Goal: Book appointment/travel/reservation

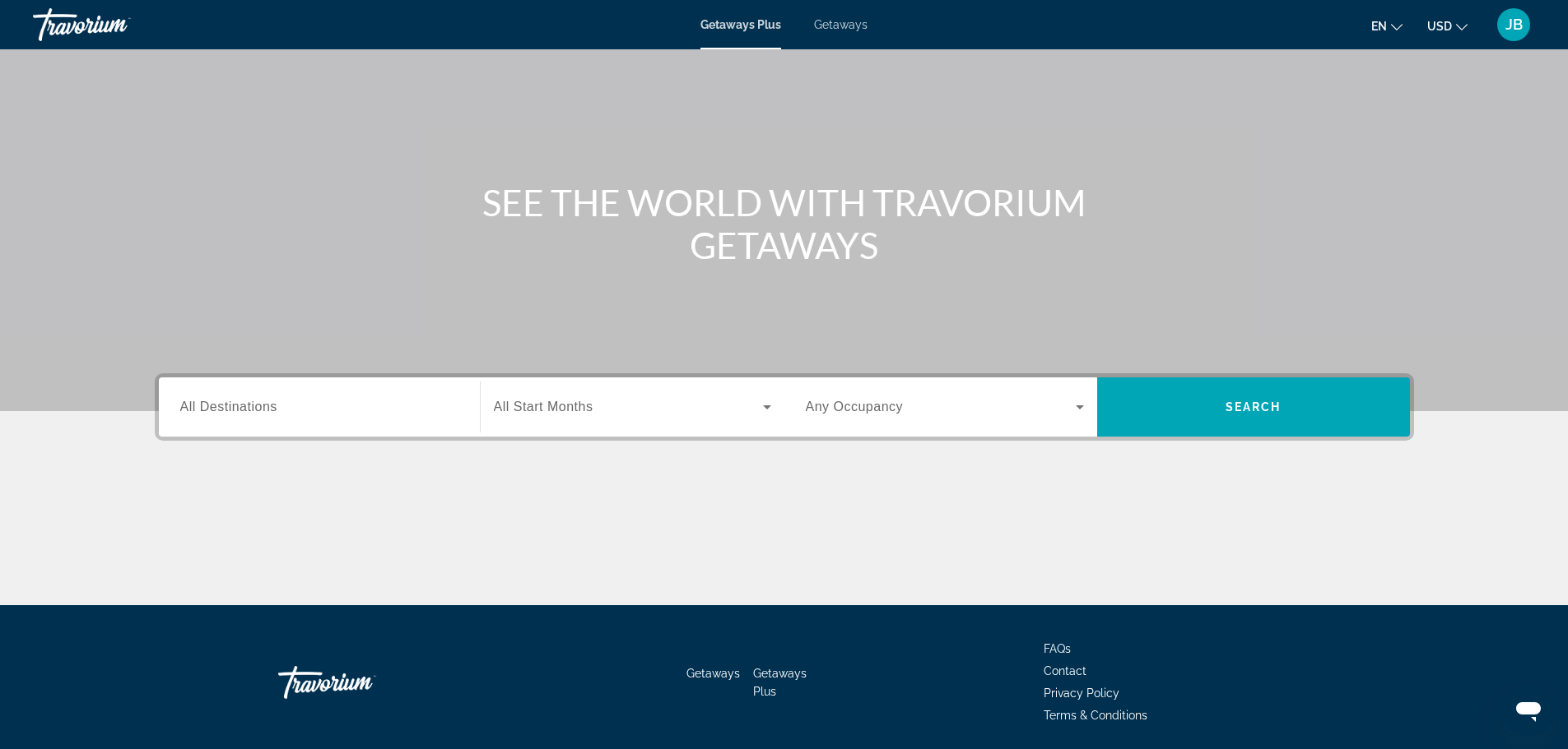
scroll to position [139, 0]
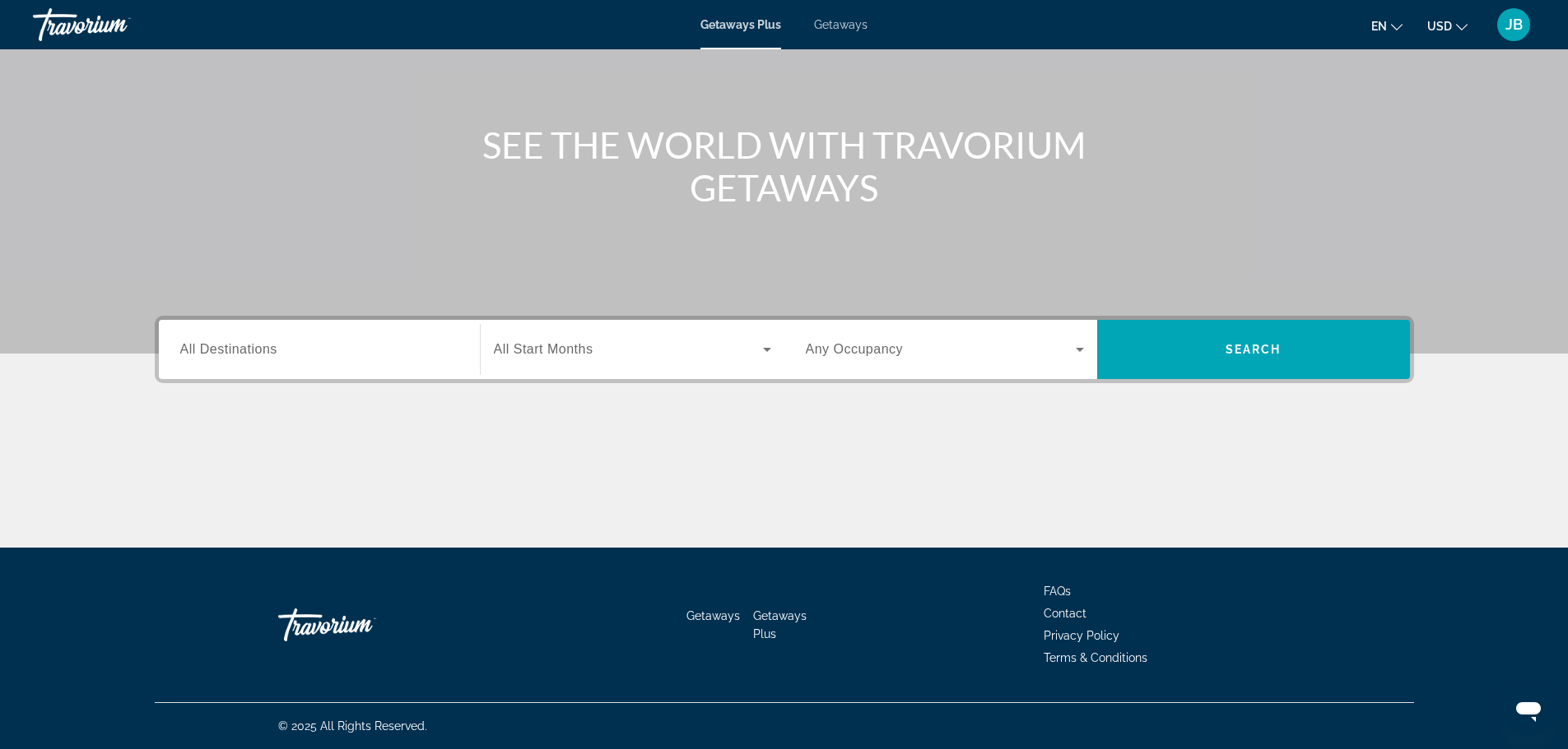
click at [423, 361] on div "Search widget" at bounding box center [318, 350] width 278 height 47
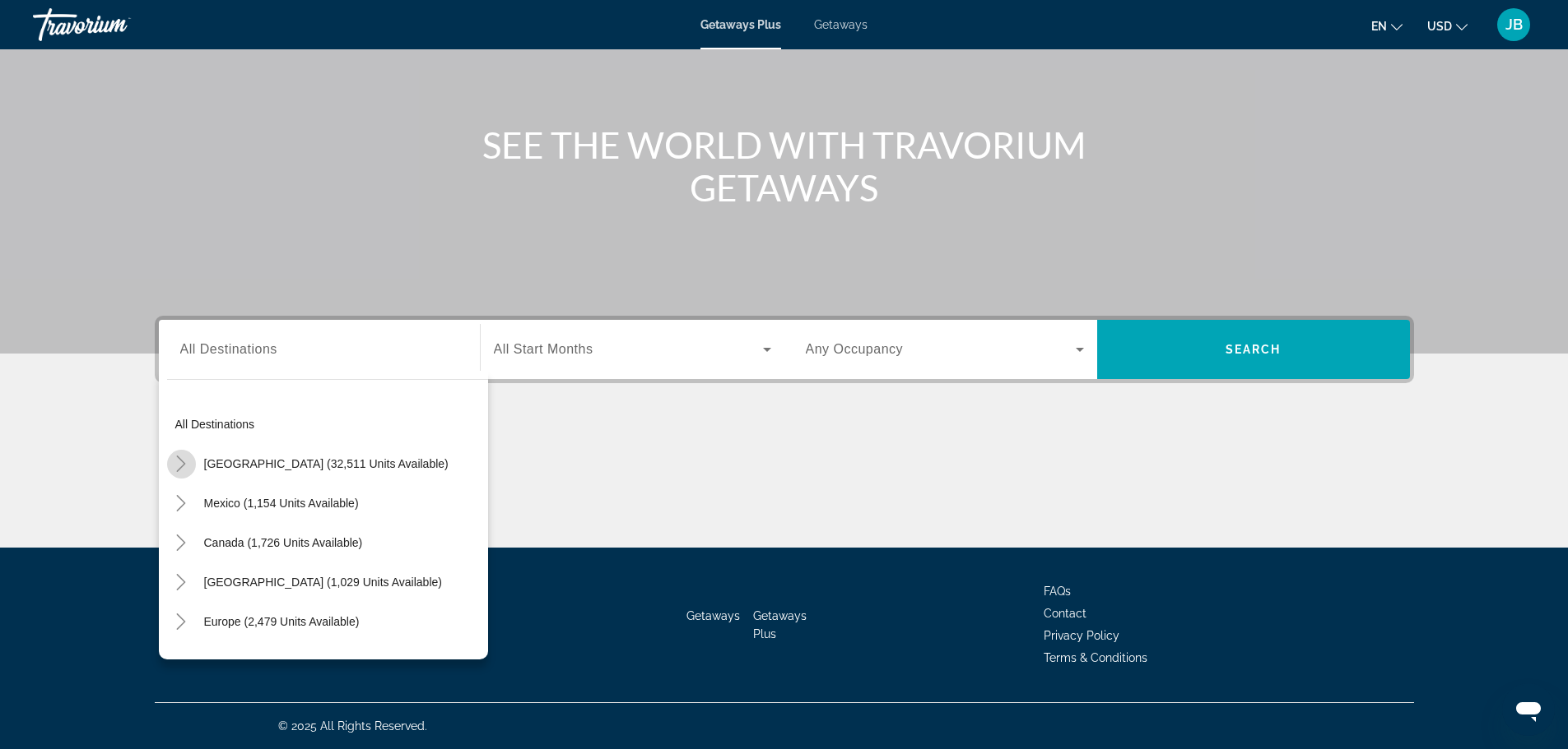
click at [187, 464] on icon "Toggle United States (32,511 units available)" at bounding box center [181, 463] width 16 height 16
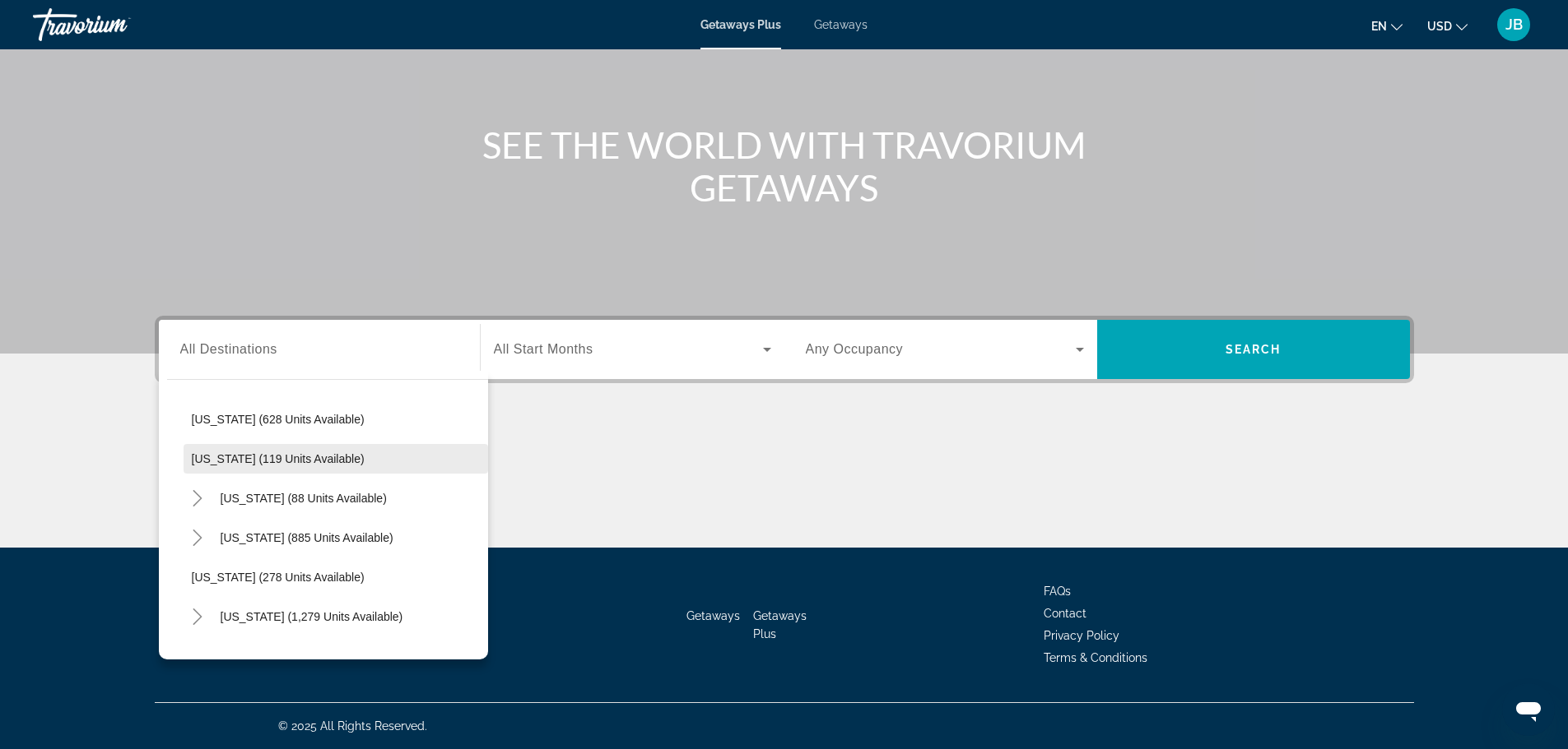
scroll to position [870, 0]
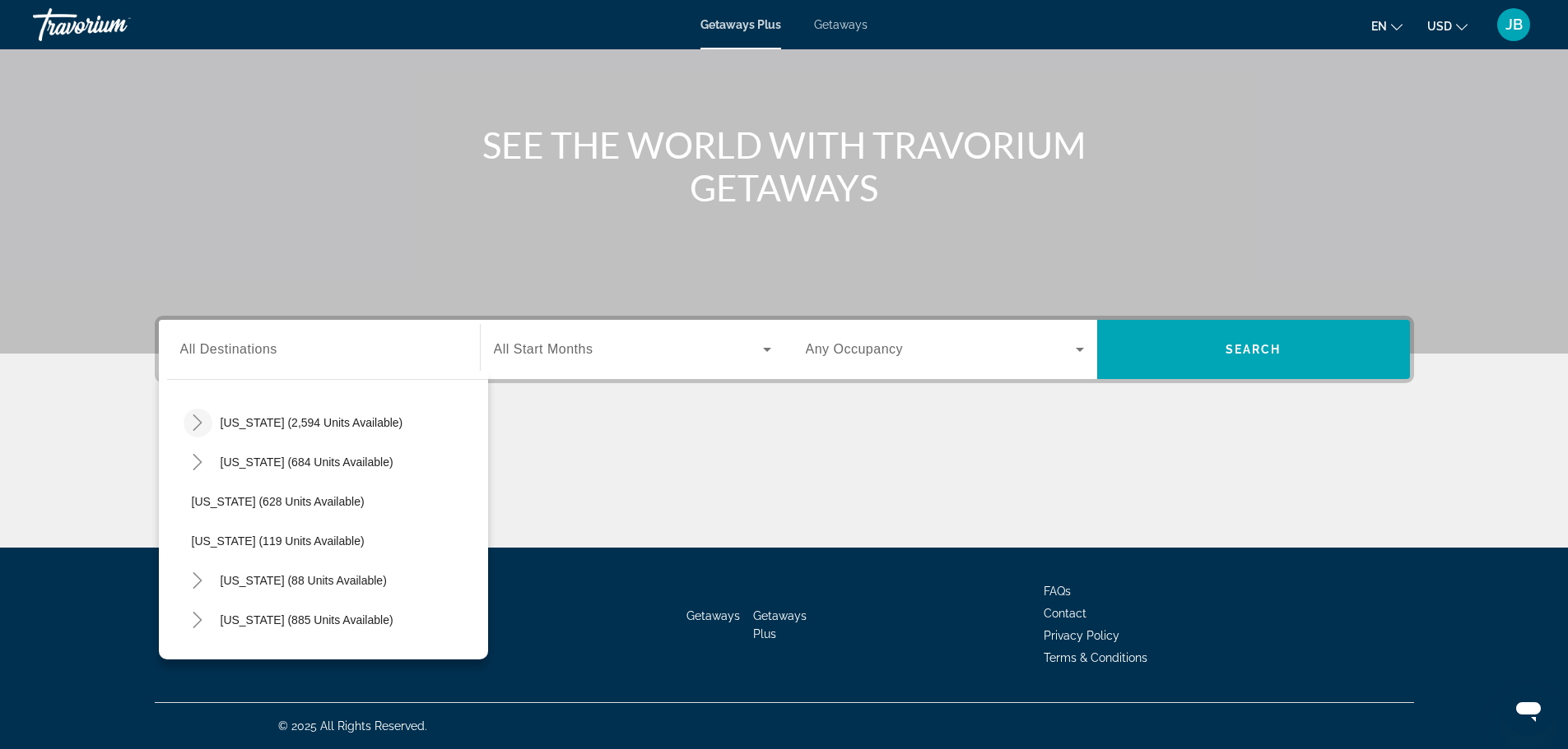
click at [194, 423] on icon "Toggle Nevada (2,594 units available)" at bounding box center [197, 422] width 16 height 16
click at [265, 464] on span "[GEOGRAPHIC_DATA] (1,505 units available)" at bounding box center [326, 462] width 238 height 13
type input "**********"
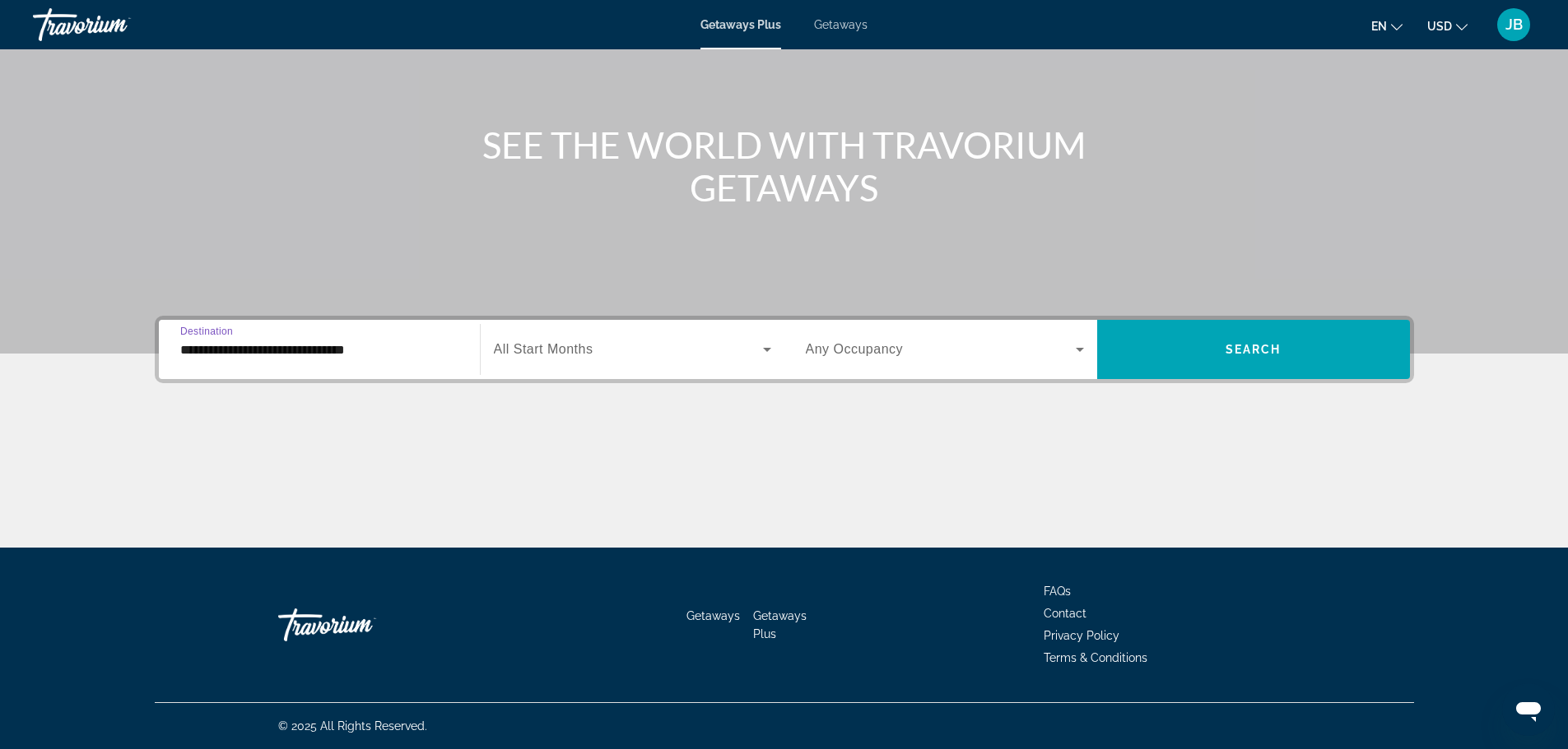
click at [752, 340] on span "Search widget" at bounding box center [628, 349] width 269 height 20
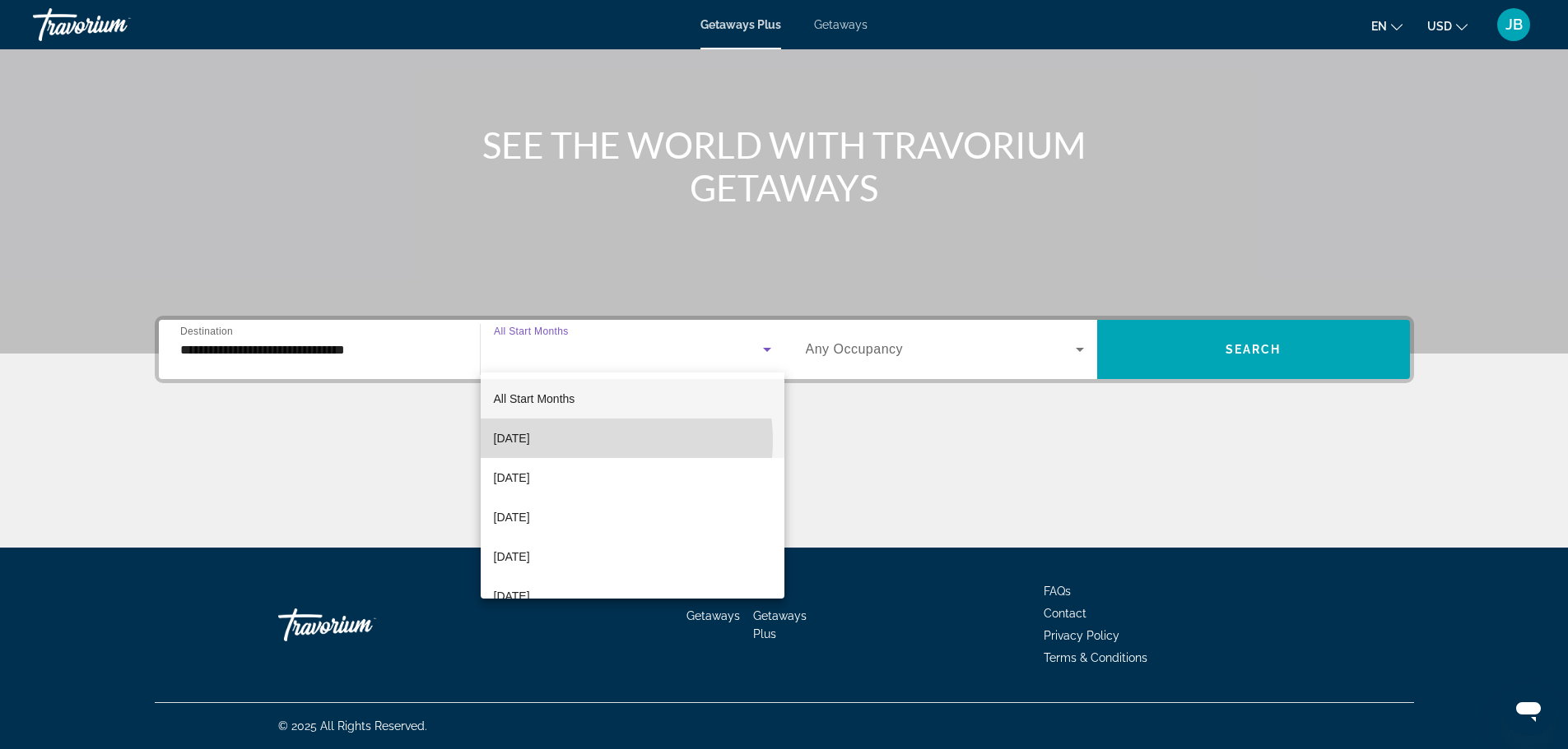
click at [589, 441] on mat-option "[DATE]" at bounding box center [633, 437] width 304 height 39
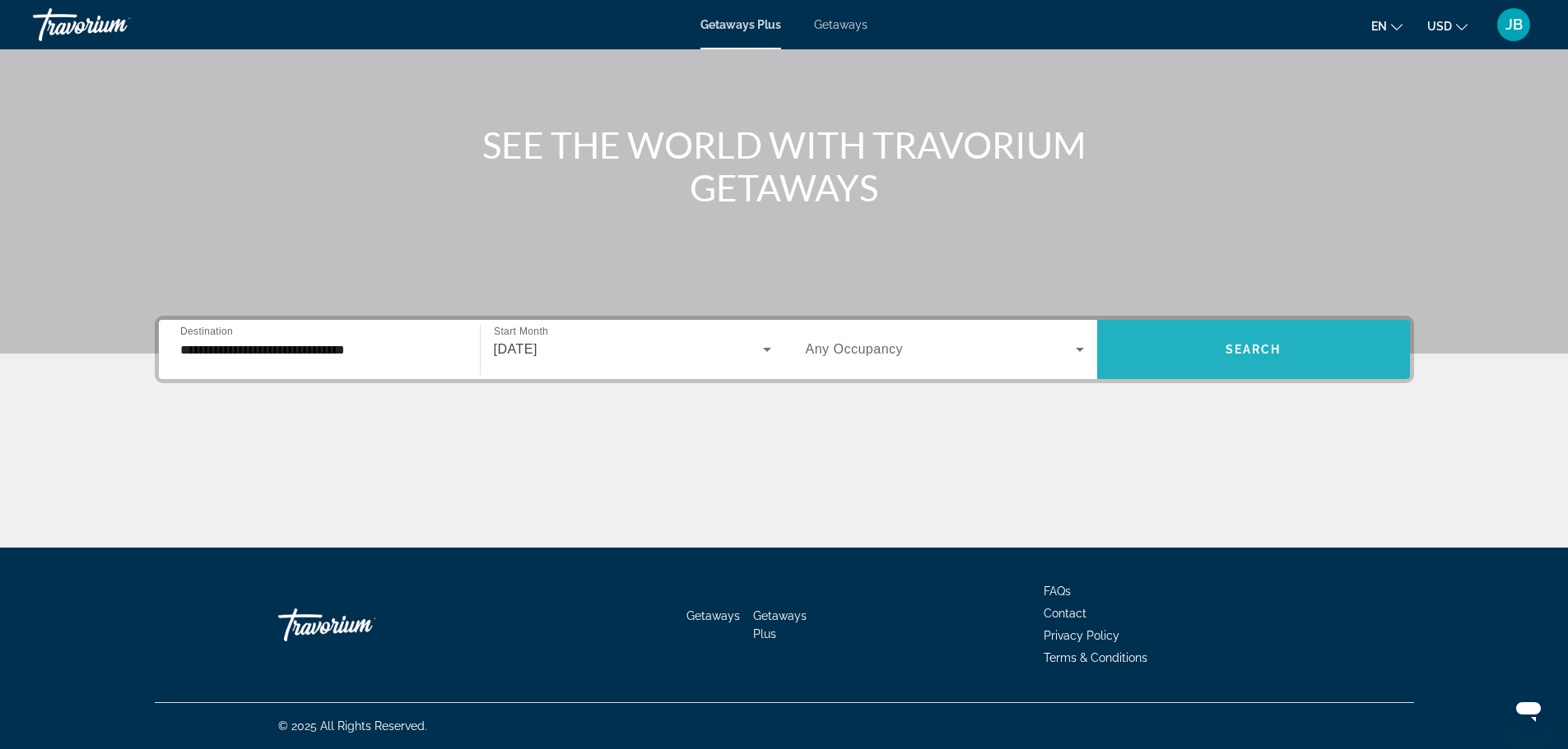
click at [1180, 339] on span "Search widget" at bounding box center [1252, 349] width 313 height 39
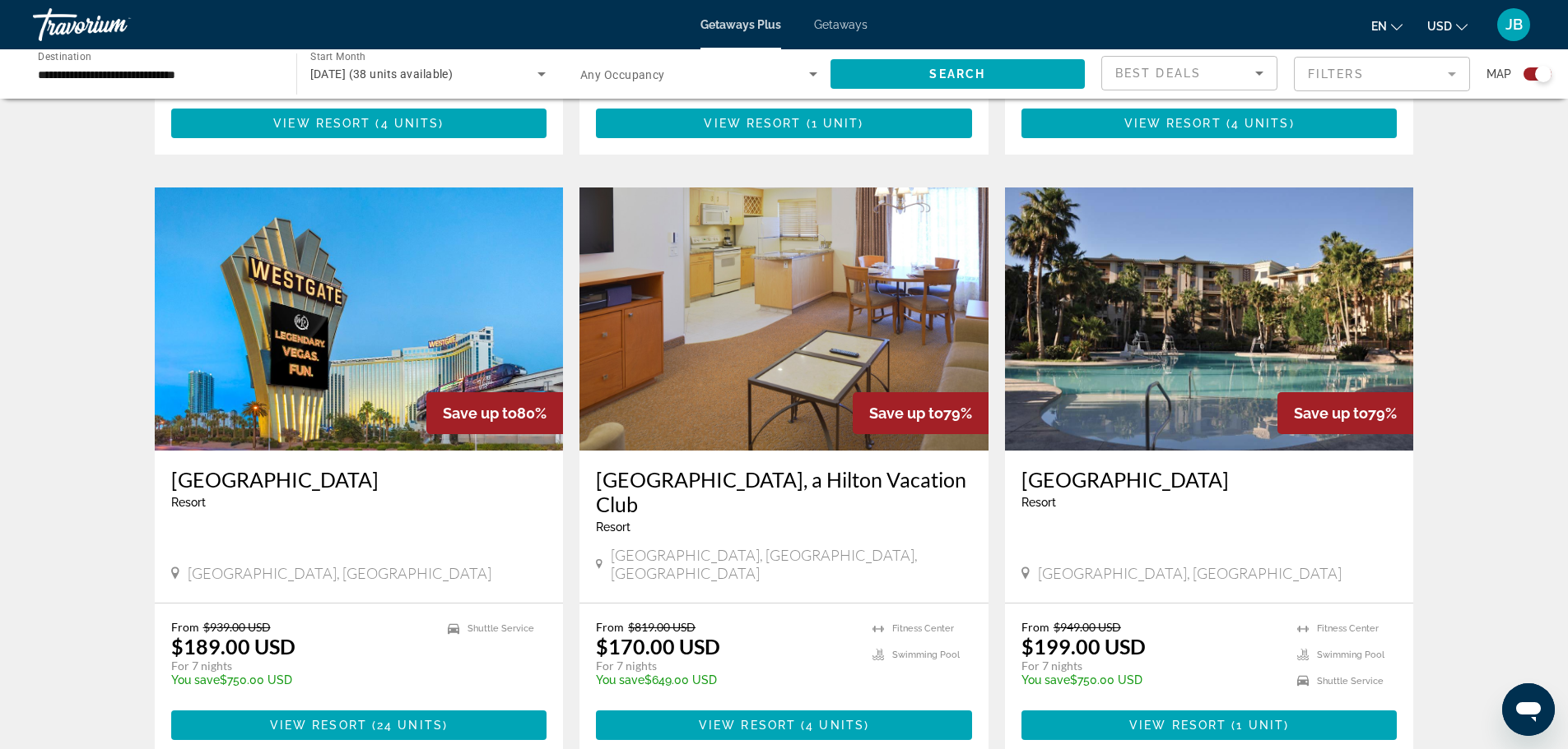
scroll to position [999, 0]
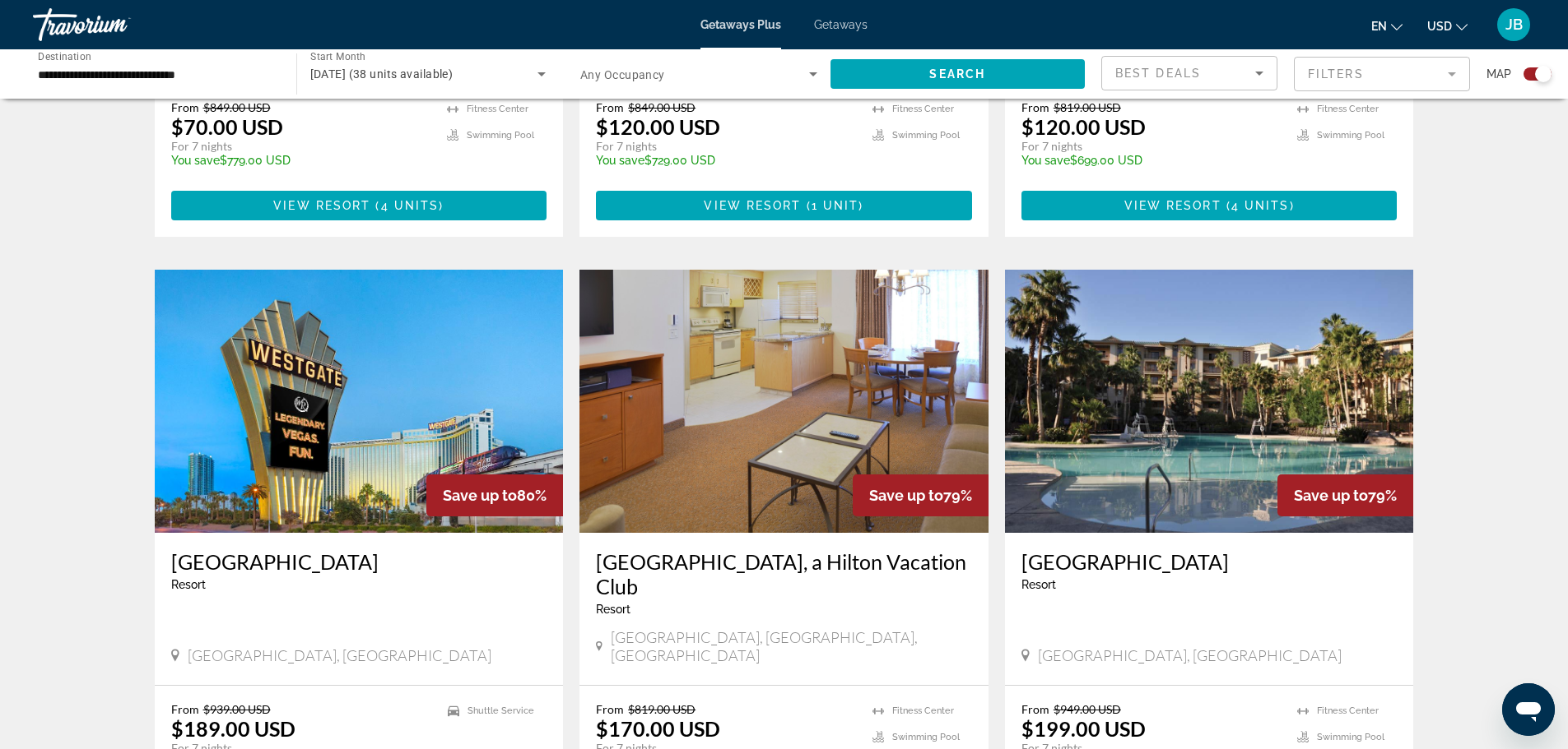
click at [356, 550] on h3 "[GEOGRAPHIC_DATA]" at bounding box center [359, 562] width 376 height 25
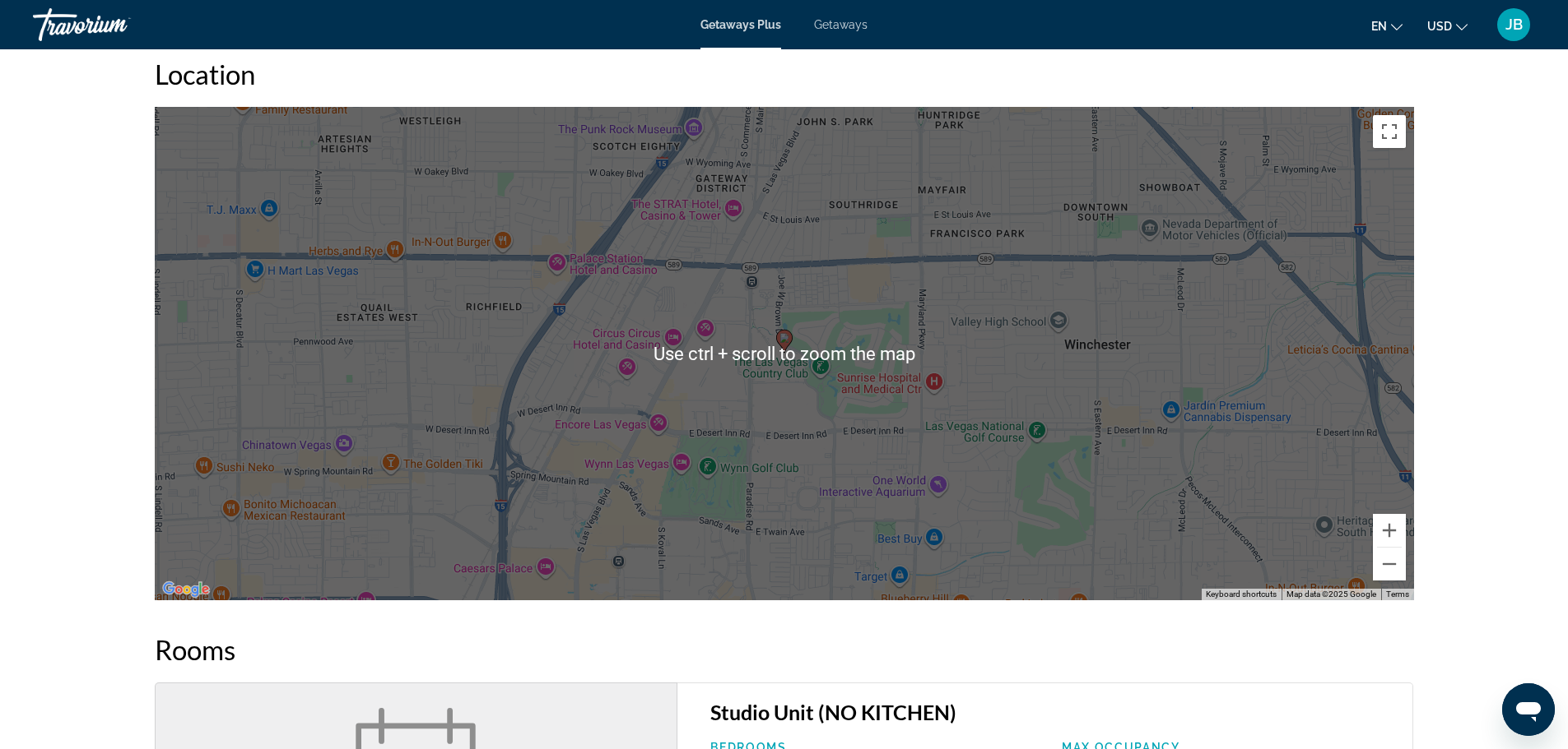
scroll to position [362, 0]
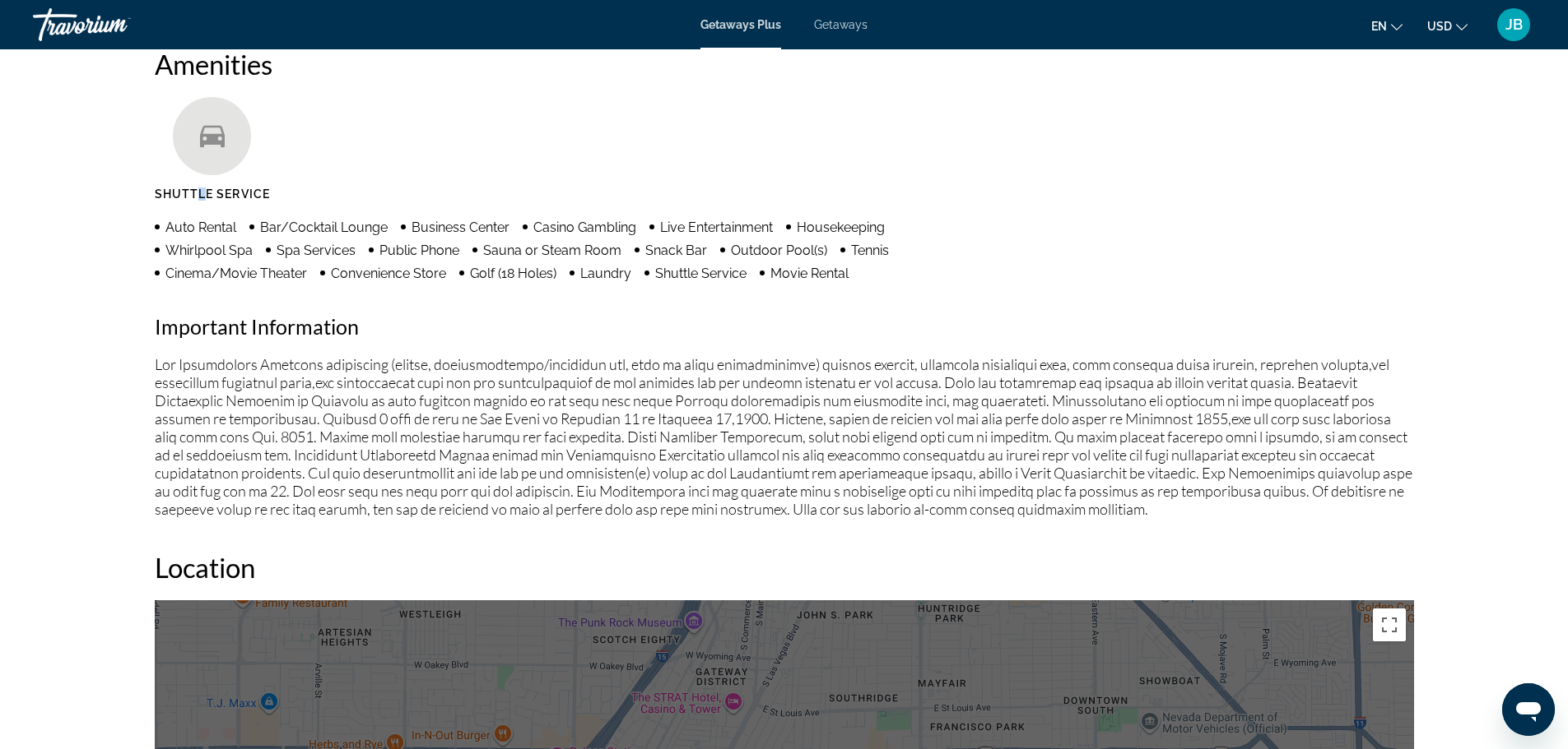
drag, startPoint x: 202, startPoint y: 189, endPoint x: 195, endPoint y: 158, distance: 31.8
click at [195, 162] on div "Shuttle Service" at bounding box center [213, 149] width 116 height 104
drag, startPoint x: 195, startPoint y: 158, endPoint x: 168, endPoint y: 100, distance: 64.0
click at [188, 132] on div "Main content" at bounding box center [212, 136] width 78 height 78
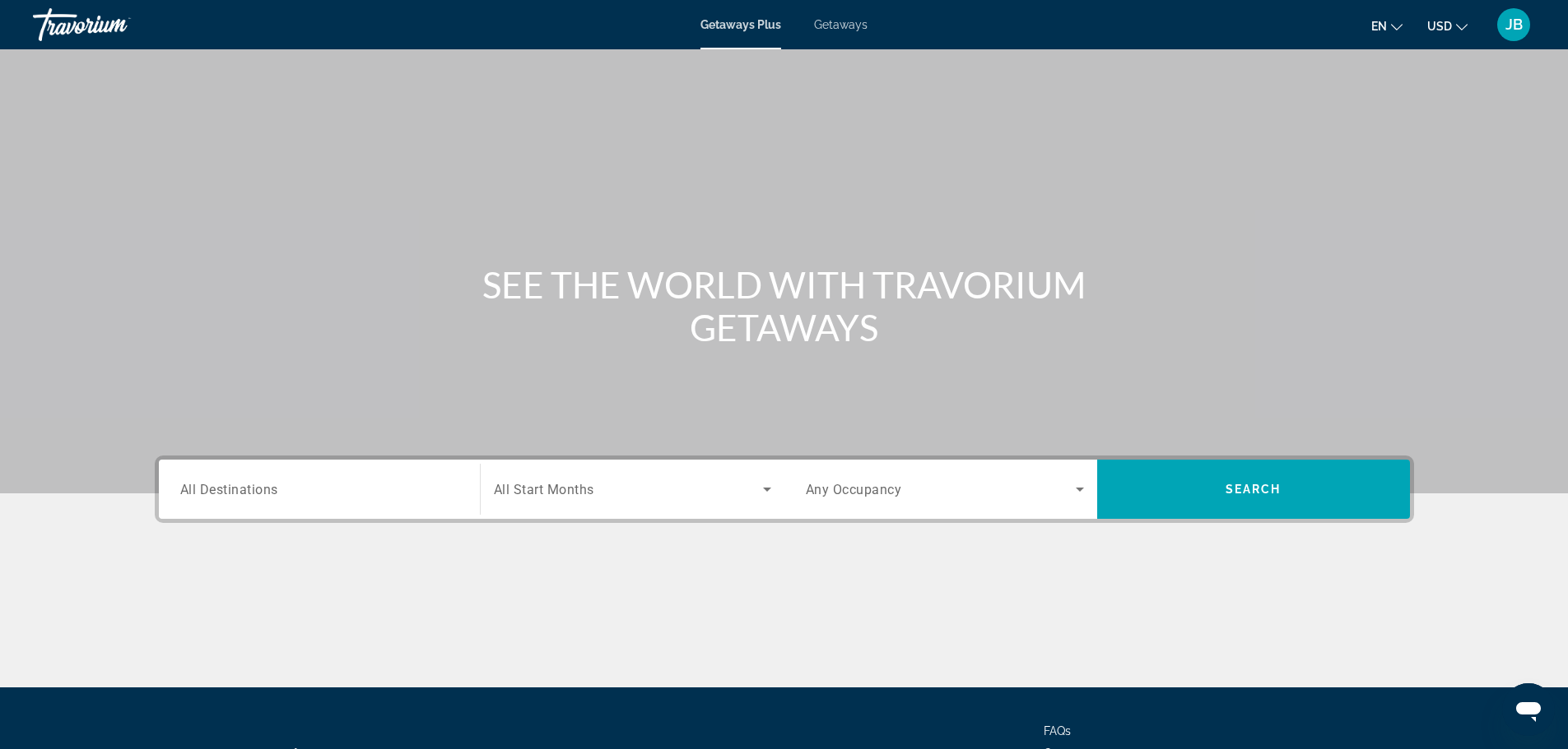
click at [424, 474] on div "Search widget" at bounding box center [318, 489] width 278 height 47
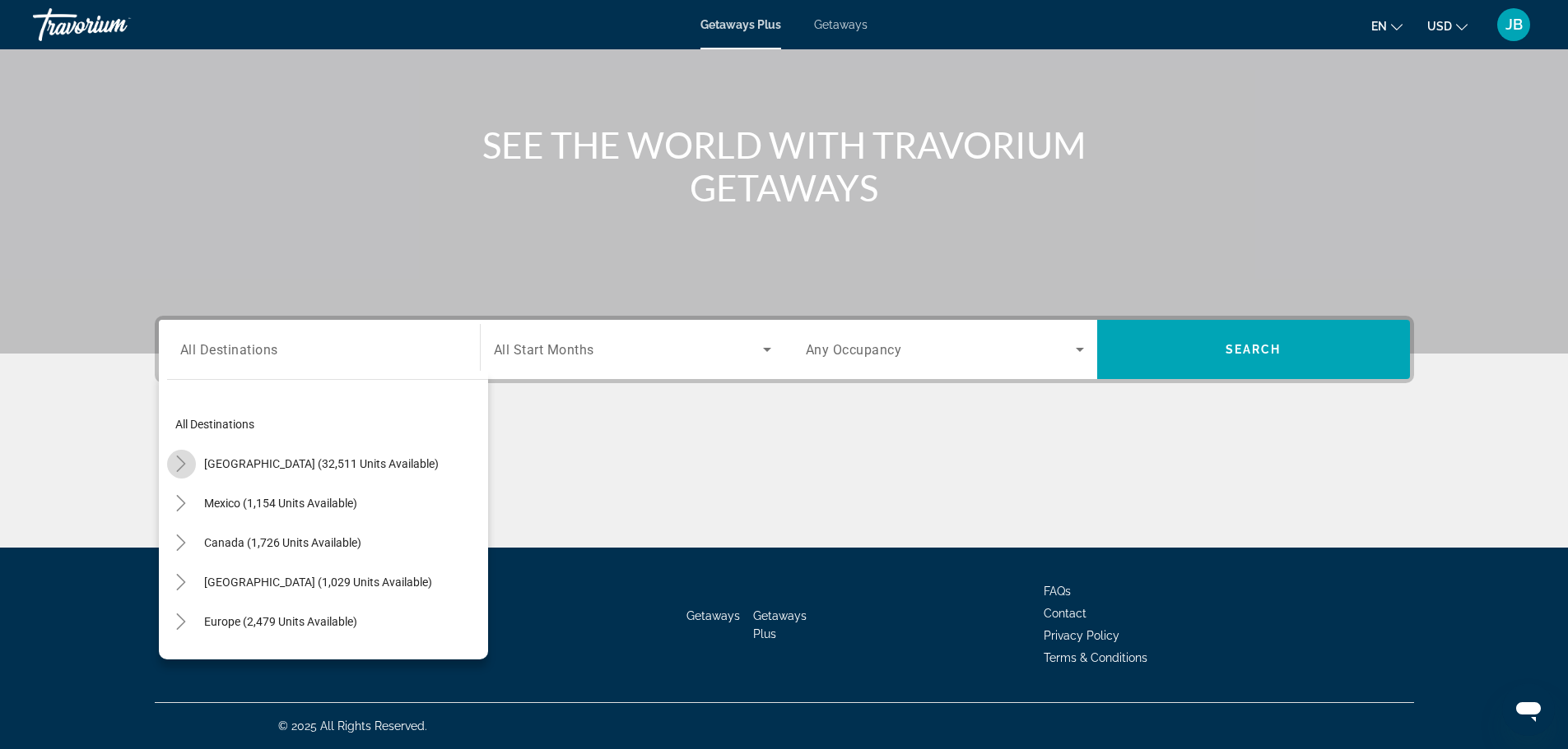
click at [185, 461] on icon "Toggle United States (32,511 units available)" at bounding box center [181, 463] width 16 height 16
click at [203, 422] on icon "Toggle Nevada (2,594 units available)" at bounding box center [197, 422] width 16 height 16
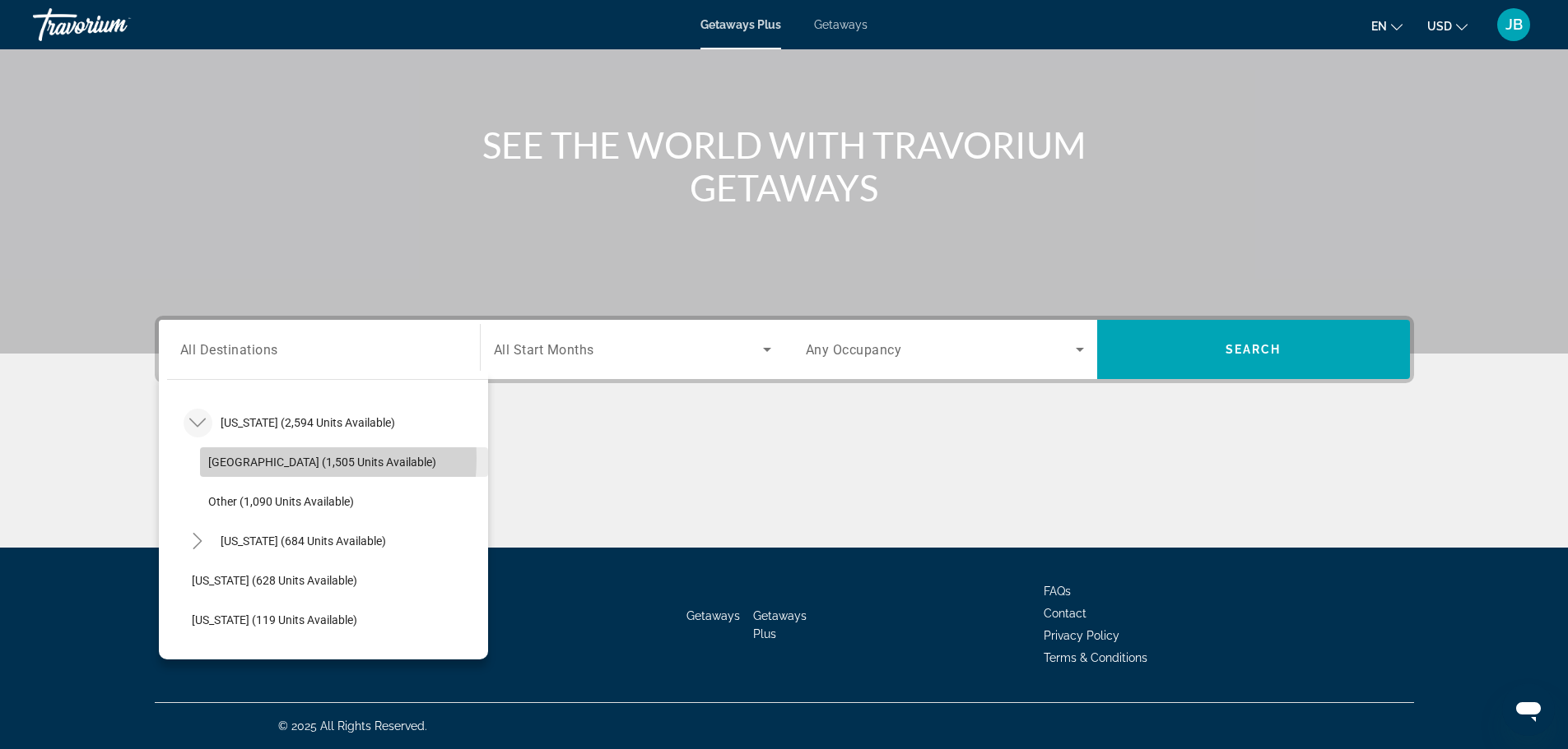
click at [269, 459] on span "[GEOGRAPHIC_DATA] (1,505 units available)" at bounding box center [321, 462] width 228 height 13
type input "**********"
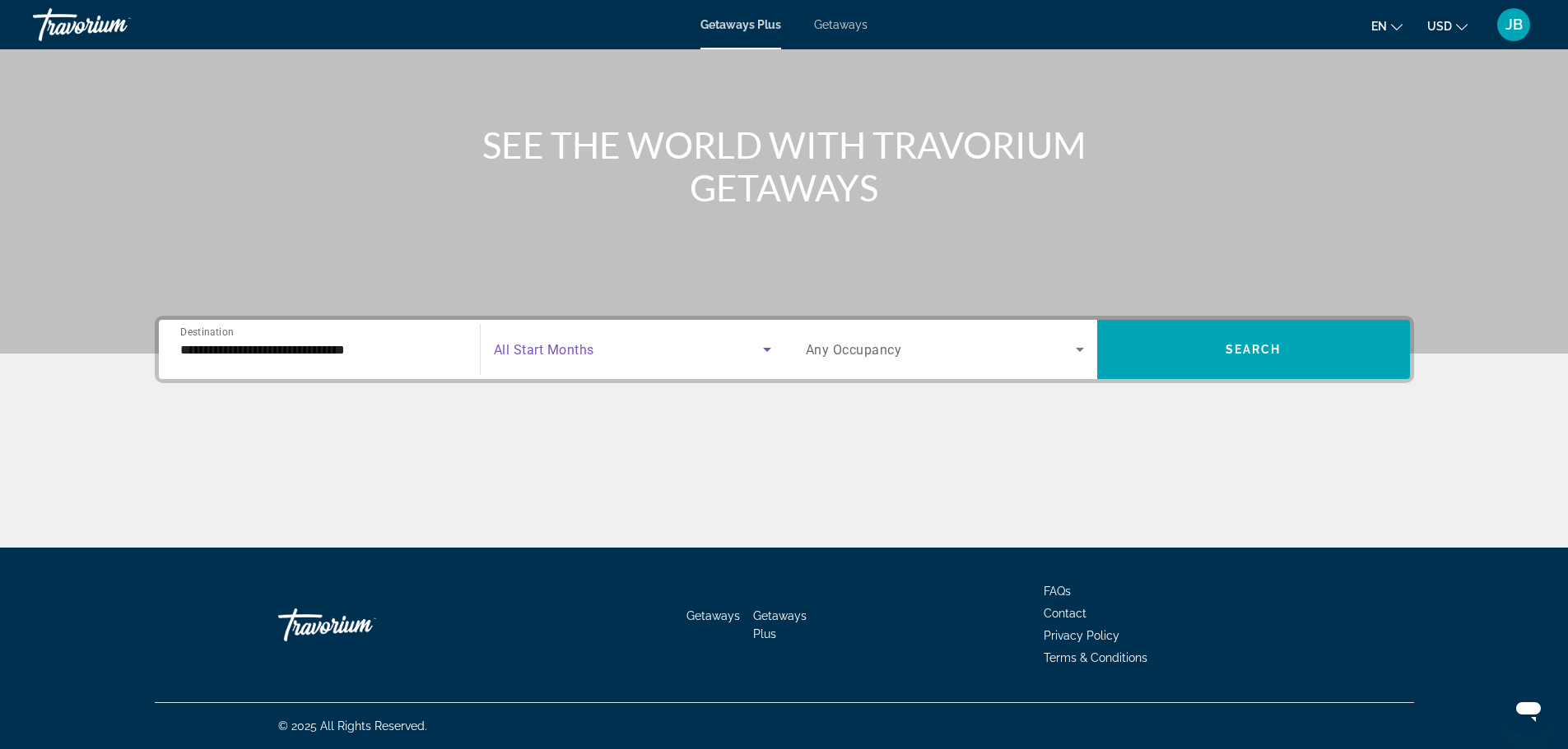
click at [670, 352] on span "Search widget" at bounding box center [628, 349] width 269 height 20
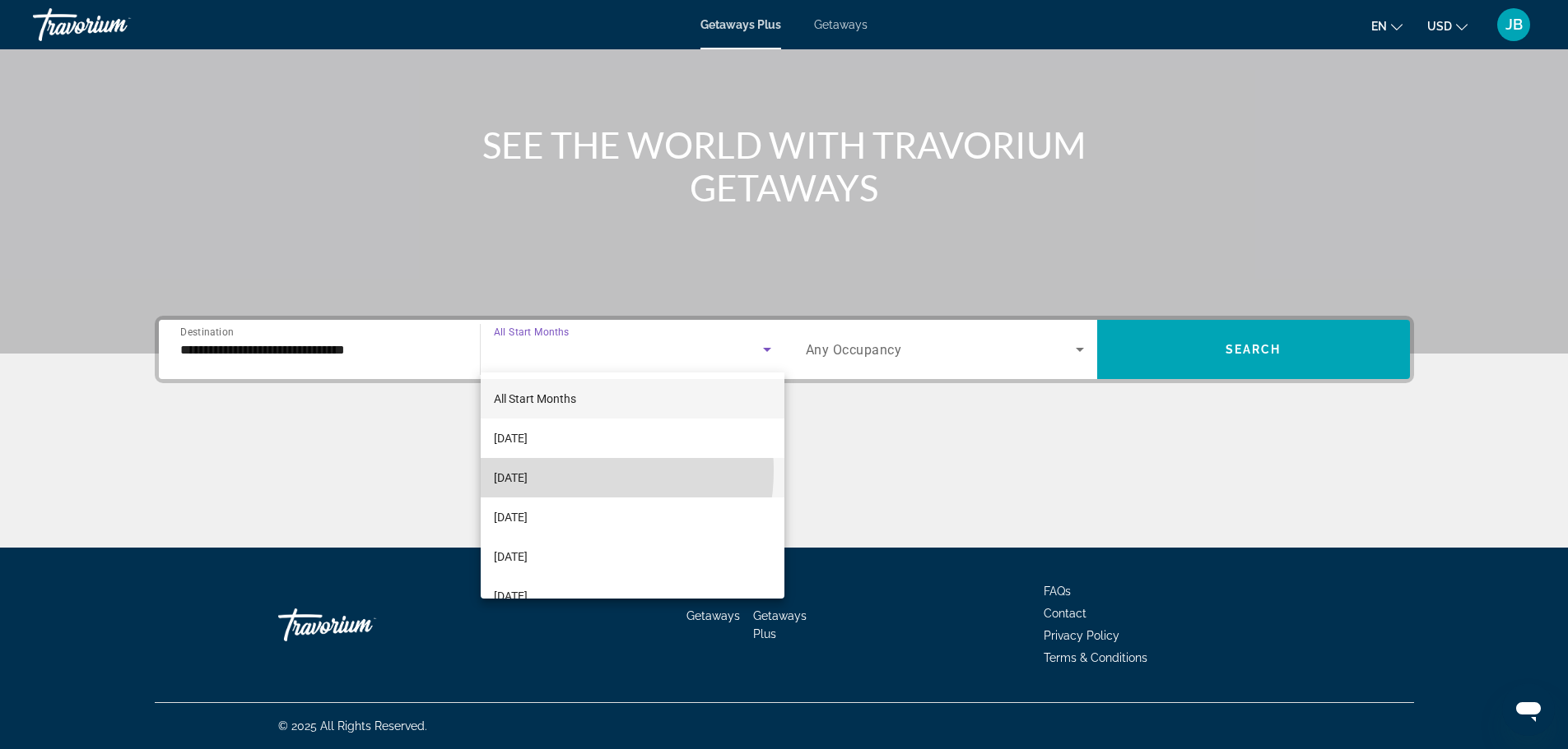
click at [527, 470] on span "[DATE]" at bounding box center [510, 478] width 34 height 20
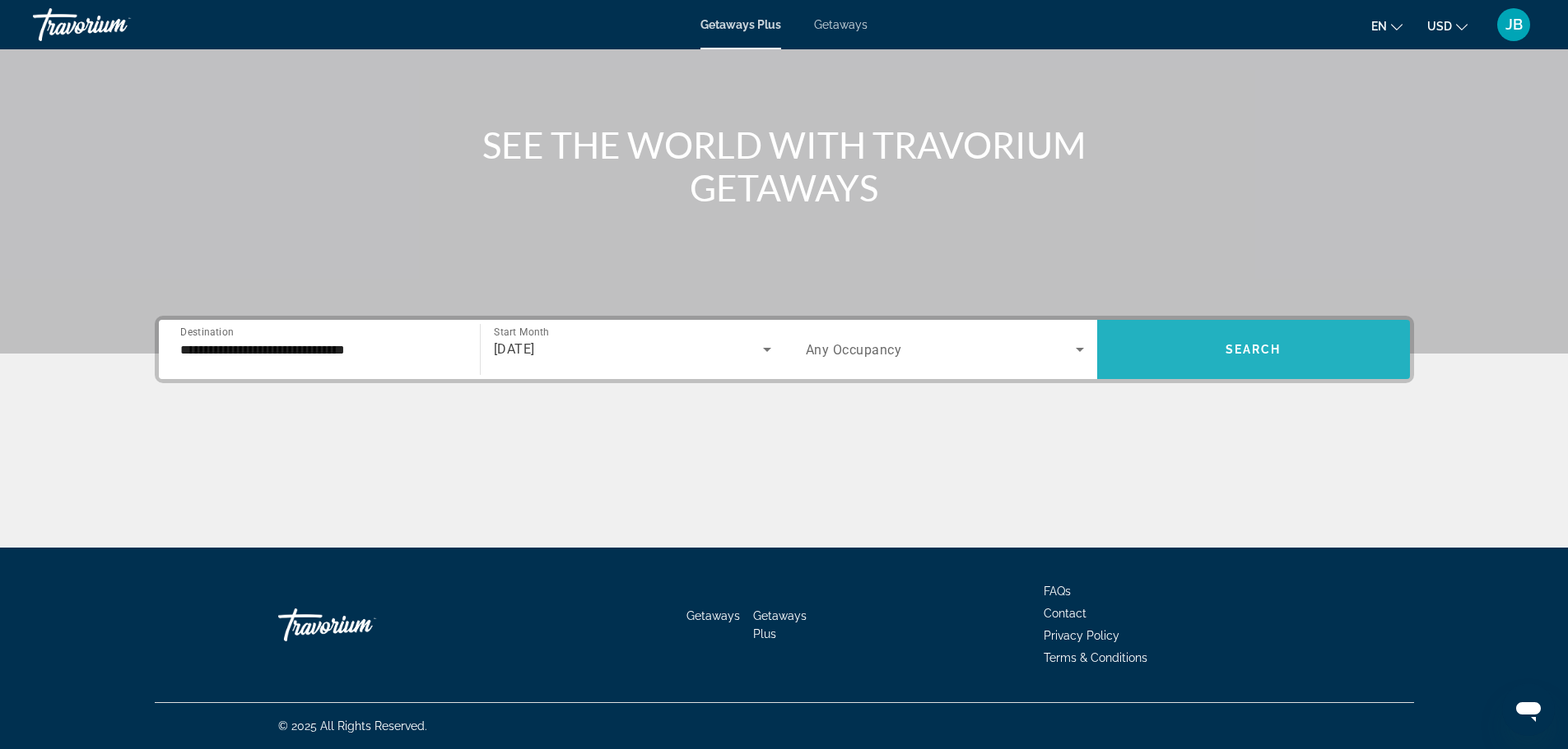
click at [1318, 333] on span "Search widget" at bounding box center [1252, 349] width 313 height 39
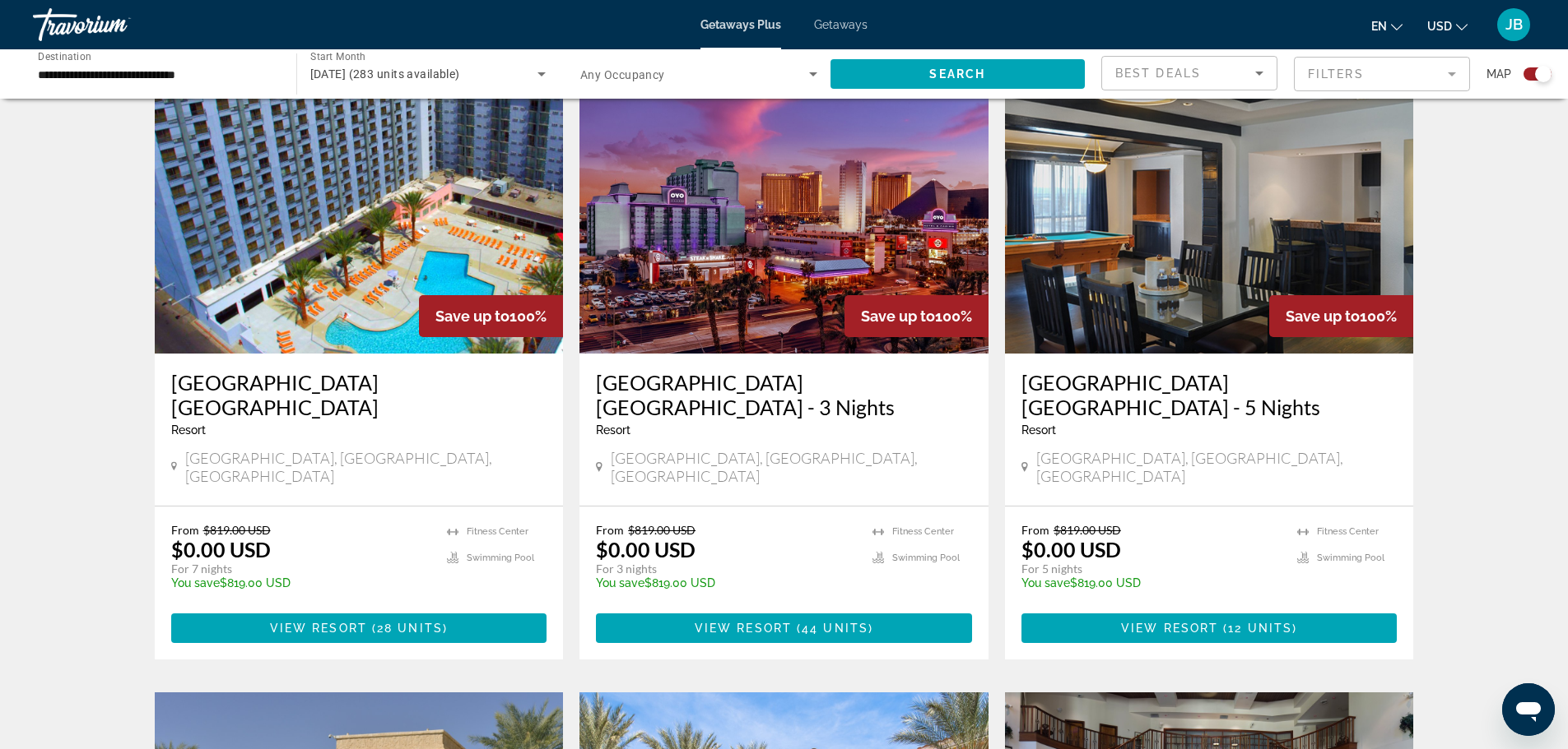
scroll to position [493, 0]
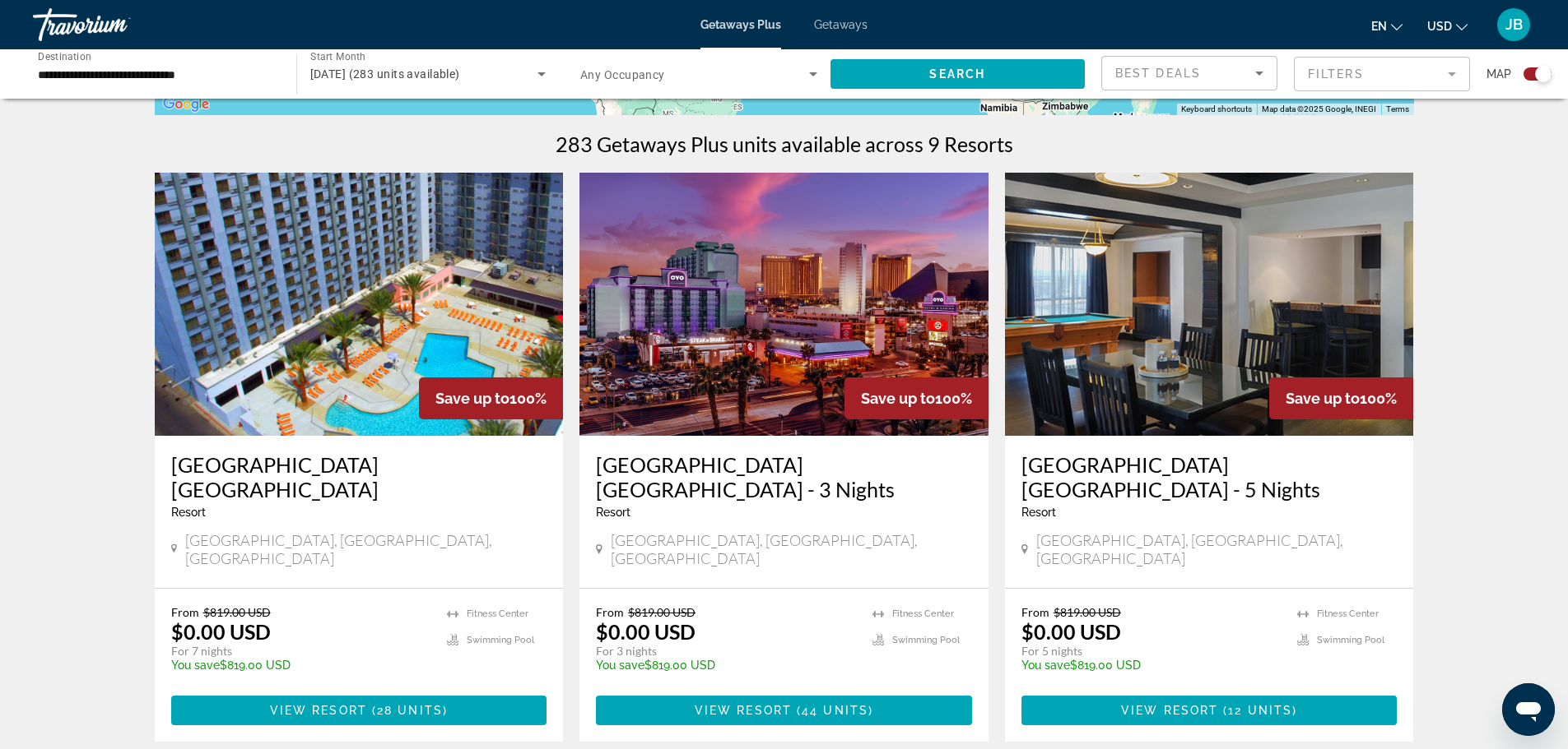
click at [1121, 307] on img "Main content" at bounding box center [1209, 305] width 409 height 263
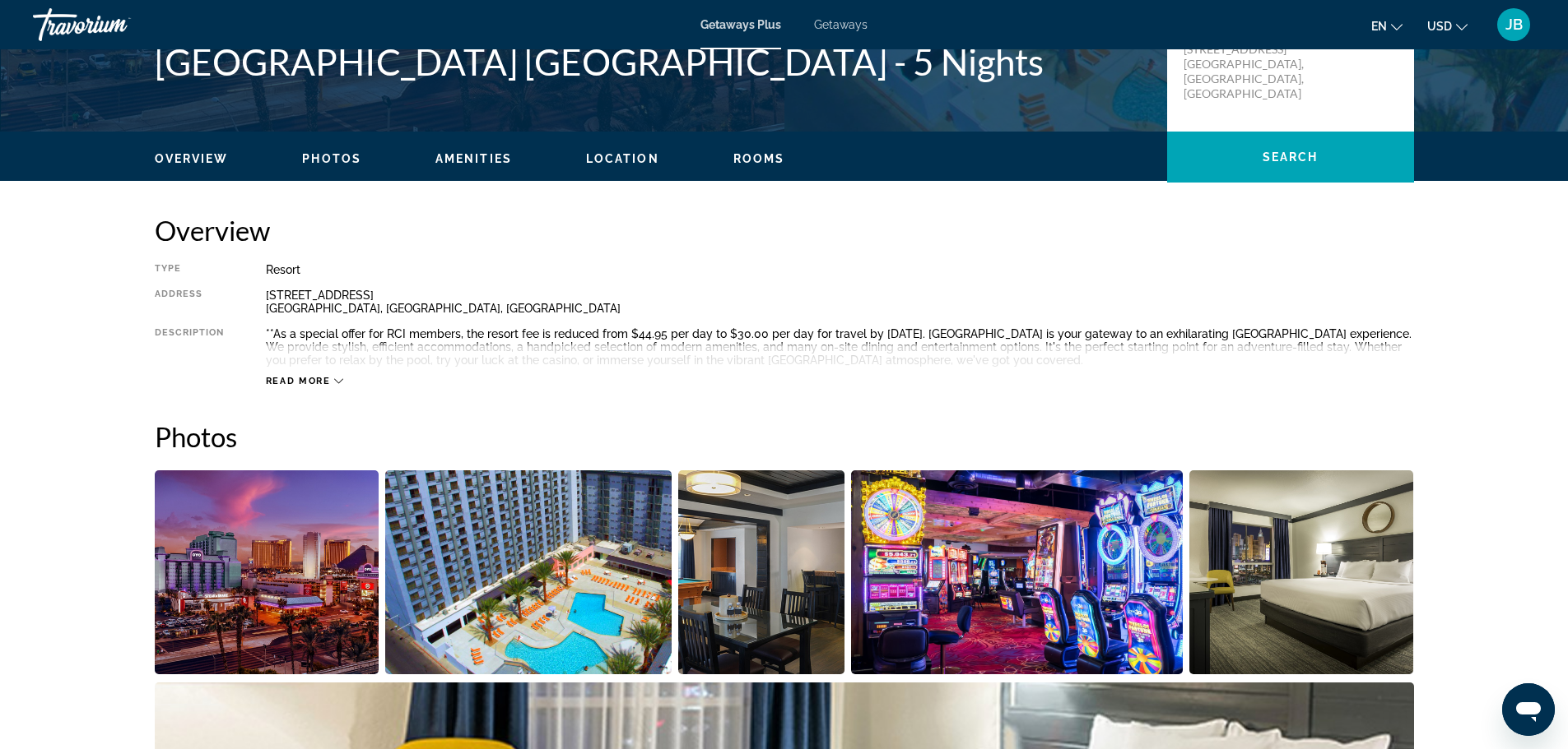
scroll to position [658, 0]
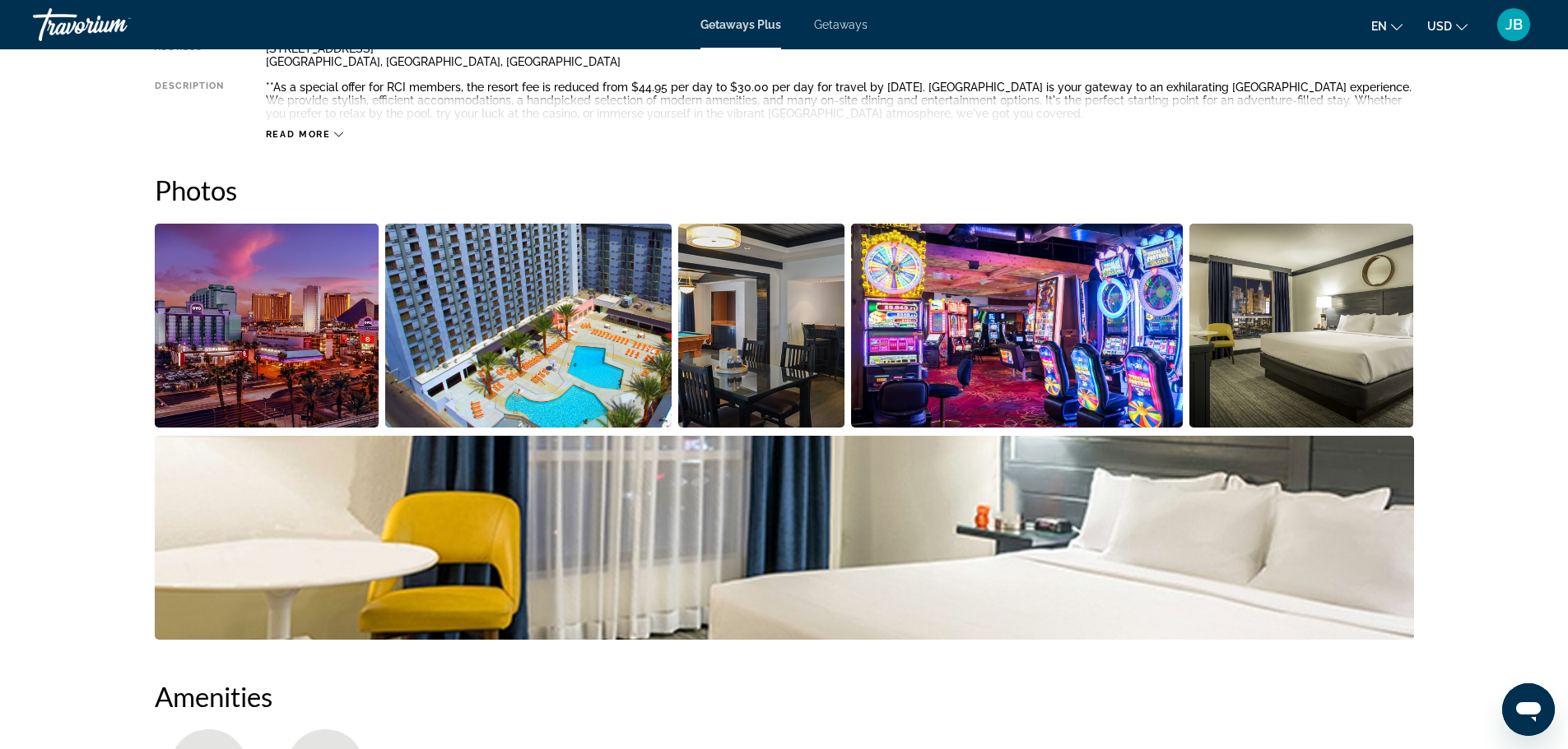
click at [279, 305] on img "Open full-screen image slider" at bounding box center [267, 326] width 225 height 204
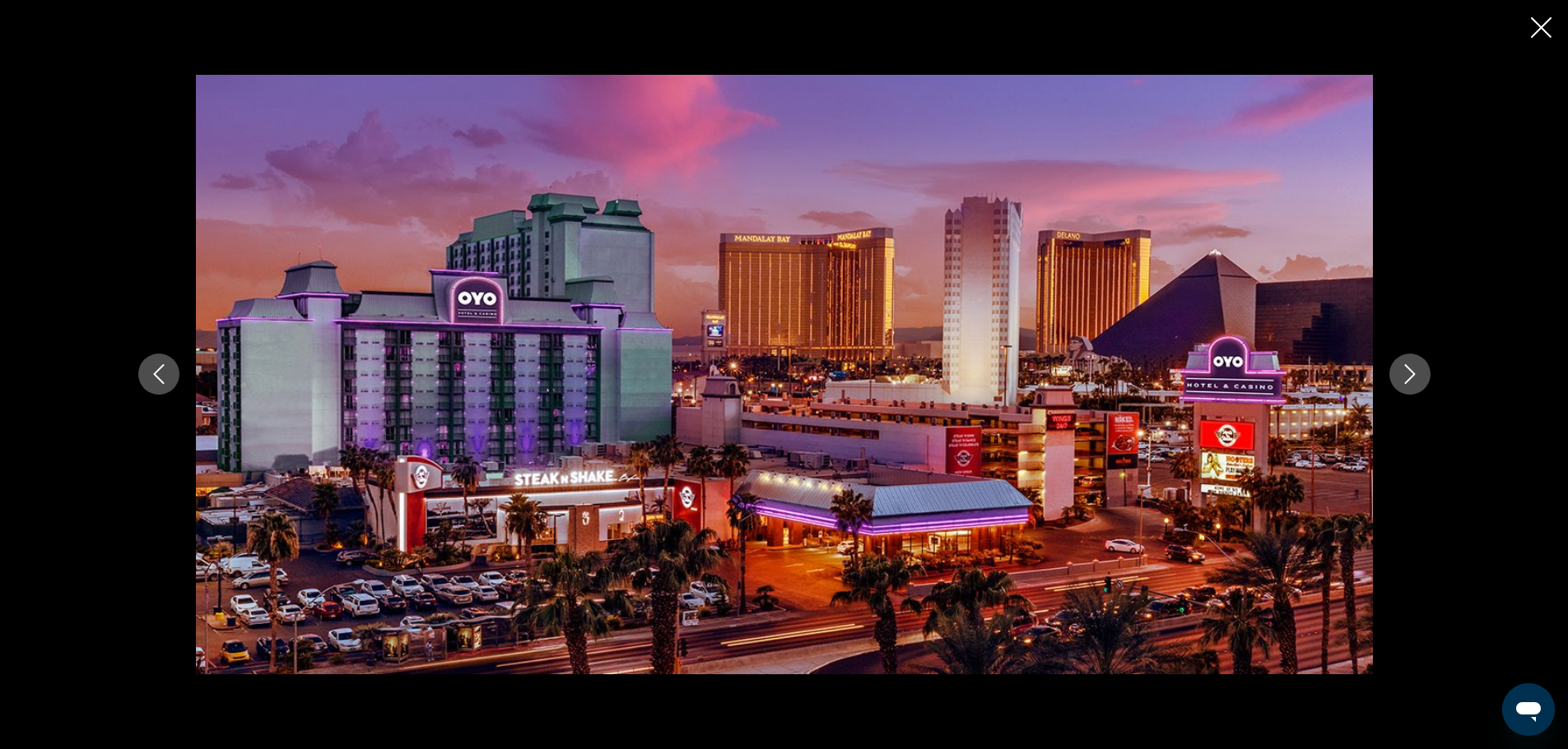
click at [1427, 379] on button "Next image" at bounding box center [1409, 374] width 41 height 41
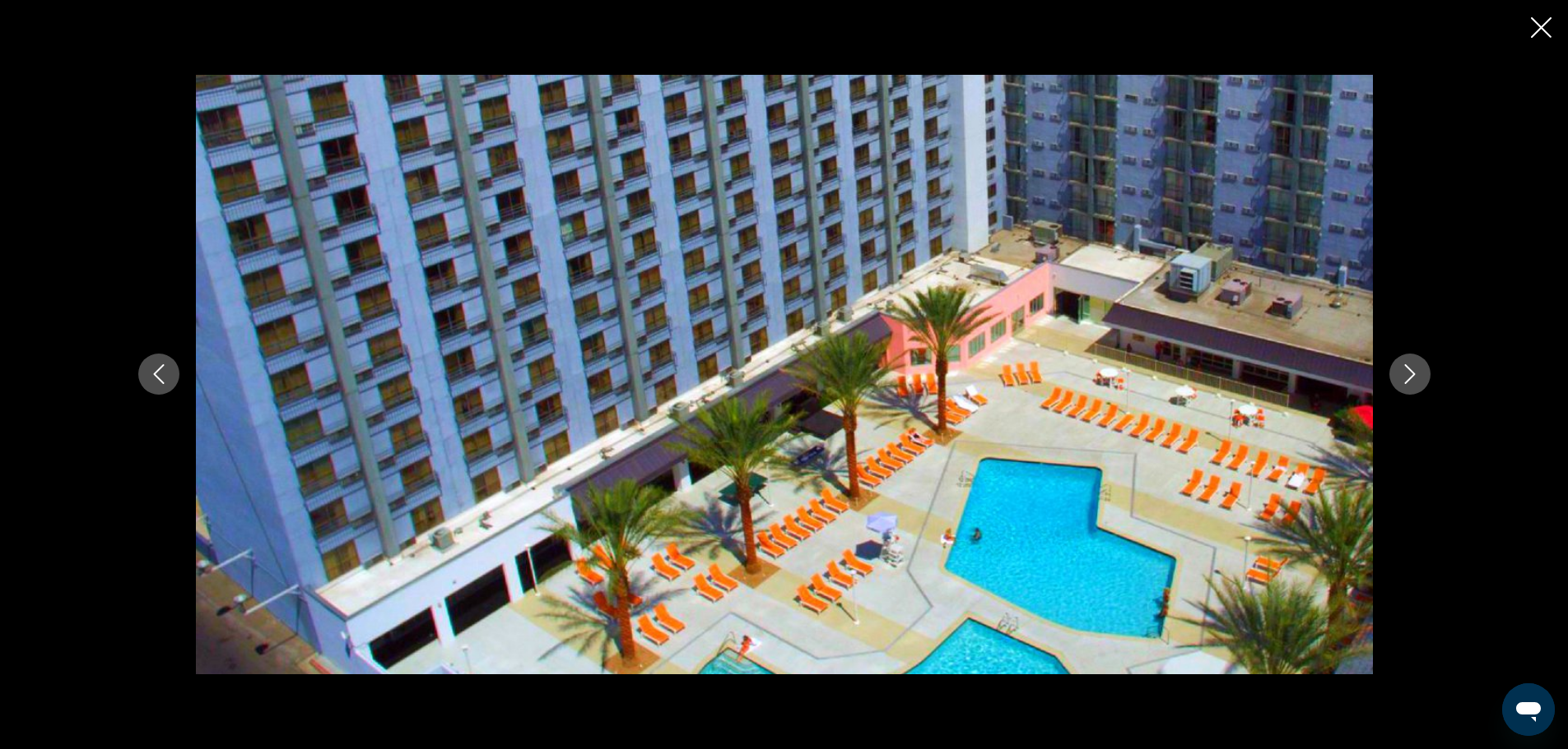
click at [1427, 379] on button "Next image" at bounding box center [1409, 374] width 41 height 41
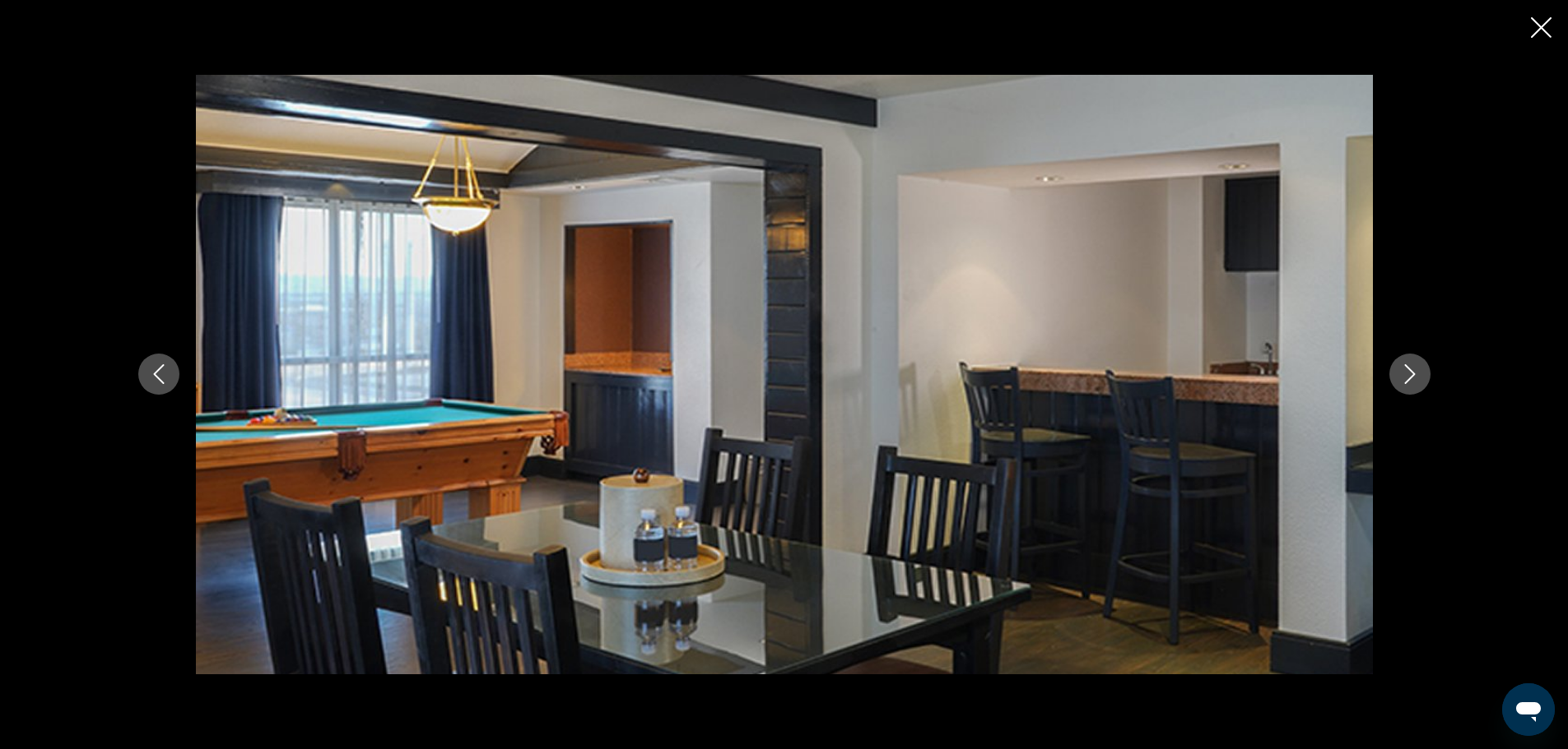
click at [1408, 370] on icon "Next image" at bounding box center [1409, 374] width 20 height 20
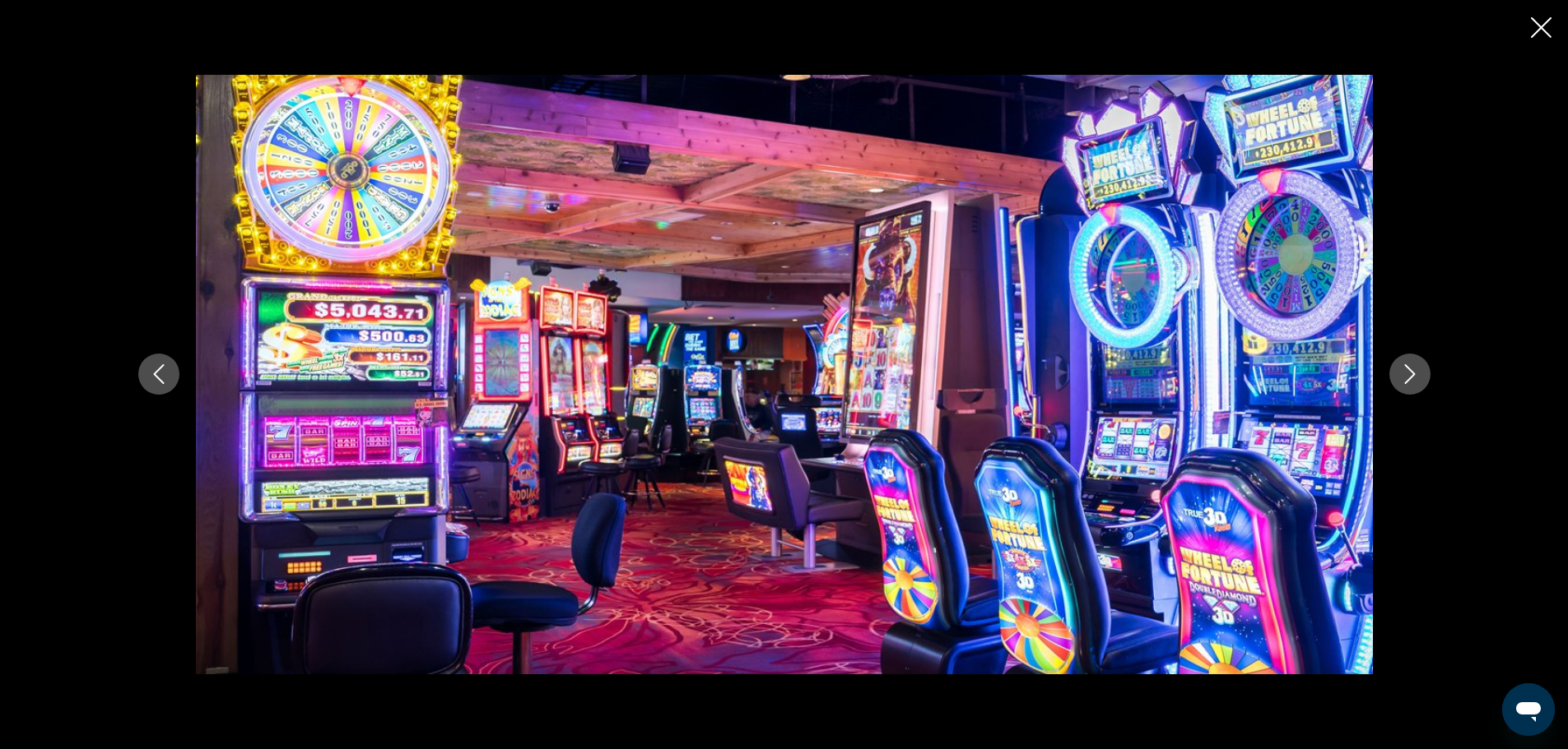
click at [1408, 370] on icon "Next image" at bounding box center [1409, 374] width 20 height 20
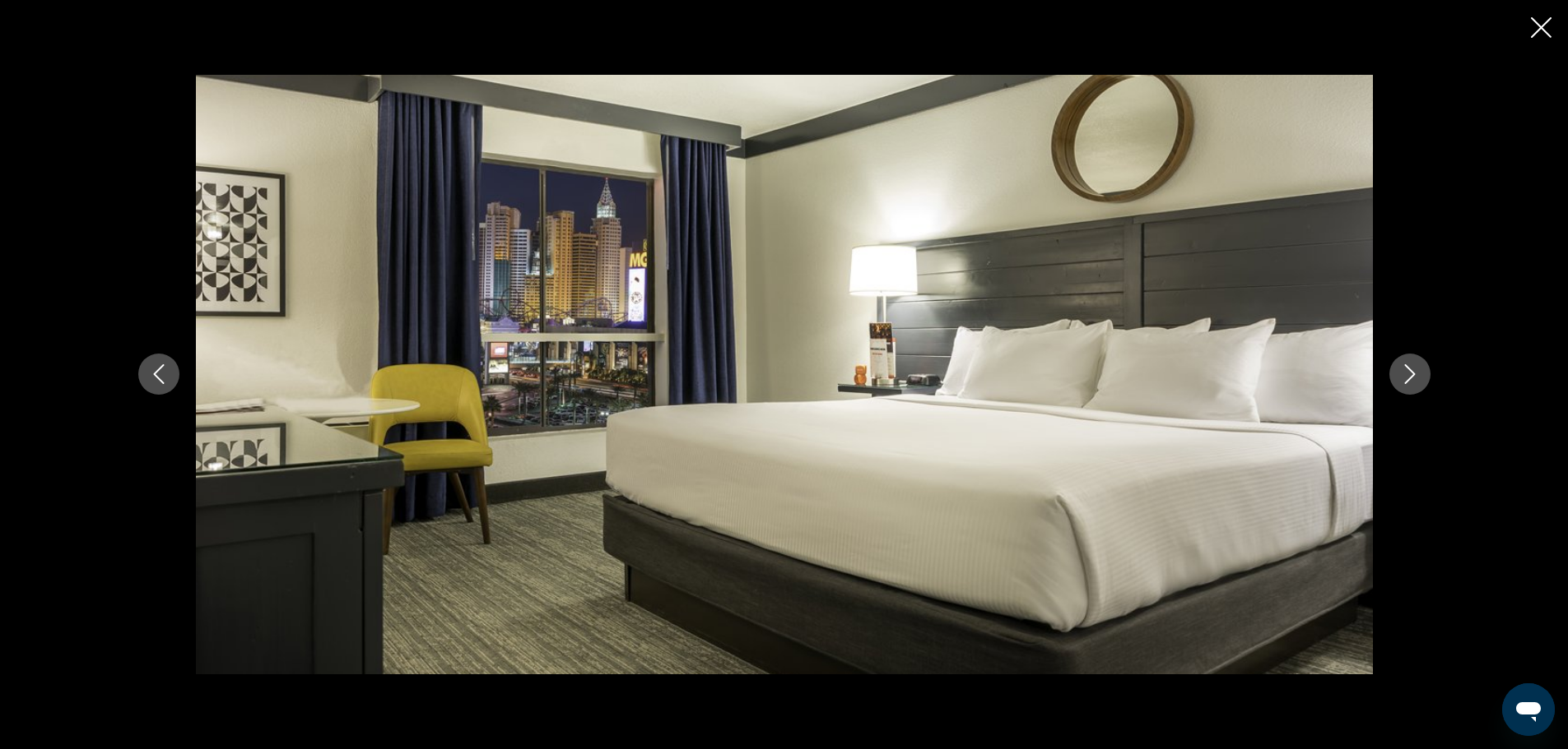
click at [1552, 29] on div "prev next" at bounding box center [784, 374] width 1568 height 749
click at [1549, 30] on icon "Close slideshow" at bounding box center [1540, 27] width 20 height 20
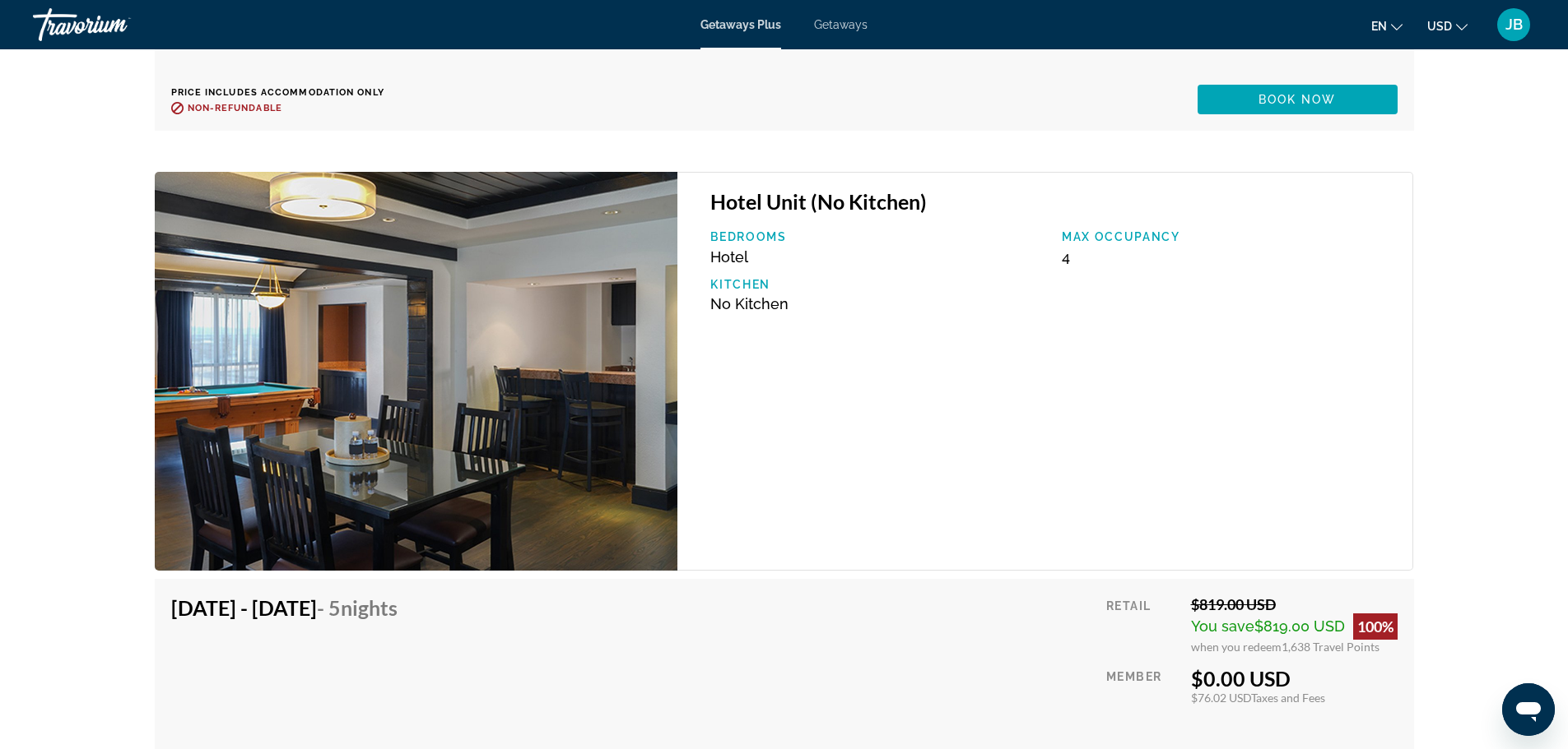
scroll to position [3483, 0]
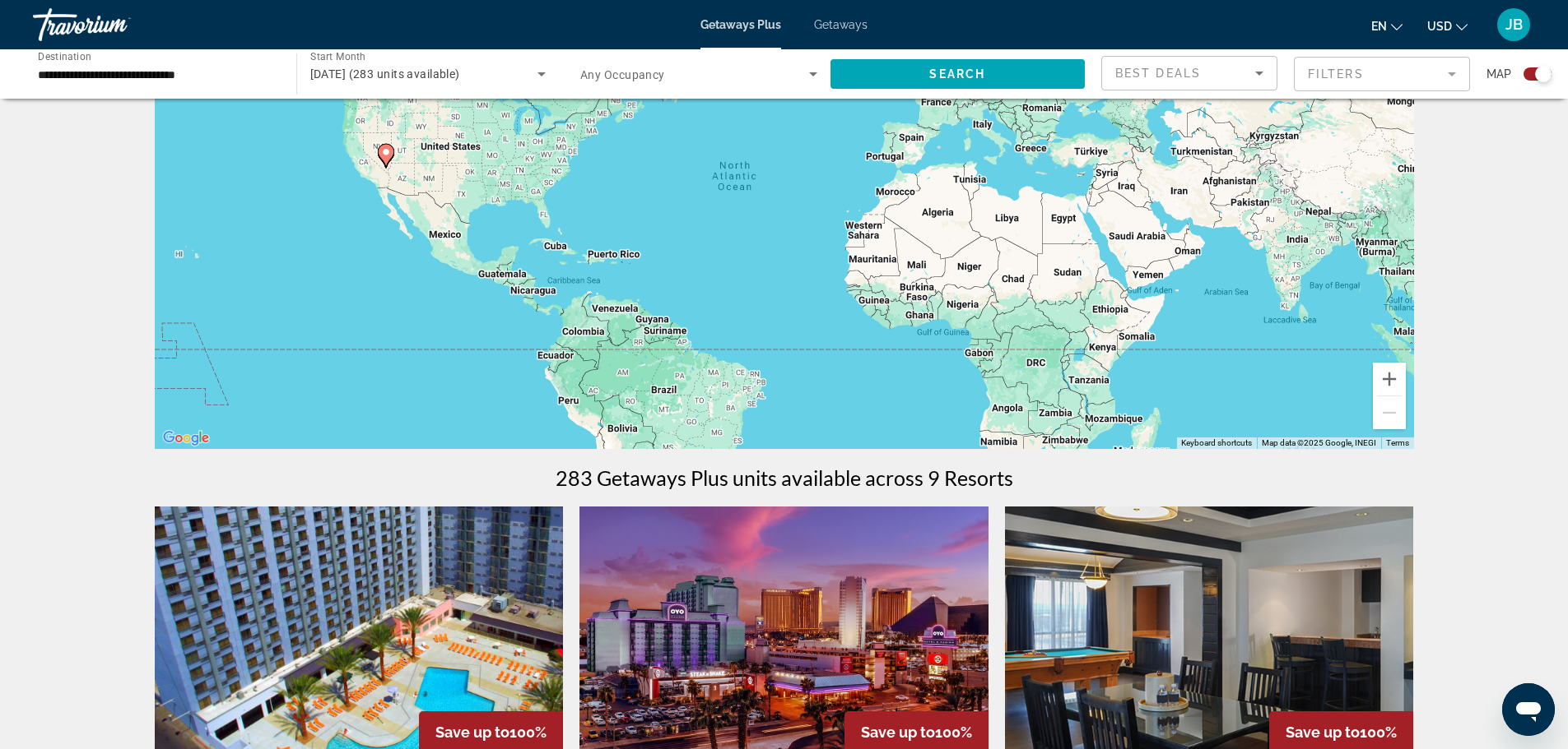
scroll to position [77, 0]
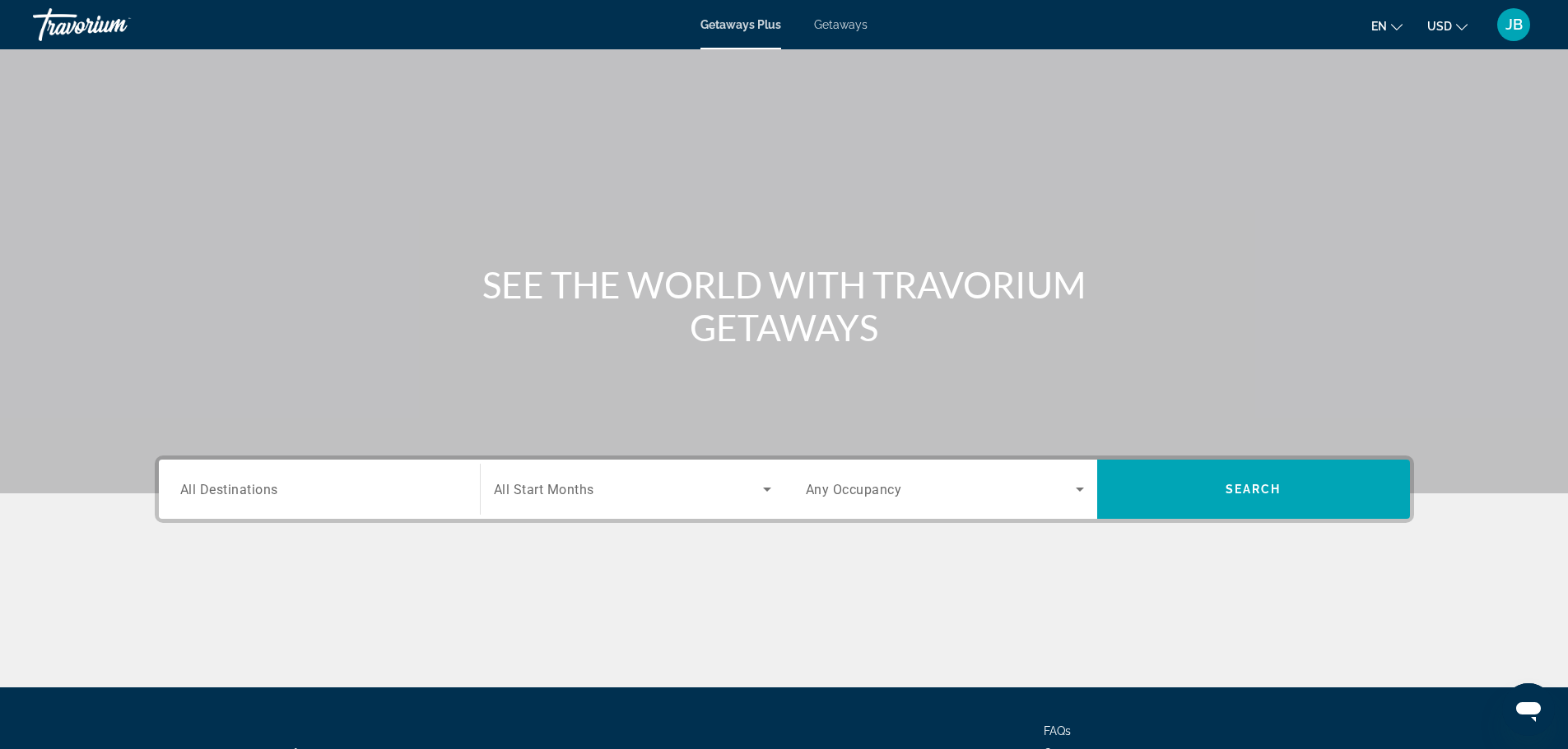
scroll to position [139, 0]
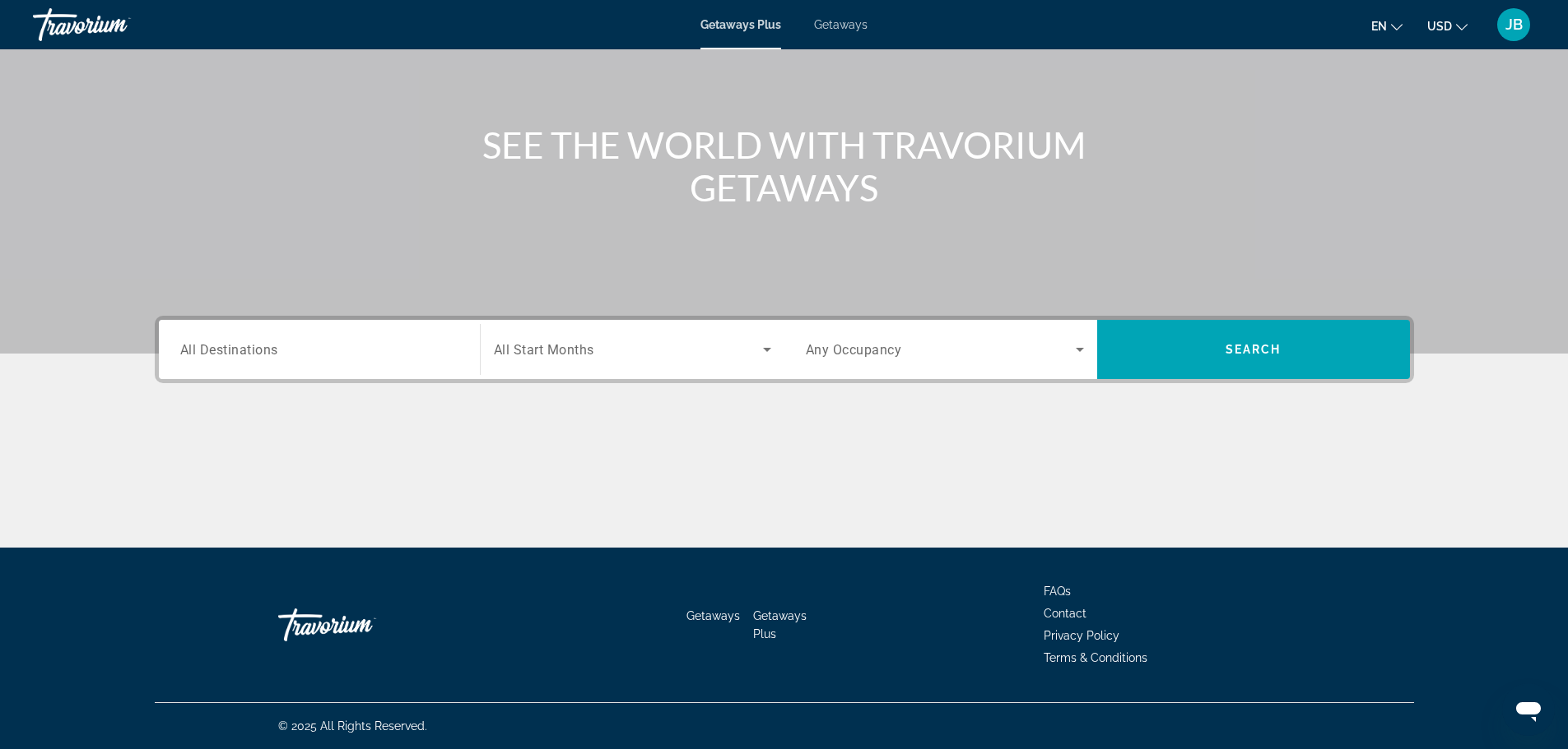
click at [447, 336] on div "Search widget" at bounding box center [318, 350] width 278 height 47
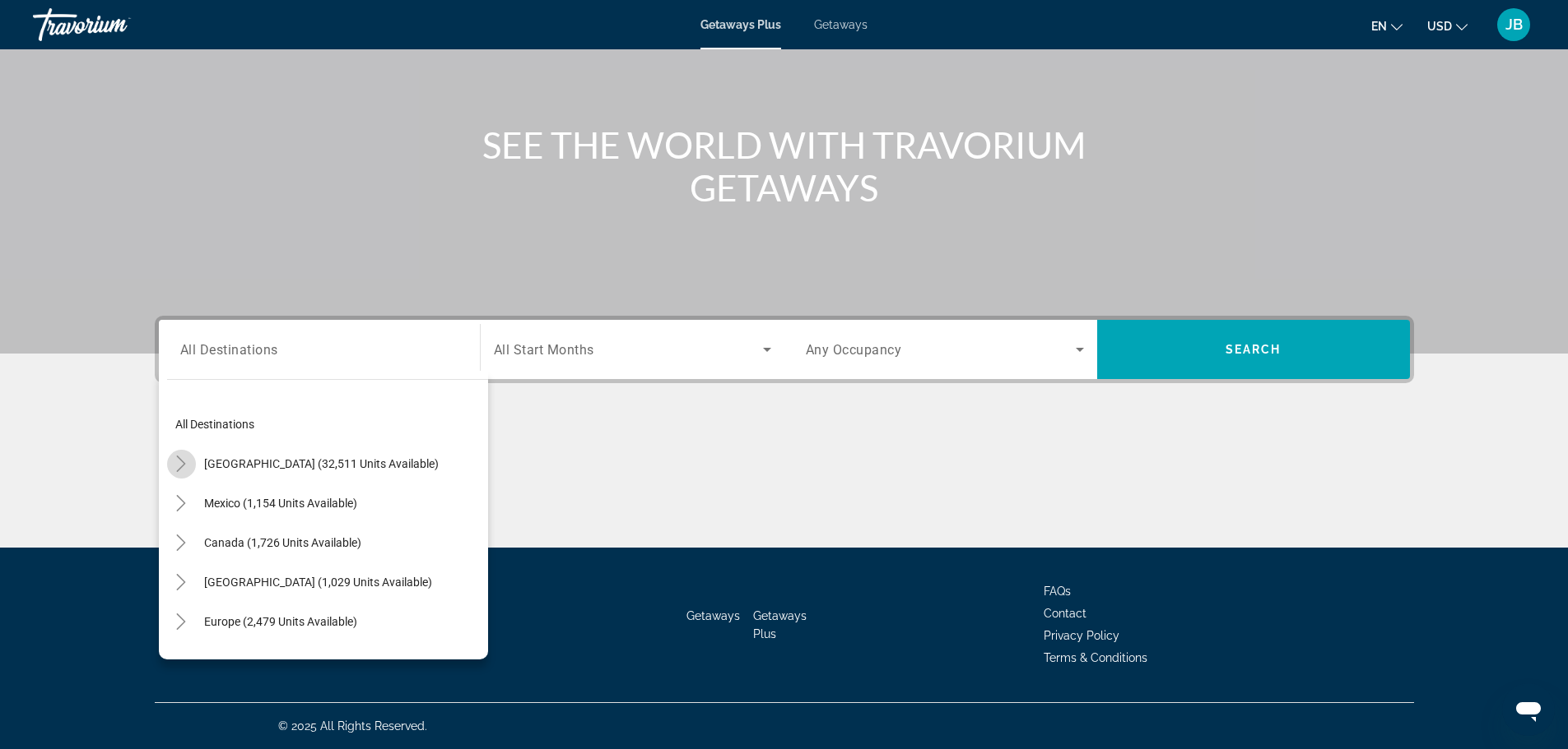
click at [193, 460] on mat-icon "Toggle United States (32,511 units available)" at bounding box center [182, 464] width 29 height 29
click at [185, 502] on mat-icon "Toggle Nevada (2,594 units available)" at bounding box center [198, 506] width 29 height 29
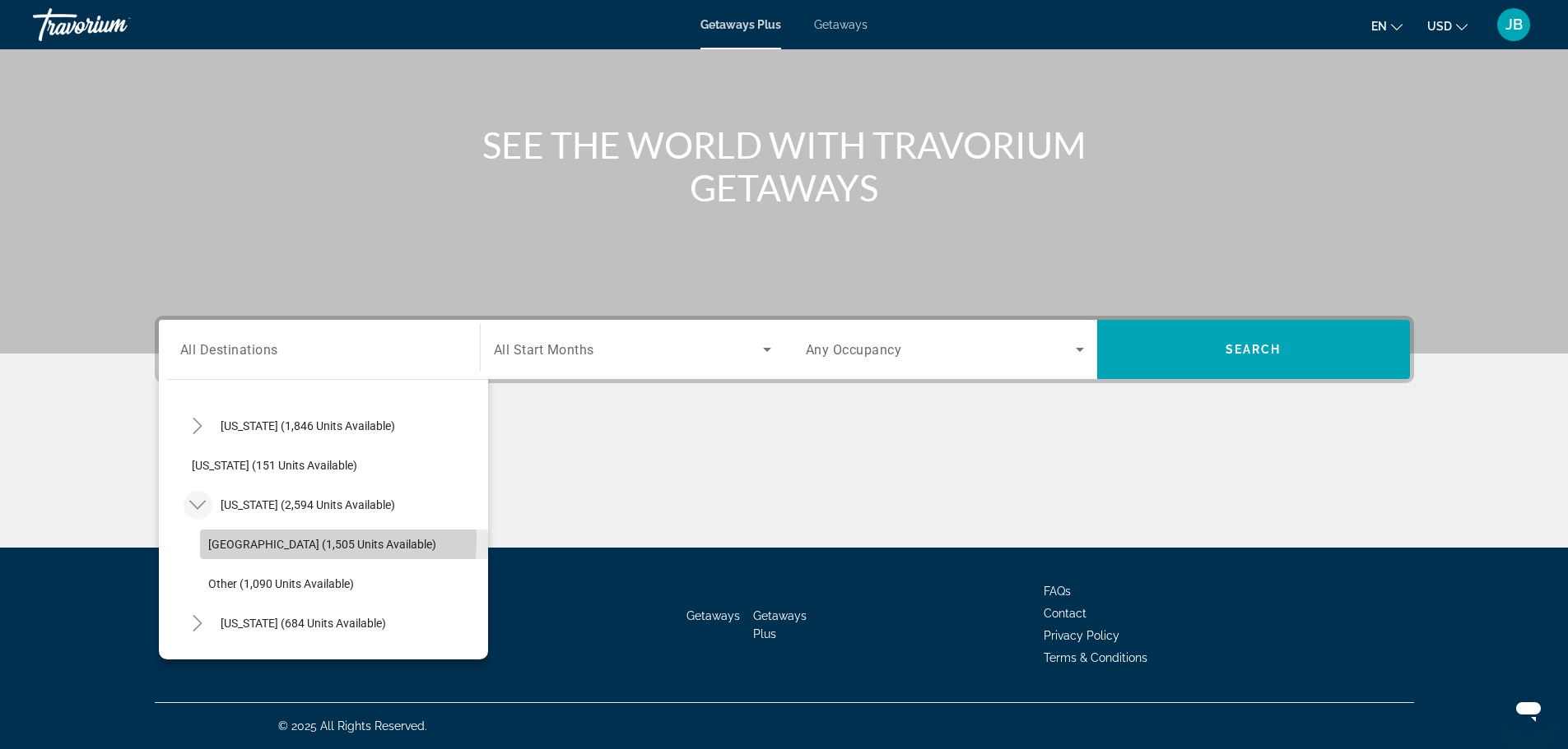
click at [275, 540] on span "[GEOGRAPHIC_DATA] (1,505 units available)" at bounding box center [321, 545] width 228 height 13
type input "**********"
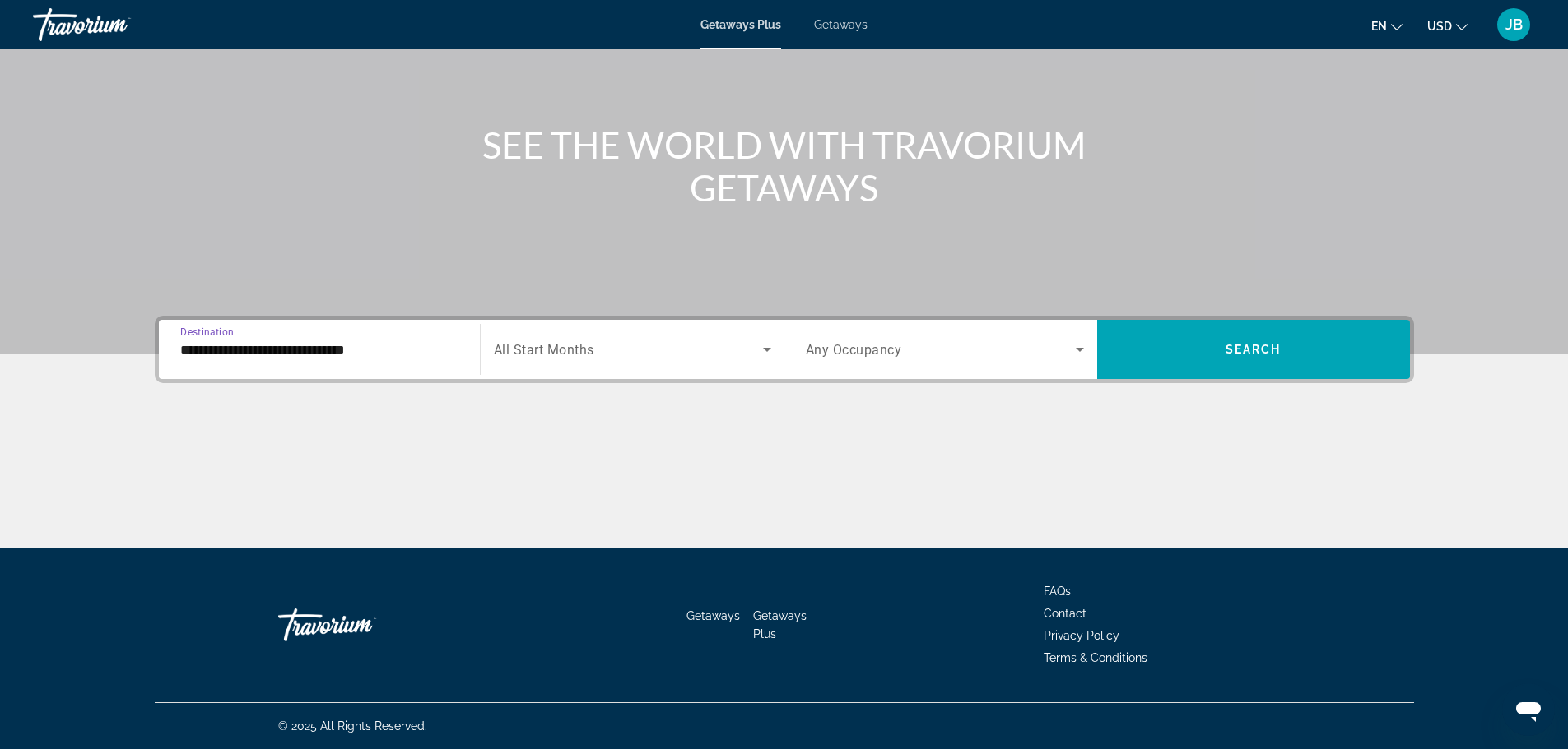
click at [686, 344] on span "Search widget" at bounding box center [628, 349] width 269 height 20
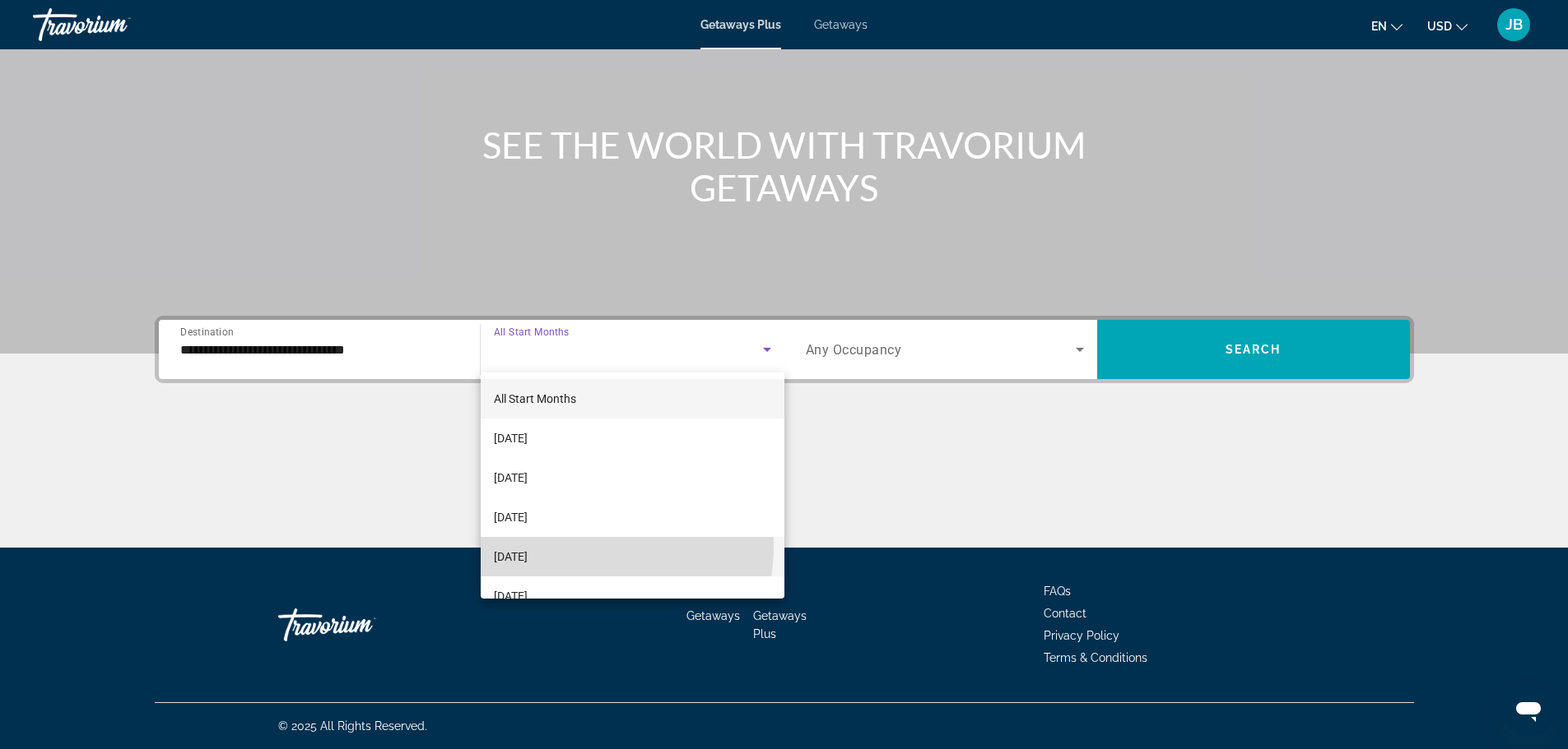
click at [590, 547] on mat-option "[DATE]" at bounding box center [633, 557] width 304 height 39
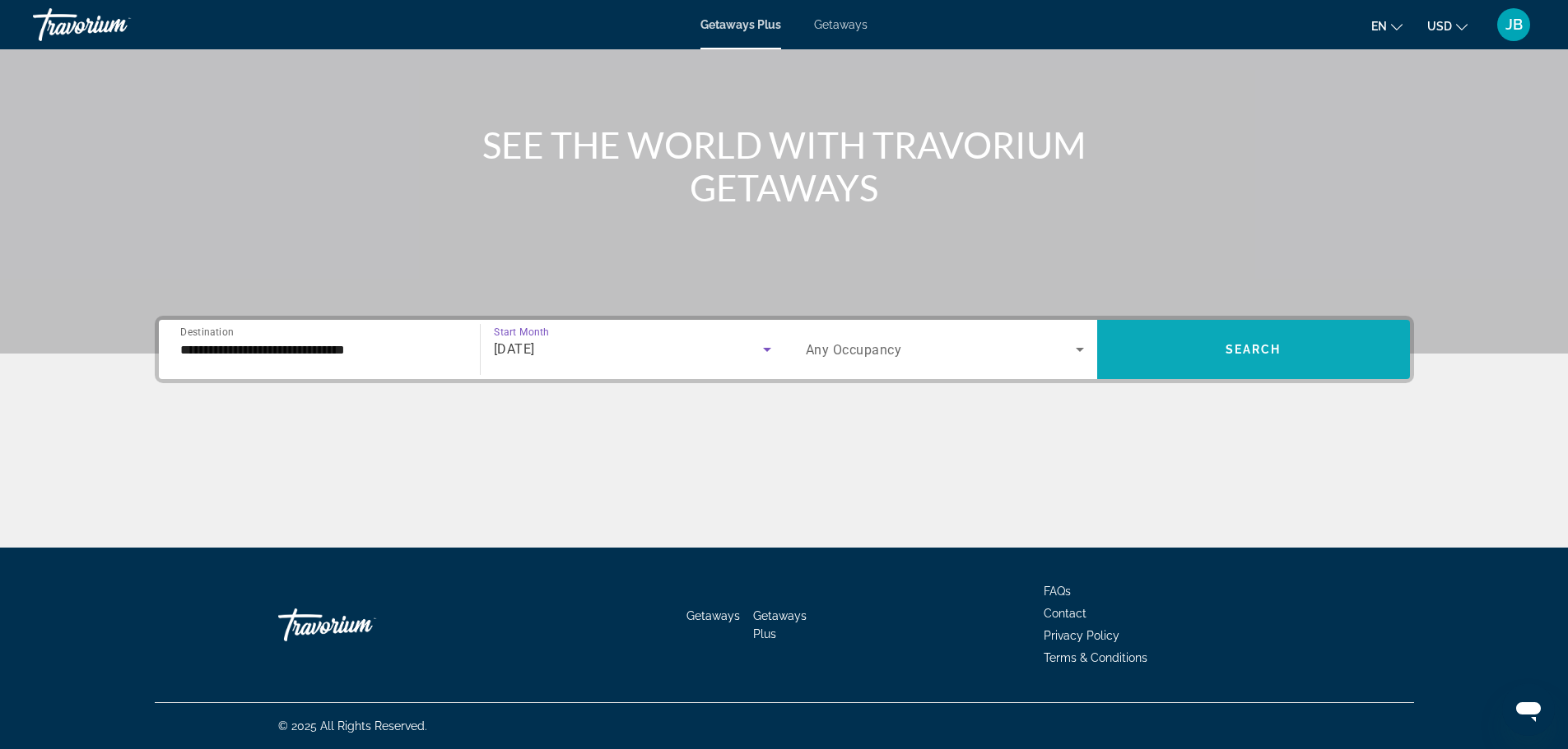
click at [1249, 346] on span "Search" at bounding box center [1253, 350] width 56 height 13
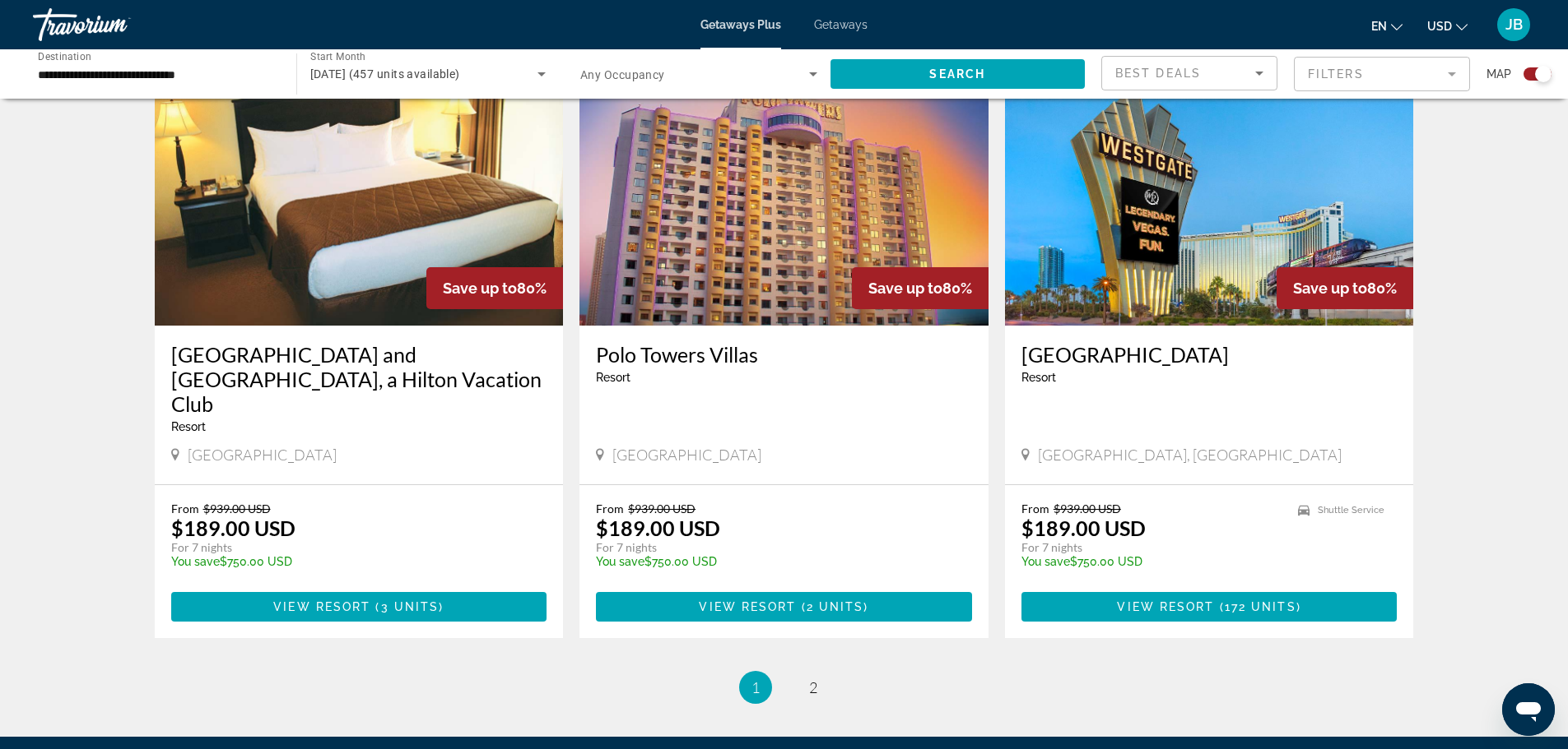
scroll to position [2496, 0]
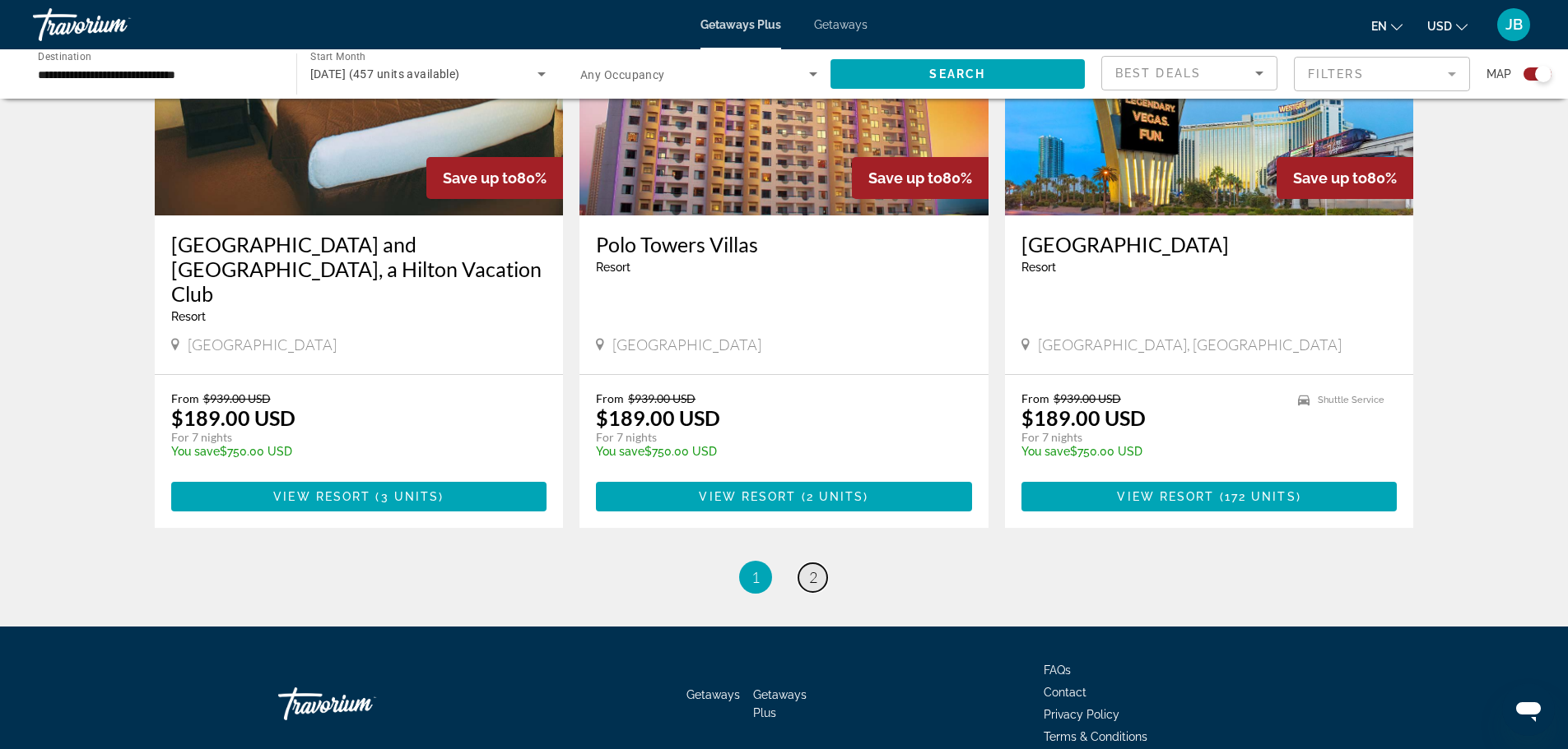
click at [802, 563] on link "page 2" at bounding box center [813, 578] width 29 height 29
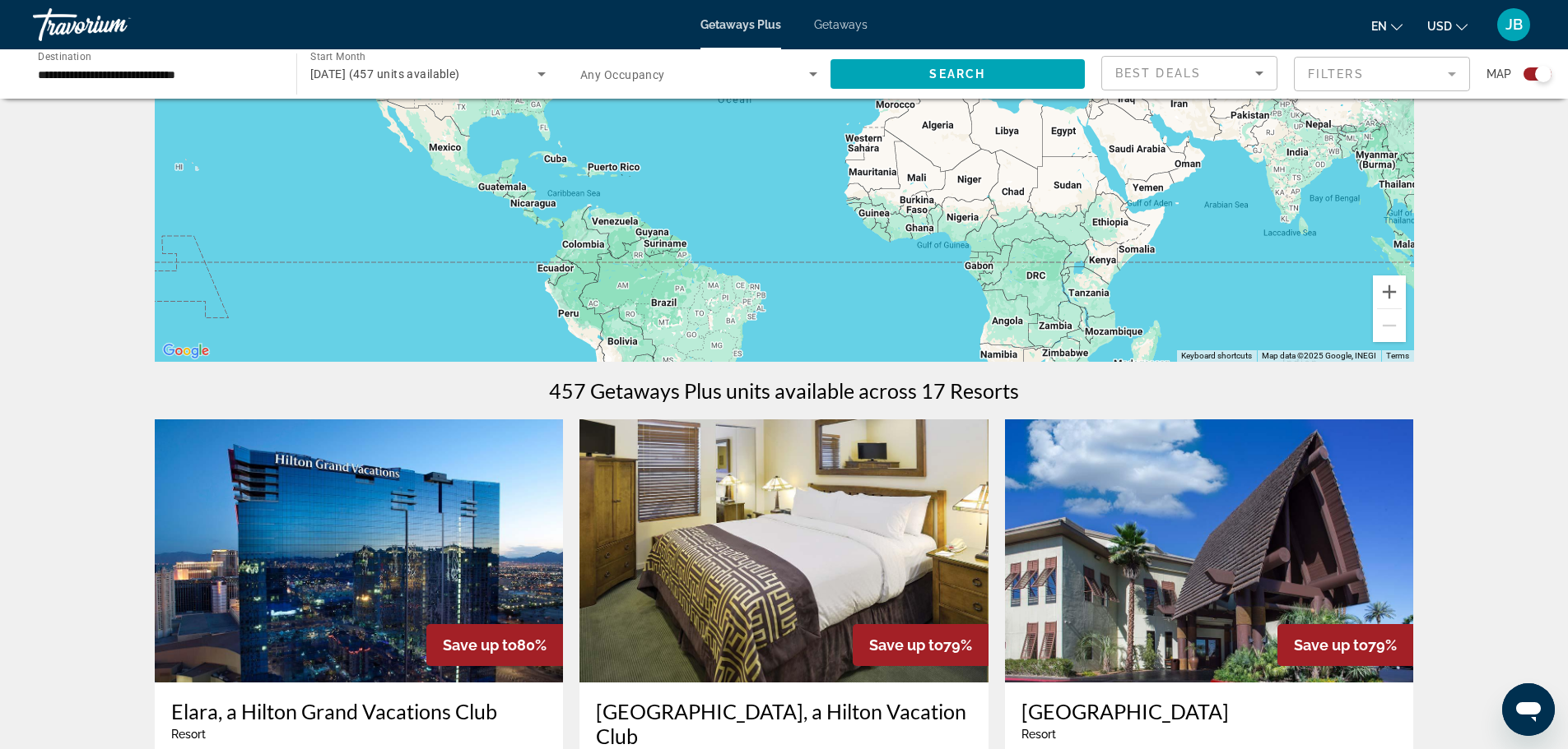
scroll to position [412, 0]
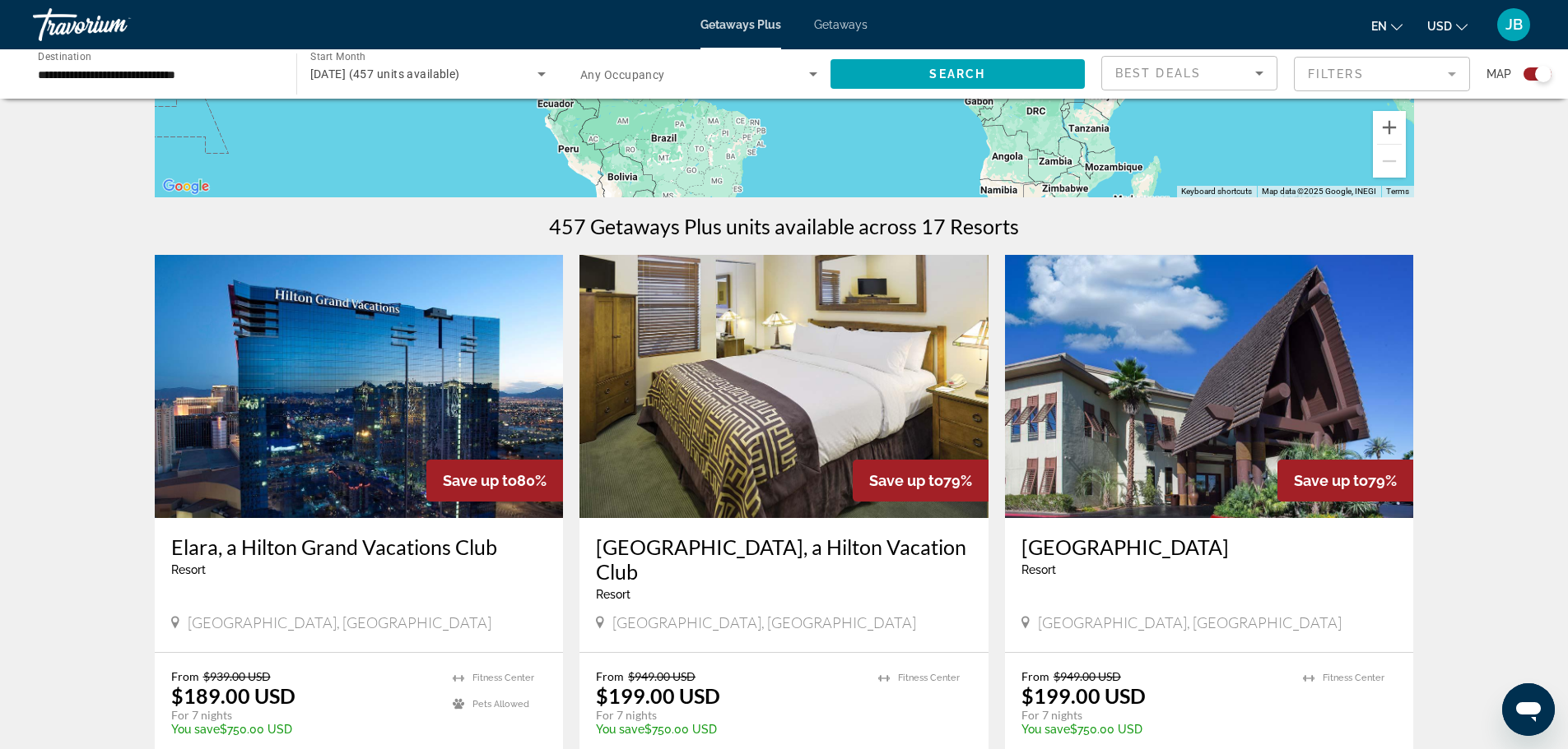
click at [340, 403] on img "Main content" at bounding box center [359, 387] width 409 height 263
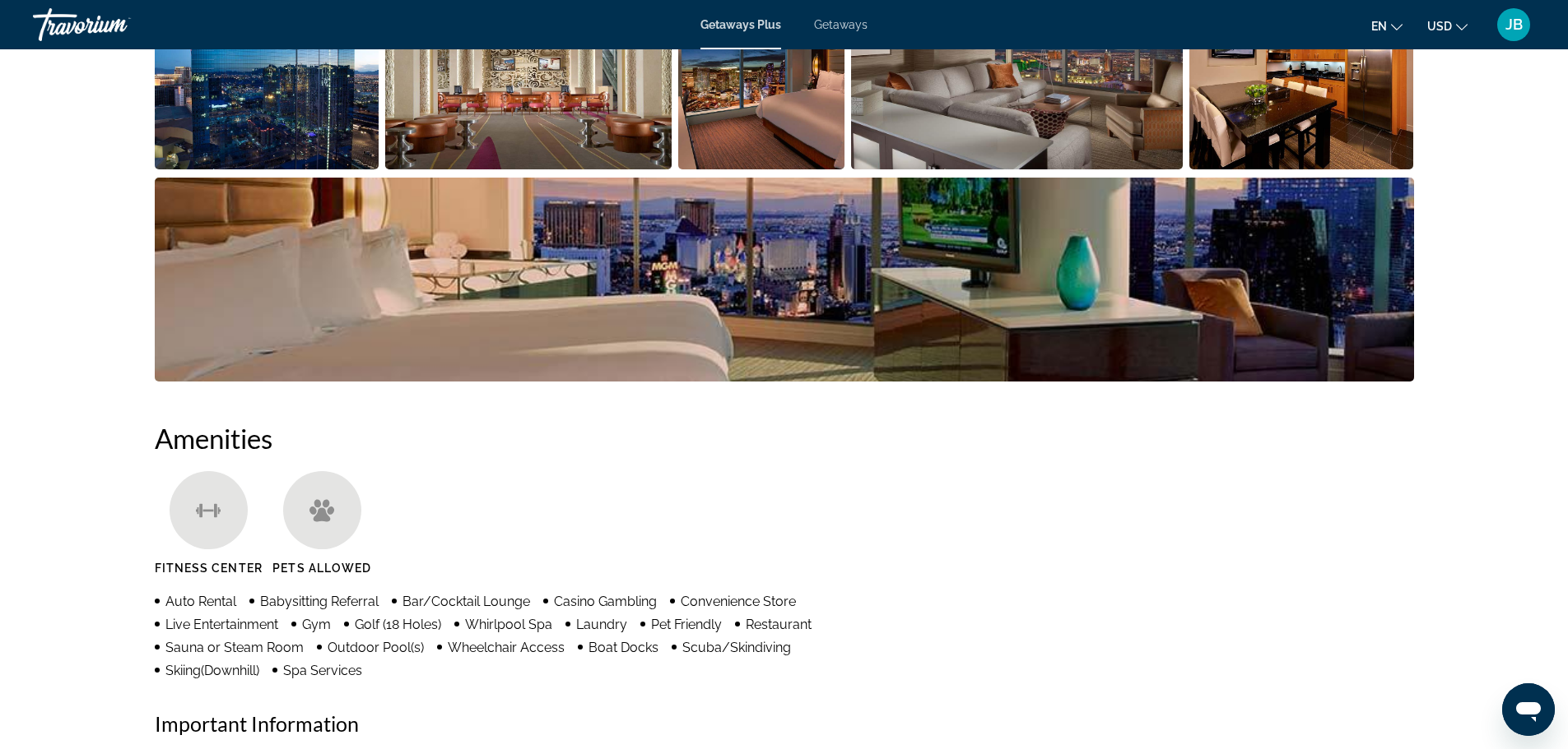
scroll to position [410, 0]
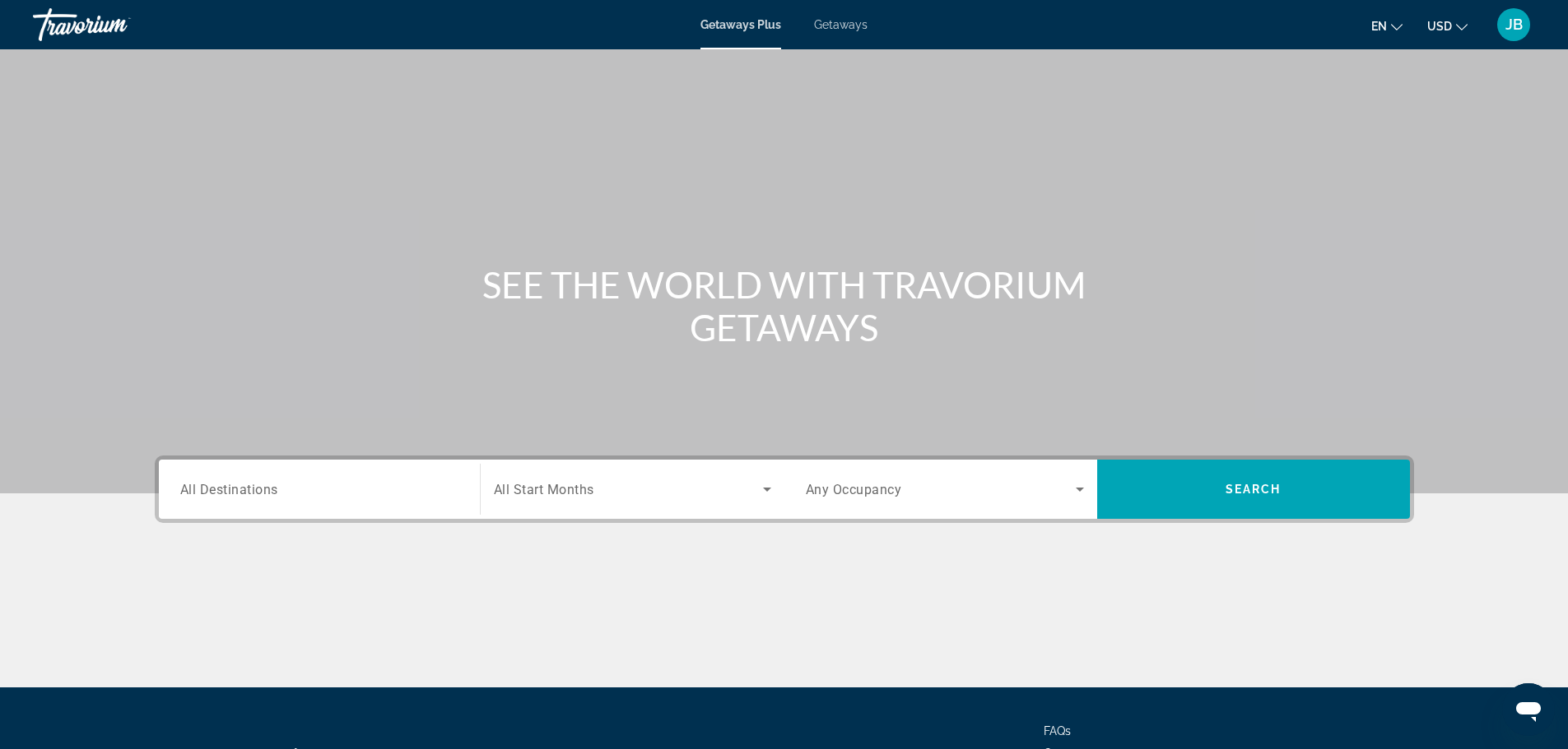
click at [442, 510] on div "Search widget" at bounding box center [318, 489] width 278 height 47
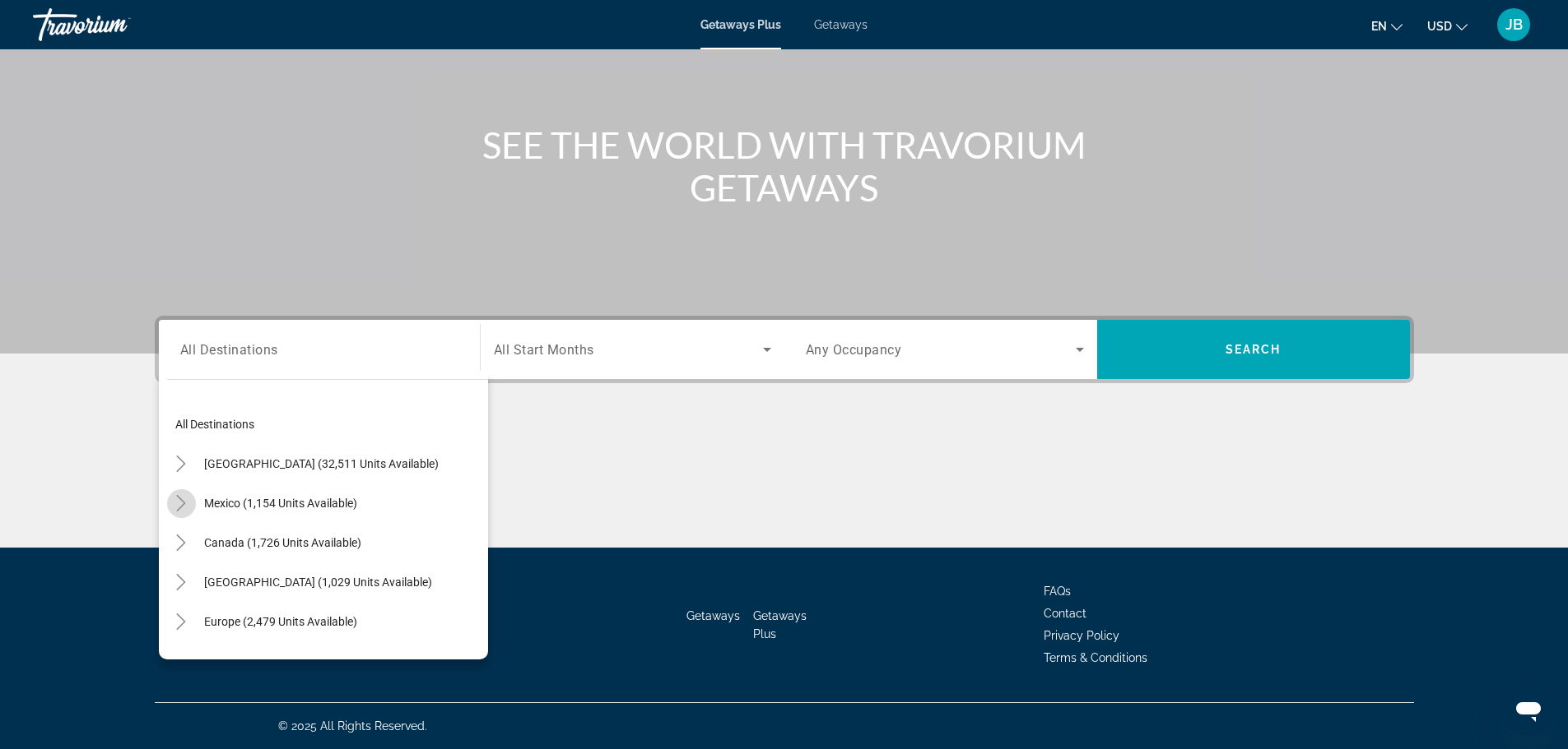
click at [185, 504] on icon "Toggle Mexico (1,154 units available)" at bounding box center [181, 503] width 16 height 16
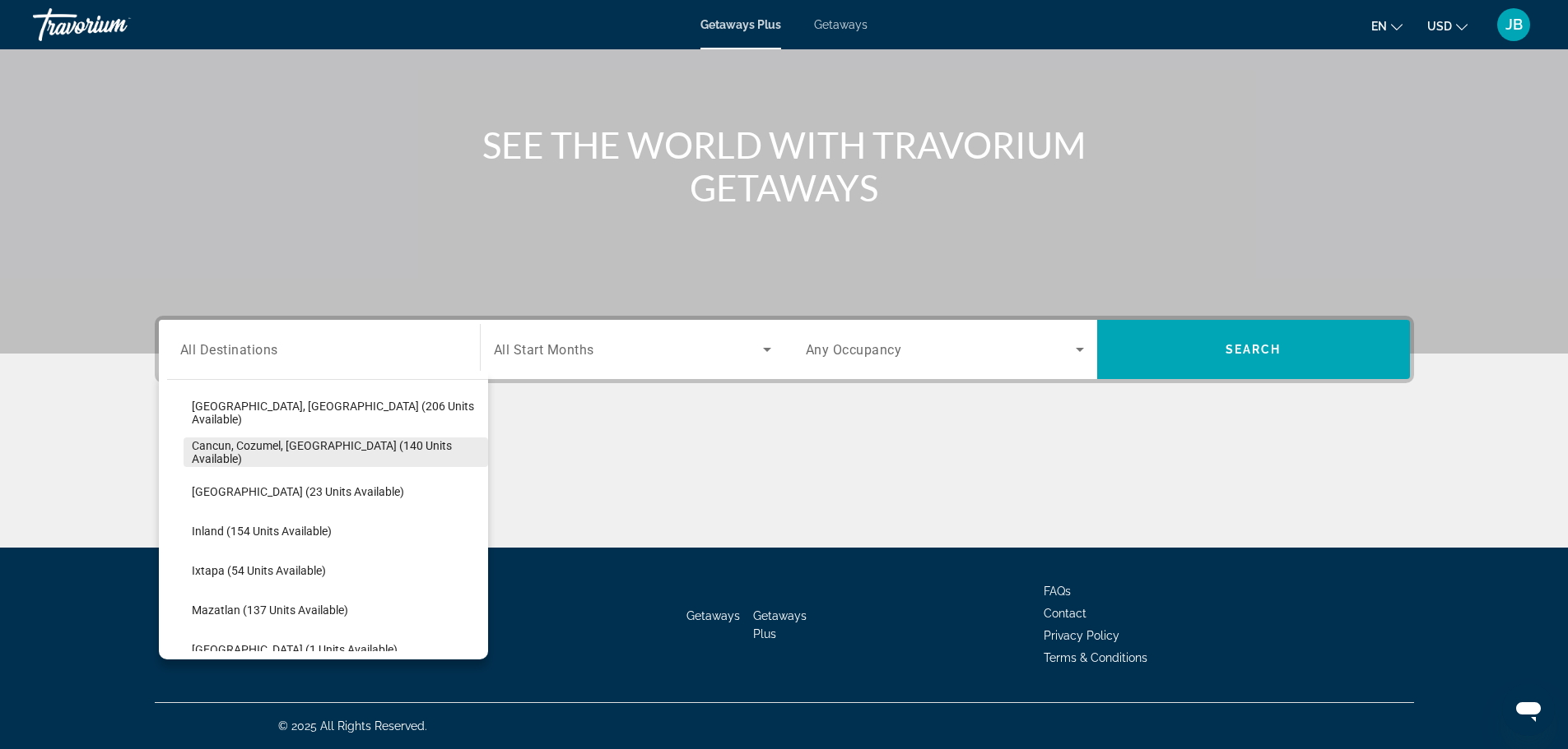
scroll to position [334, 0]
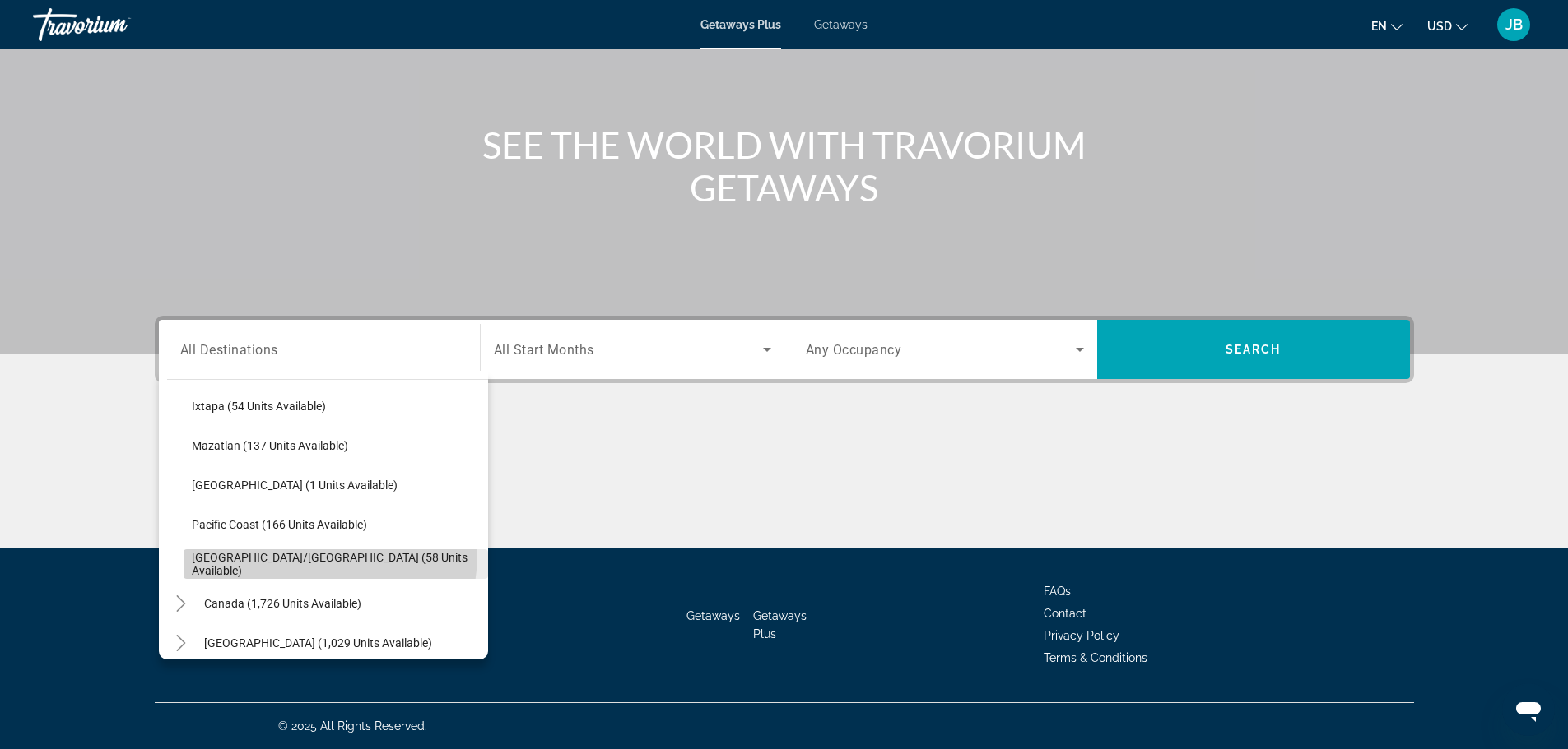
click at [294, 553] on span "Search widget" at bounding box center [336, 563] width 305 height 39
type input "**********"
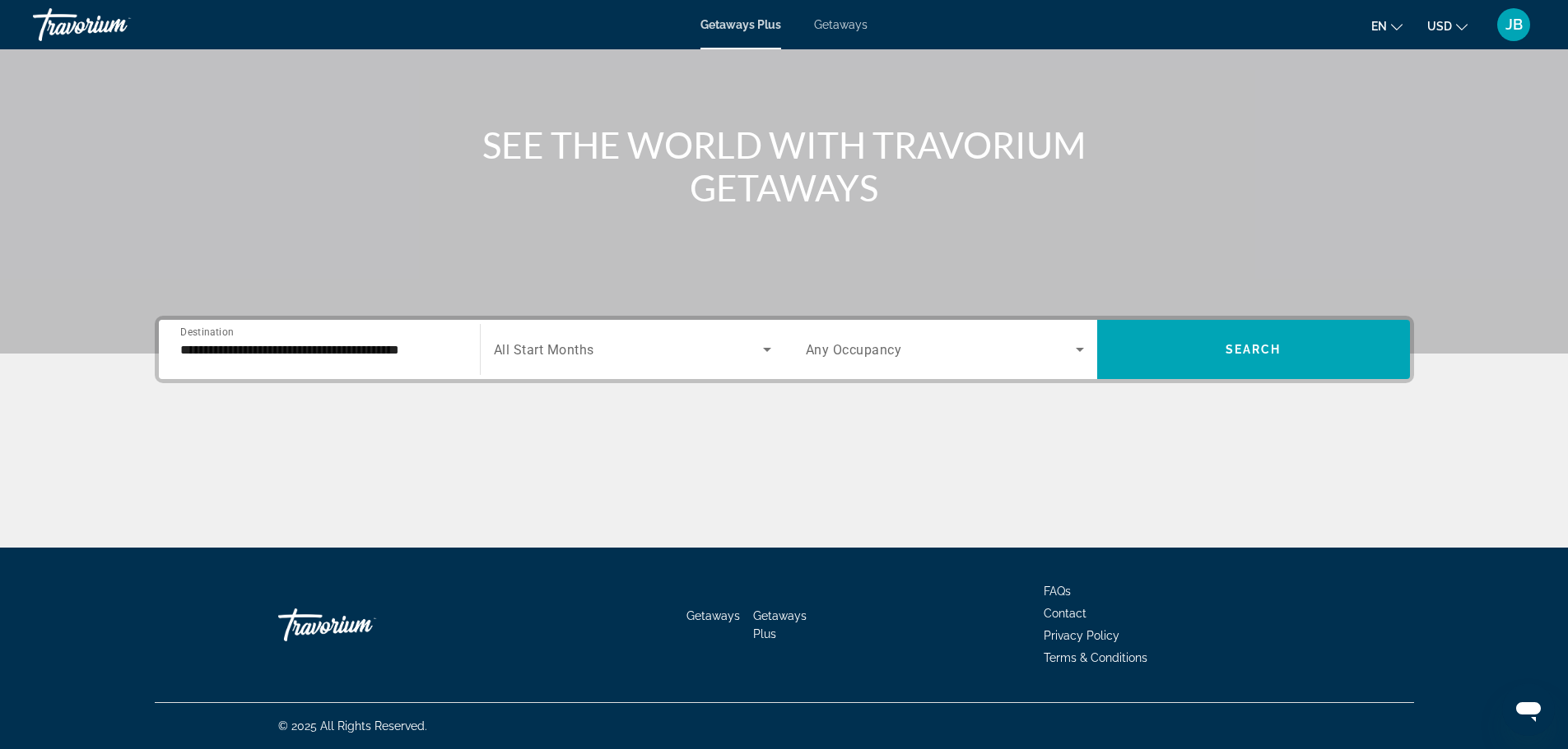
click at [726, 367] on div "Search widget" at bounding box center [632, 350] width 277 height 46
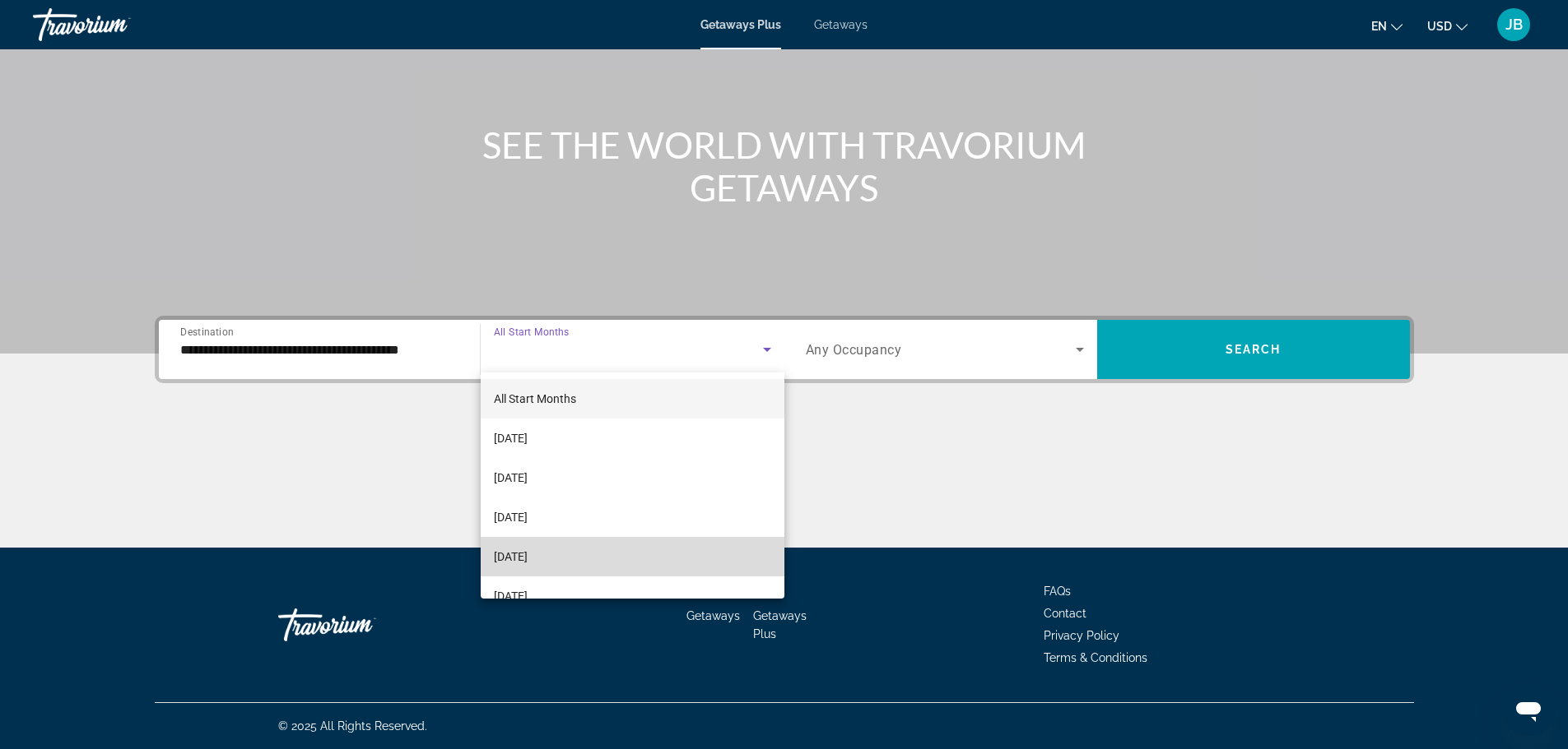
click at [695, 542] on mat-option "[DATE]" at bounding box center [633, 557] width 304 height 39
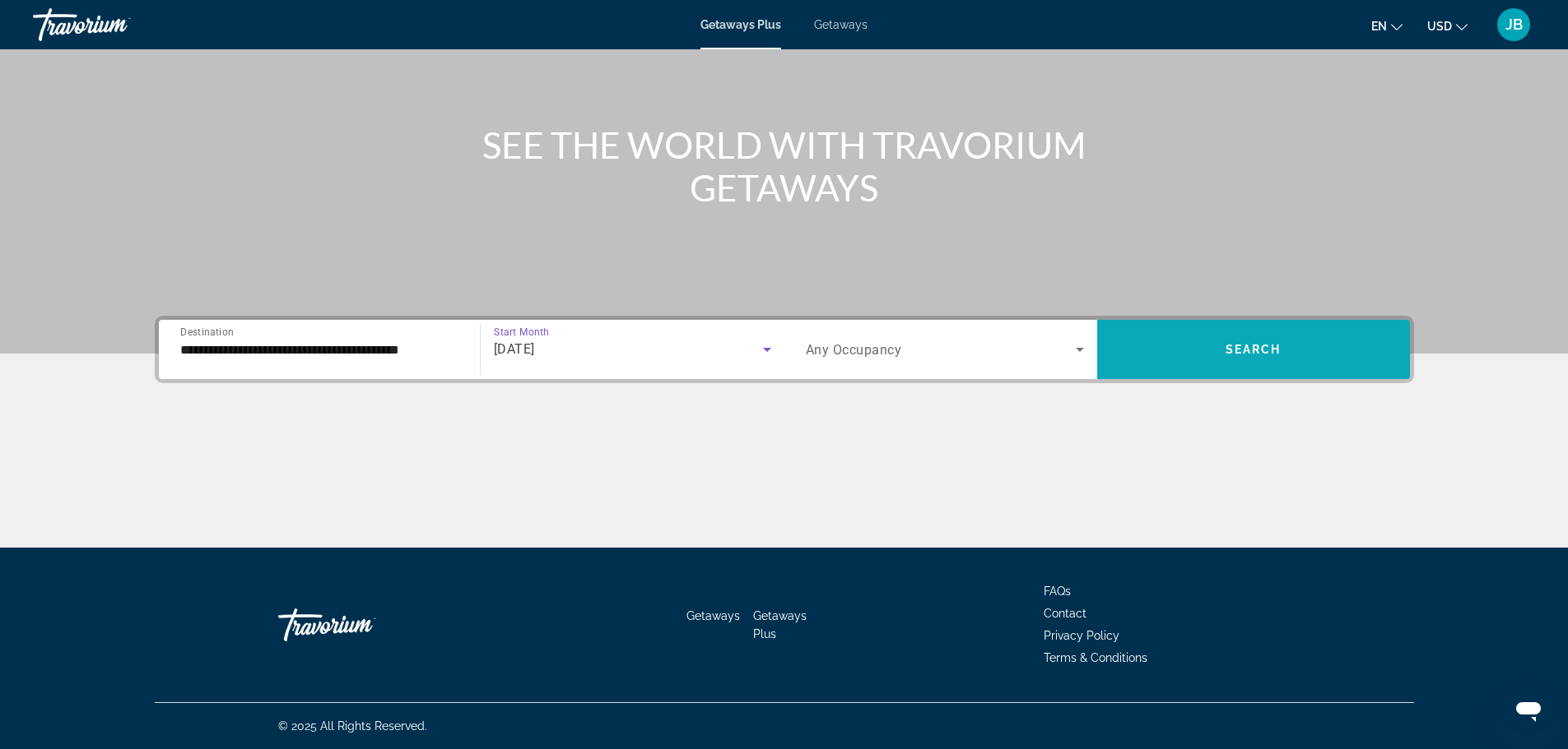
click at [1274, 346] on span "Search" at bounding box center [1253, 350] width 56 height 13
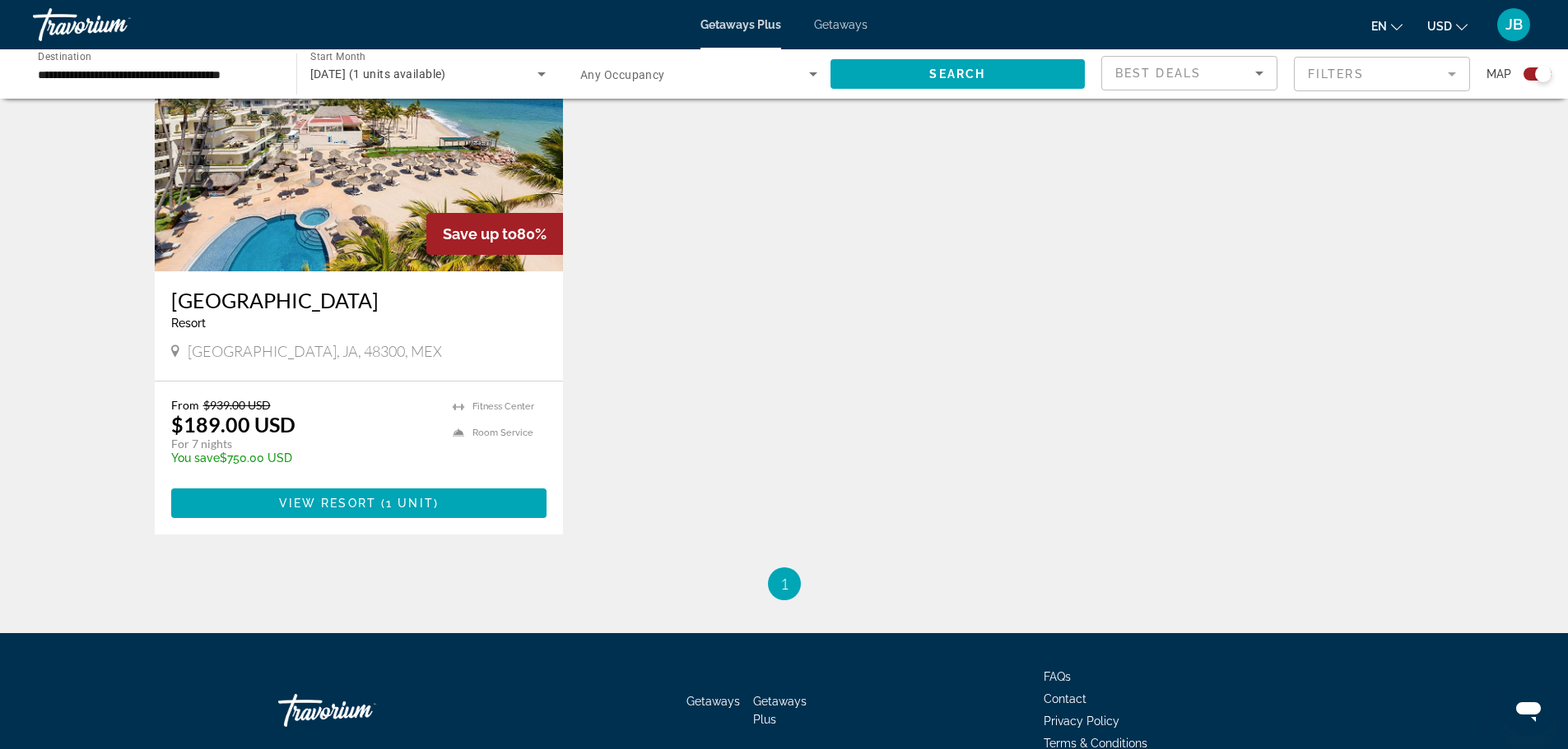
scroll to position [493, 0]
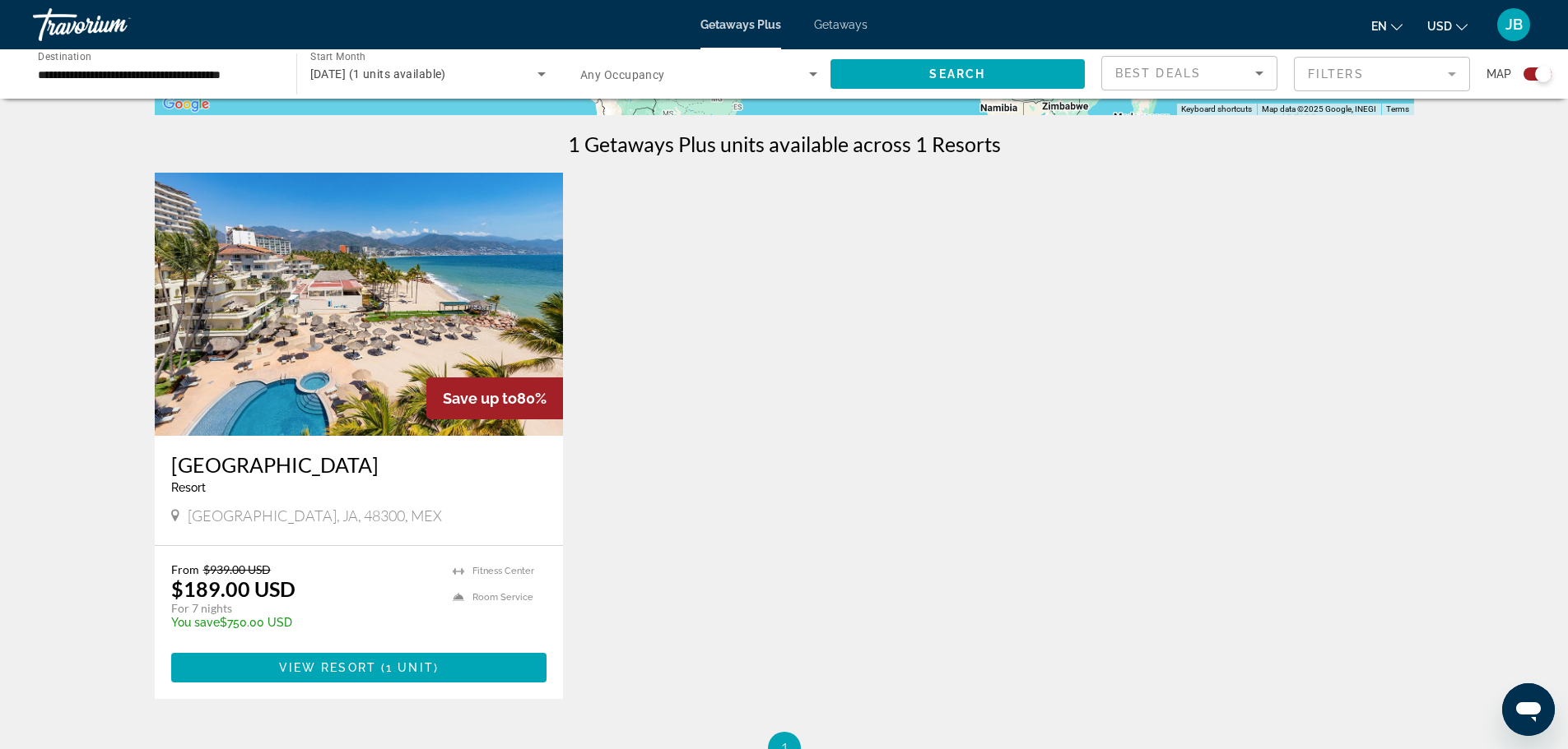
click at [320, 407] on img "Main content" at bounding box center [359, 305] width 409 height 263
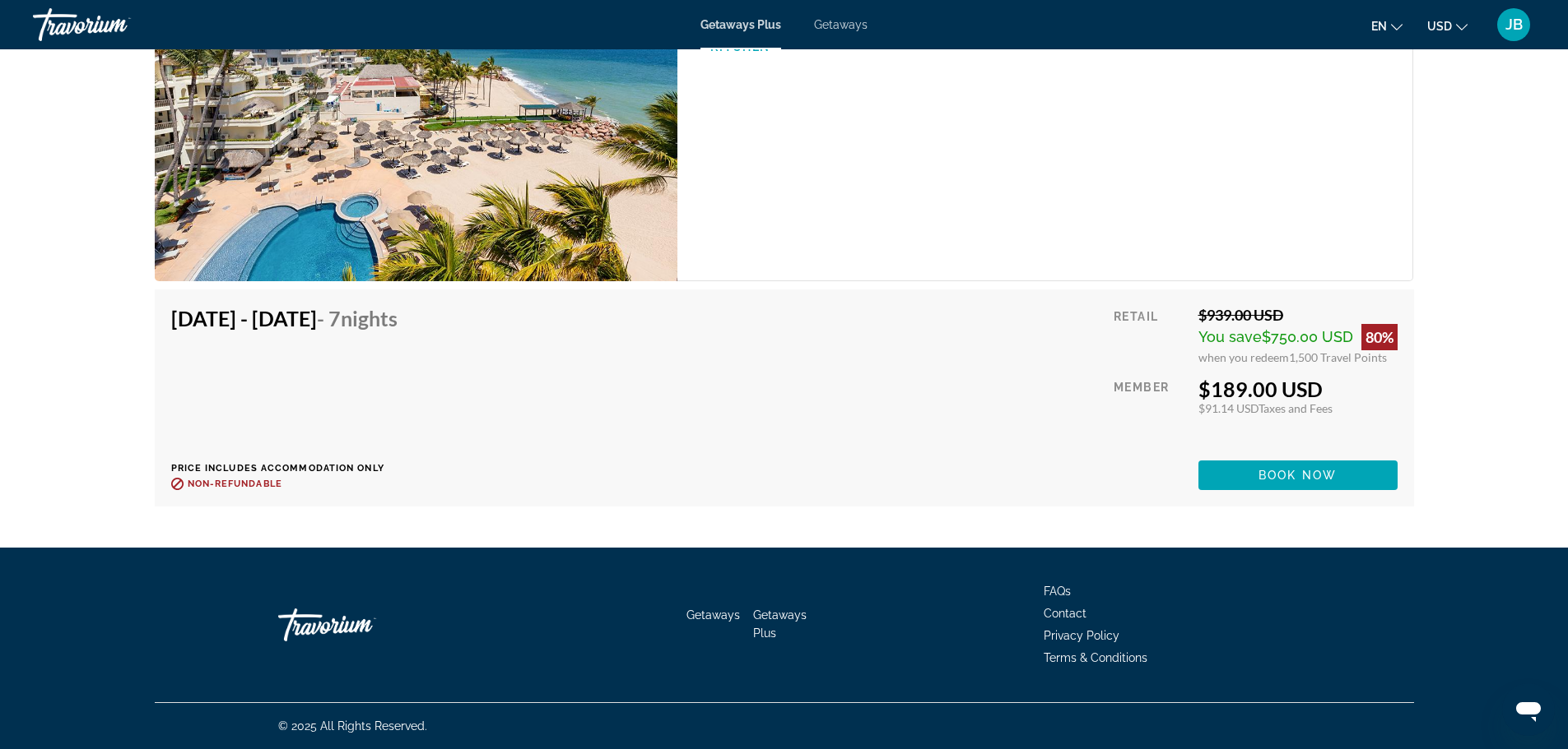
scroll to position [2678, 0]
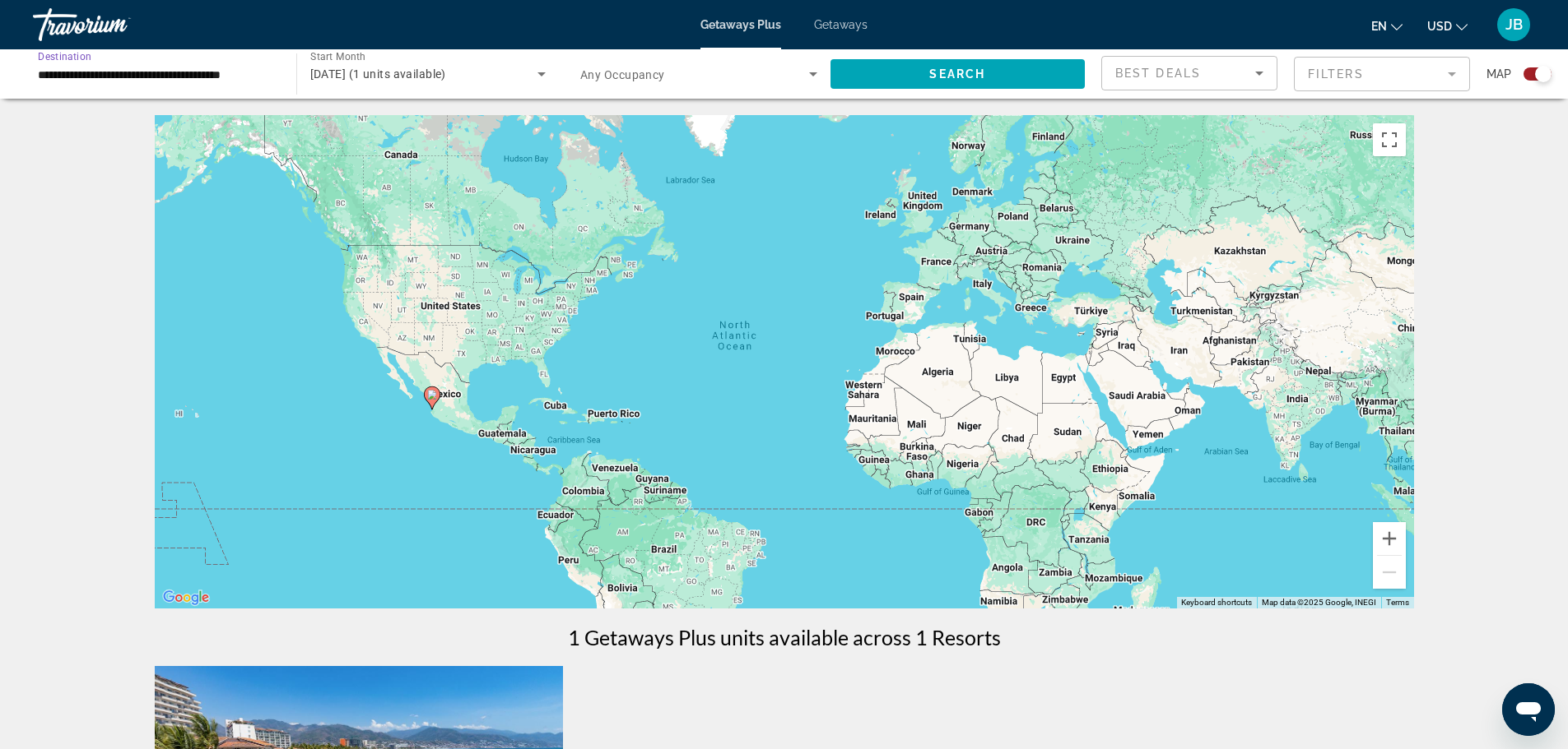
click at [242, 67] on input "**********" at bounding box center [156, 75] width 237 height 20
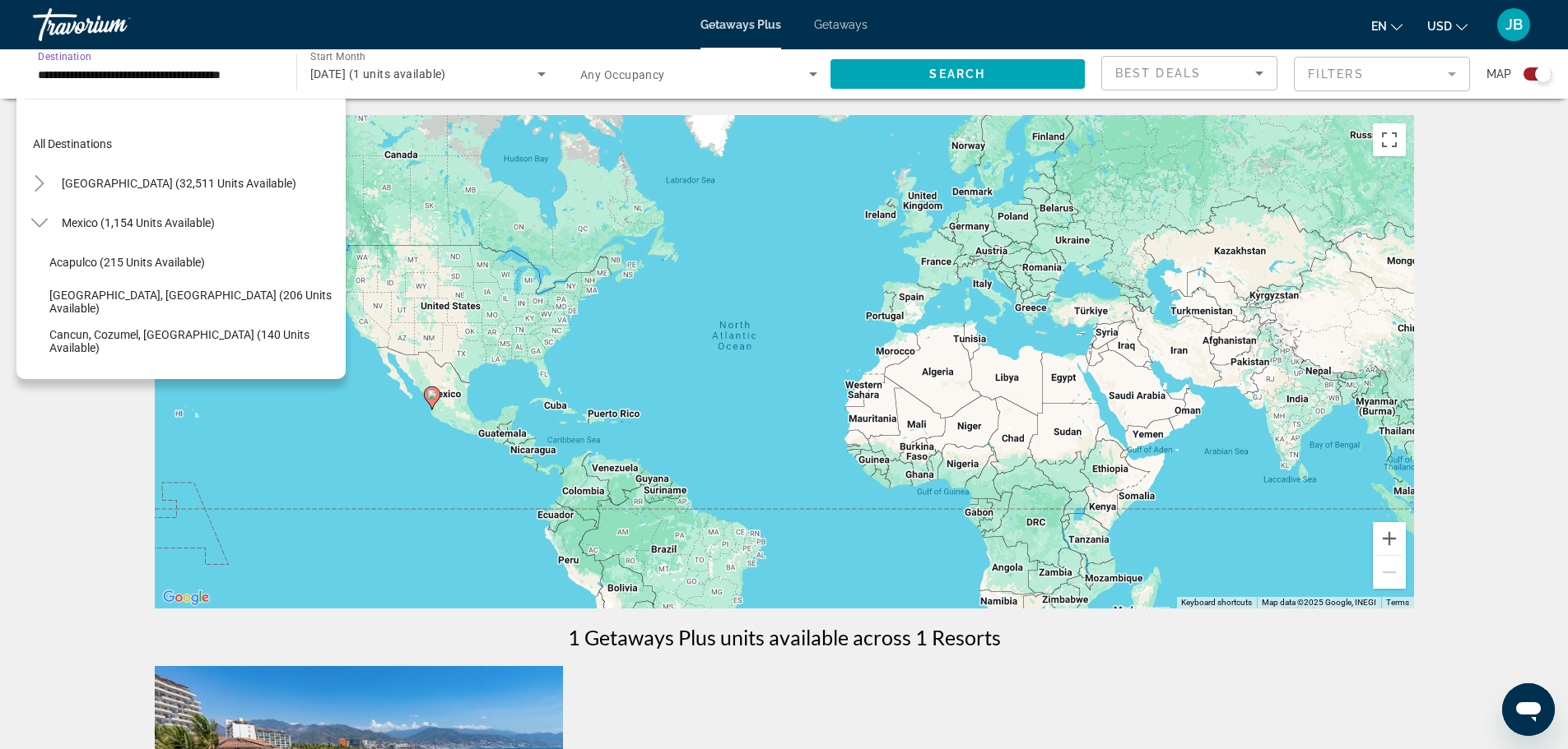
scroll to position [374, 0]
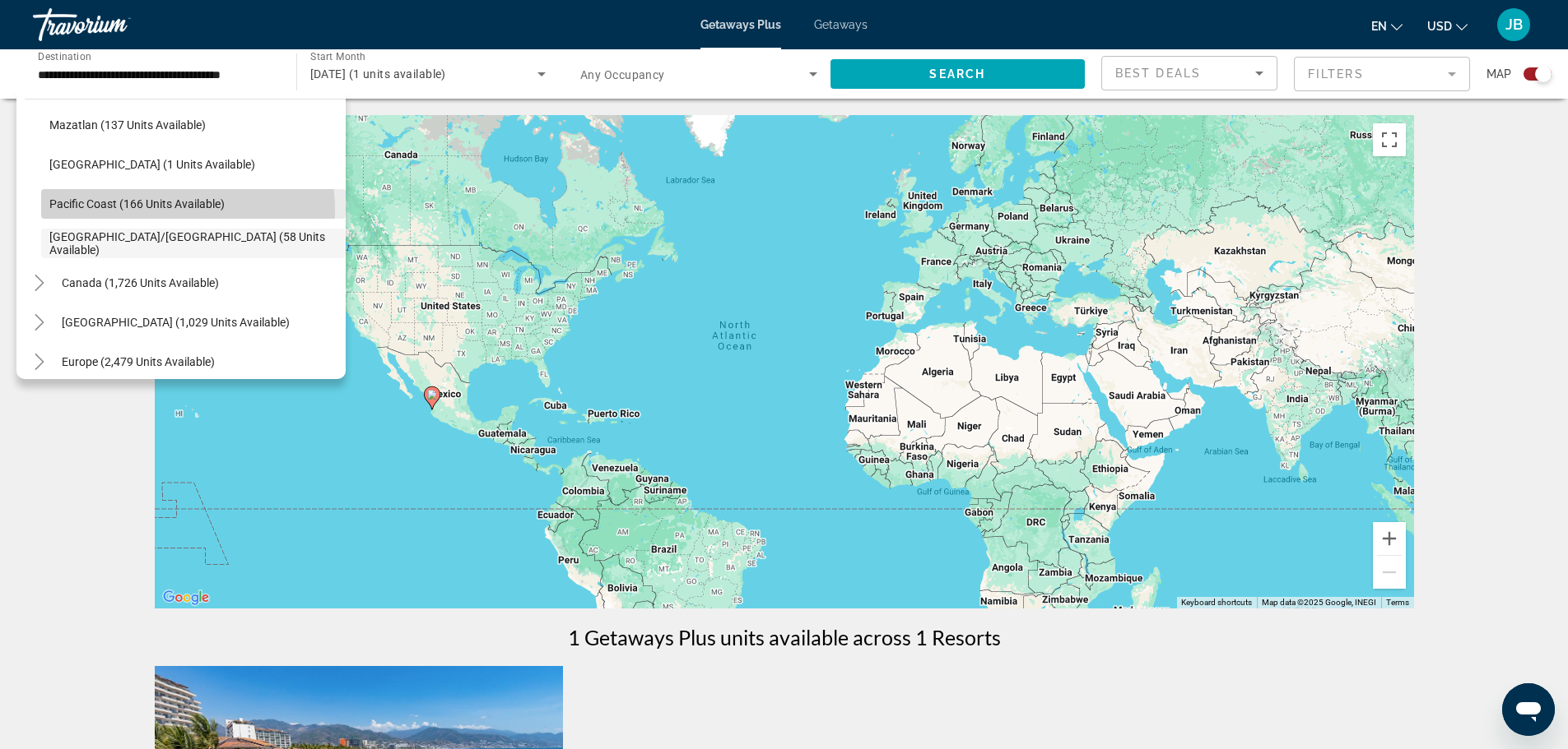
click at [137, 212] on span "Search widget" at bounding box center [193, 204] width 305 height 39
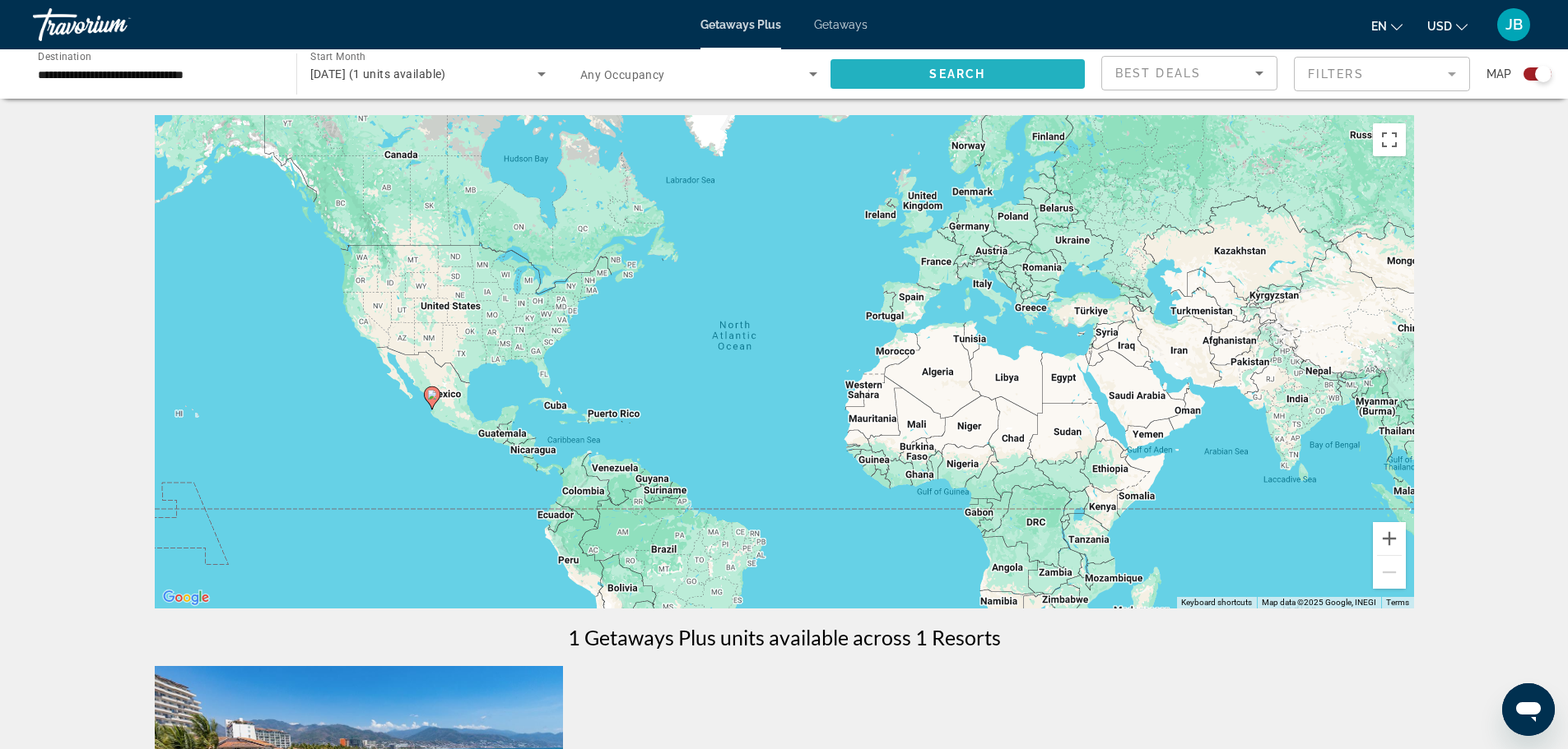
click at [945, 65] on span "Search widget" at bounding box center [957, 73] width 255 height 39
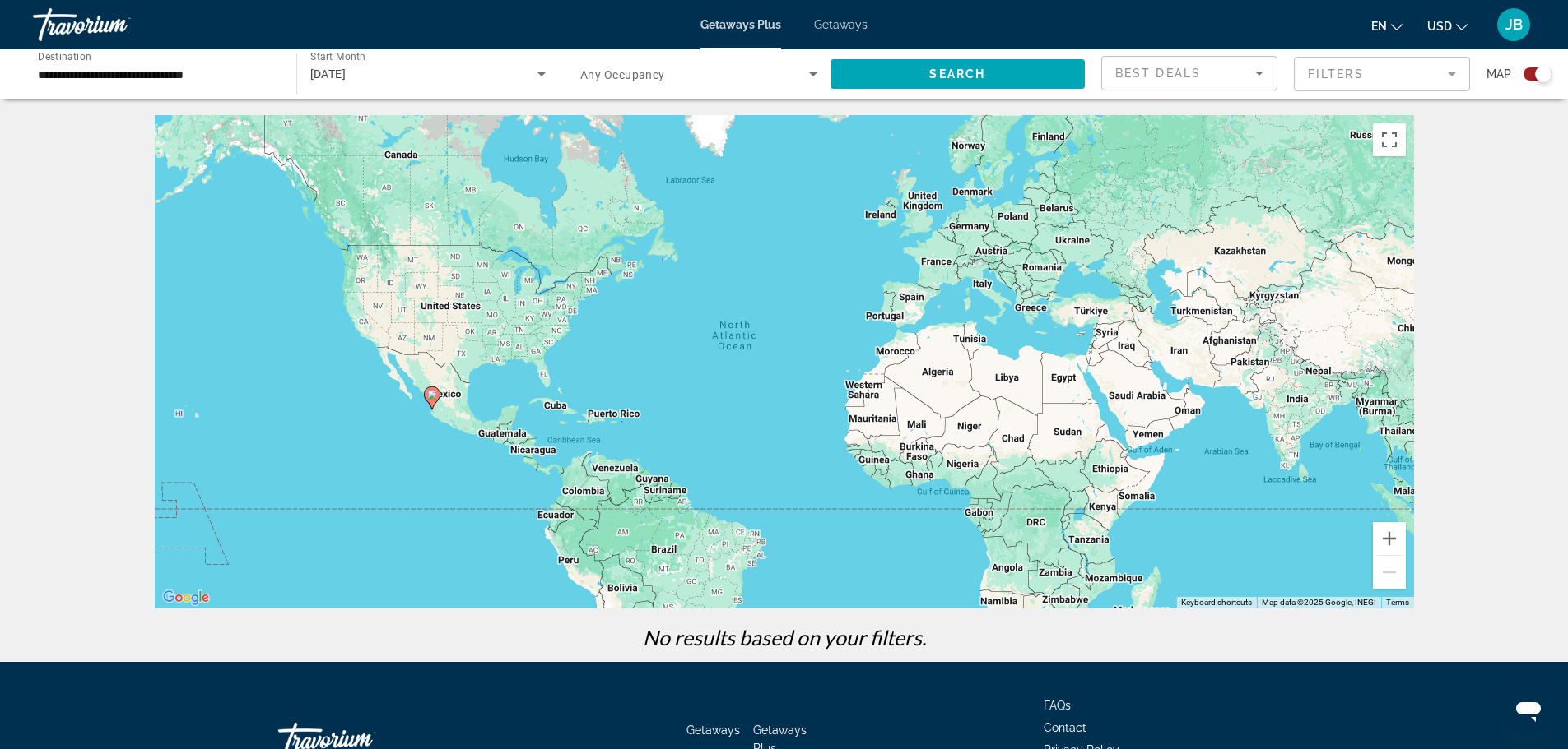
click at [244, 71] on input "**********" at bounding box center [156, 75] width 237 height 20
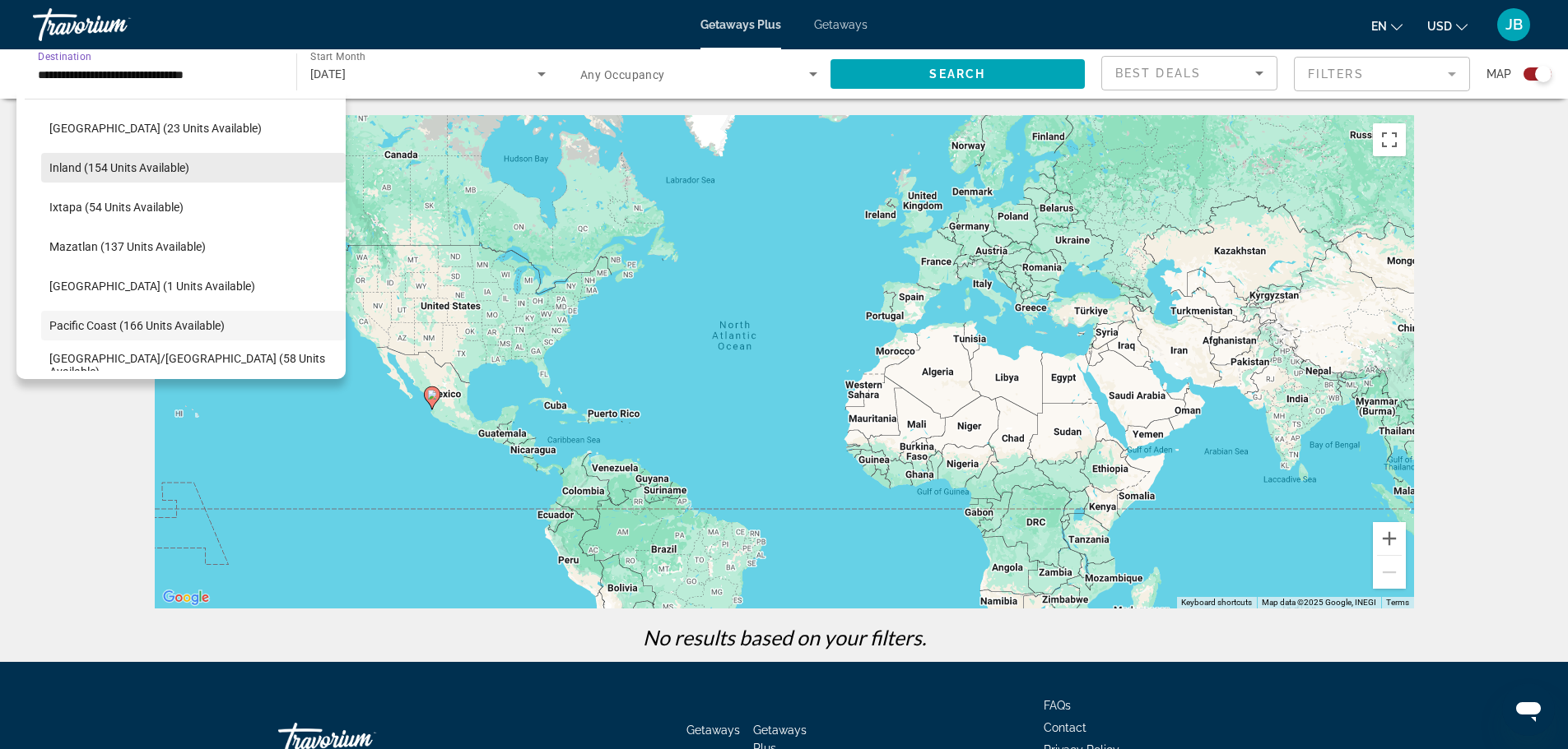
scroll to position [88, 0]
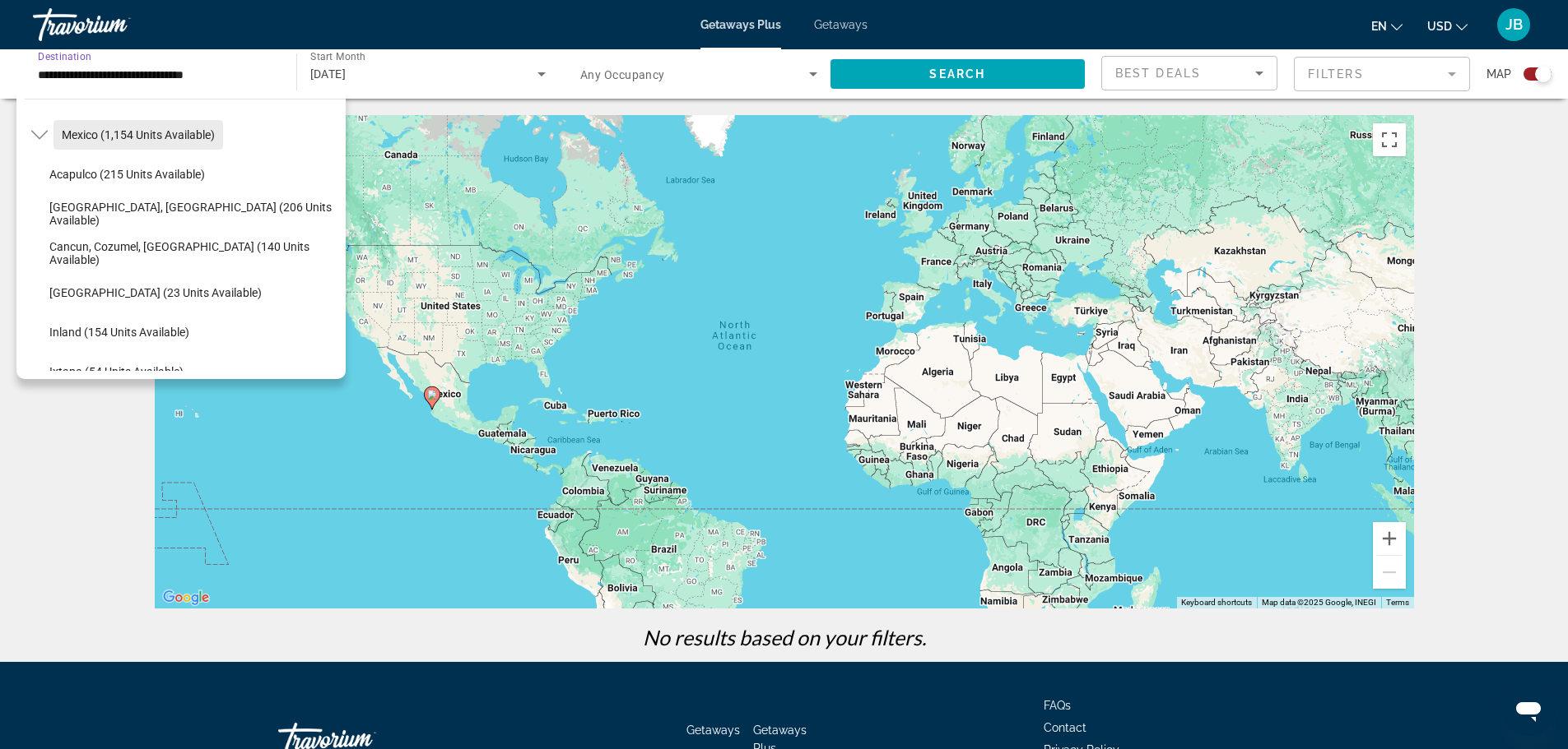
click at [122, 138] on span "Mexico (1,154 units available)" at bounding box center [138, 135] width 153 height 13
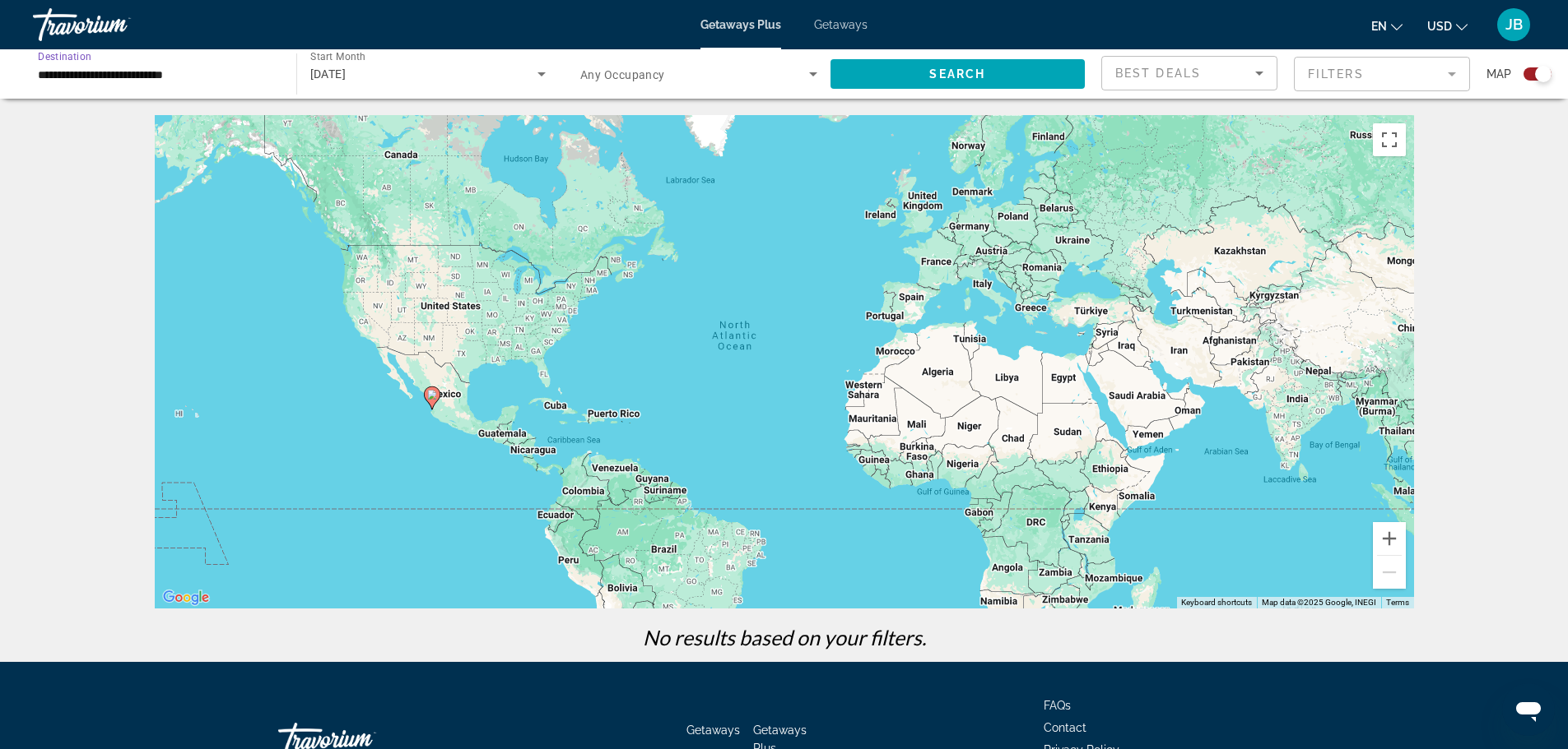
click at [169, 77] on input "**********" at bounding box center [156, 75] width 237 height 20
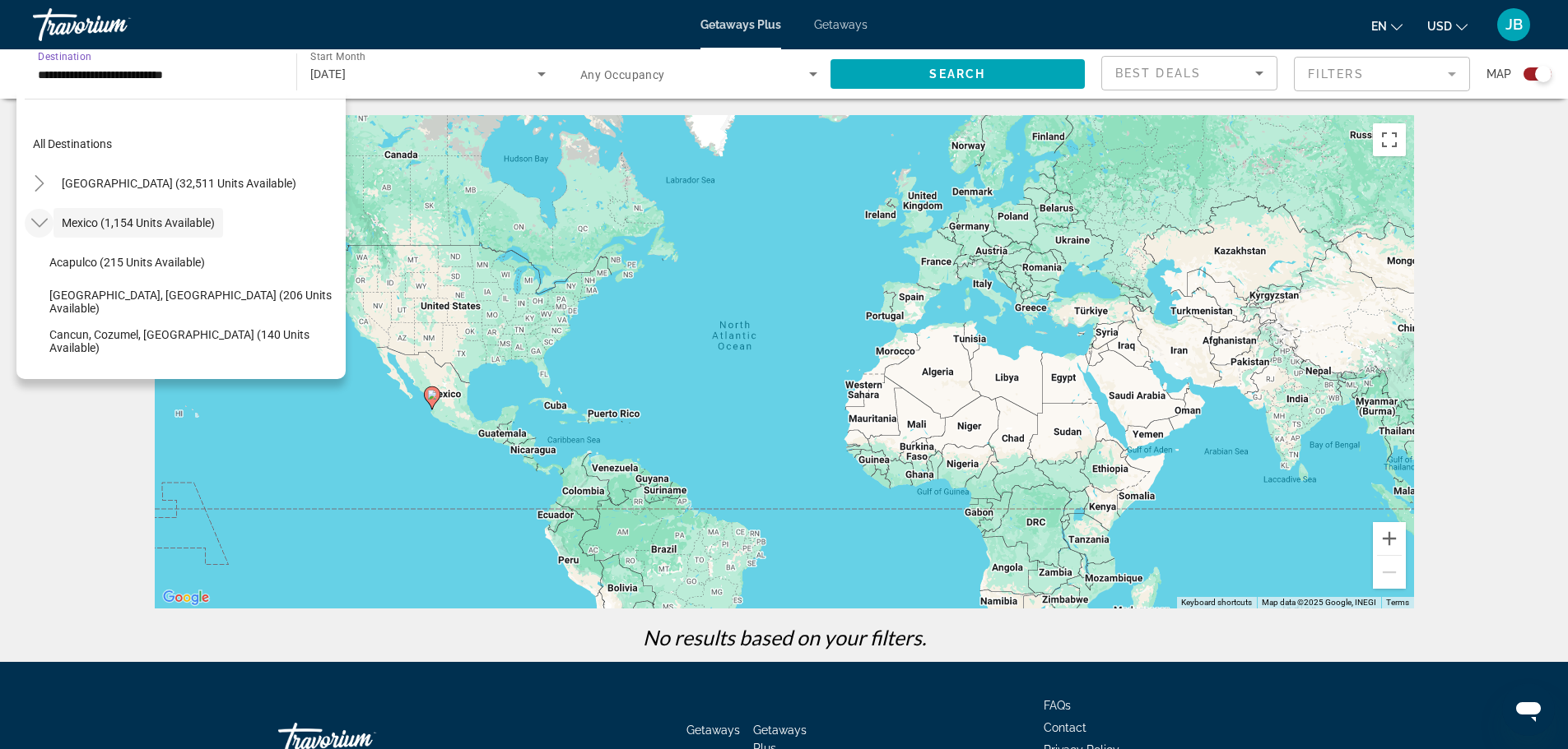
click at [38, 217] on icon "Toggle Mexico (1,154 units available)" at bounding box center [39, 222] width 16 height 16
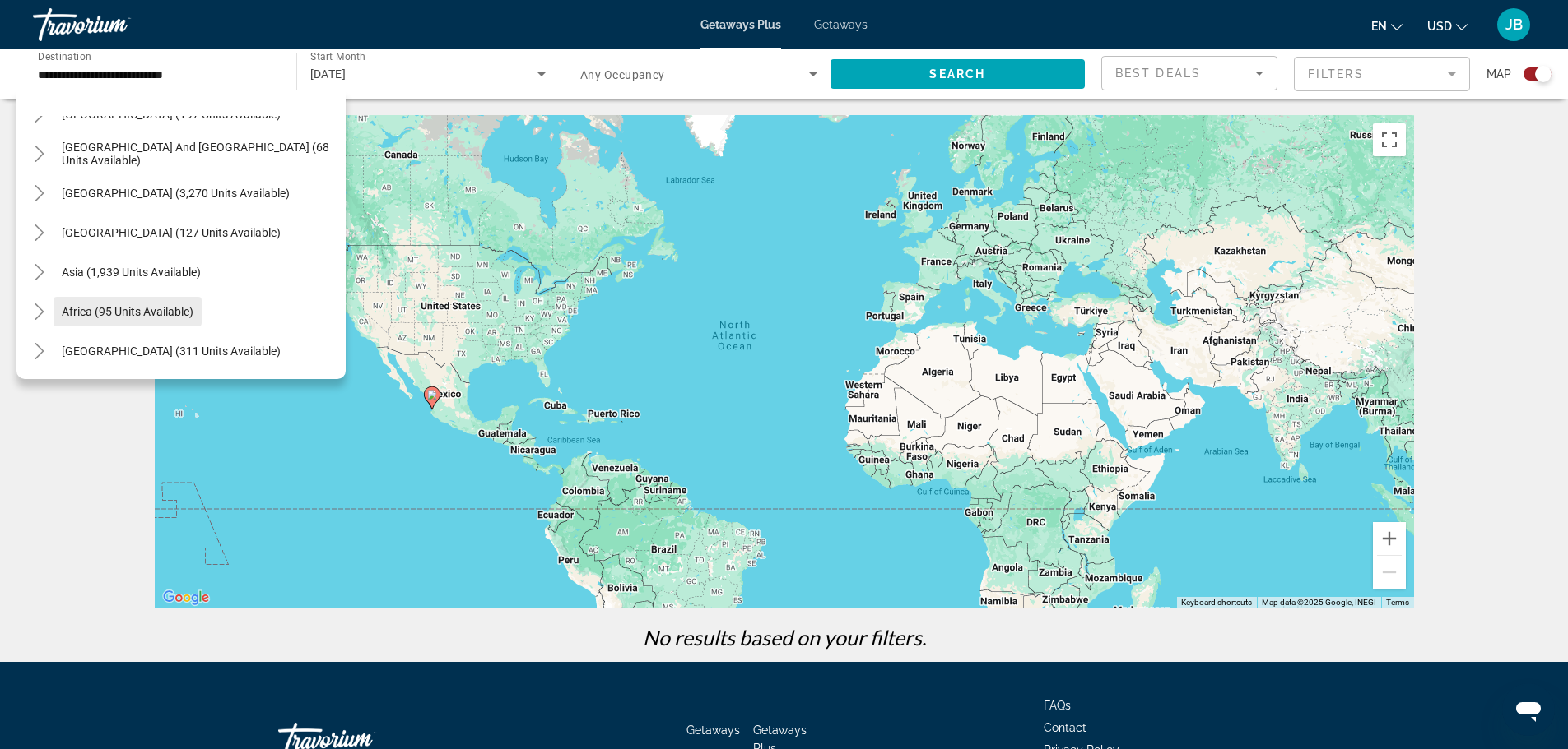
scroll to position [114, 0]
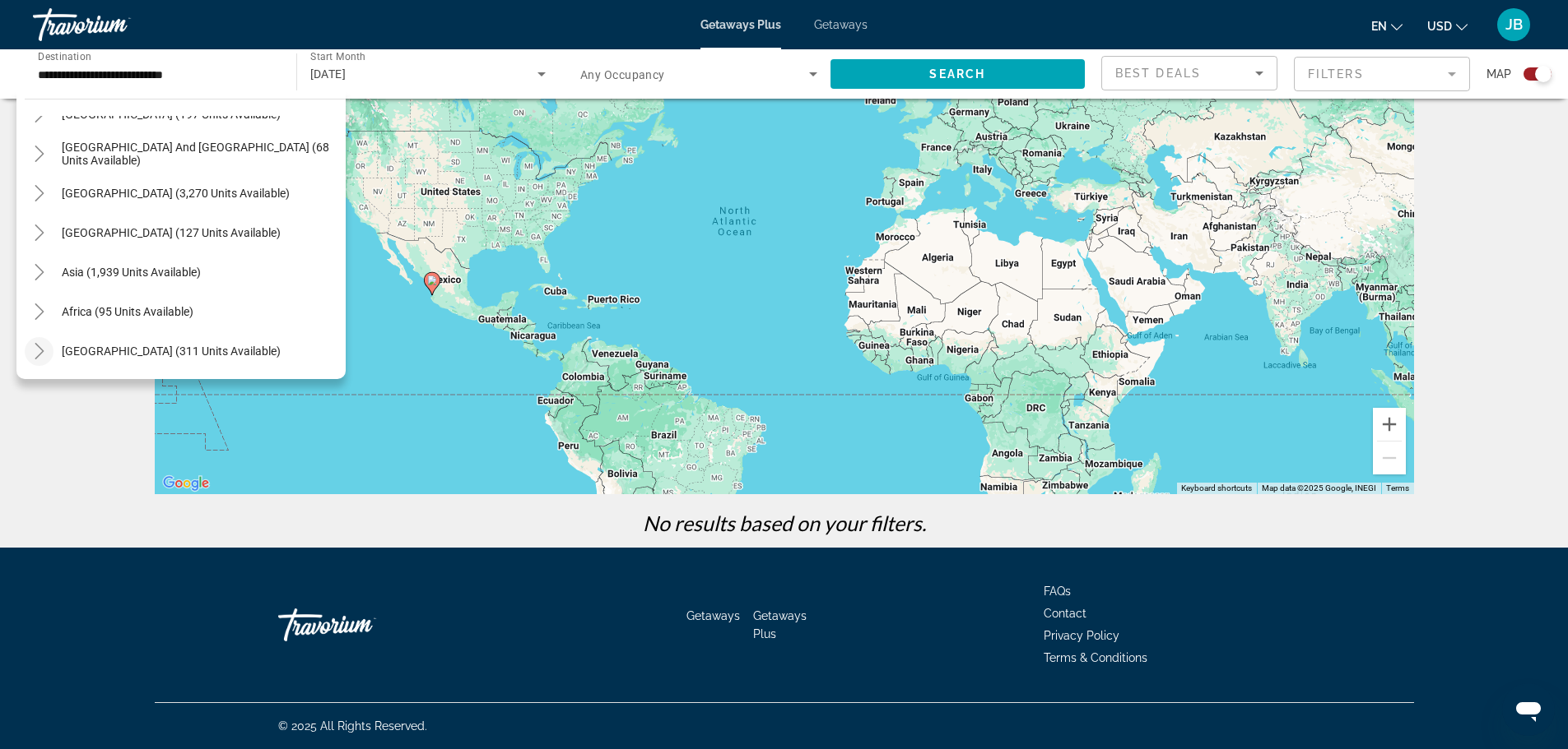
click at [46, 355] on mat-icon "Toggle Middle East (311 units available)" at bounding box center [39, 352] width 29 height 29
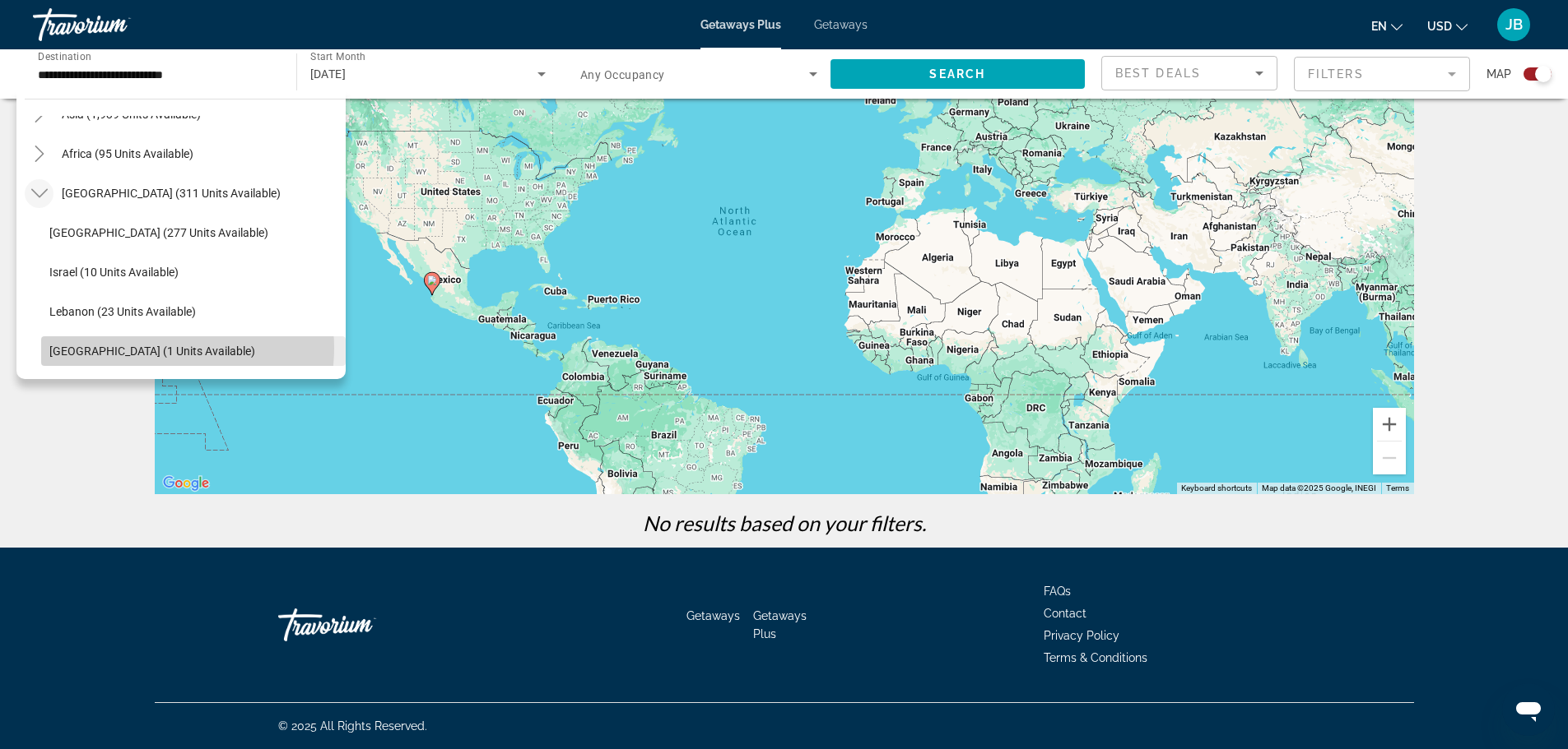
click at [151, 348] on span "[GEOGRAPHIC_DATA] (1 units available)" at bounding box center [152, 351] width 206 height 13
type input "**********"
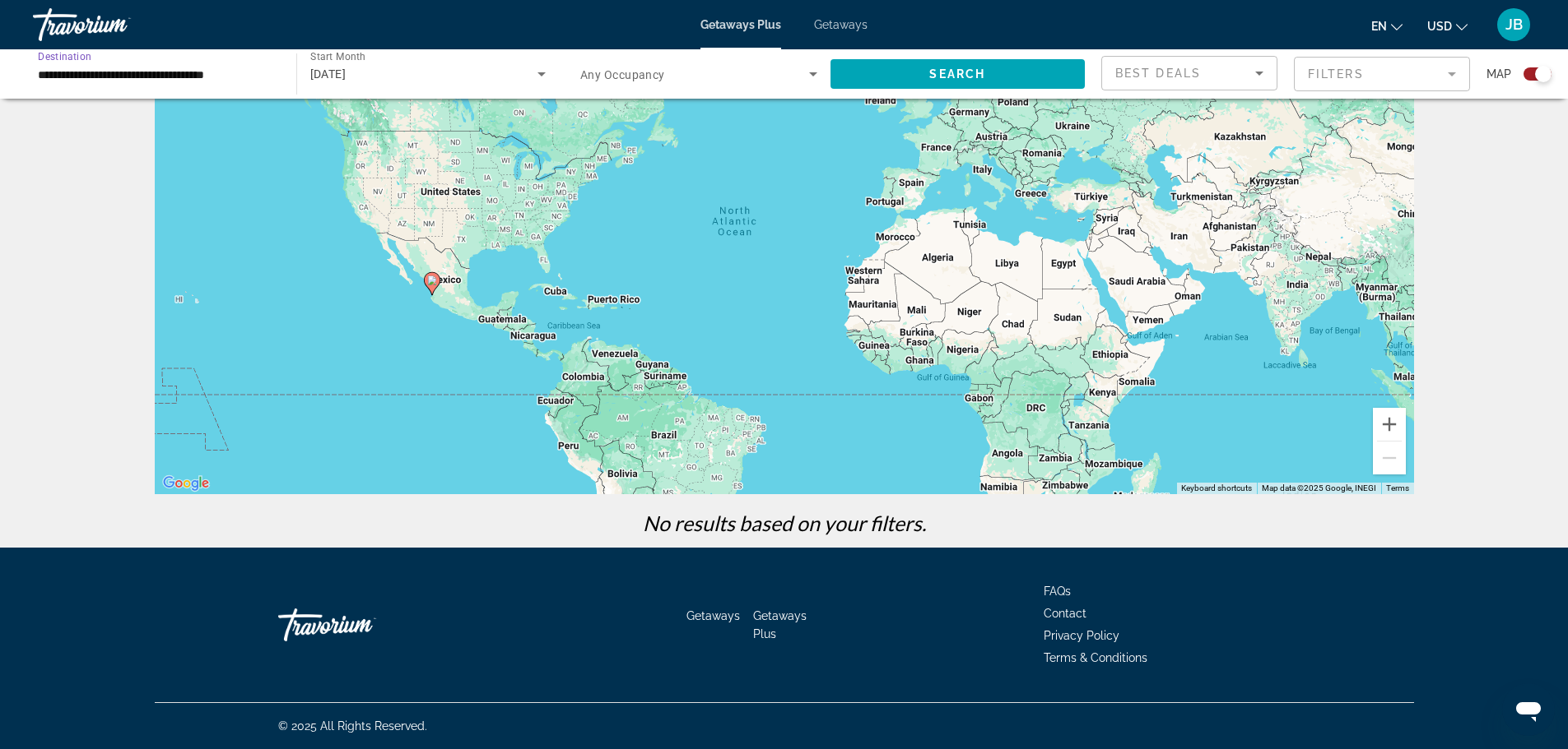
scroll to position [0, 0]
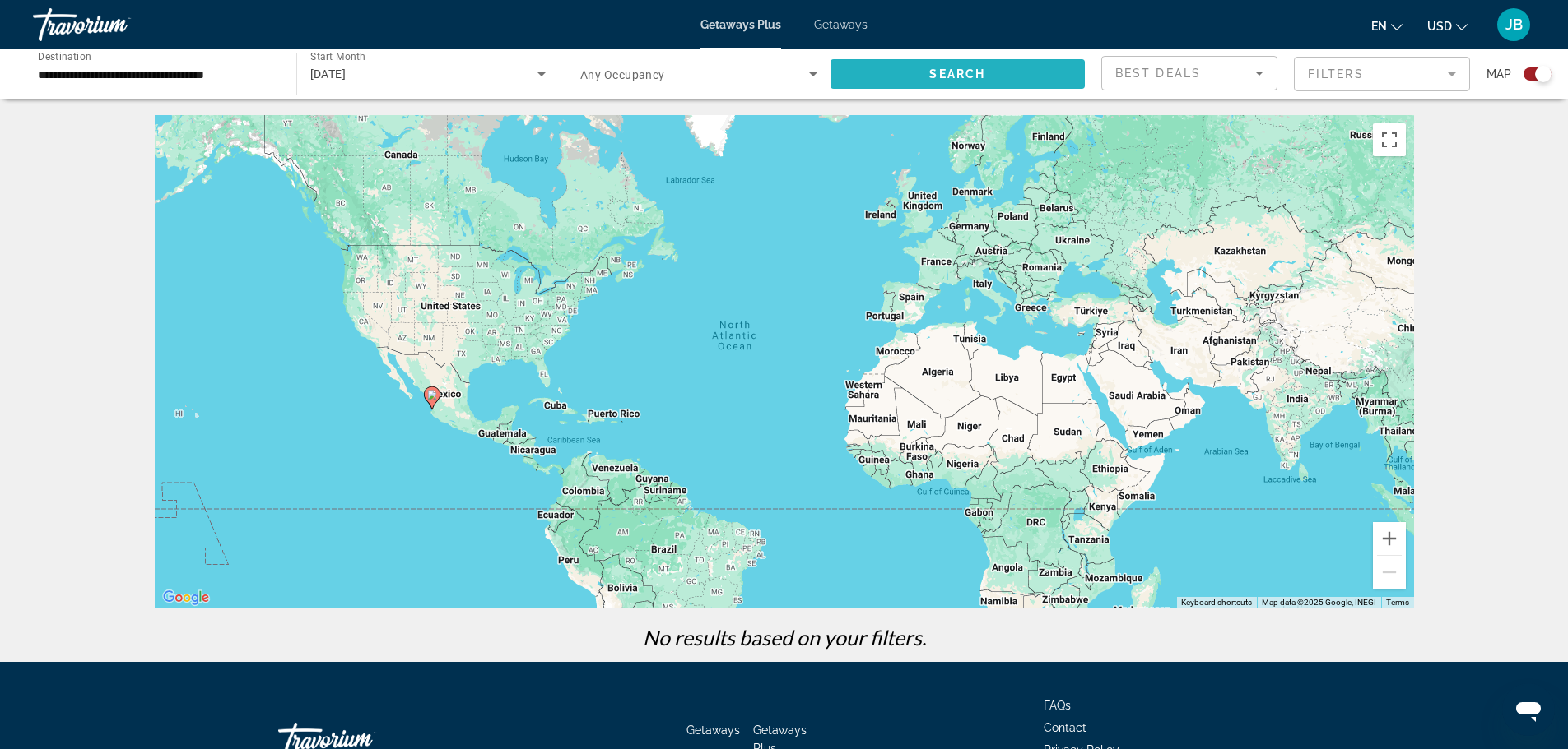
click at [906, 78] on span "Search widget" at bounding box center [957, 73] width 255 height 39
click at [526, 75] on div "[DATE]" at bounding box center [424, 74] width 228 height 20
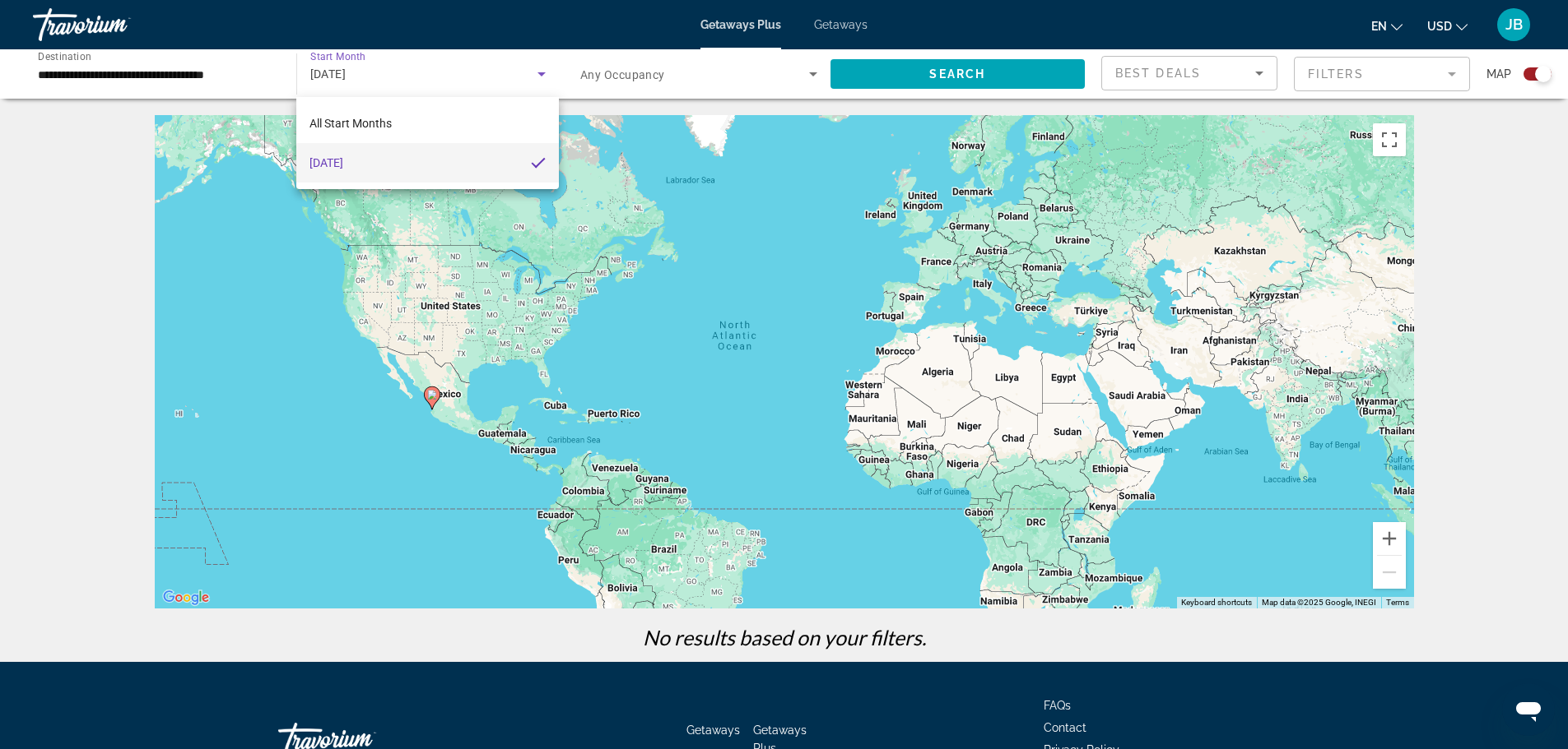
click at [526, 75] on div at bounding box center [784, 374] width 1568 height 749
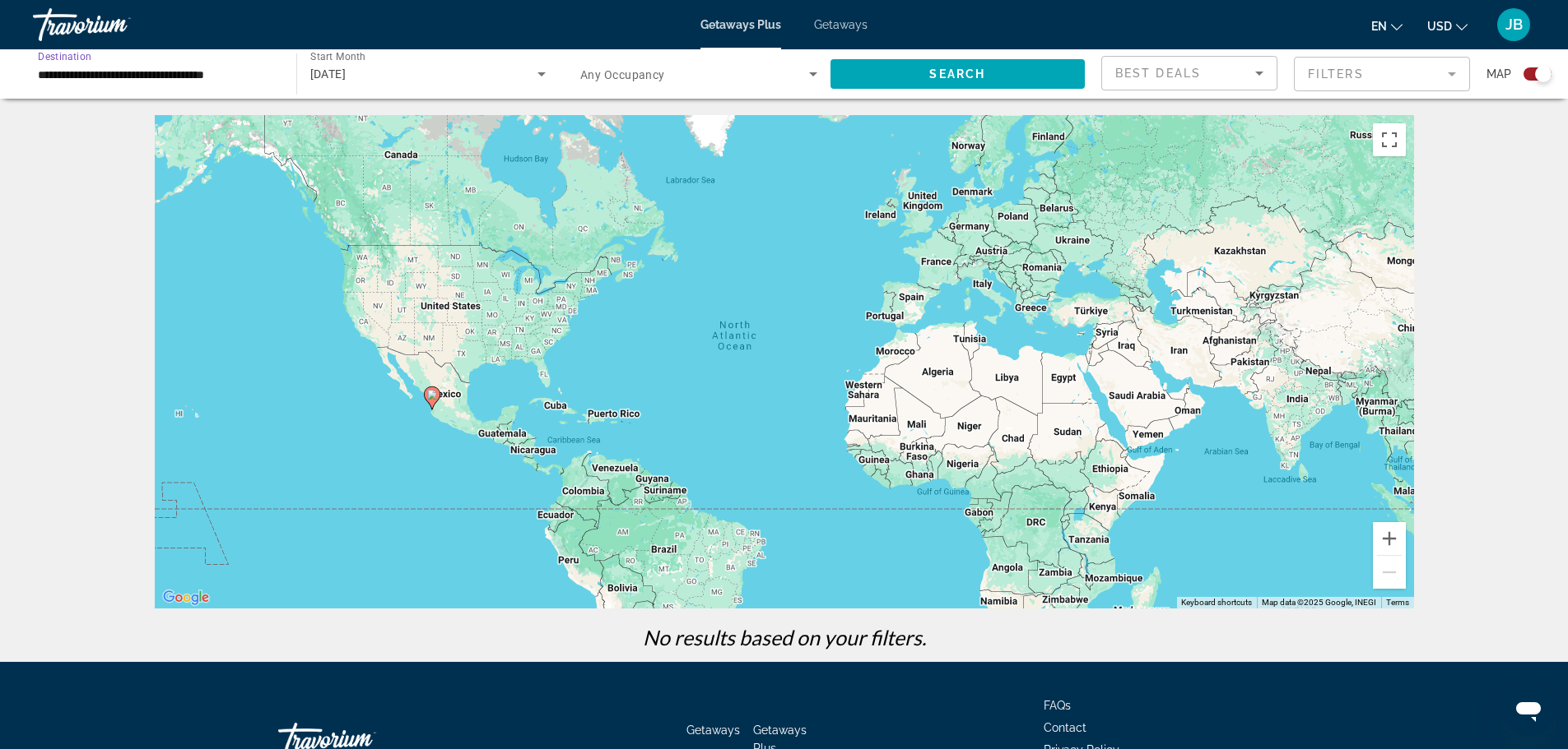
click at [191, 82] on input "**********" at bounding box center [156, 75] width 237 height 20
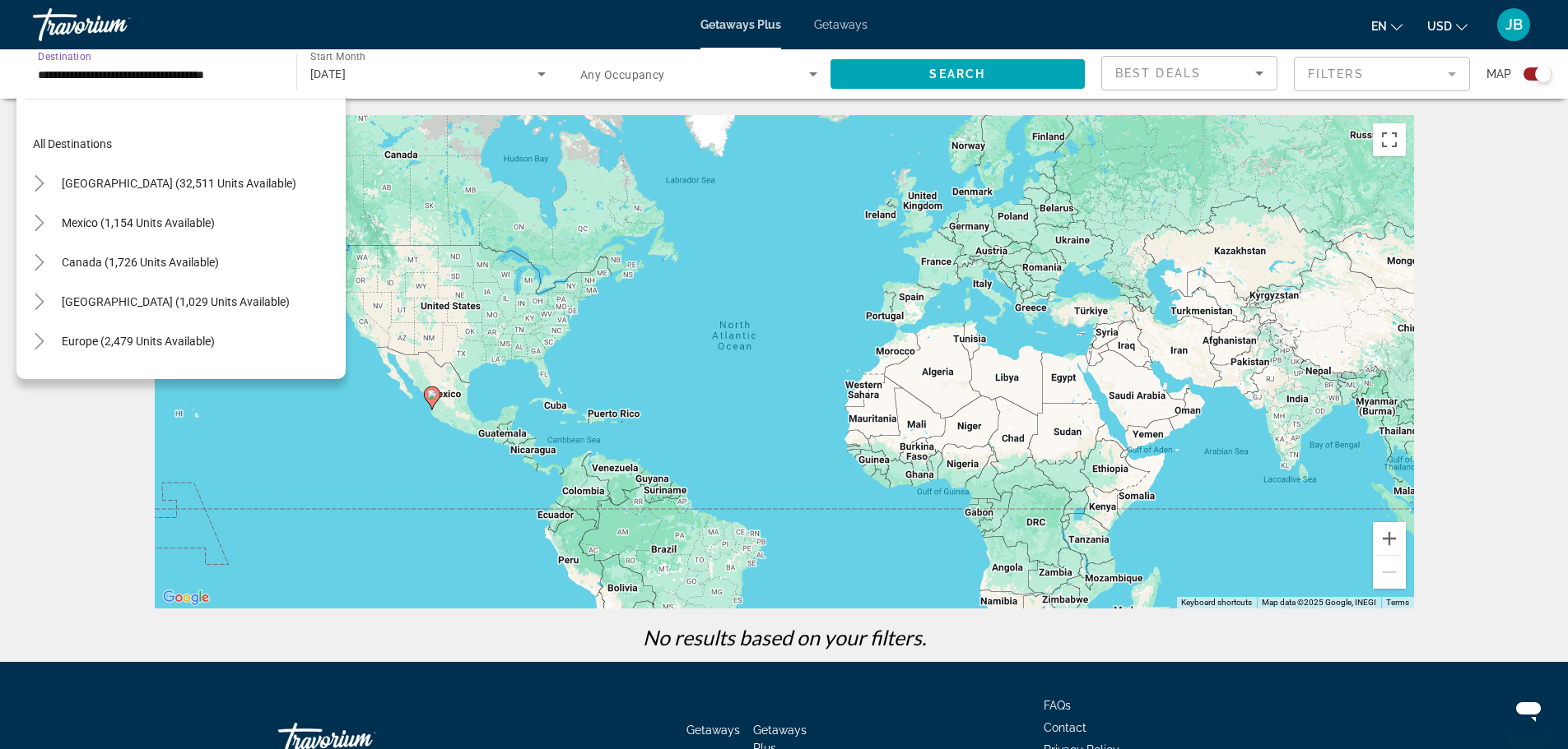
scroll to position [424, 0]
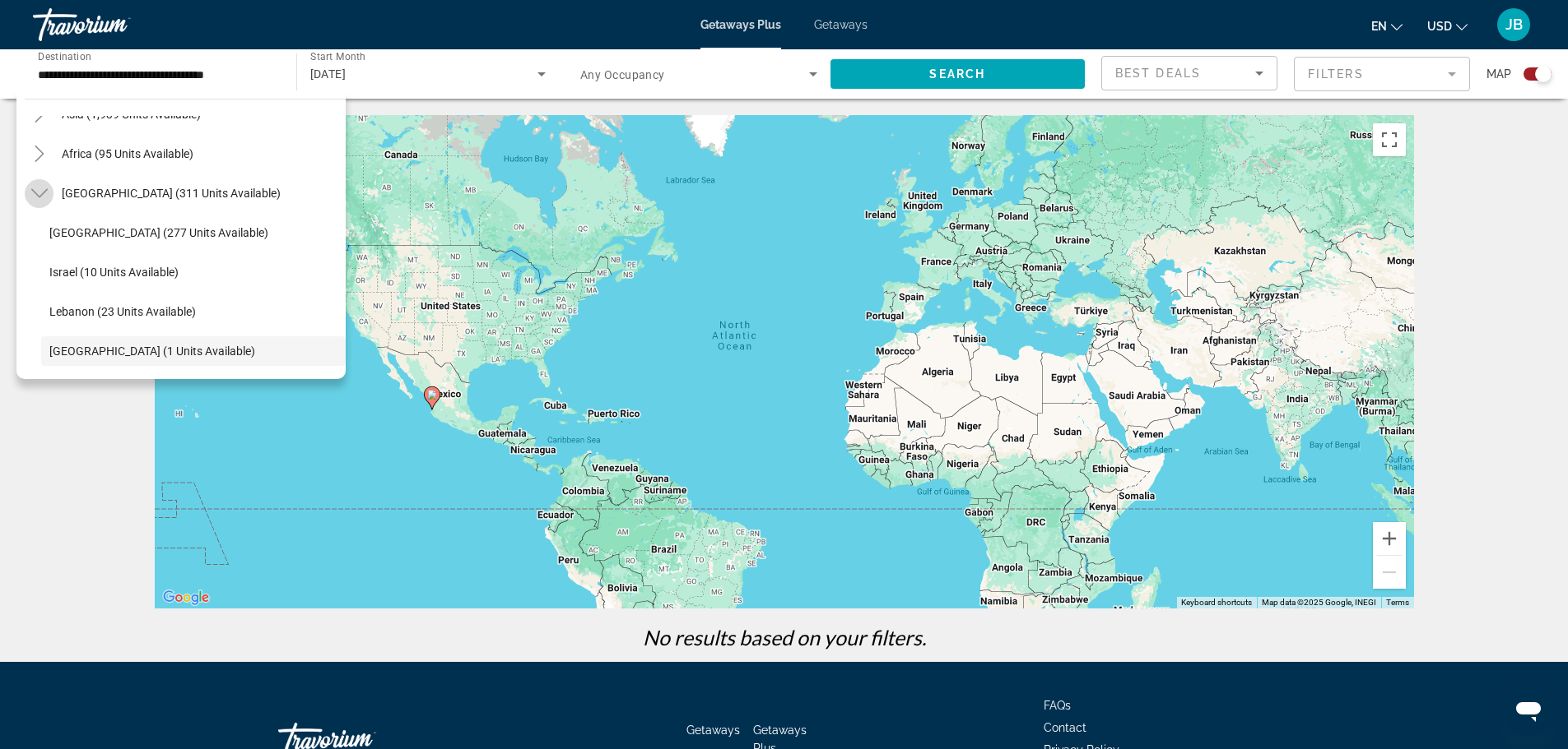
click at [51, 187] on mat-icon "Toggle Middle East (311 units available)" at bounding box center [39, 194] width 29 height 29
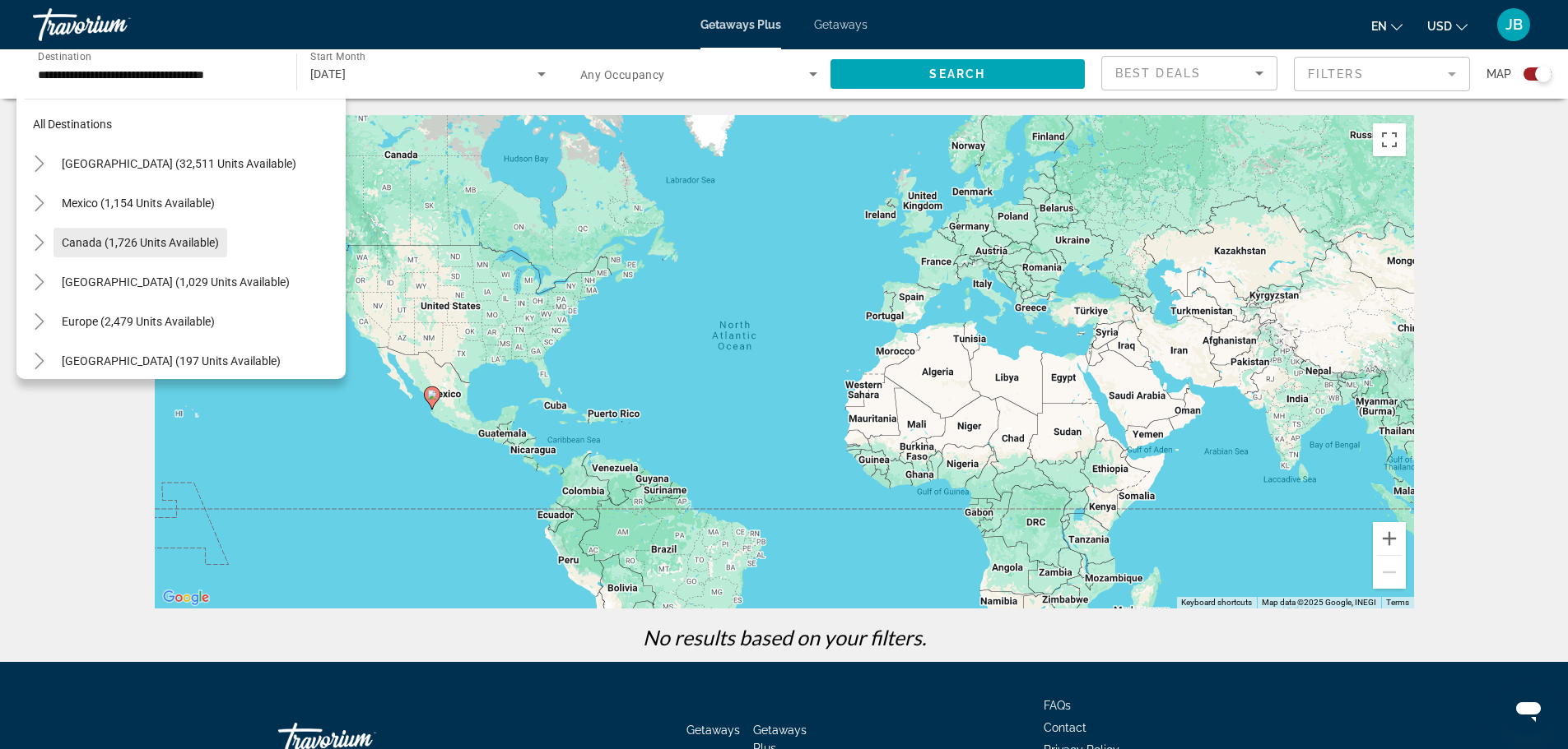
scroll to position [0, 0]
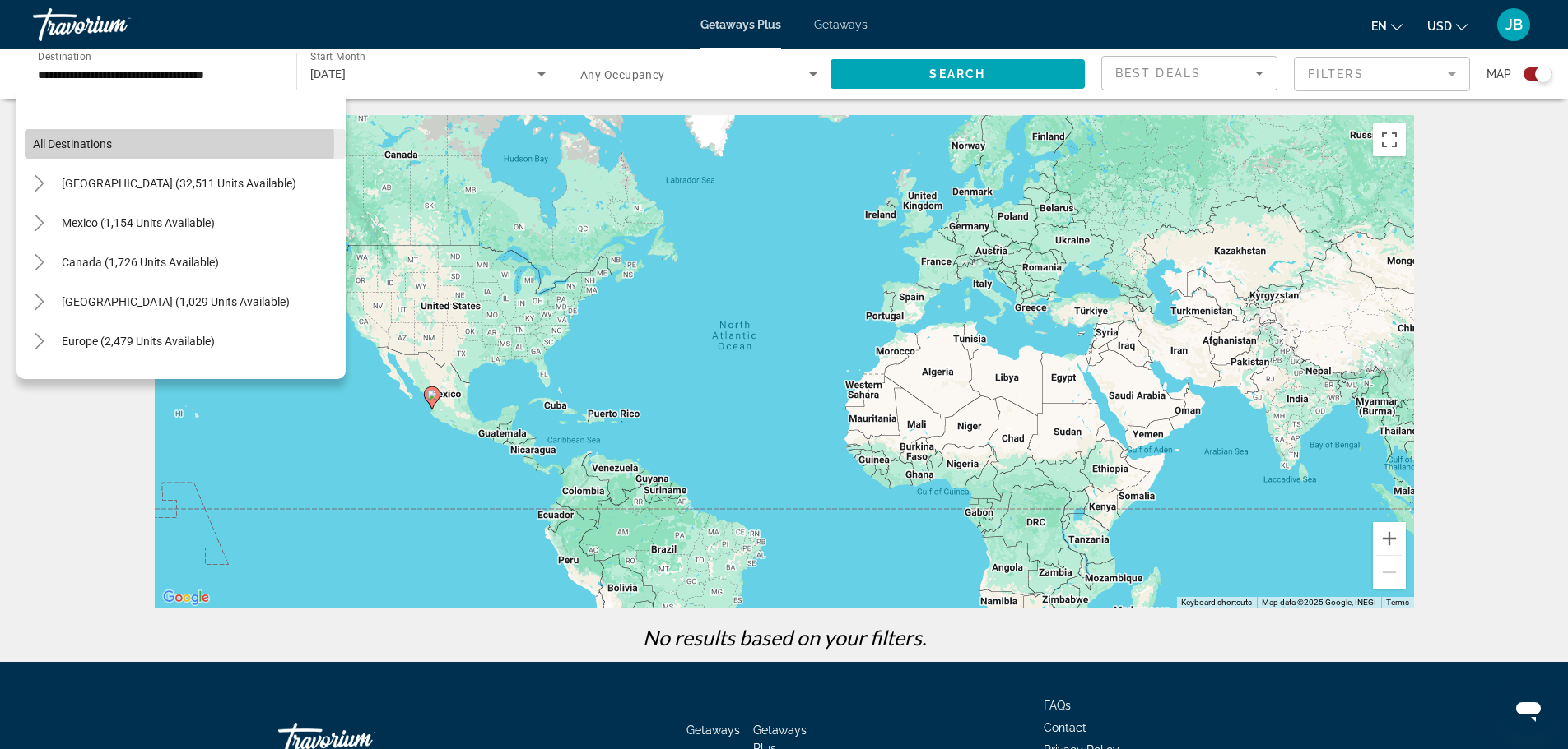
click at [109, 144] on span "All destinations" at bounding box center [72, 144] width 79 height 13
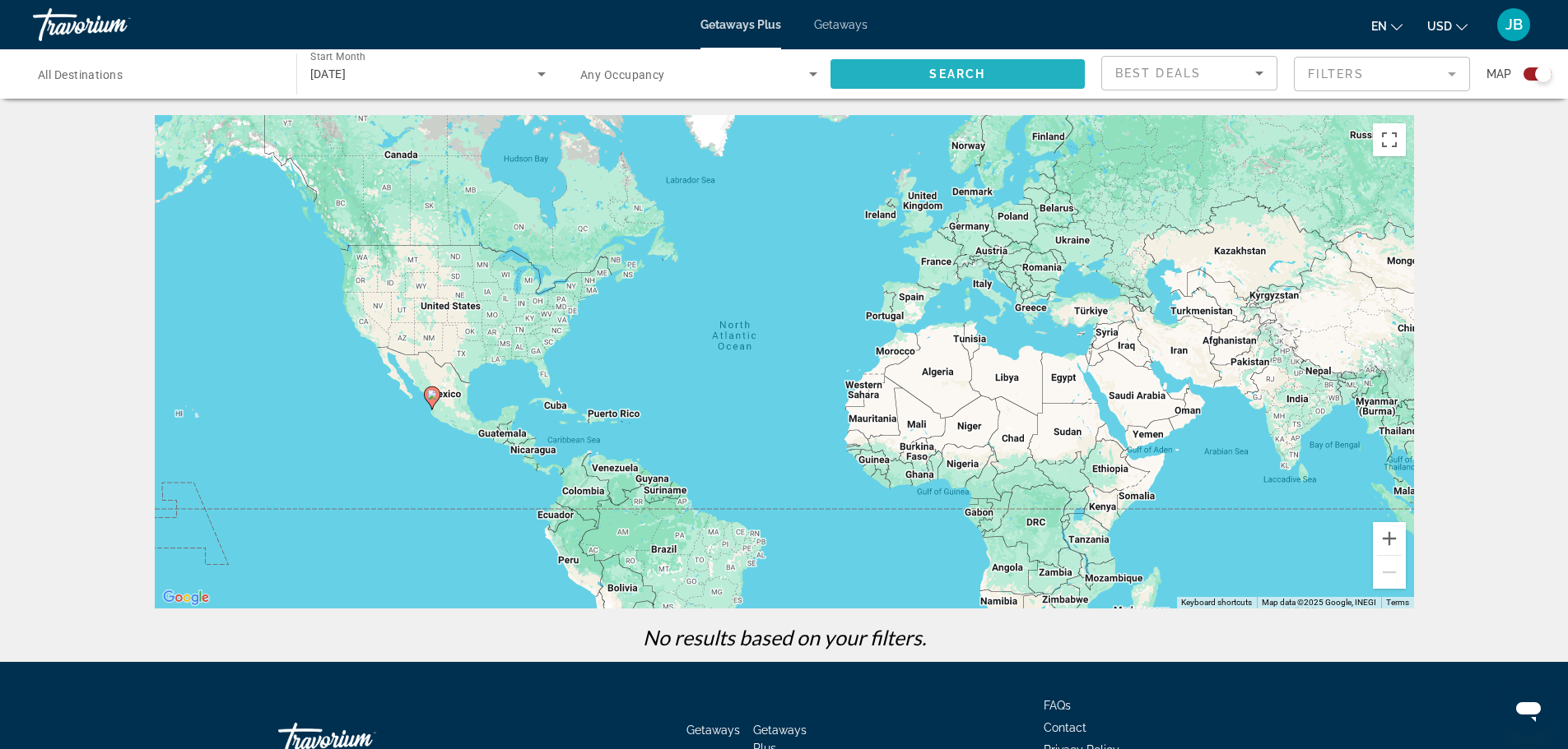
click at [1018, 61] on span "Search widget" at bounding box center [957, 73] width 255 height 39
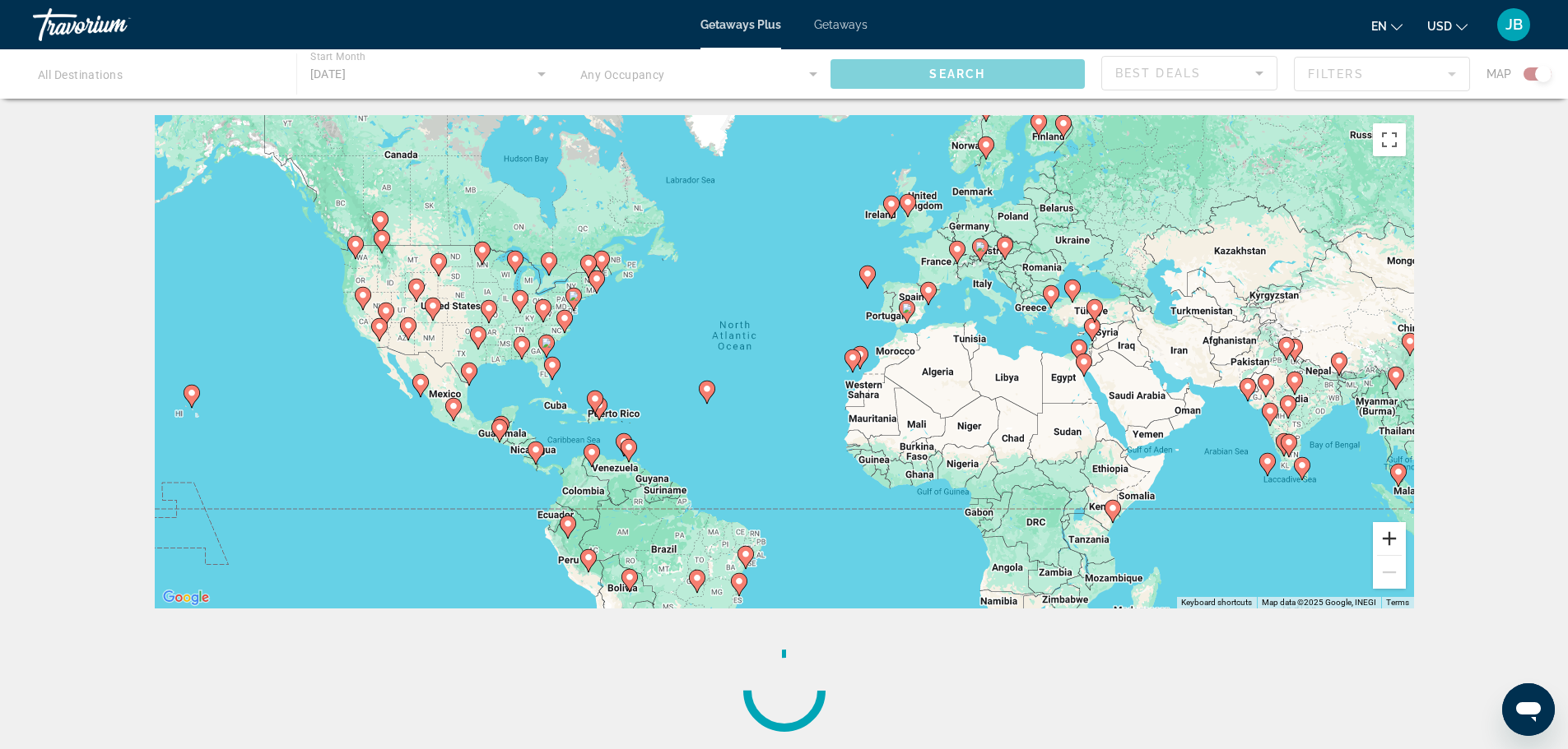
click at [1393, 538] on button "Zoom in" at bounding box center [1389, 538] width 33 height 33
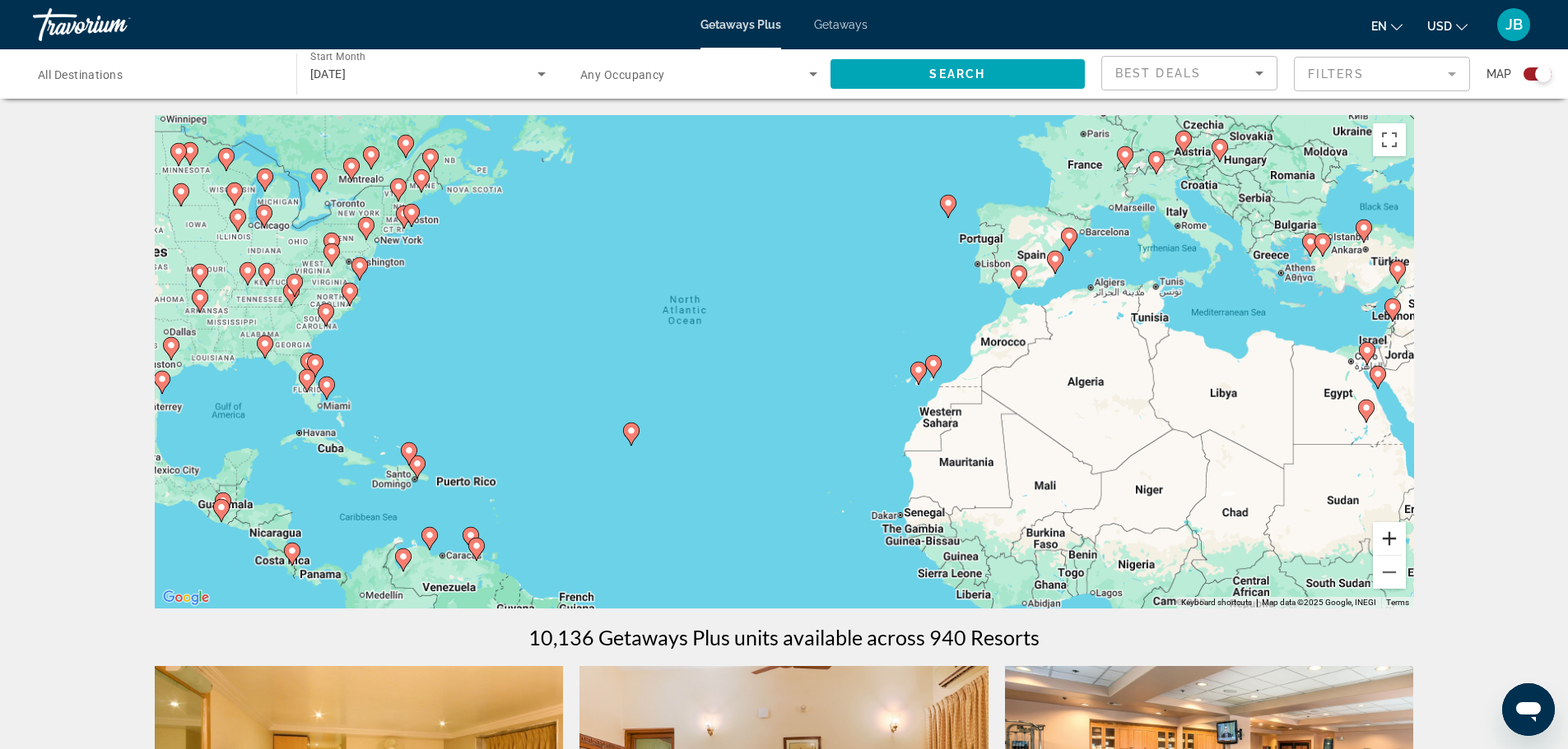
click at [1393, 538] on button "Zoom in" at bounding box center [1389, 538] width 33 height 33
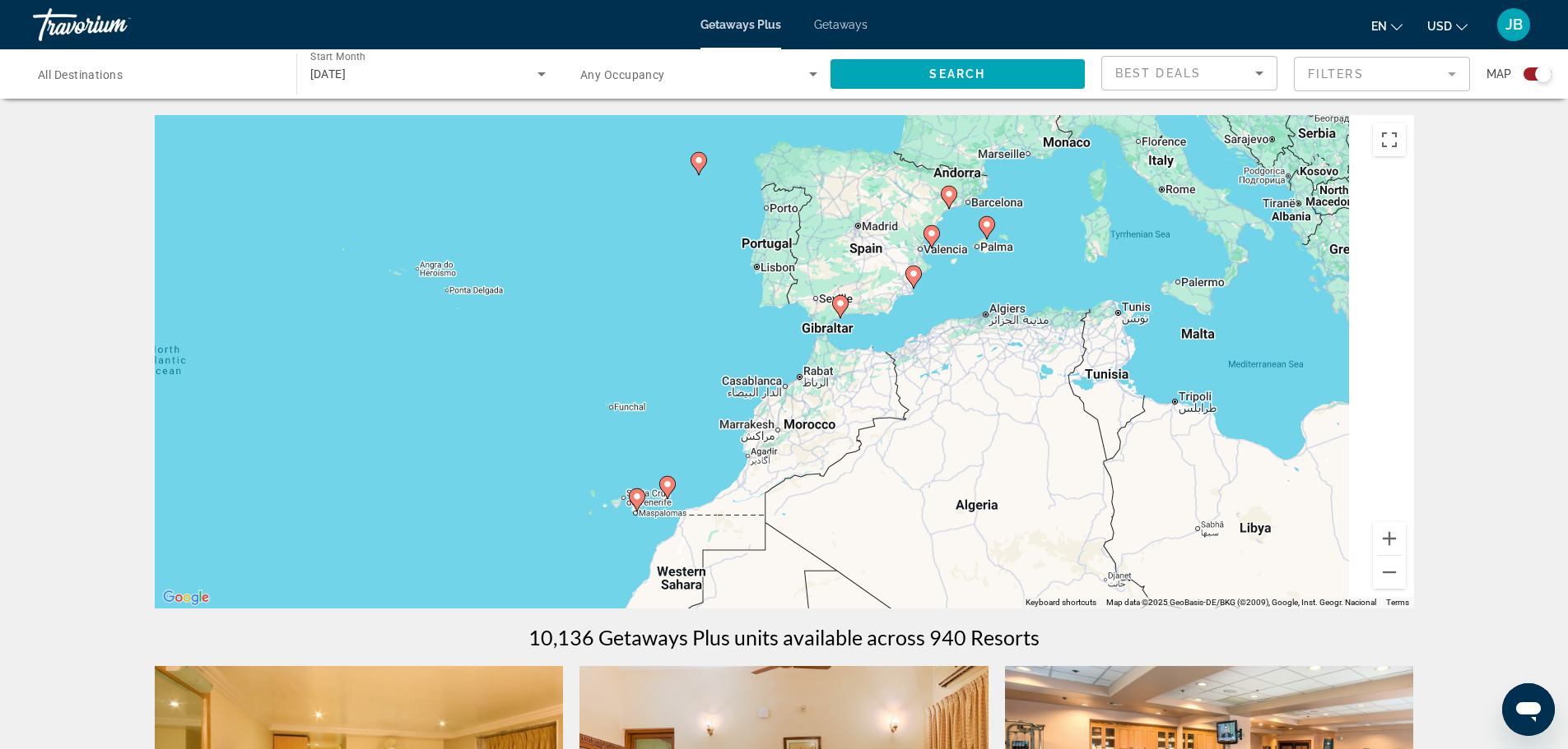
drag, startPoint x: 1222, startPoint y: 330, endPoint x: 487, endPoint y: 488, distance: 751.8
click at [487, 488] on div "To activate drag with keyboard, press Alt + Enter. Once in keyboard drag state,…" at bounding box center [784, 362] width 1259 height 493
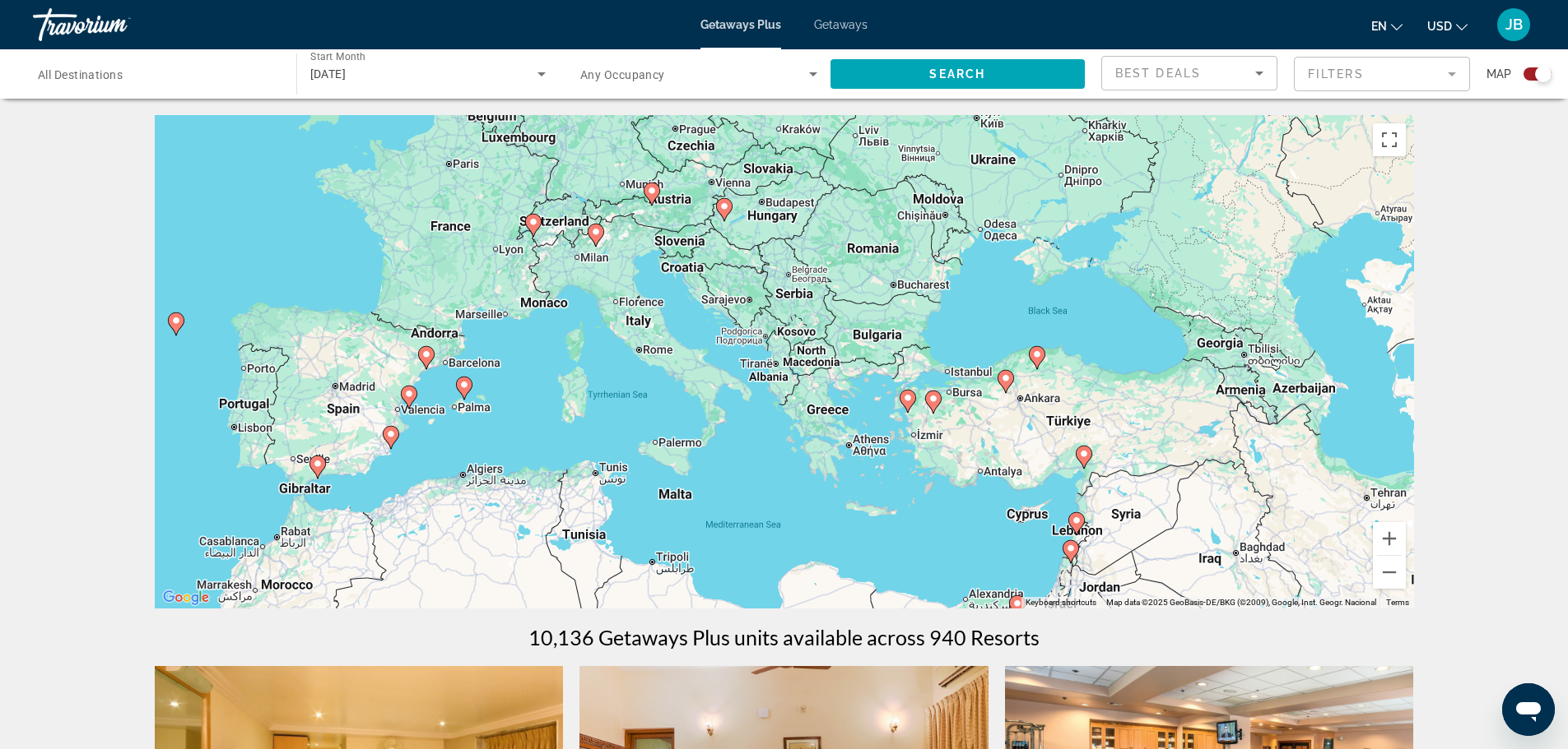
drag, startPoint x: 669, startPoint y: 425, endPoint x: 716, endPoint y: 506, distance: 93.6
click at [716, 506] on div "To activate drag with keyboard, press Alt + Enter. Once in keyboard drag state,…" at bounding box center [784, 362] width 1259 height 493
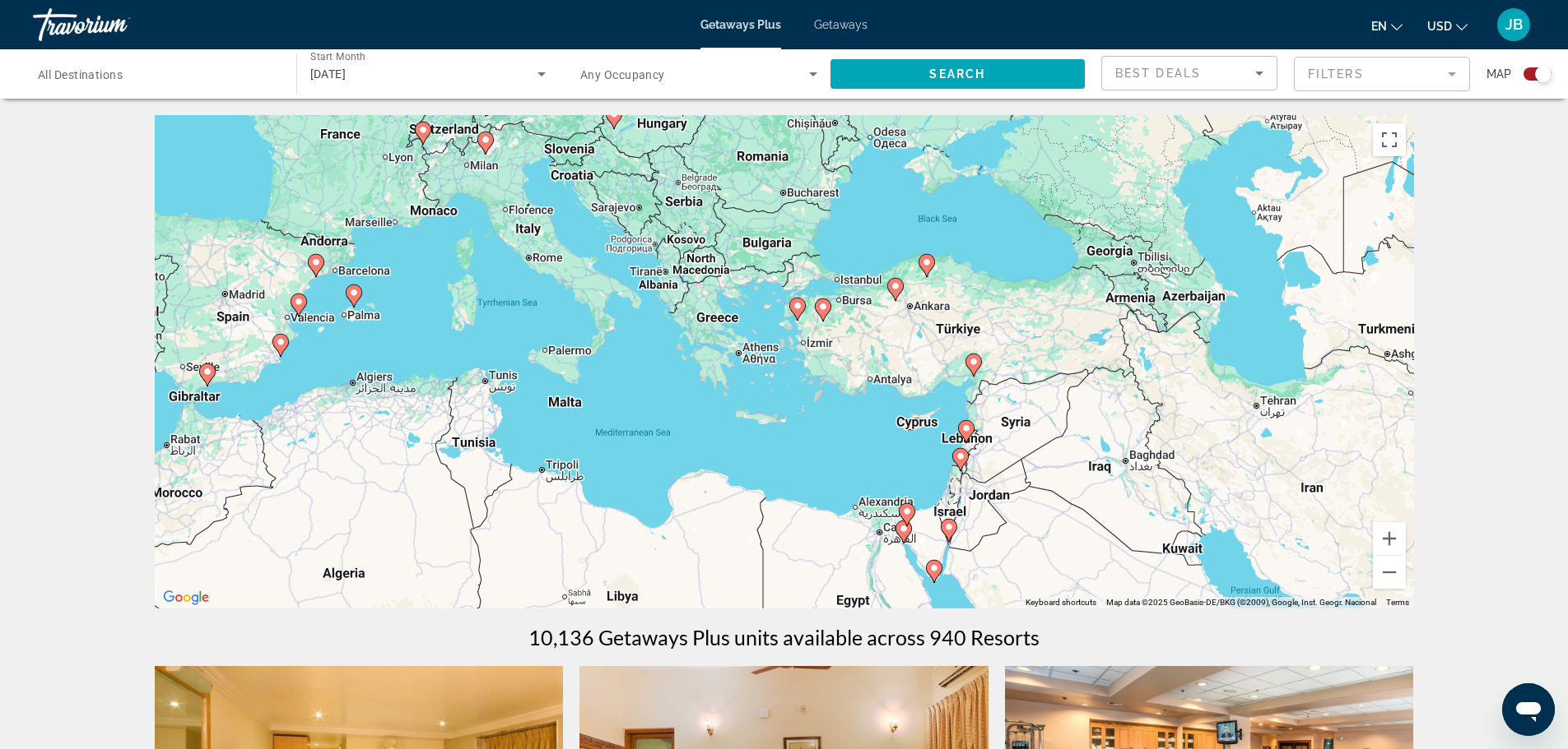
drag, startPoint x: 703, startPoint y: 473, endPoint x: 570, endPoint y: 362, distance: 173.2
click at [567, 362] on div "To activate drag with keyboard, press Alt + Enter. Once in keyboard drag state,…" at bounding box center [784, 362] width 1259 height 493
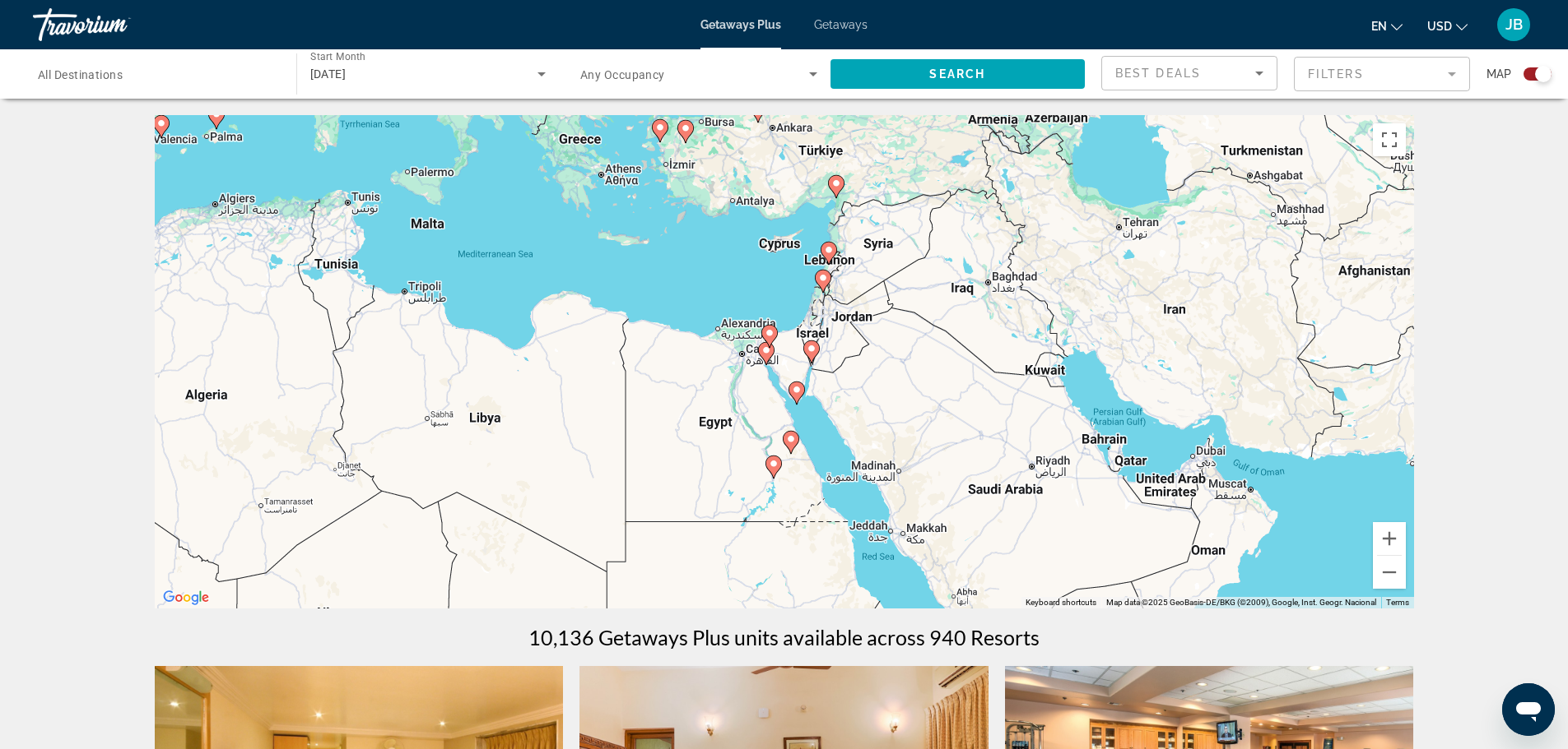
drag, startPoint x: 774, startPoint y: 443, endPoint x: 673, endPoint y: 287, distance: 185.8
click at [673, 287] on div "To activate drag with keyboard, press Alt + Enter. Once in keyboard drag state,…" at bounding box center [784, 362] width 1259 height 493
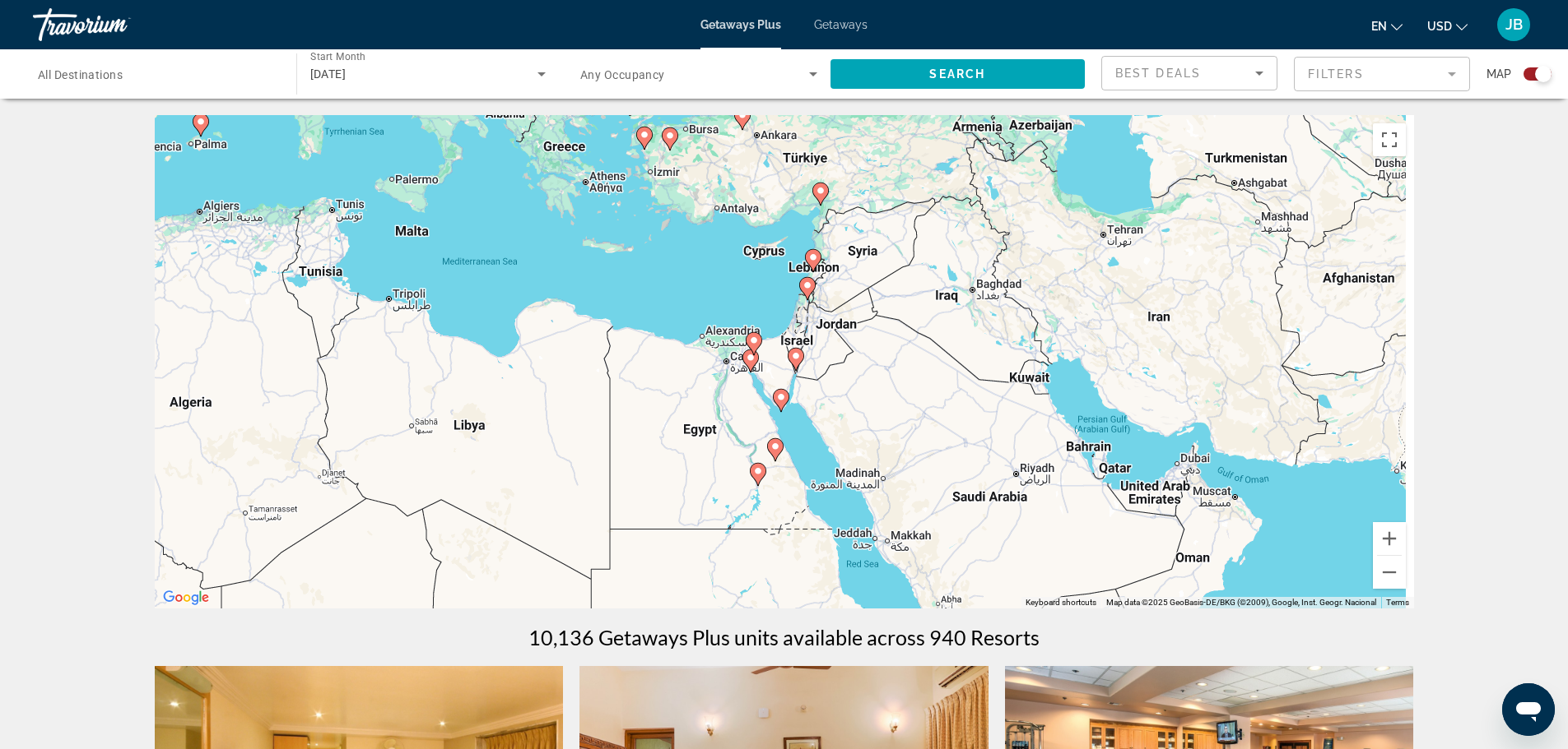
drag, startPoint x: 673, startPoint y: 287, endPoint x: 579, endPoint y: 365, distance: 122.1
click at [579, 365] on div "To activate drag with keyboard, press Alt + Enter. Once in keyboard drag state,…" at bounding box center [784, 362] width 1259 height 493
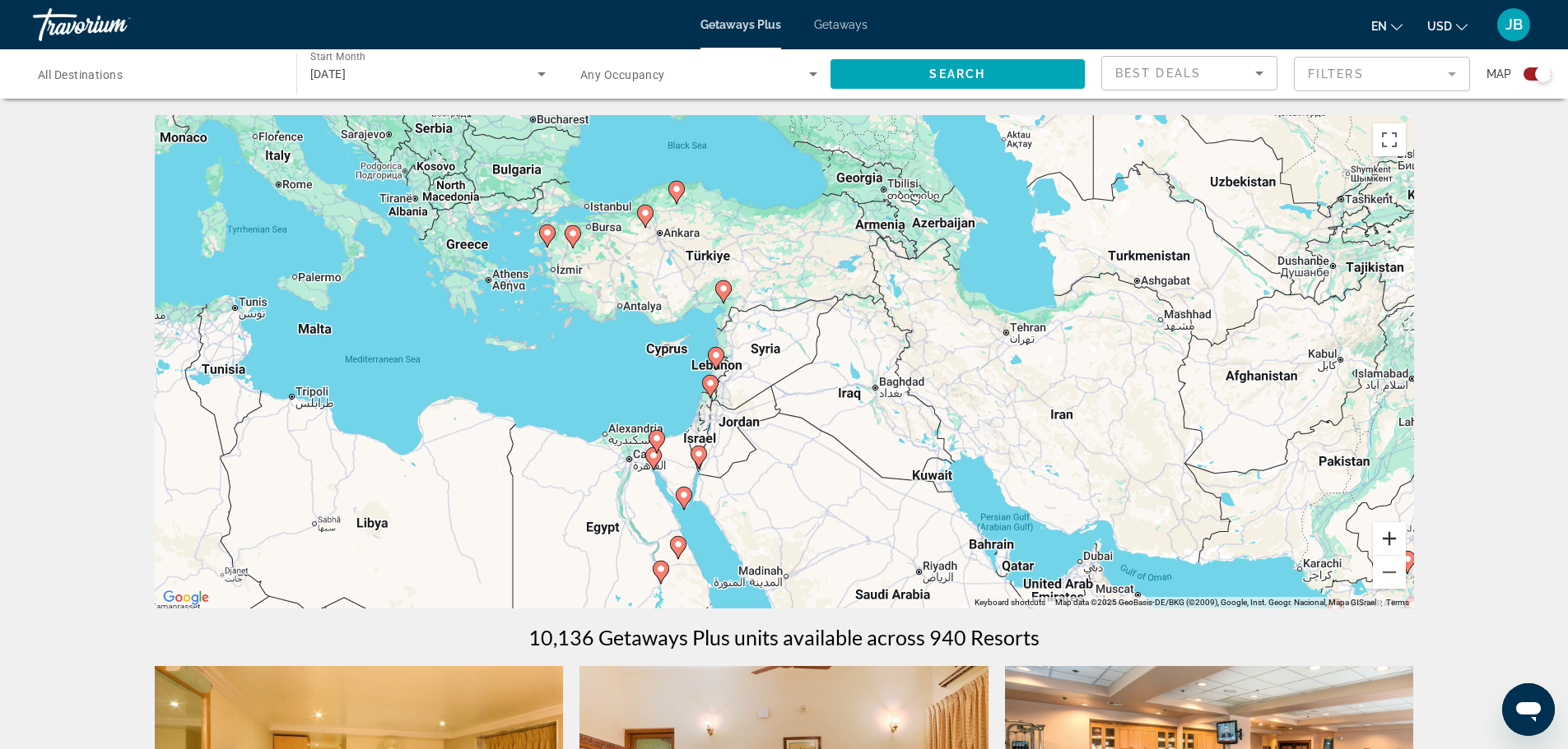
click at [1392, 543] on button "Zoom in" at bounding box center [1389, 538] width 33 height 33
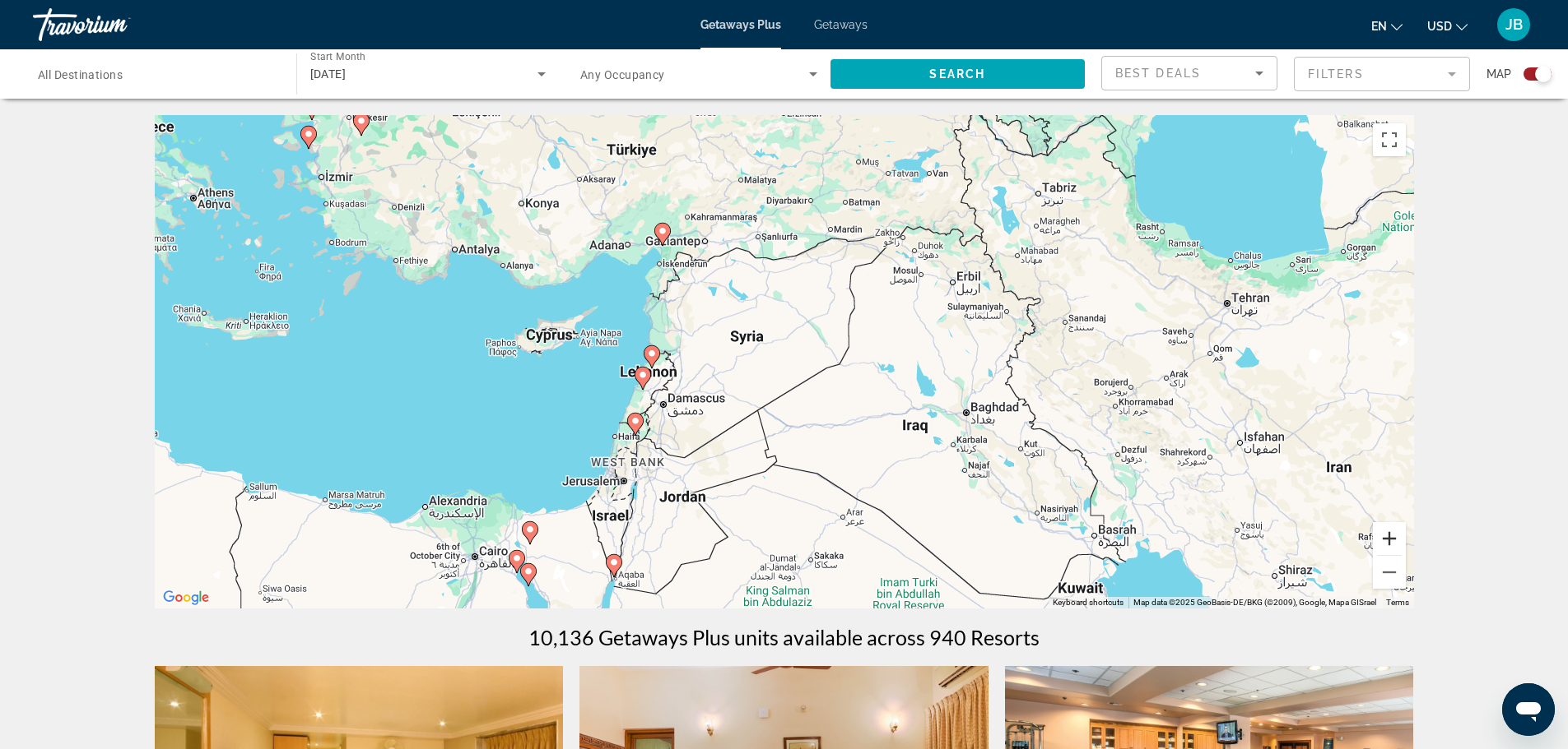
click at [1392, 543] on button "Zoom in" at bounding box center [1389, 538] width 33 height 33
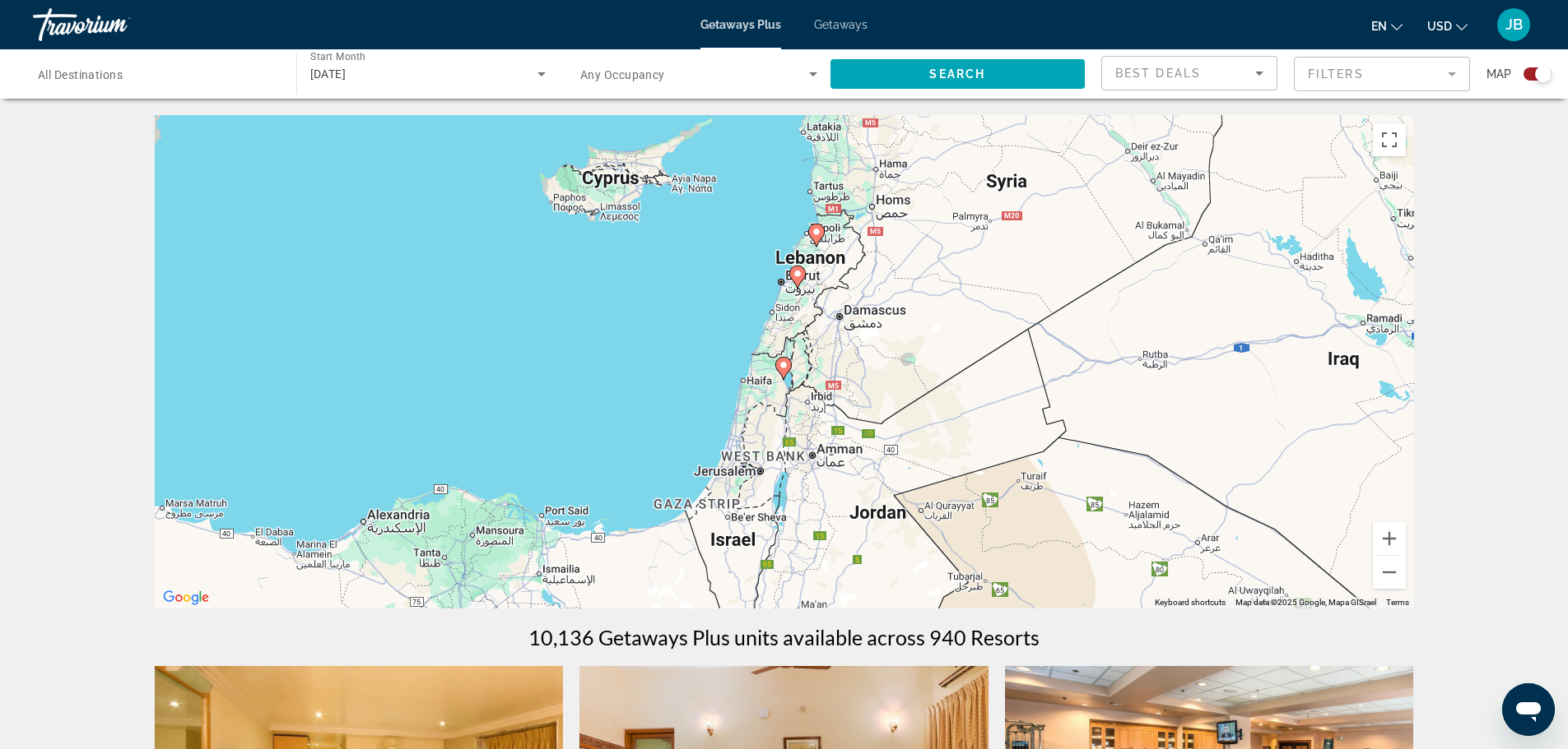
drag, startPoint x: 588, startPoint y: 523, endPoint x: 887, endPoint y: 391, distance: 326.8
click at [887, 391] on div "To activate drag with keyboard, press Alt + Enter. Once in keyboard drag state,…" at bounding box center [784, 362] width 1259 height 493
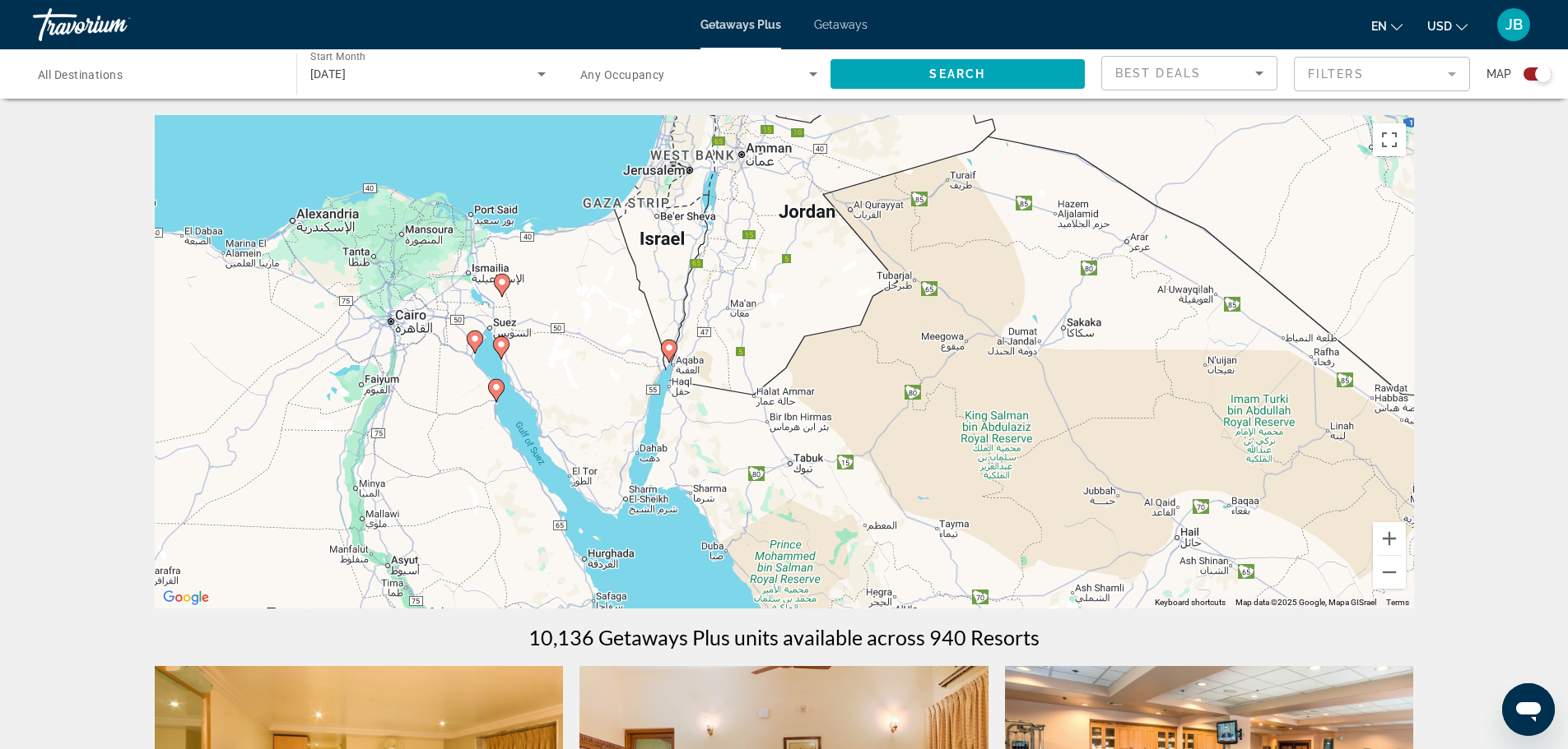
drag, startPoint x: 937, startPoint y: 457, endPoint x: 867, endPoint y: 149, distance: 315.9
click at [867, 149] on div "To activate drag with keyboard, press Alt + Enter. Once in keyboard drag state,…" at bounding box center [784, 362] width 1259 height 493
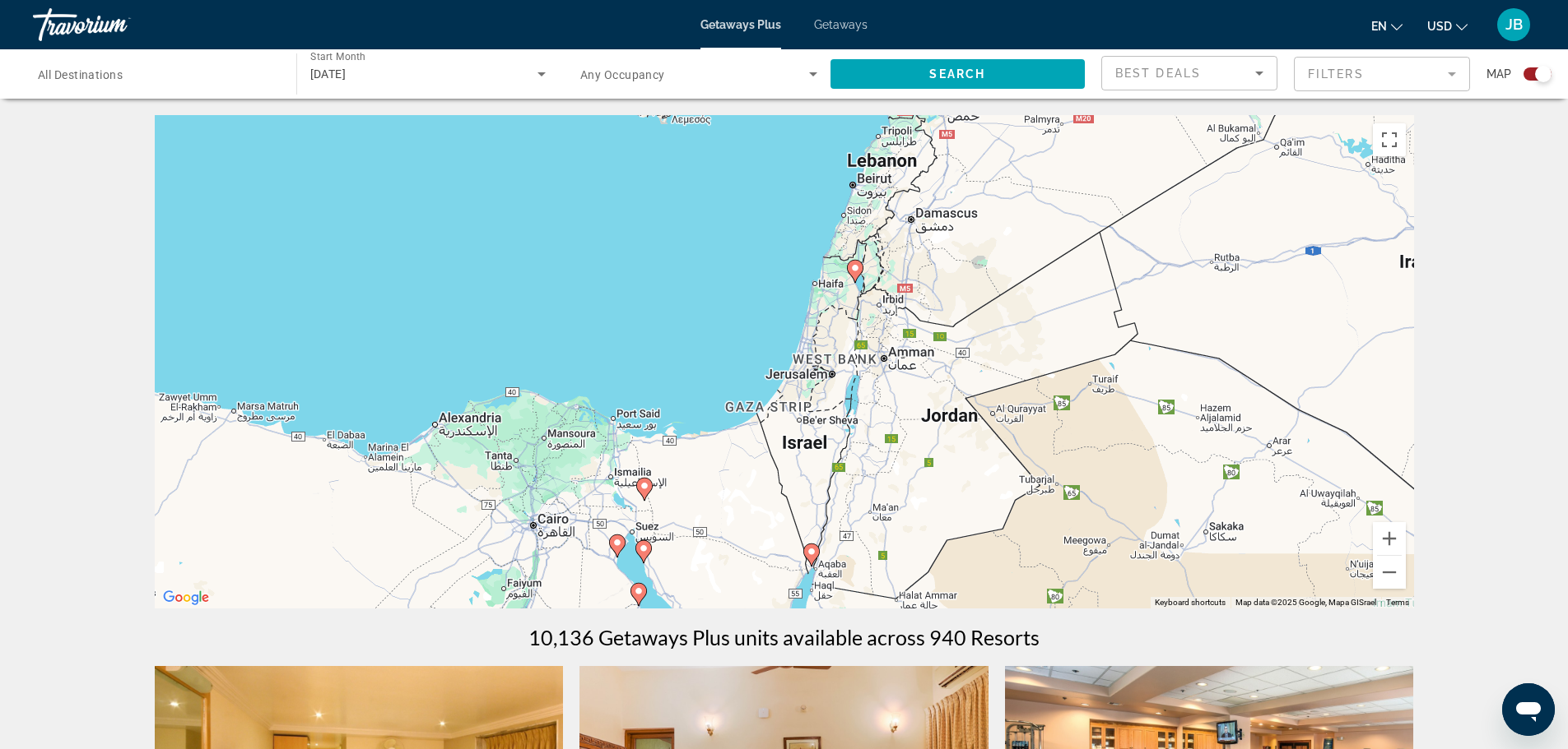
drag, startPoint x: 914, startPoint y: 168, endPoint x: 1056, endPoint y: 374, distance: 250.2
click at [1056, 374] on div "To activate drag with keyboard, press Alt + Enter. Once in keyboard drag state,…" at bounding box center [784, 362] width 1259 height 493
click at [1399, 574] on button "Zoom out" at bounding box center [1389, 572] width 33 height 33
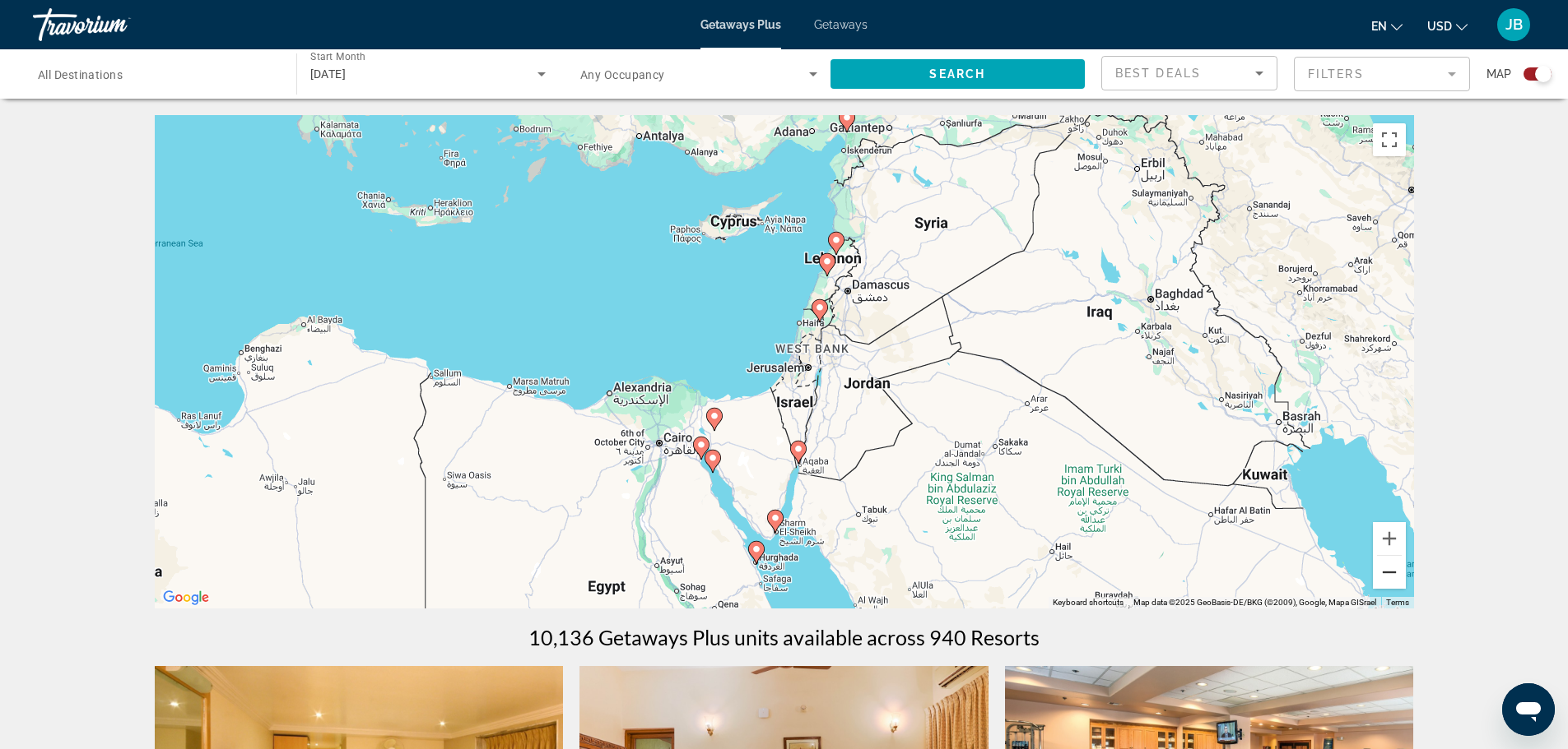
click at [1399, 574] on button "Zoom out" at bounding box center [1389, 572] width 33 height 33
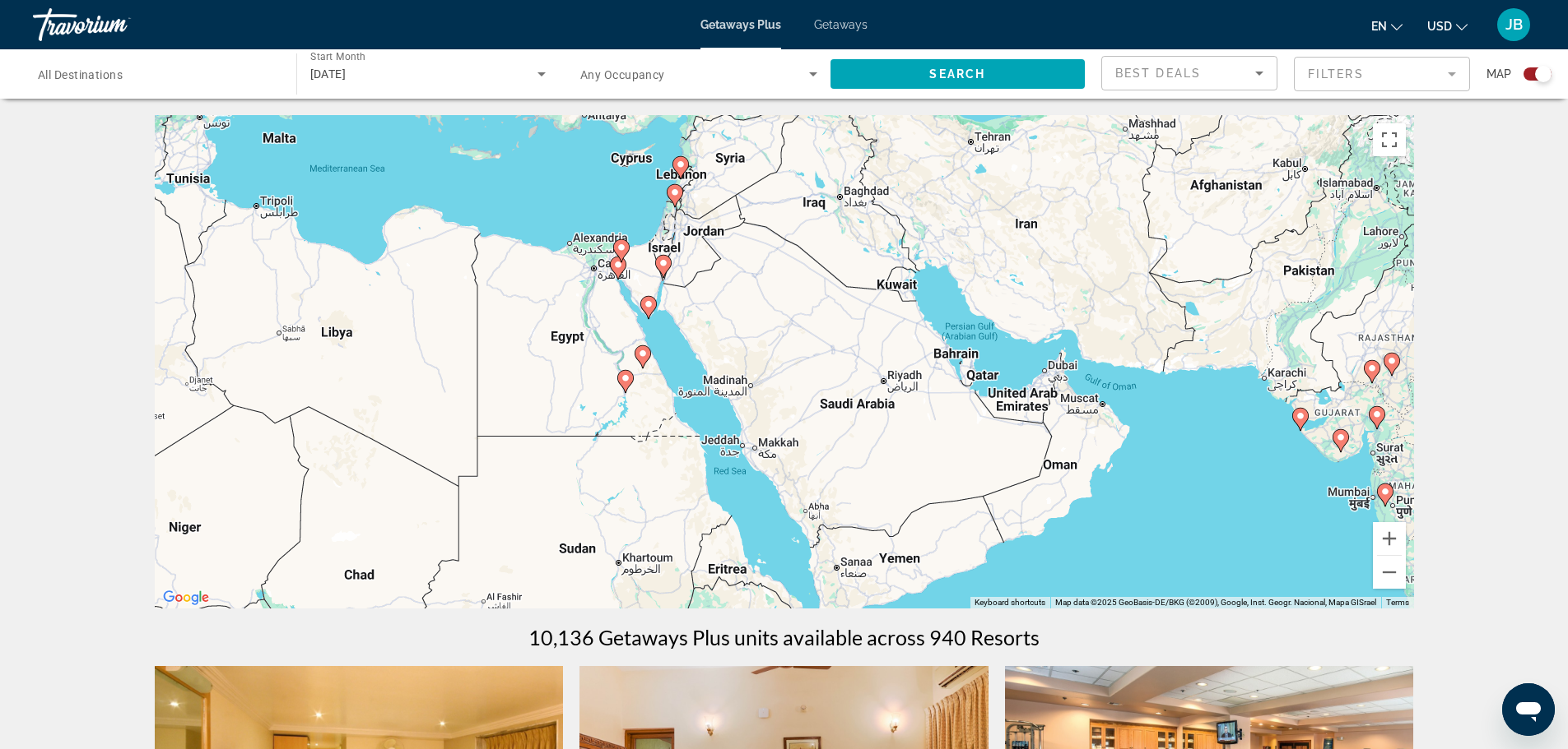
drag, startPoint x: 1056, startPoint y: 544, endPoint x: 921, endPoint y: 402, distance: 195.9
click at [921, 402] on div "To activate drag with keyboard, press Alt + Enter. Once in keyboard drag state,…" at bounding box center [784, 362] width 1259 height 493
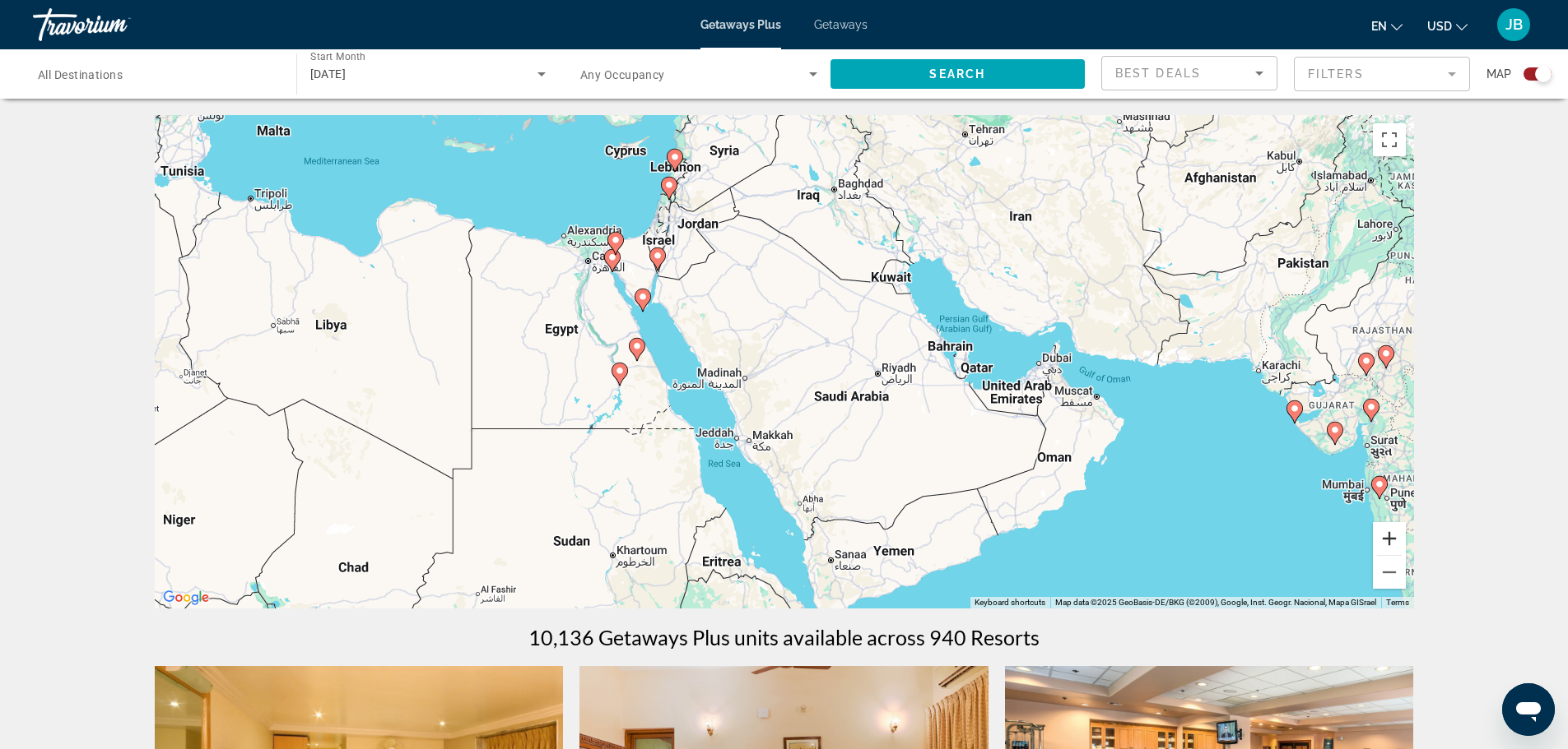
click at [1392, 533] on button "Zoom in" at bounding box center [1389, 538] width 33 height 33
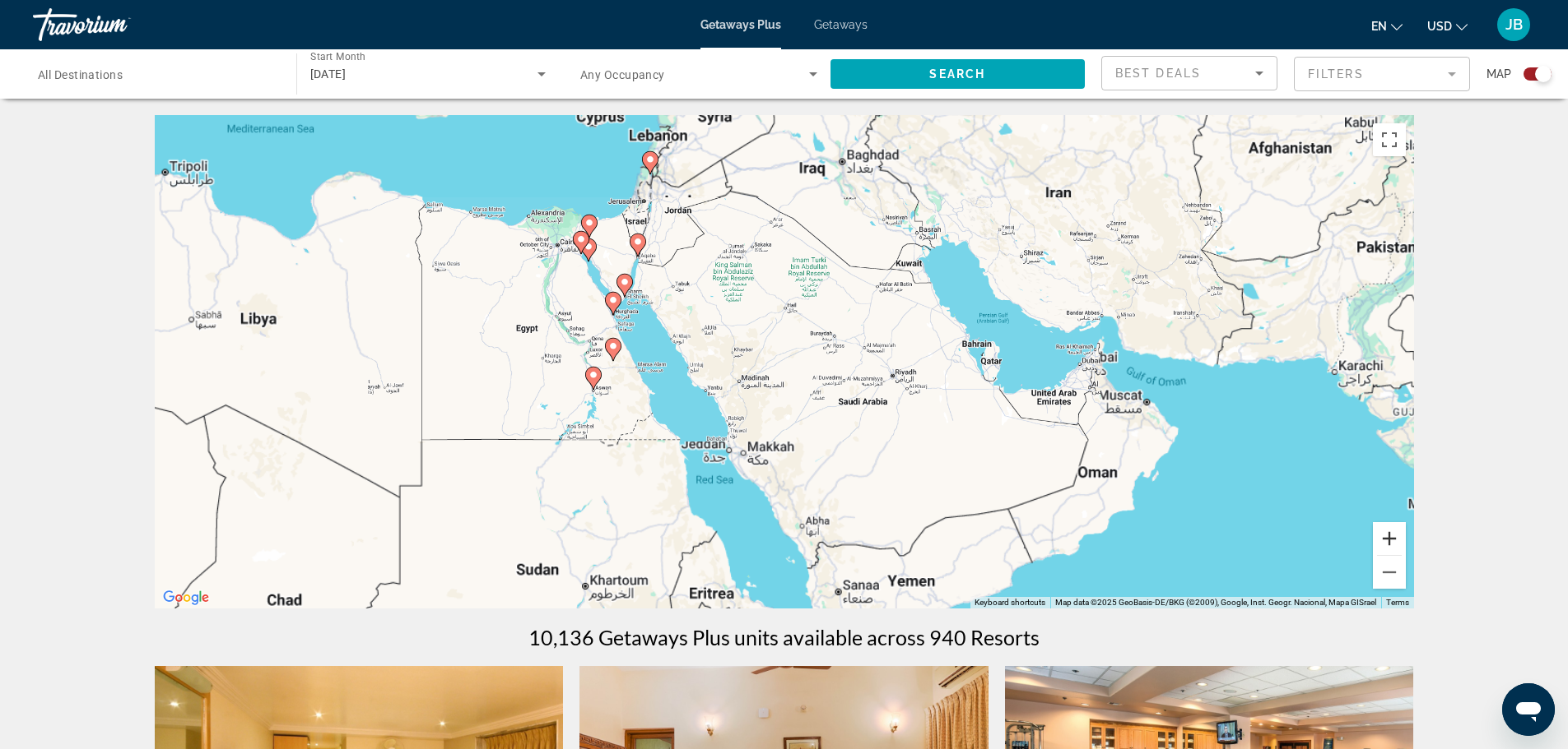
click at [1392, 533] on button "Zoom in" at bounding box center [1389, 538] width 33 height 33
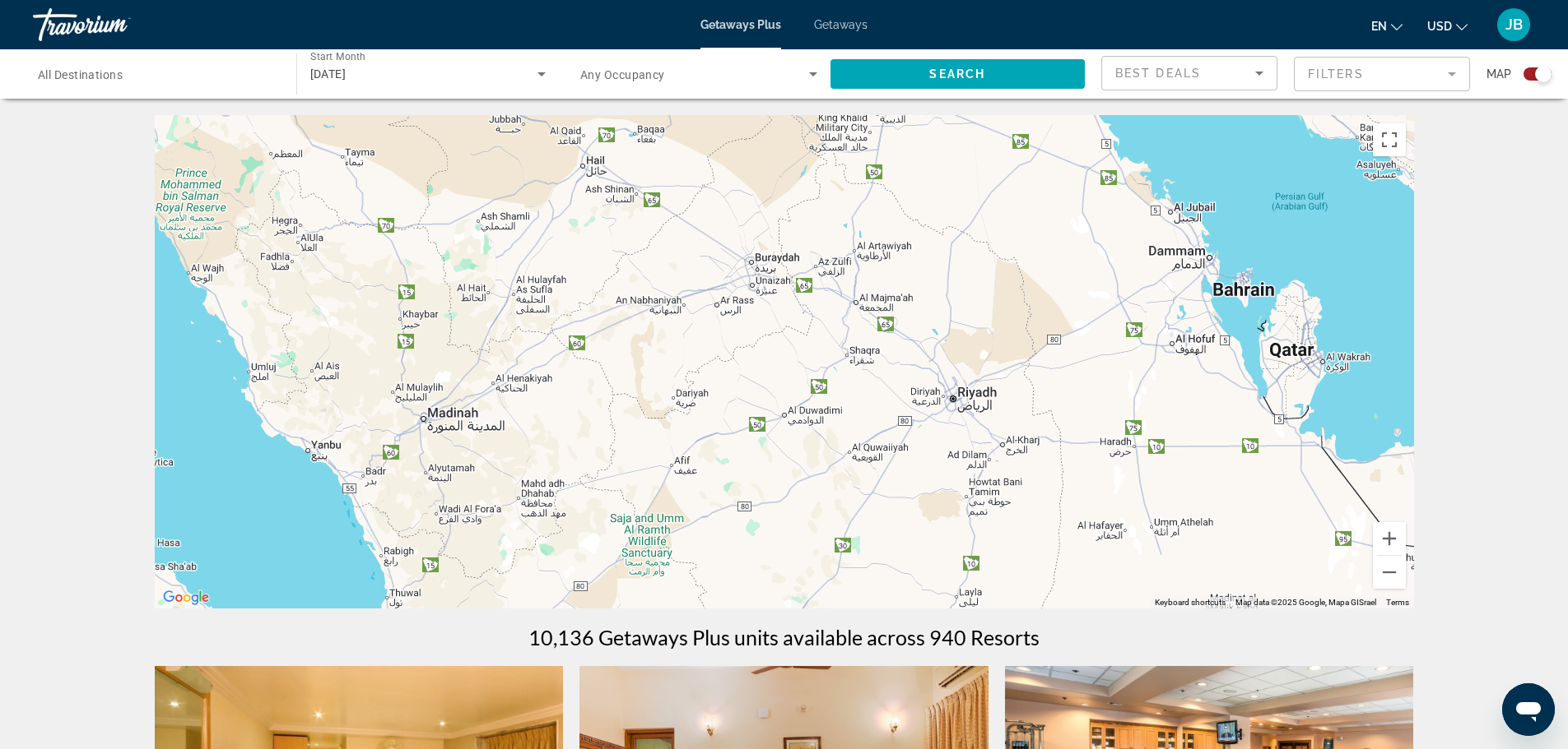
drag, startPoint x: 1268, startPoint y: 450, endPoint x: 604, endPoint y: 437, distance: 664.1
click at [605, 437] on div "To activate drag with keyboard, press Alt + Enter. Once in keyboard drag state,…" at bounding box center [784, 362] width 1259 height 493
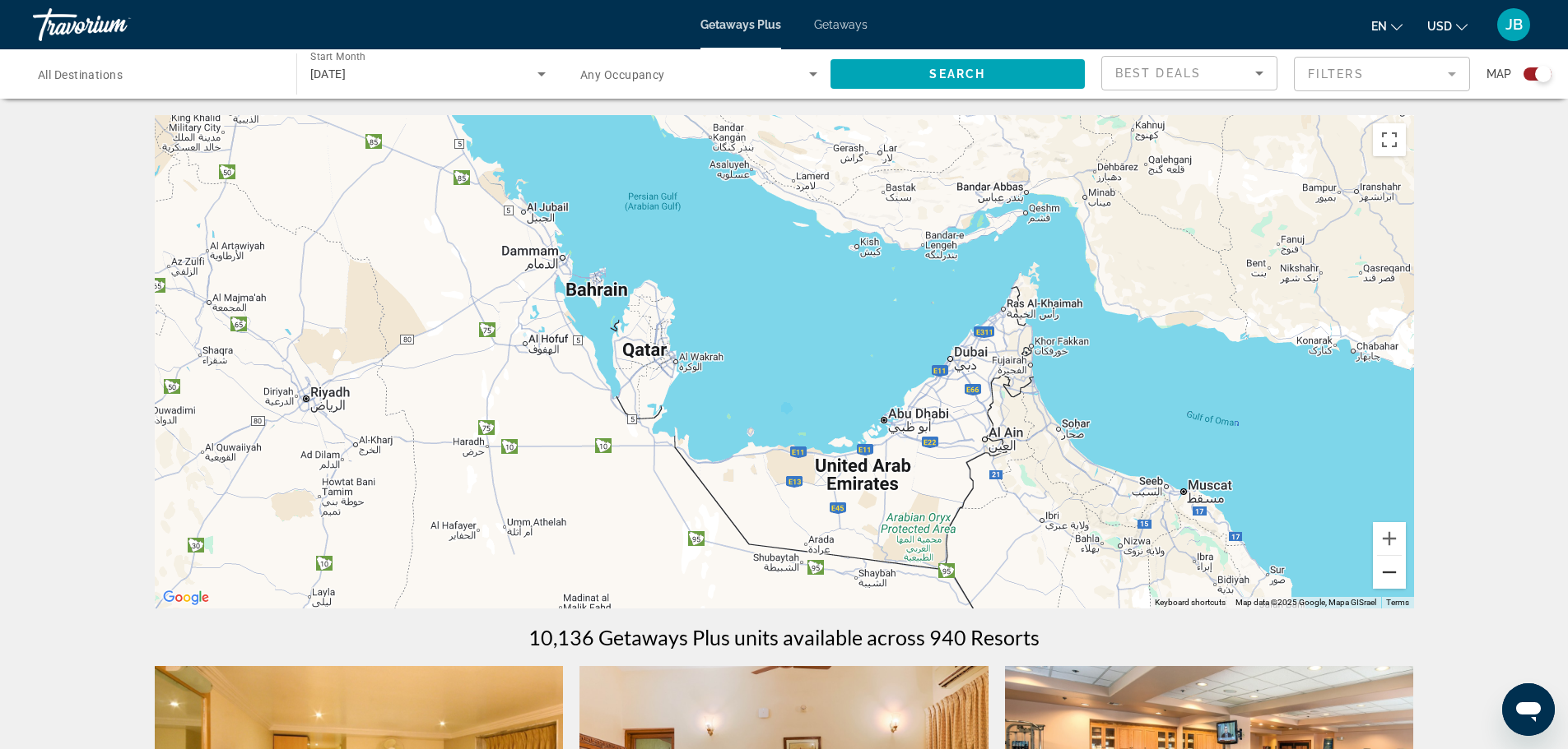
click at [1392, 572] on button "Zoom out" at bounding box center [1389, 572] width 33 height 33
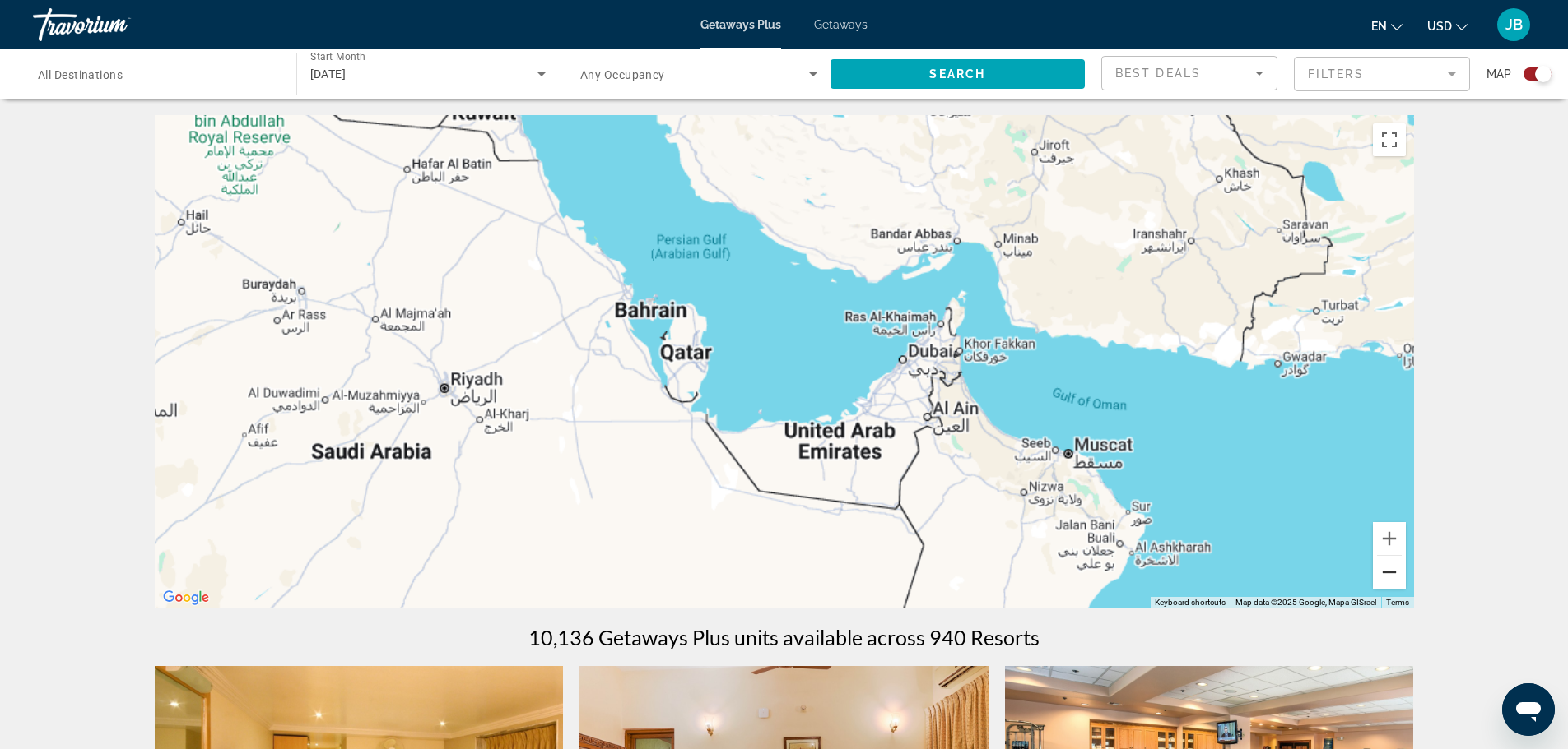
click at [1392, 572] on button "Zoom out" at bounding box center [1389, 572] width 33 height 33
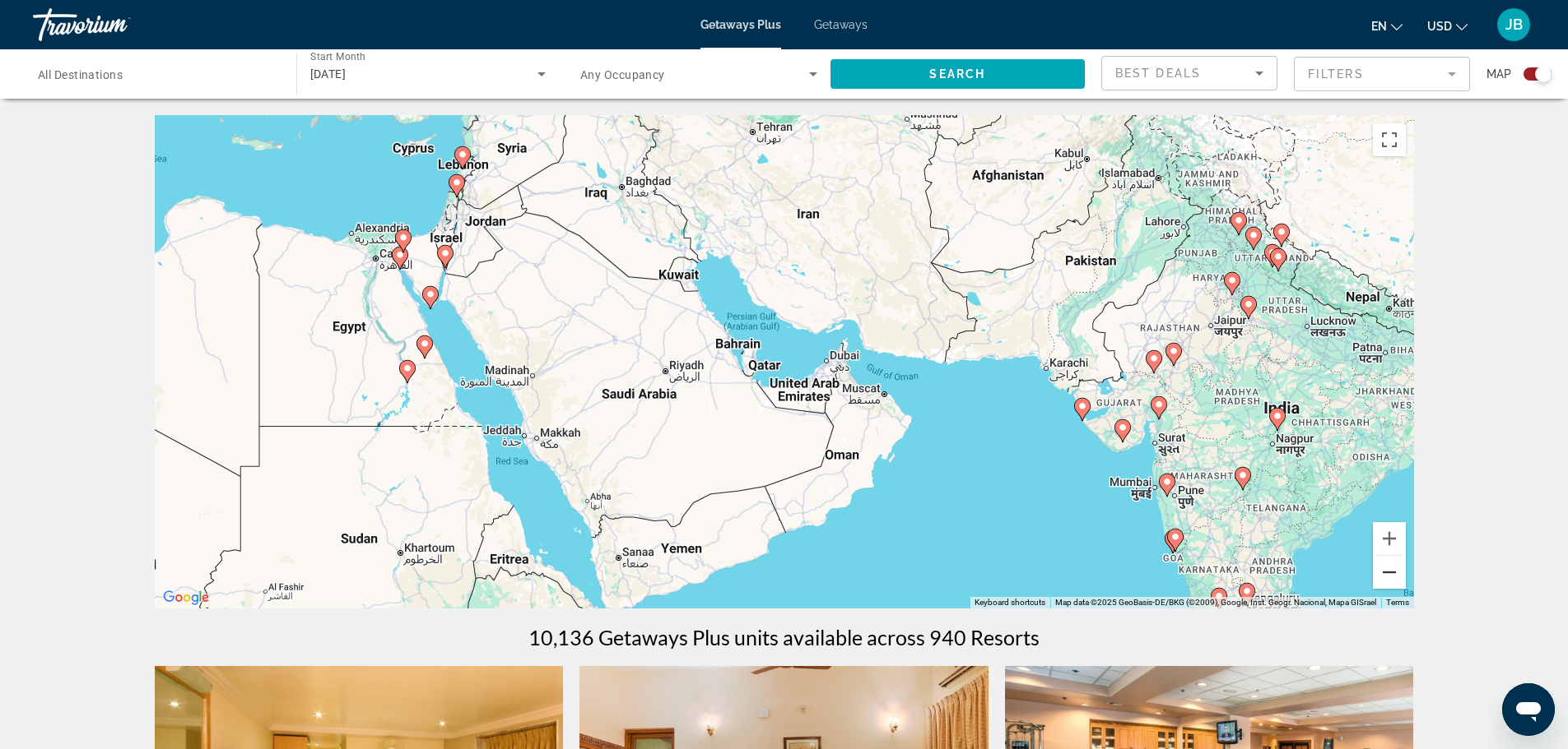
click at [1392, 572] on button "Zoom out" at bounding box center [1389, 572] width 33 height 33
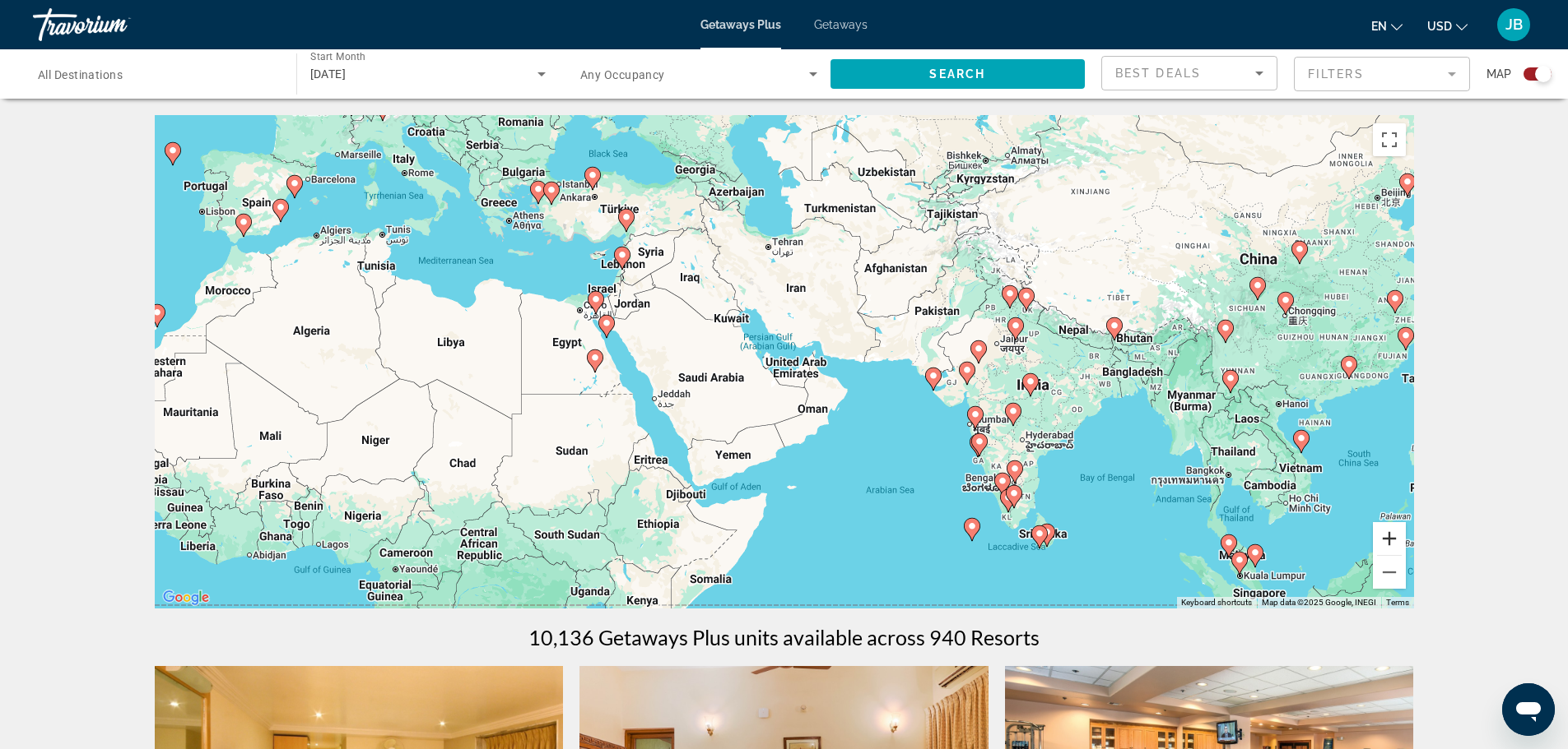
click at [1385, 537] on button "Zoom in" at bounding box center [1389, 538] width 33 height 33
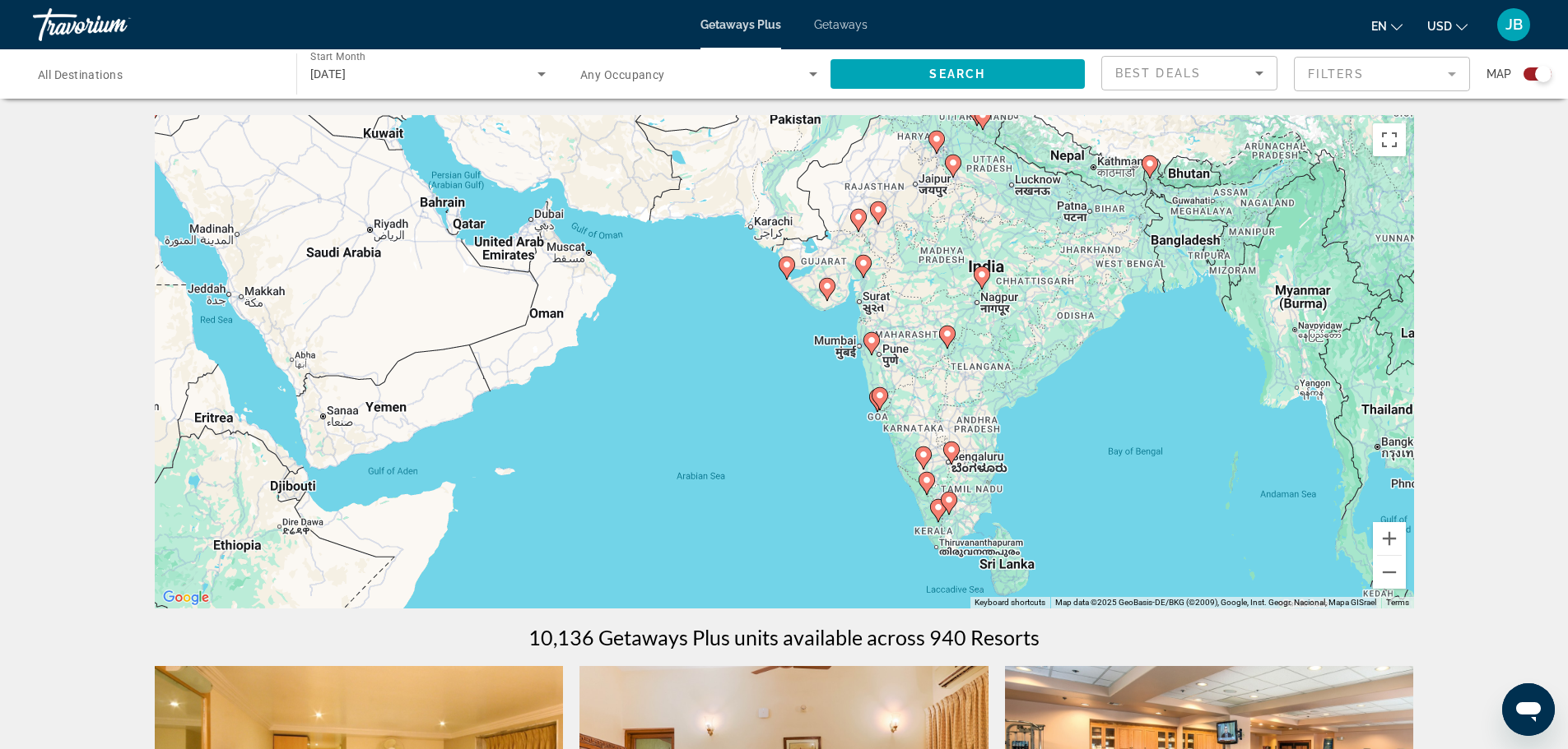
drag, startPoint x: 1193, startPoint y: 454, endPoint x: 895, endPoint y: 311, distance: 330.5
click at [895, 311] on div "To activate drag with keyboard, press Alt + Enter. Once in keyboard drag state,…" at bounding box center [784, 362] width 1259 height 493
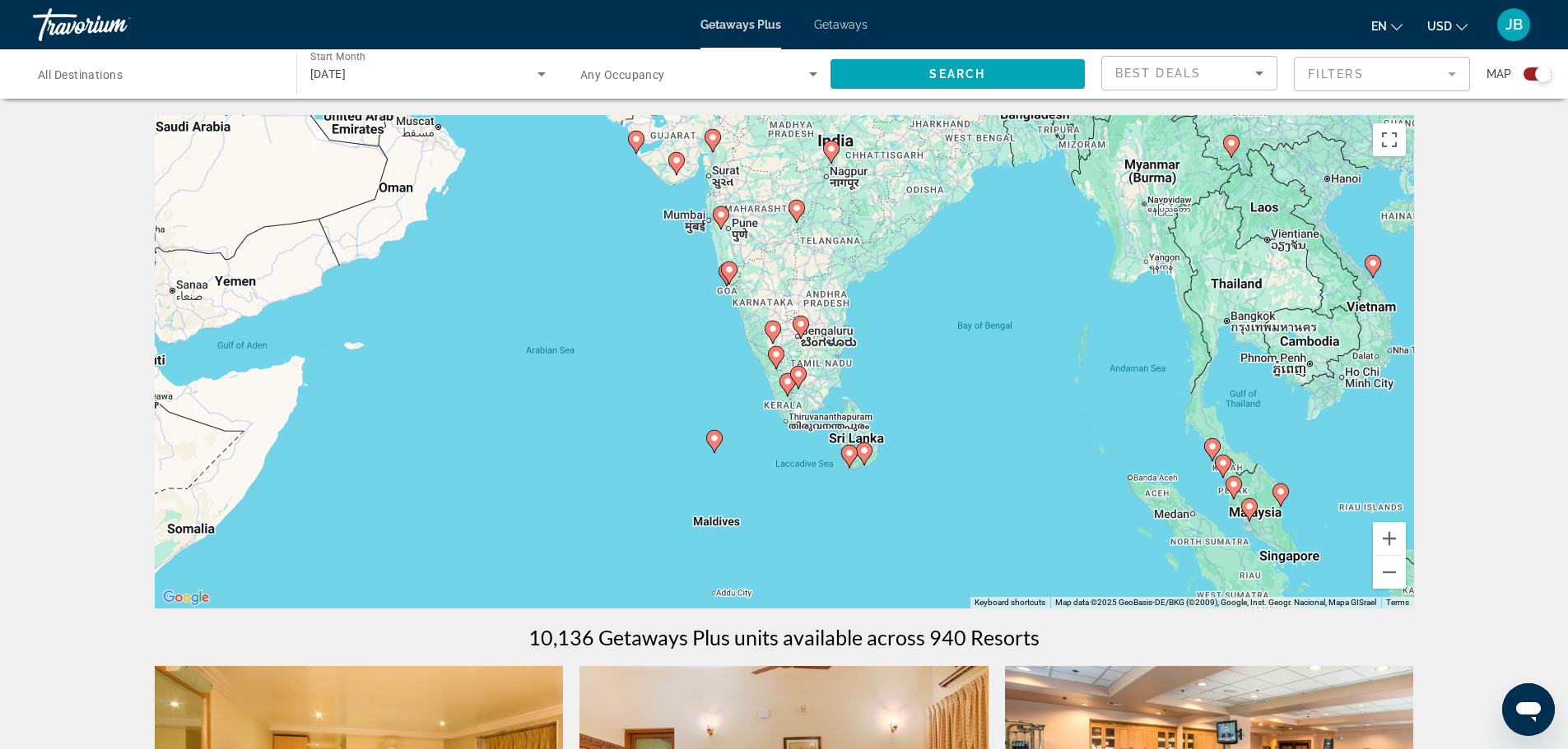
drag, startPoint x: 1232, startPoint y: 367, endPoint x: 1107, endPoint y: 251, distance: 170.5
click at [1107, 251] on div "To activate drag with keyboard, press Alt + Enter. Once in keyboard drag state,…" at bounding box center [784, 362] width 1259 height 493
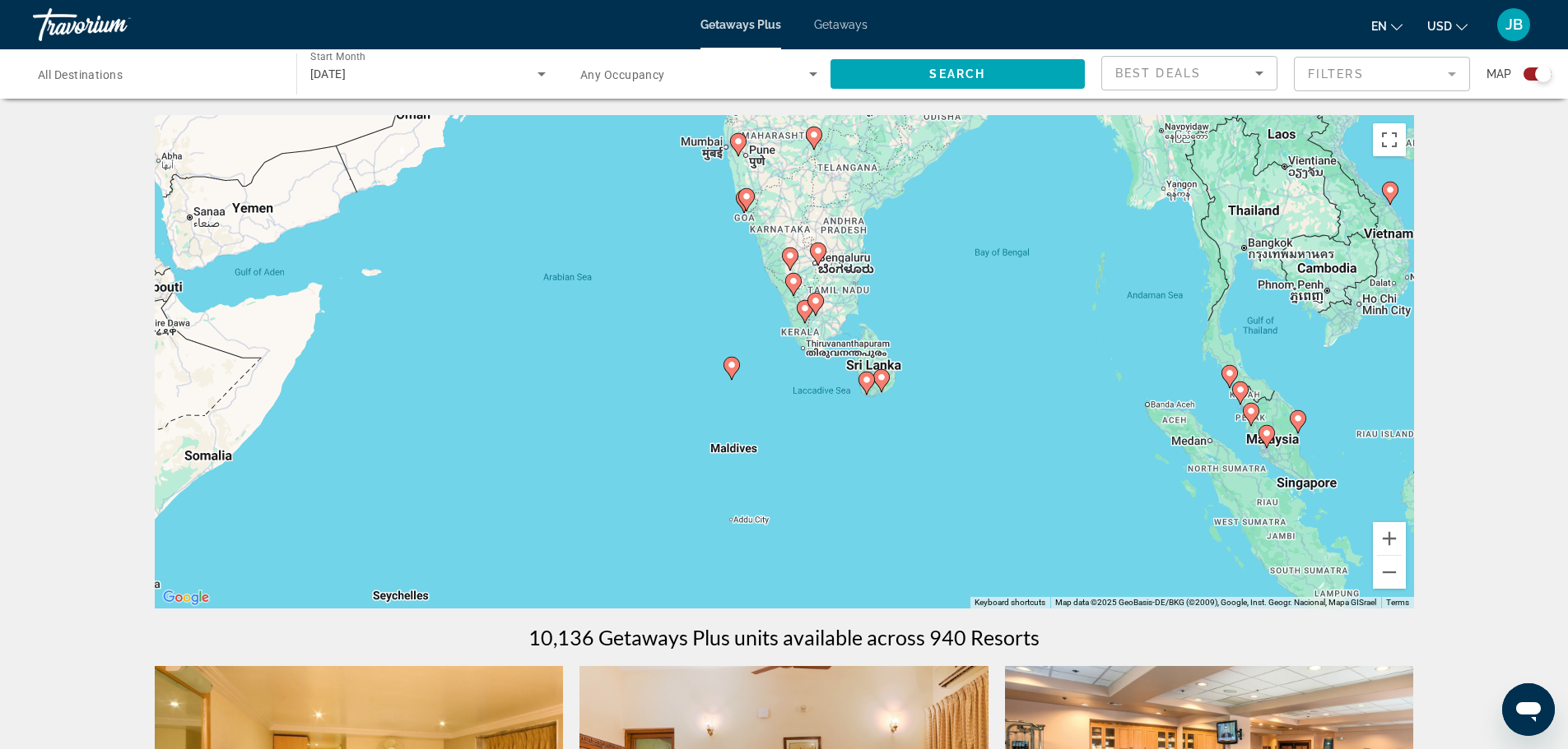
drag, startPoint x: 1040, startPoint y: 400, endPoint x: 1057, endPoint y: 324, distance: 77.9
click at [1057, 324] on div "To activate drag with keyboard, press Alt + Enter. Once in keyboard drag state,…" at bounding box center [784, 362] width 1259 height 493
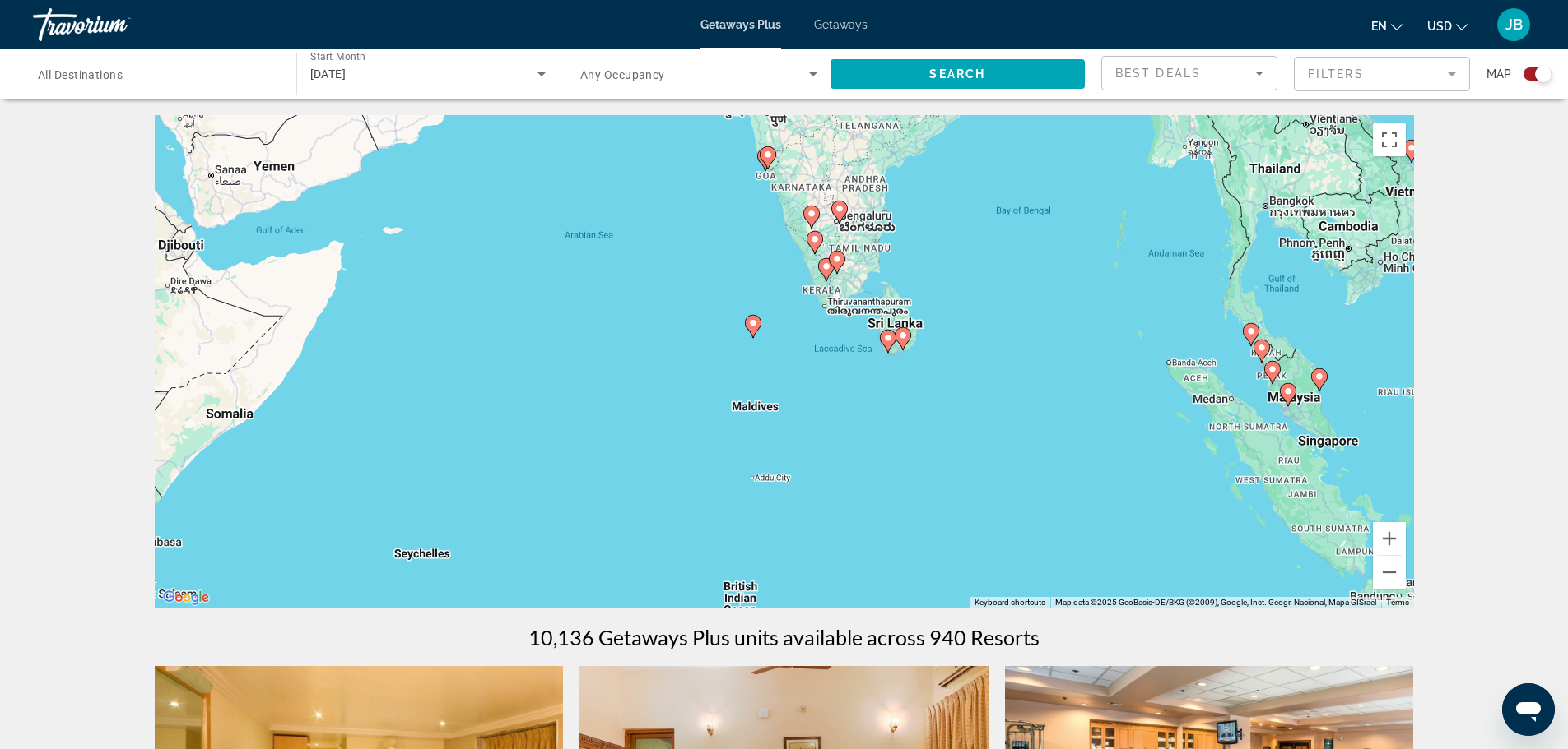
drag, startPoint x: 1057, startPoint y: 337, endPoint x: 1079, endPoint y: 292, distance: 50.1
click at [1079, 292] on div "To activate drag with keyboard, press Alt + Enter. Once in keyboard drag state,…" at bounding box center [784, 362] width 1259 height 493
click at [748, 328] on icon "Main content" at bounding box center [751, 327] width 14 height 21
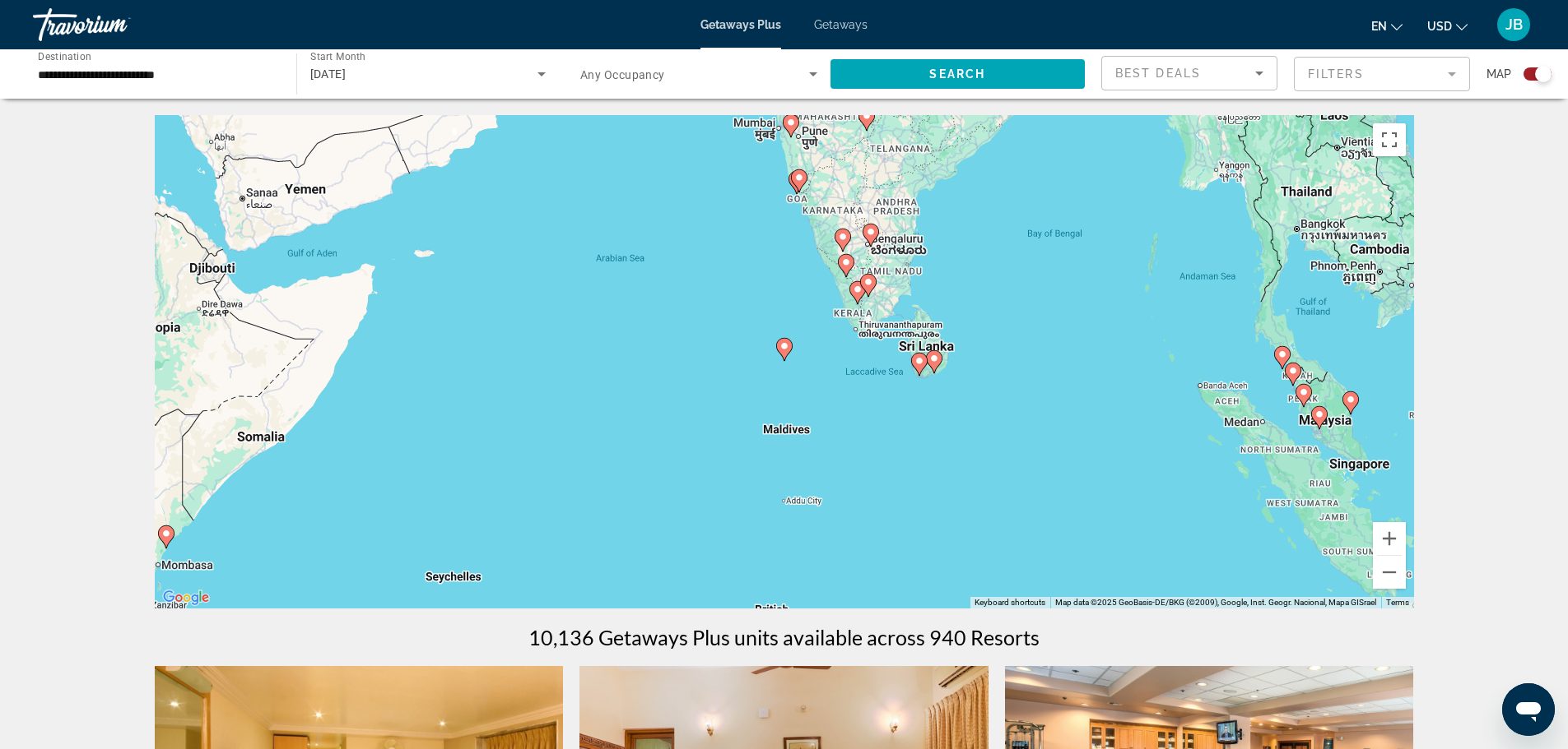
click at [784, 360] on icon "Main content" at bounding box center [783, 349] width 14 height 21
type input "**********"
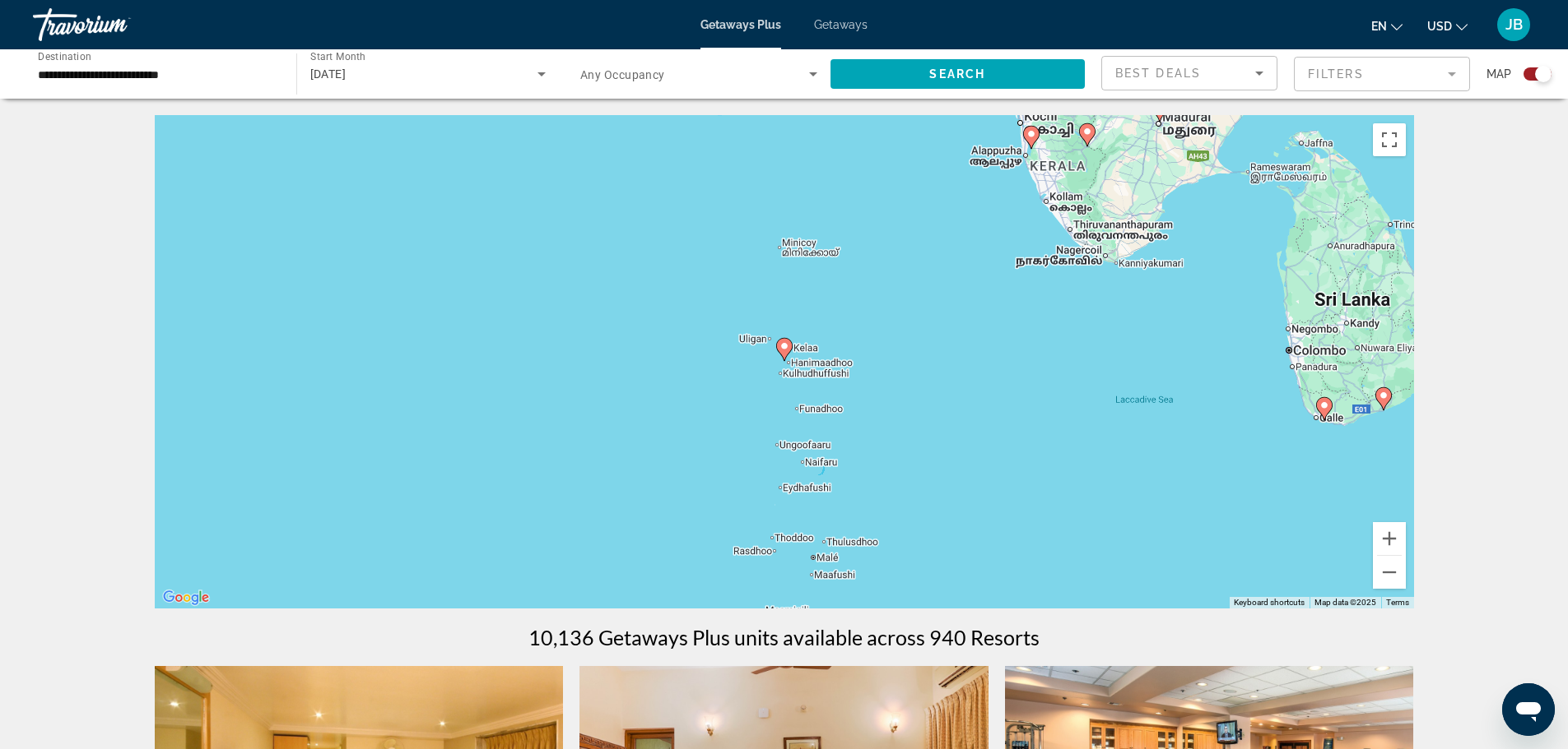
click at [786, 350] on image "Main content" at bounding box center [784, 346] width 10 height 10
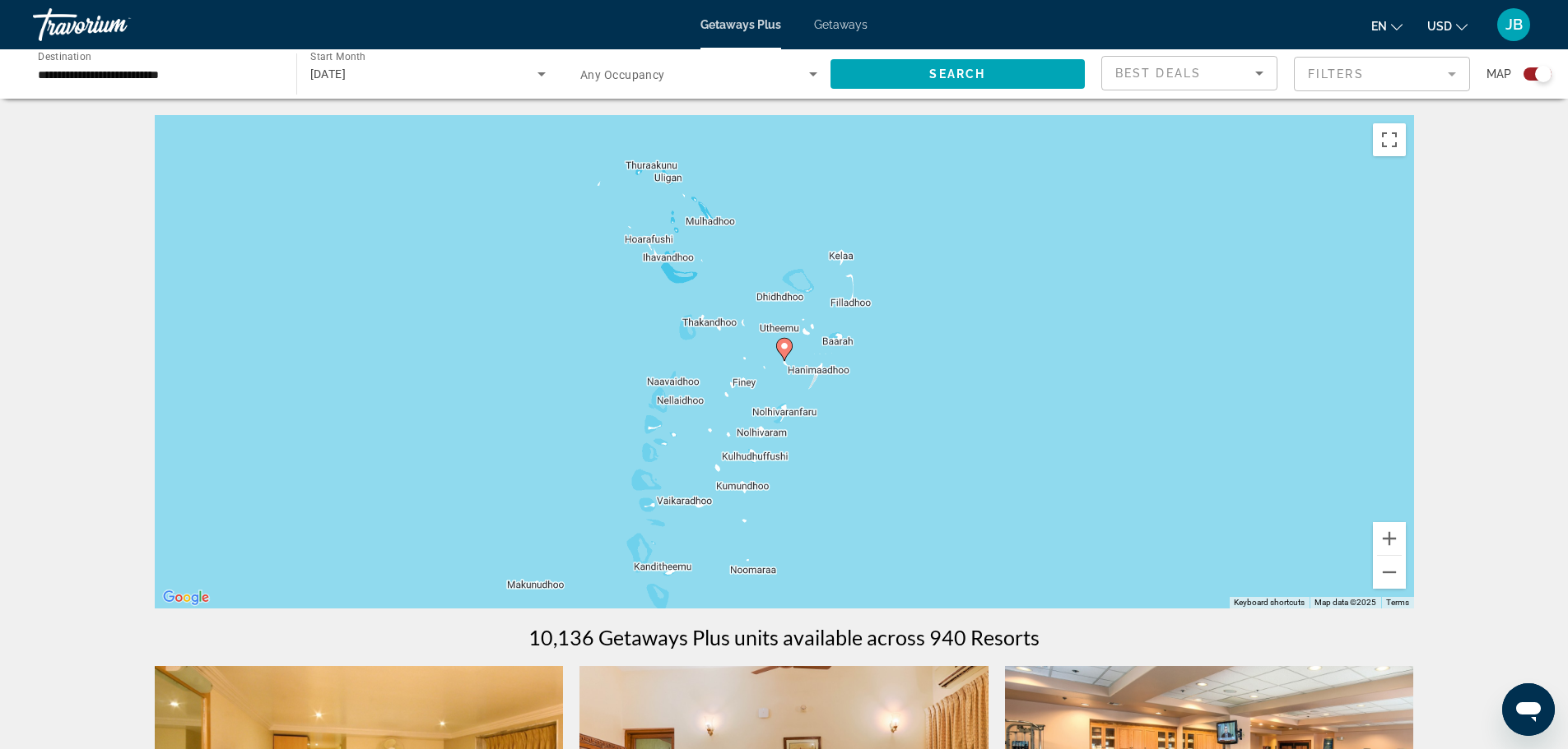
click at [786, 347] on image "Main content" at bounding box center [784, 346] width 10 height 10
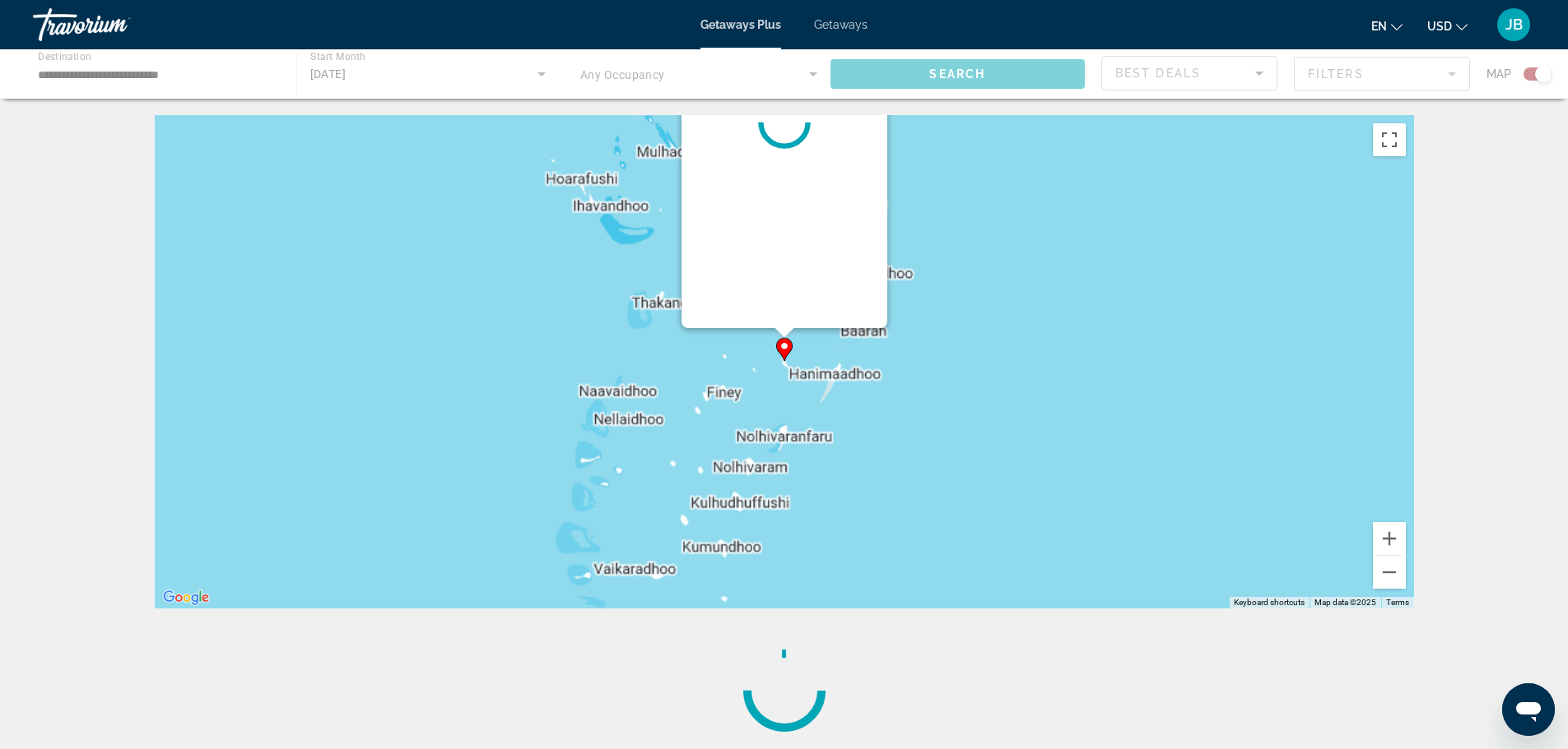
click at [786, 362] on div "To activate drag with keyboard, press Alt + Enter. Once in keyboard drag state,…" at bounding box center [1413, 362] width 1259 height 0
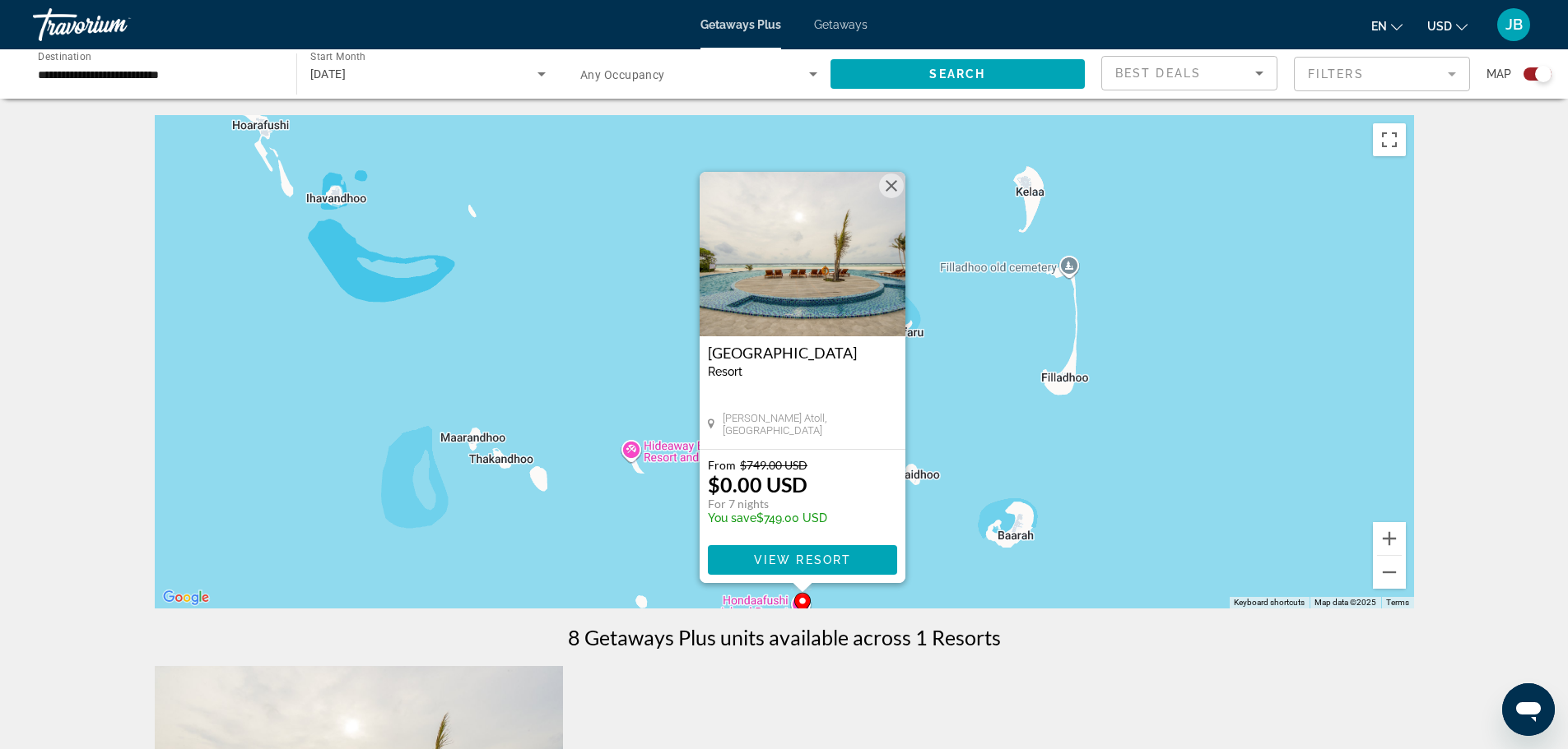
drag, startPoint x: 1162, startPoint y: 294, endPoint x: 1182, endPoint y: 504, distance: 211.0
click at [1182, 504] on div "To activate drag with keyboard, press Alt + Enter. Once in keyboard drag state,…" at bounding box center [784, 362] width 1259 height 493
click at [836, 293] on img "Main content" at bounding box center [802, 254] width 206 height 164
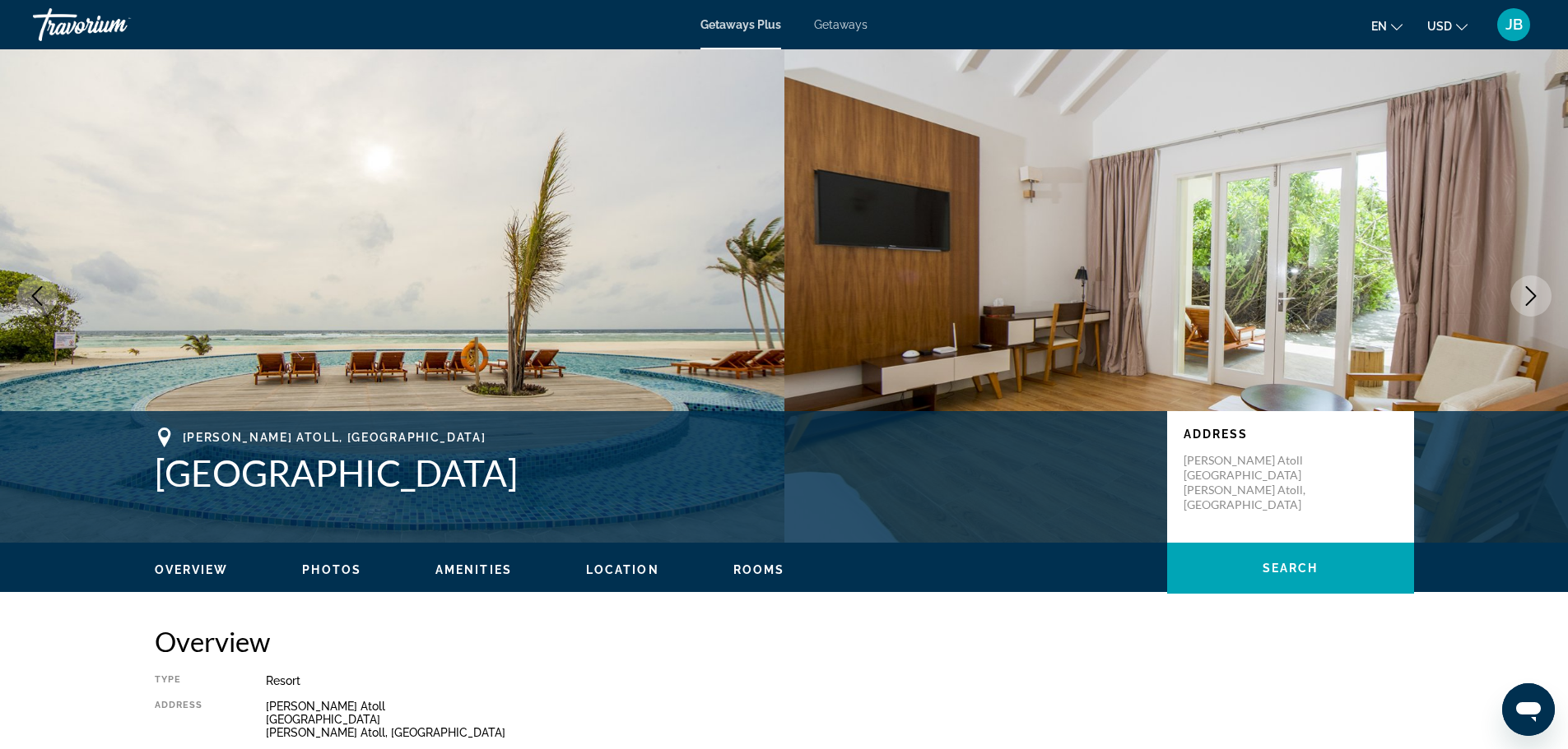
click at [1530, 303] on icon "Next image" at bounding box center [1530, 296] width 20 height 20
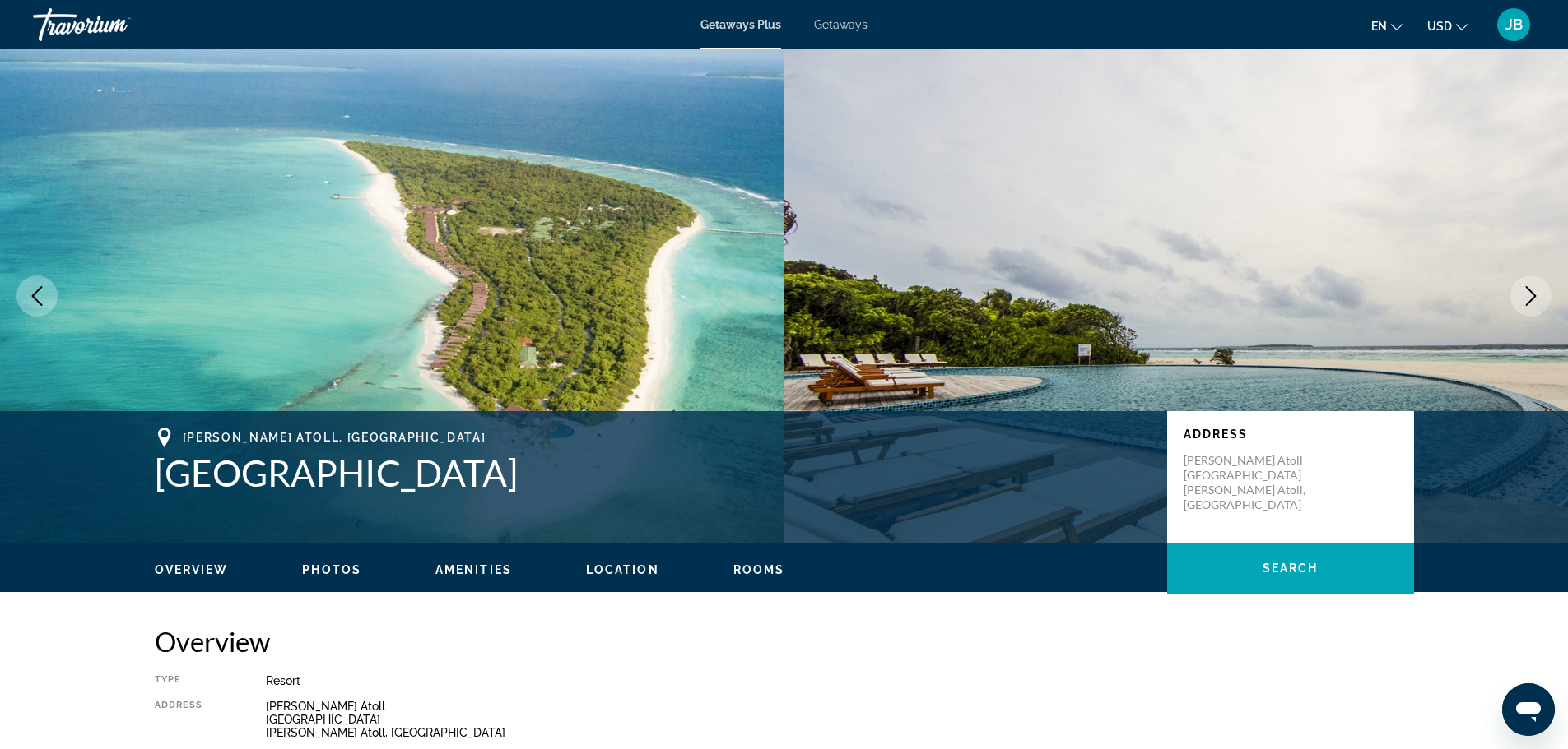
click at [1530, 303] on icon "Next image" at bounding box center [1530, 296] width 20 height 20
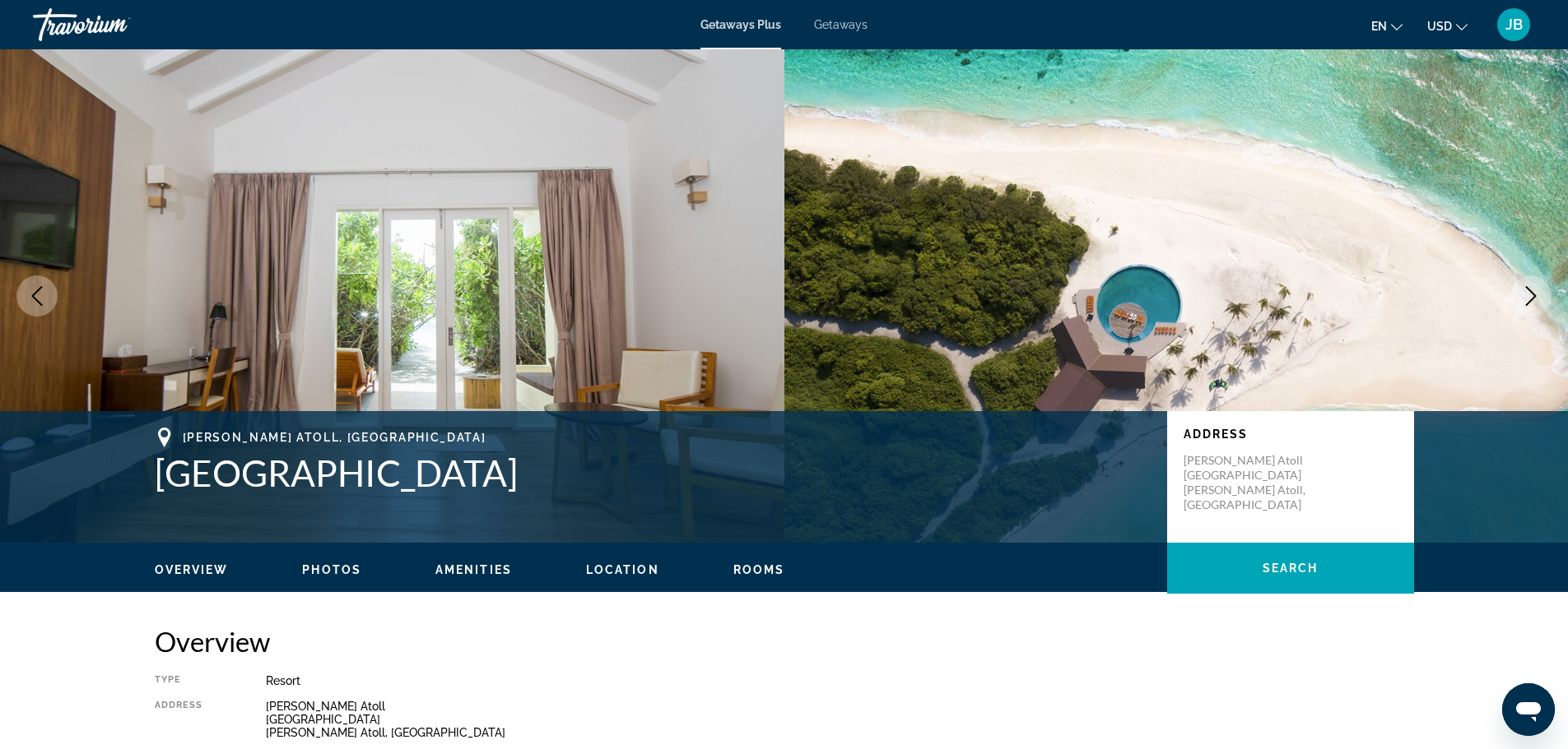
click at [1530, 303] on icon "Next image" at bounding box center [1530, 296] width 20 height 20
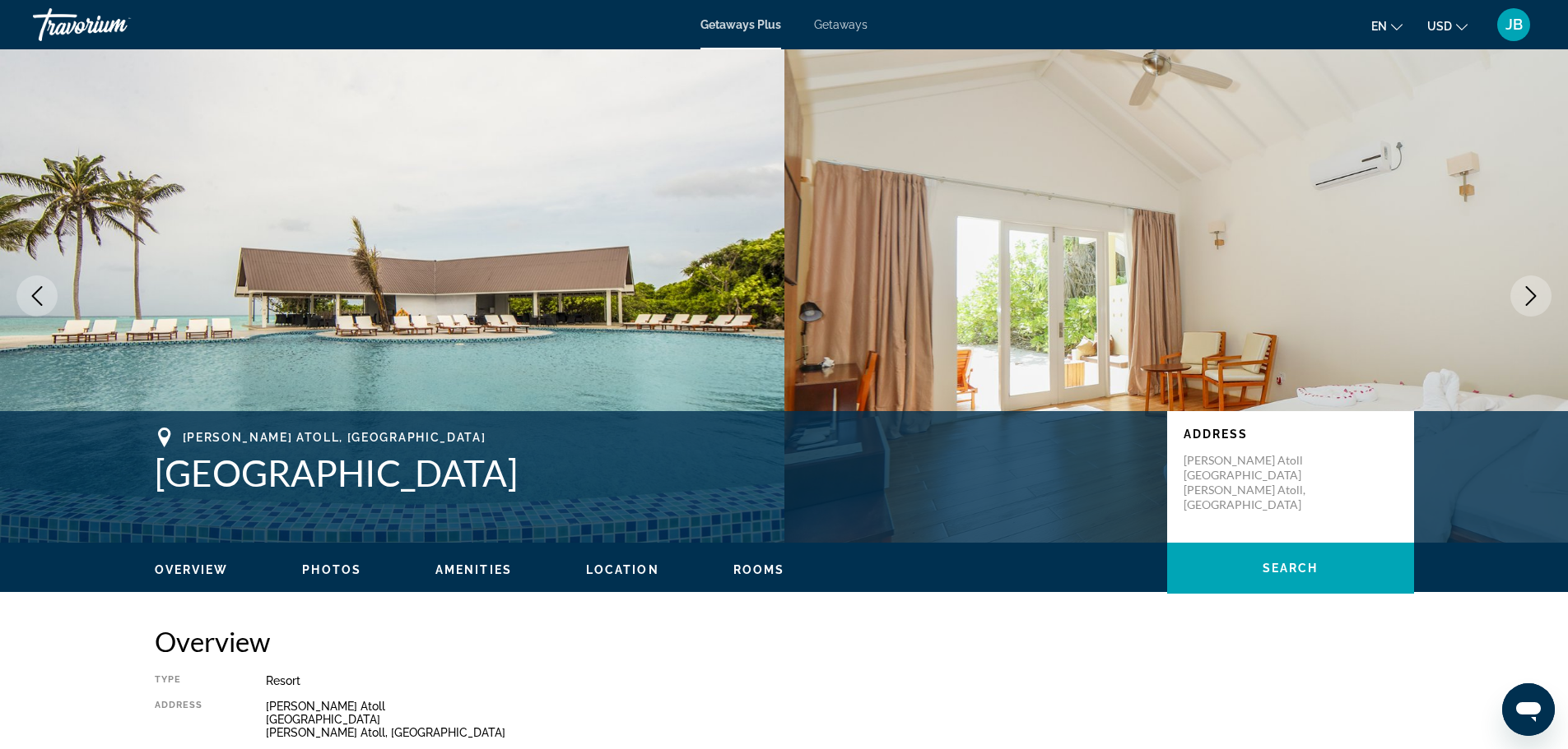
click at [1530, 303] on icon "Next image" at bounding box center [1530, 296] width 20 height 20
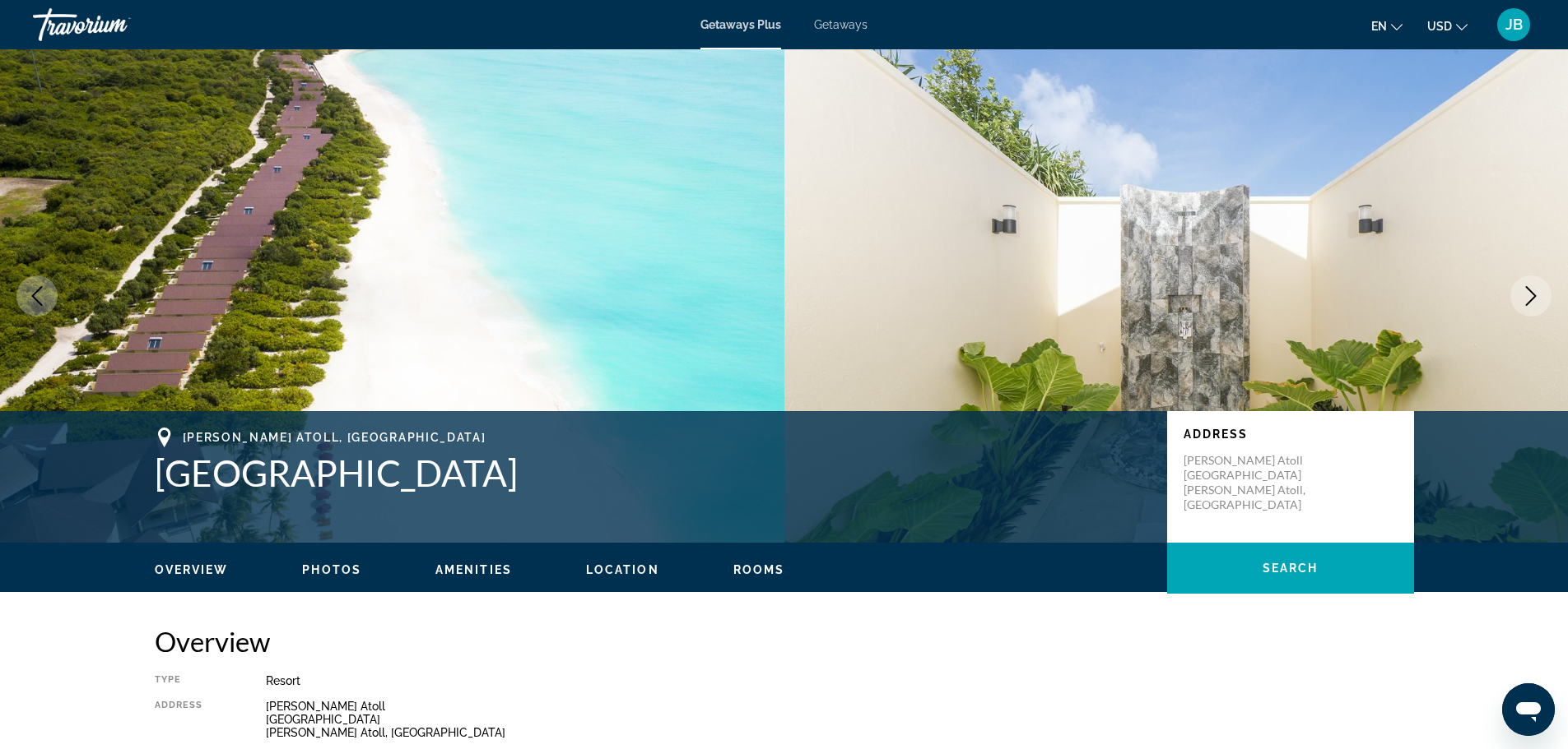
click at [1530, 303] on icon "Next image" at bounding box center [1530, 296] width 20 height 20
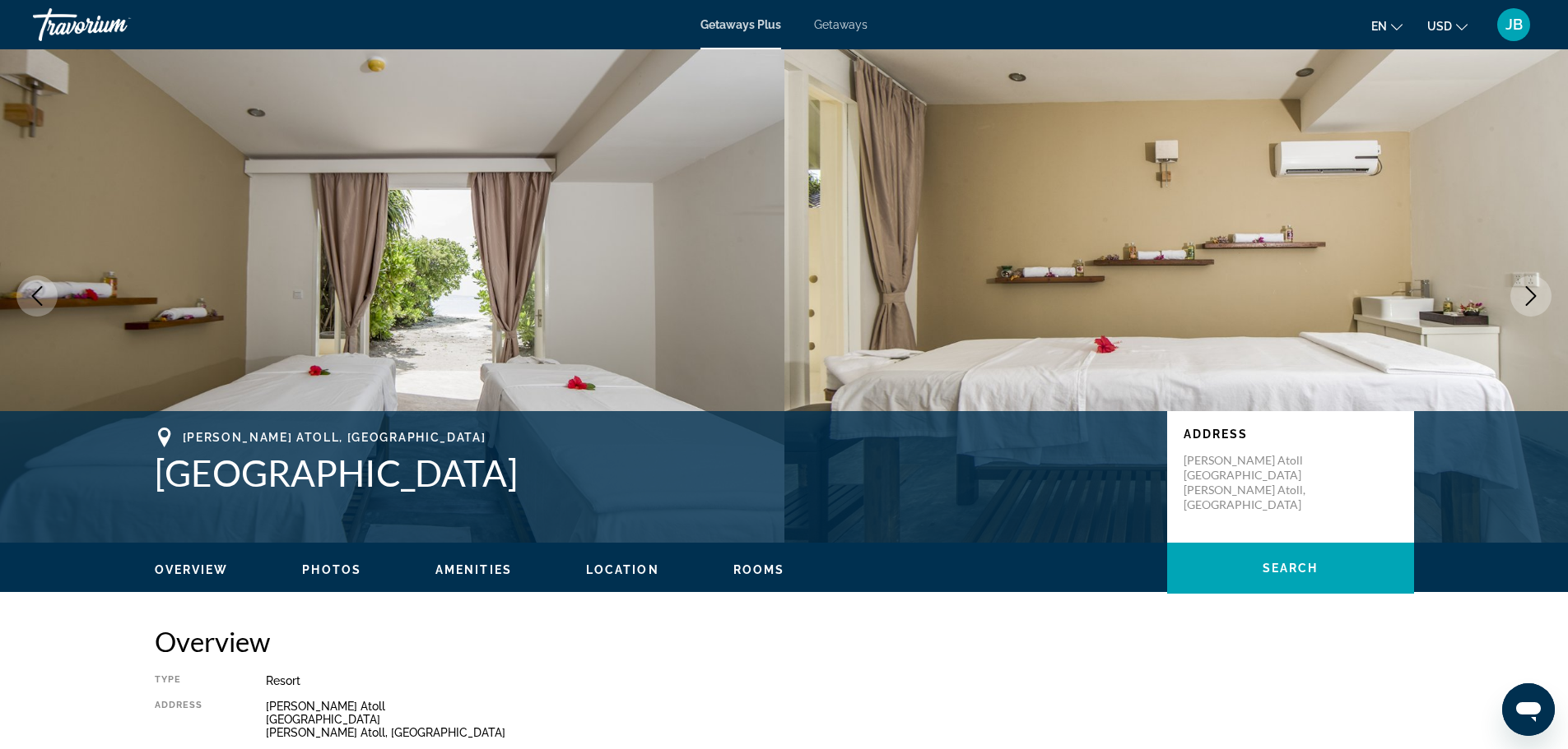
click at [1530, 303] on icon "Next image" at bounding box center [1530, 296] width 20 height 20
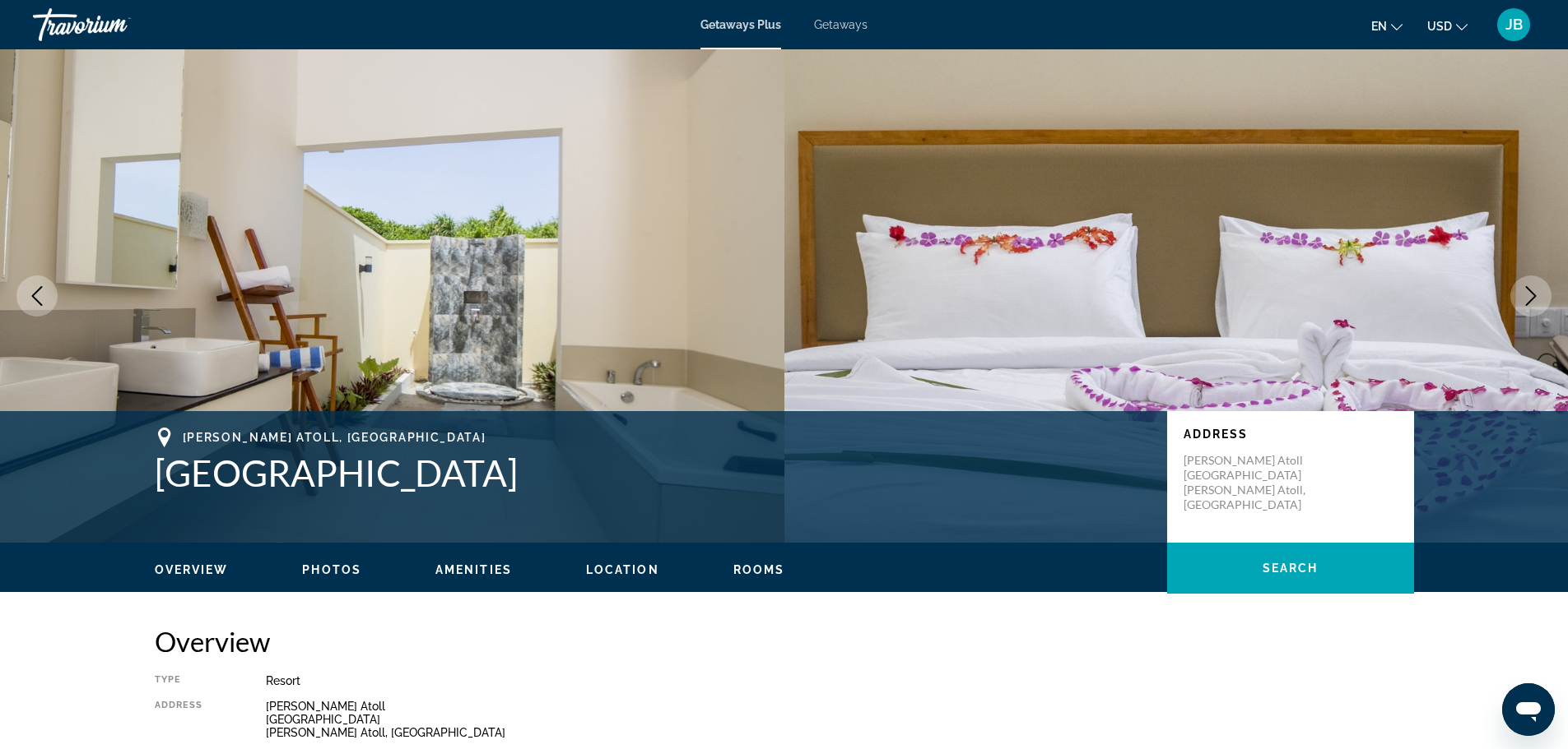
click at [1530, 303] on icon "Next image" at bounding box center [1530, 296] width 20 height 20
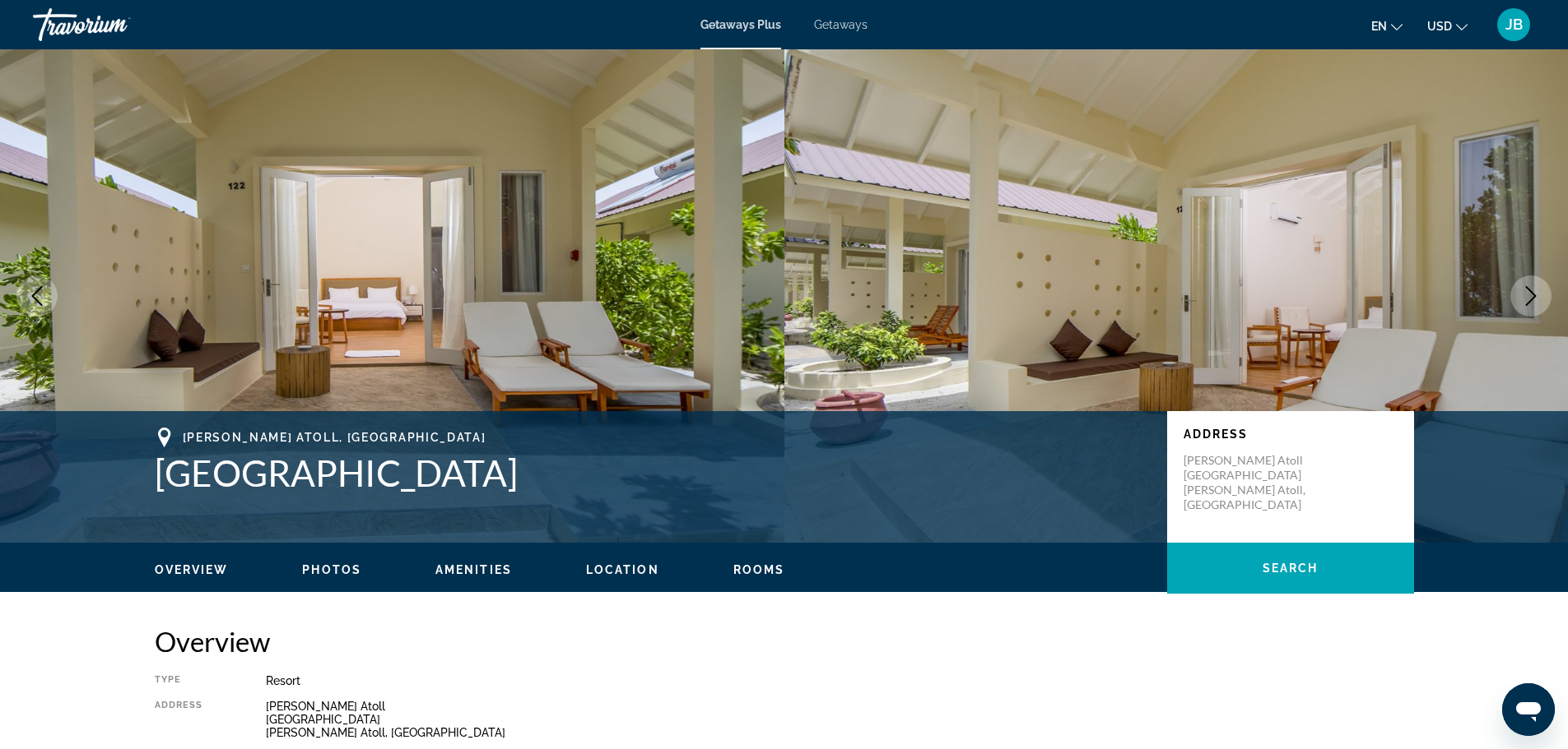
click at [1530, 303] on icon "Next image" at bounding box center [1530, 296] width 20 height 20
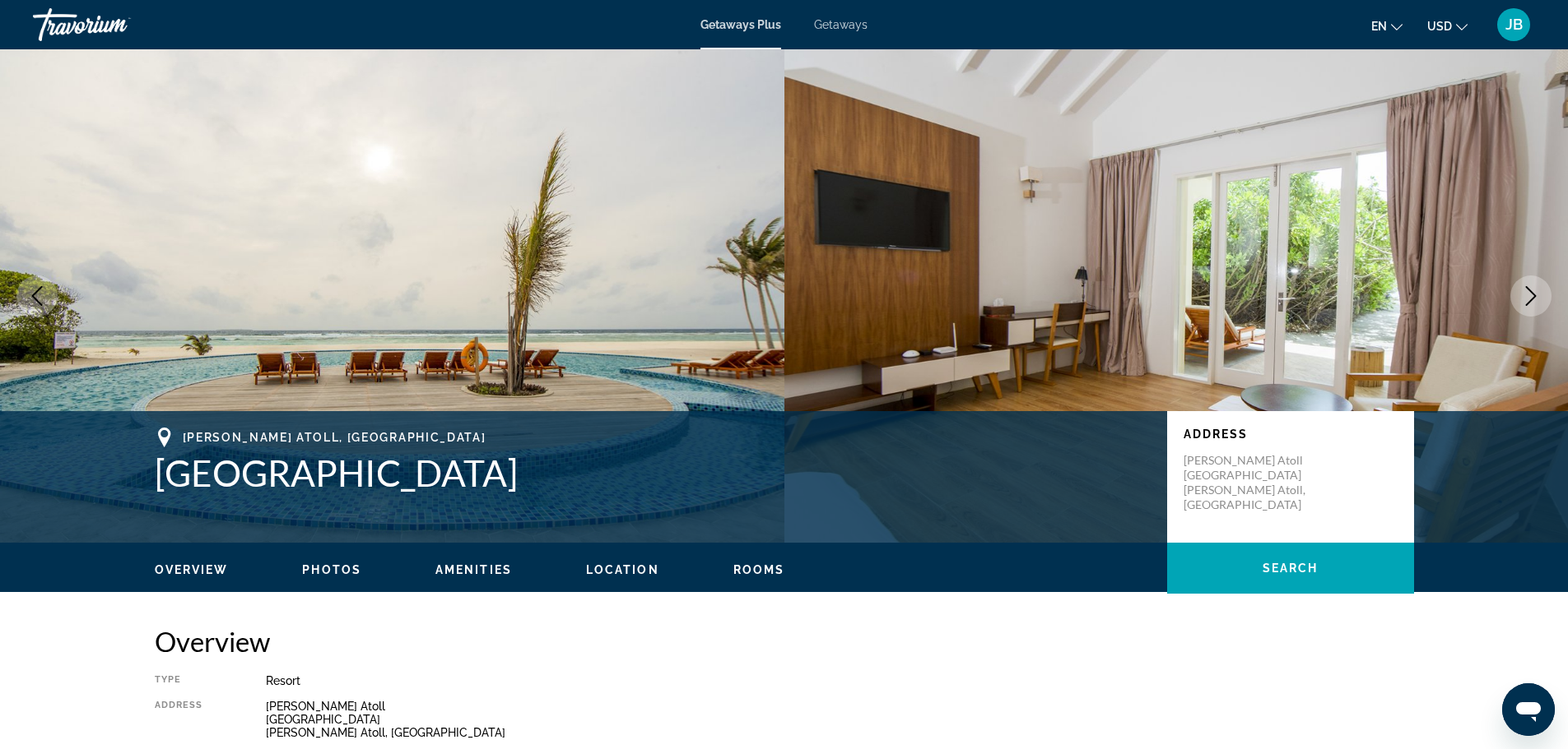
click at [501, 625] on h2 "Overview" at bounding box center [784, 641] width 1259 height 33
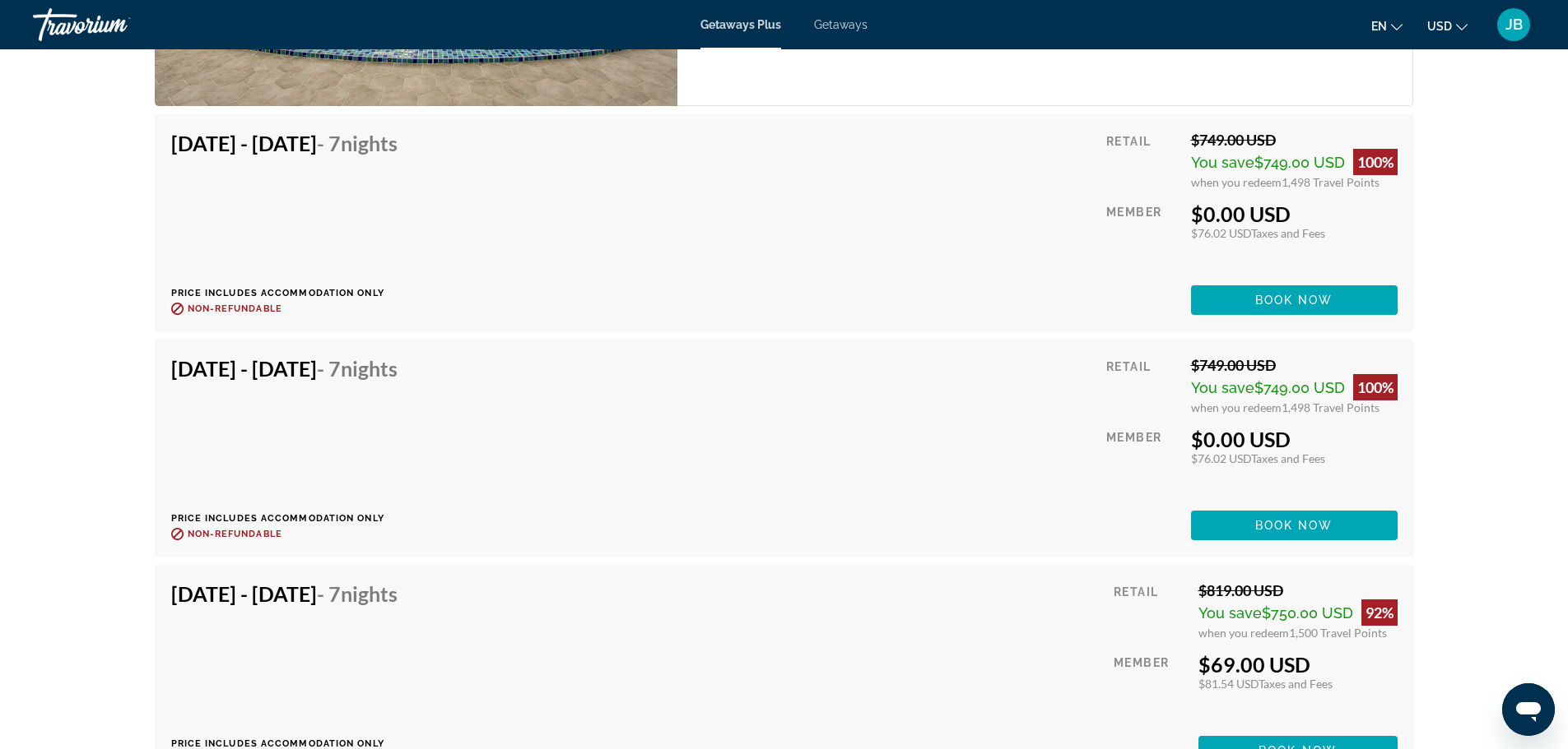
scroll to position [2797, 0]
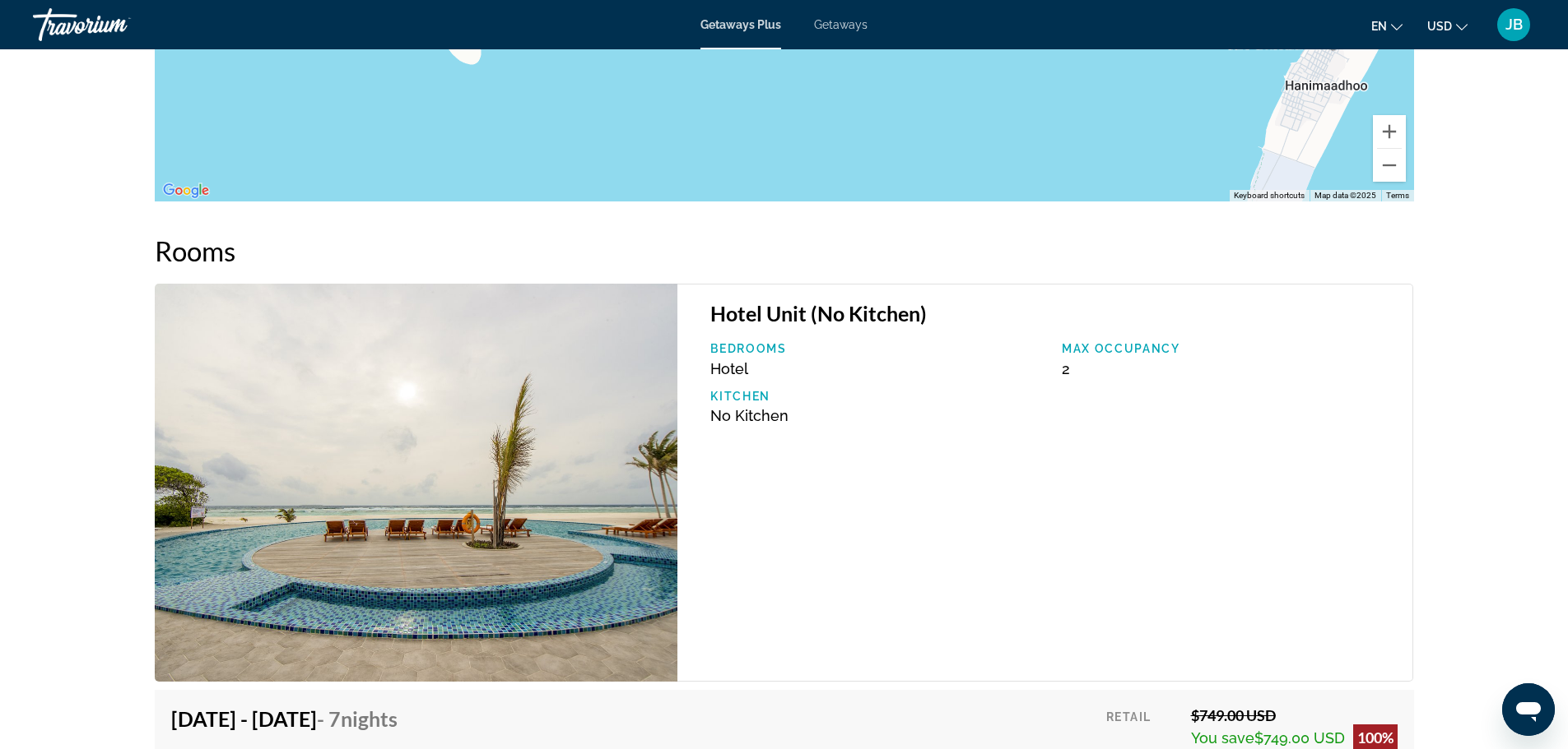
click at [463, 447] on img "Main content" at bounding box center [417, 483] width 523 height 398
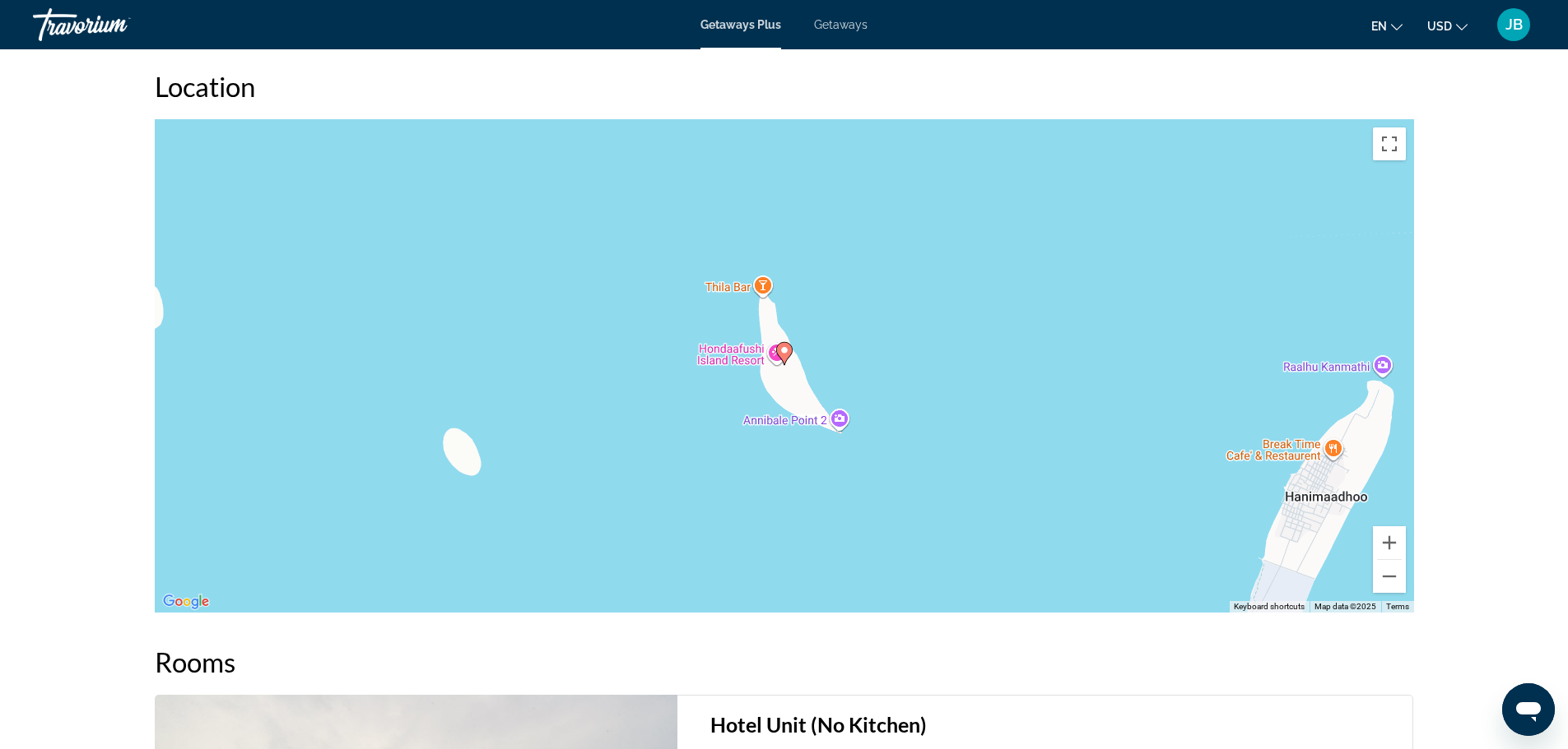
scroll to position [2304, 0]
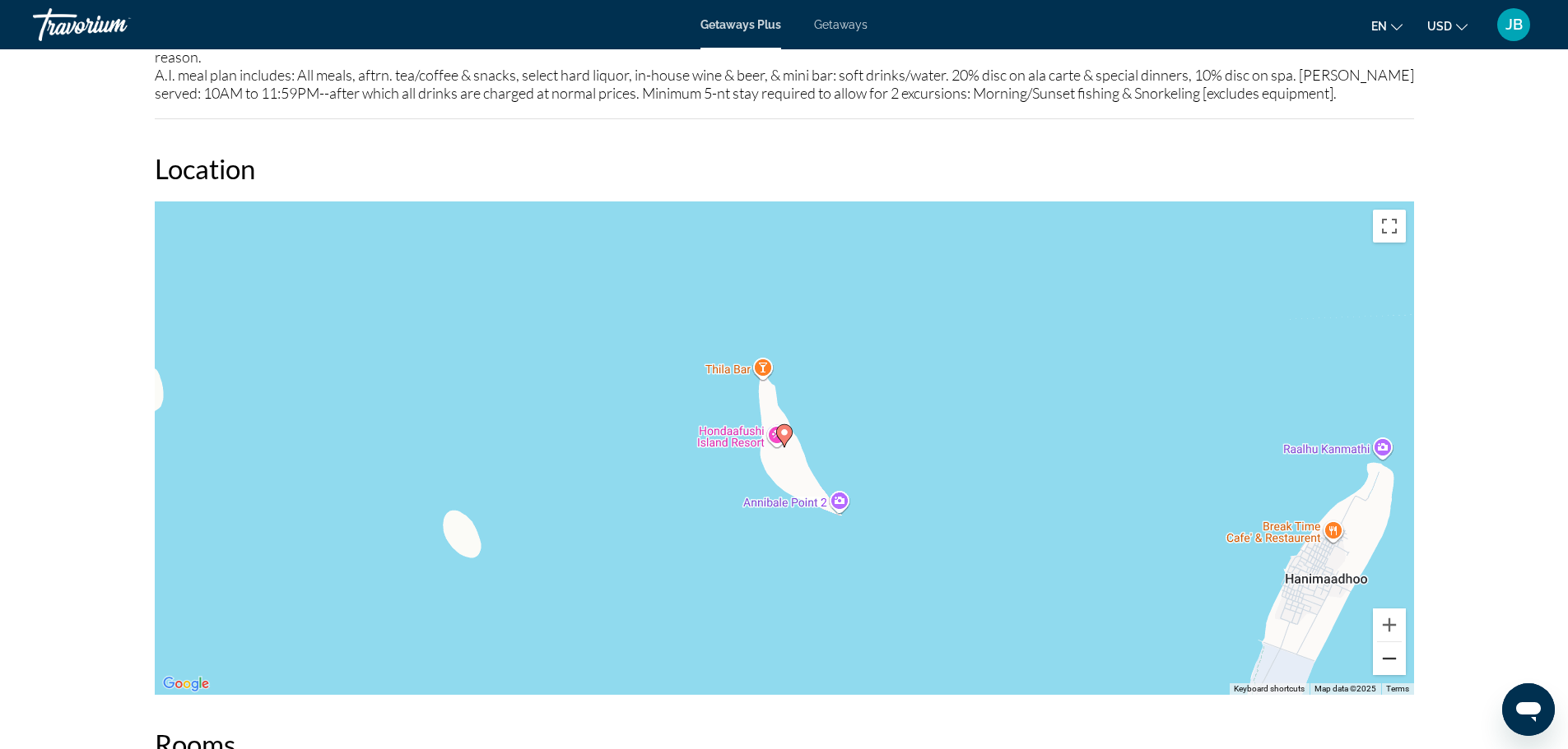
click at [1392, 661] on button "Zoom out" at bounding box center [1389, 659] width 33 height 33
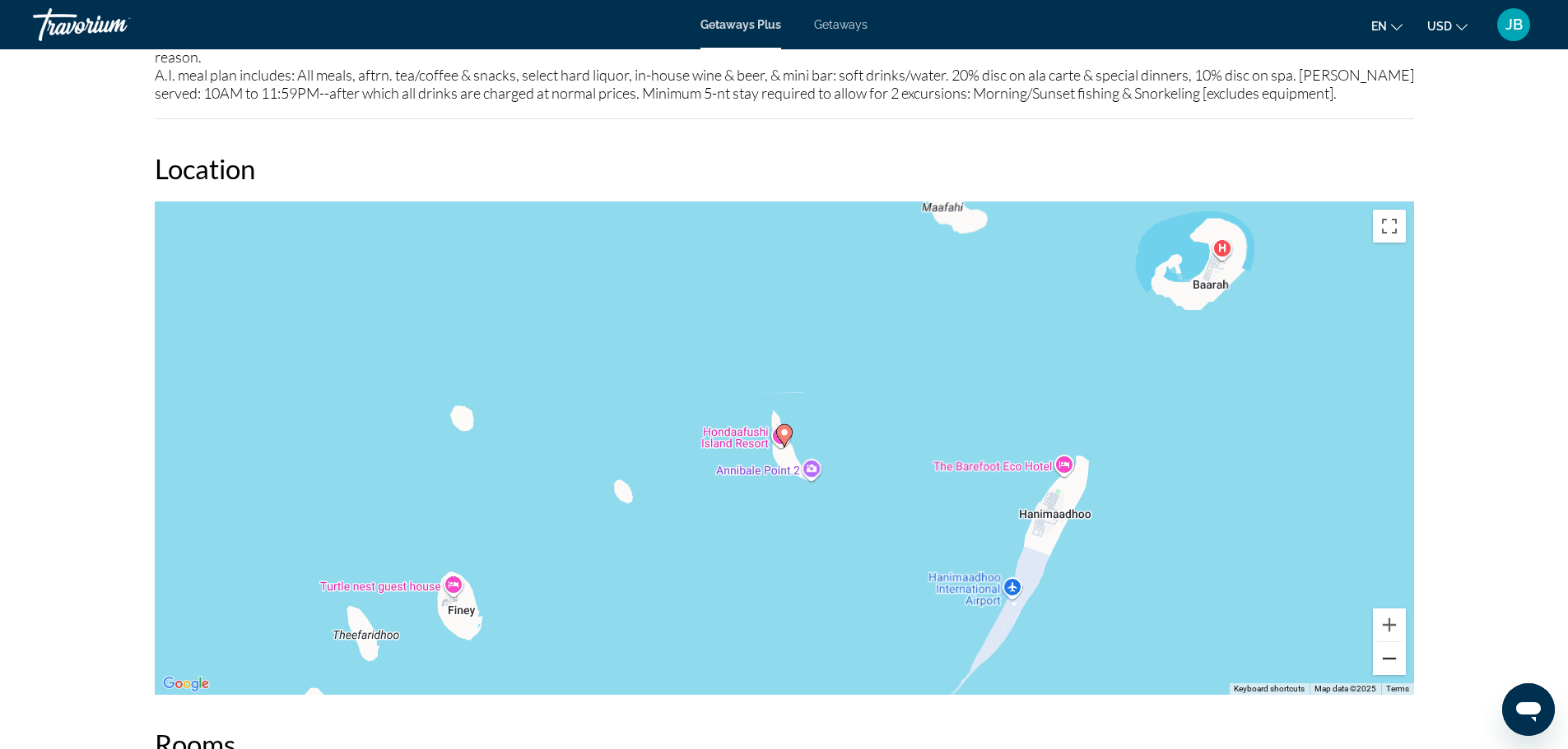
click at [1392, 661] on button "Zoom out" at bounding box center [1389, 659] width 33 height 33
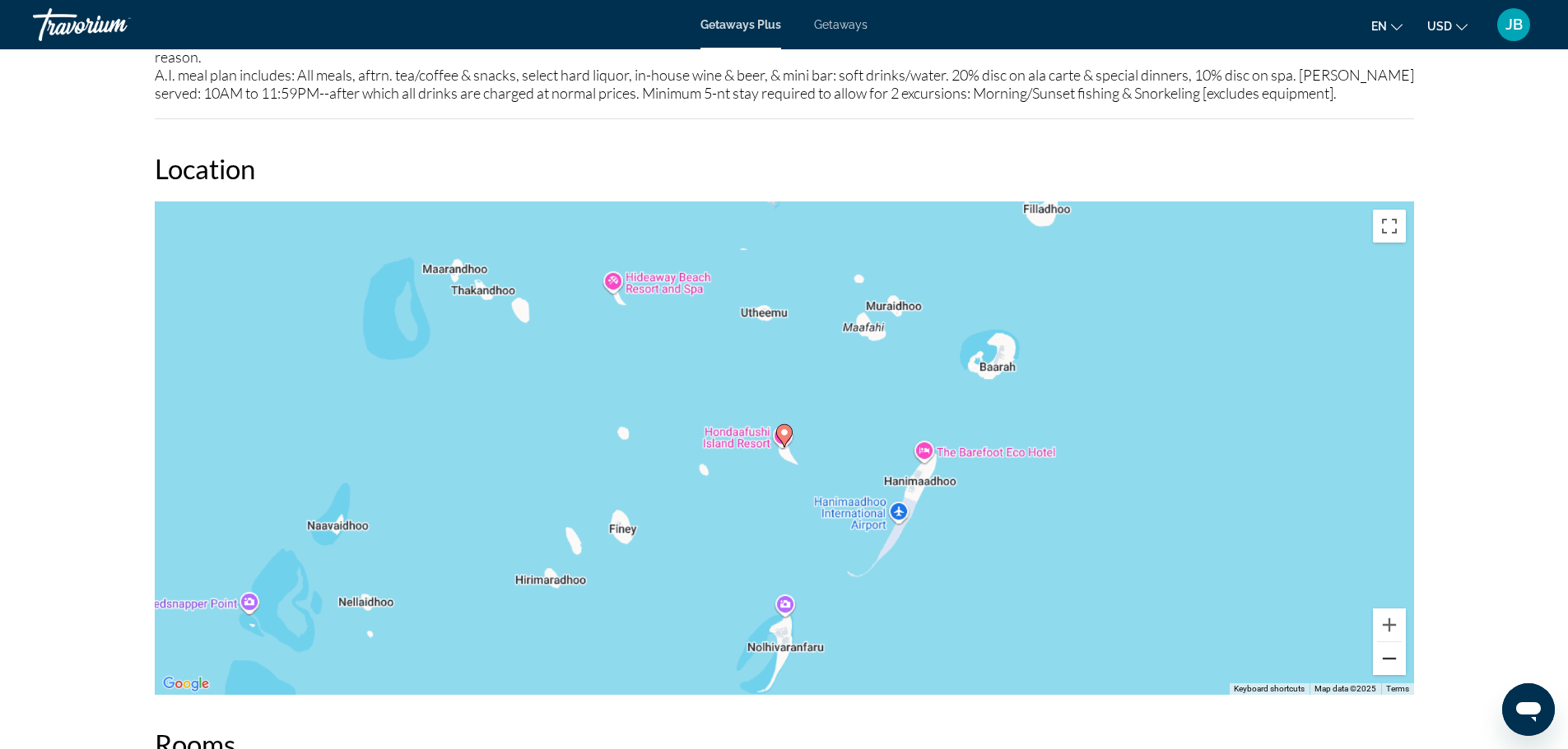
click at [1392, 661] on button "Zoom out" at bounding box center [1389, 659] width 33 height 33
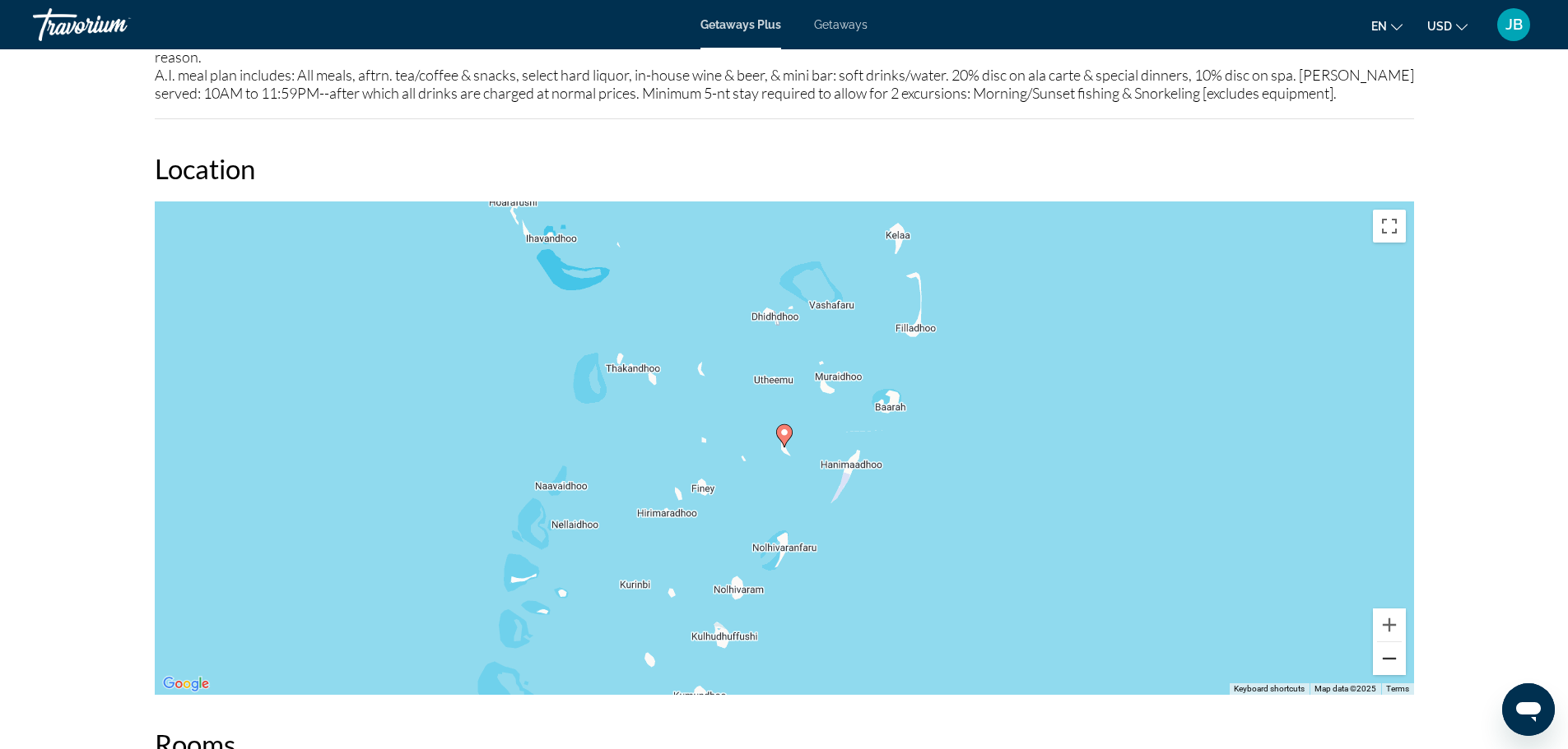
click at [1392, 661] on button "Zoom out" at bounding box center [1389, 659] width 33 height 33
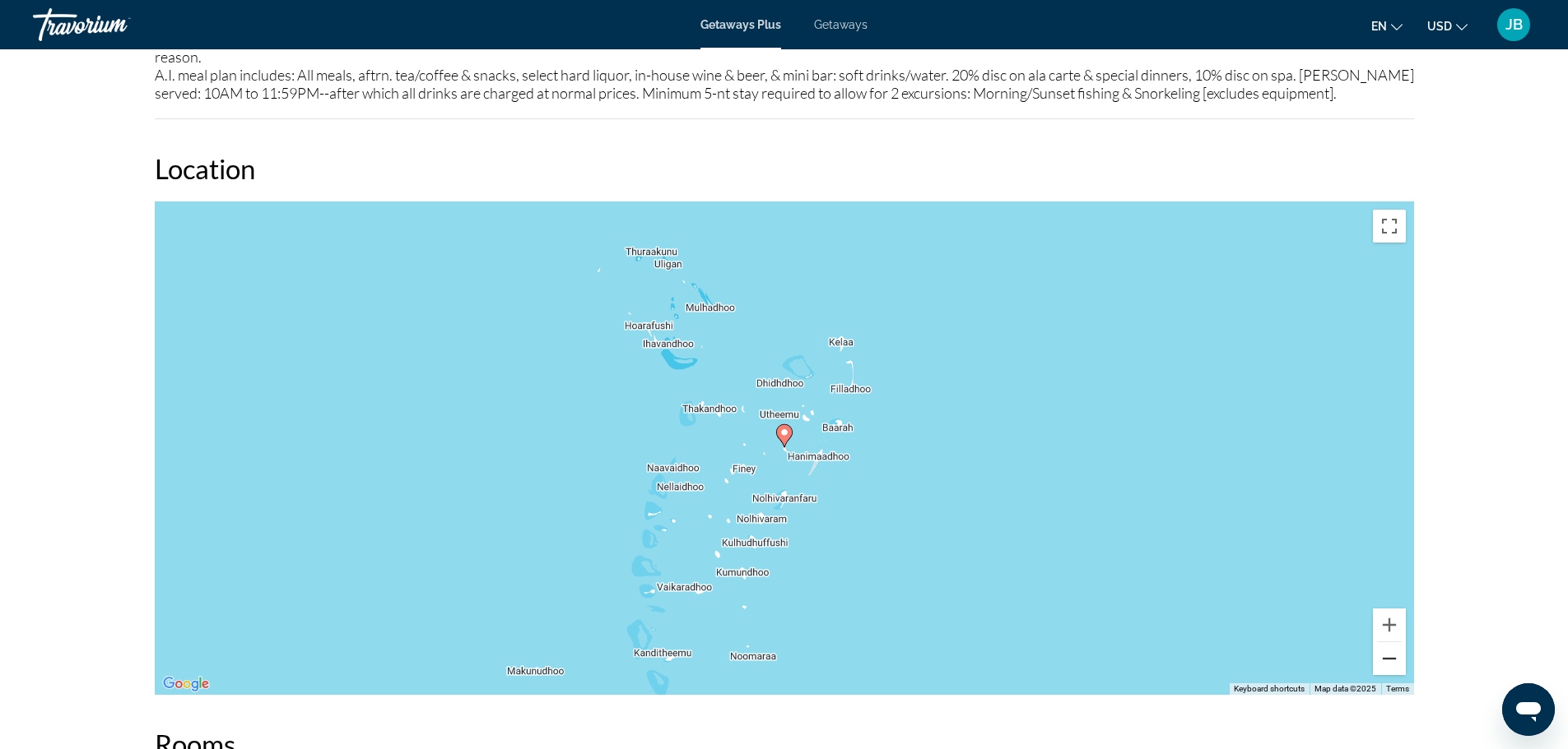
click at [1392, 661] on button "Zoom out" at bounding box center [1389, 659] width 33 height 33
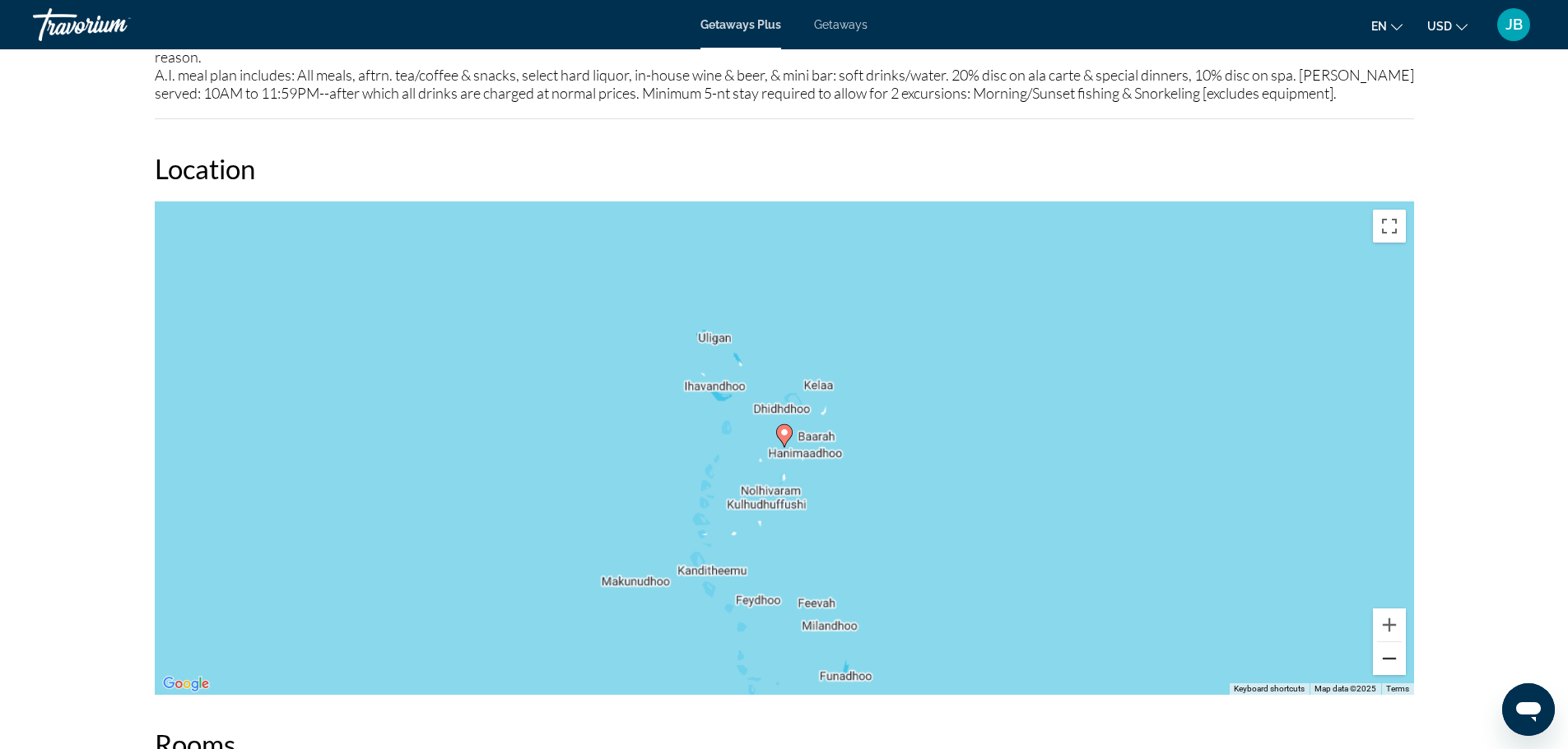
click at [1392, 661] on button "Zoom out" at bounding box center [1389, 659] width 33 height 33
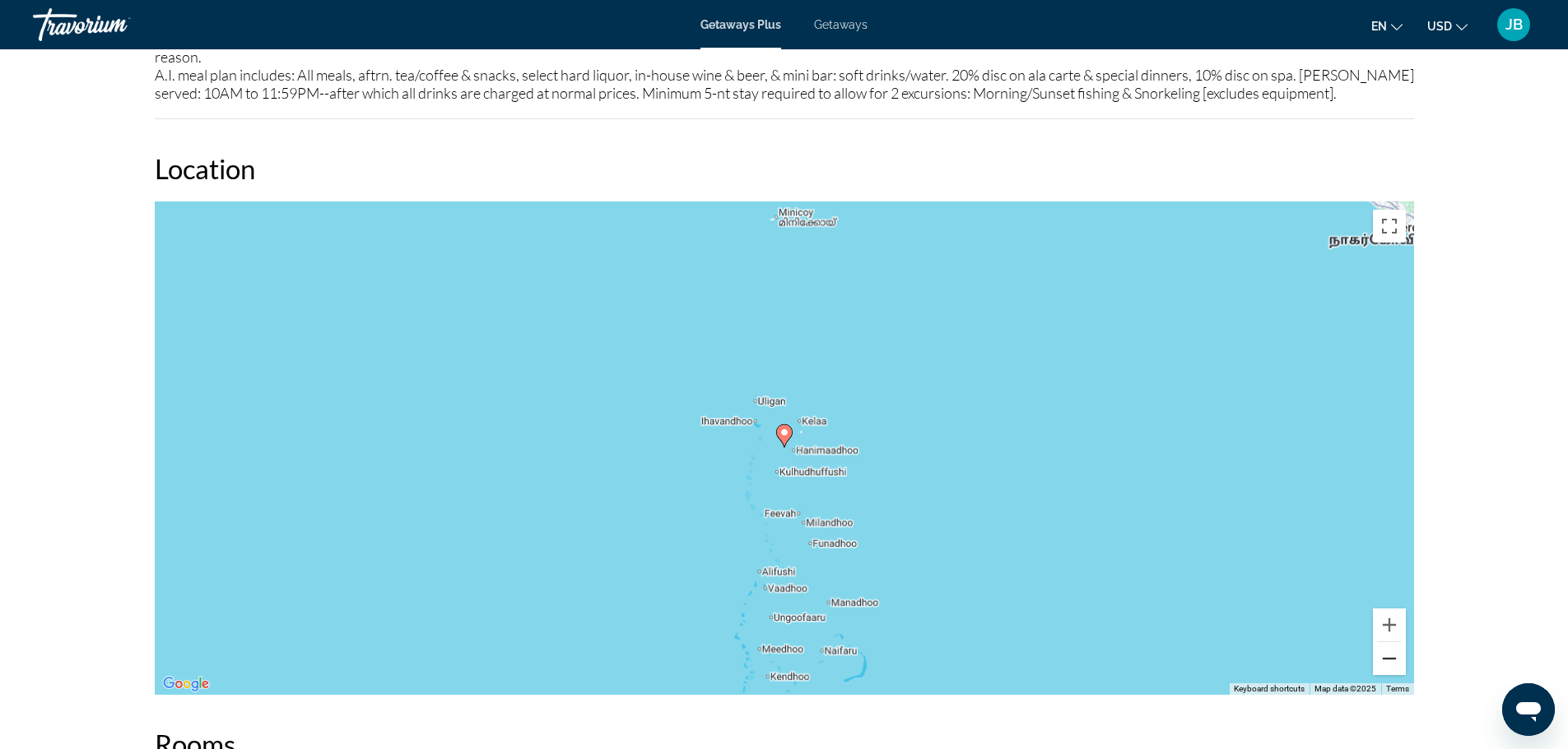
click at [1392, 661] on button "Zoom out" at bounding box center [1389, 659] width 33 height 33
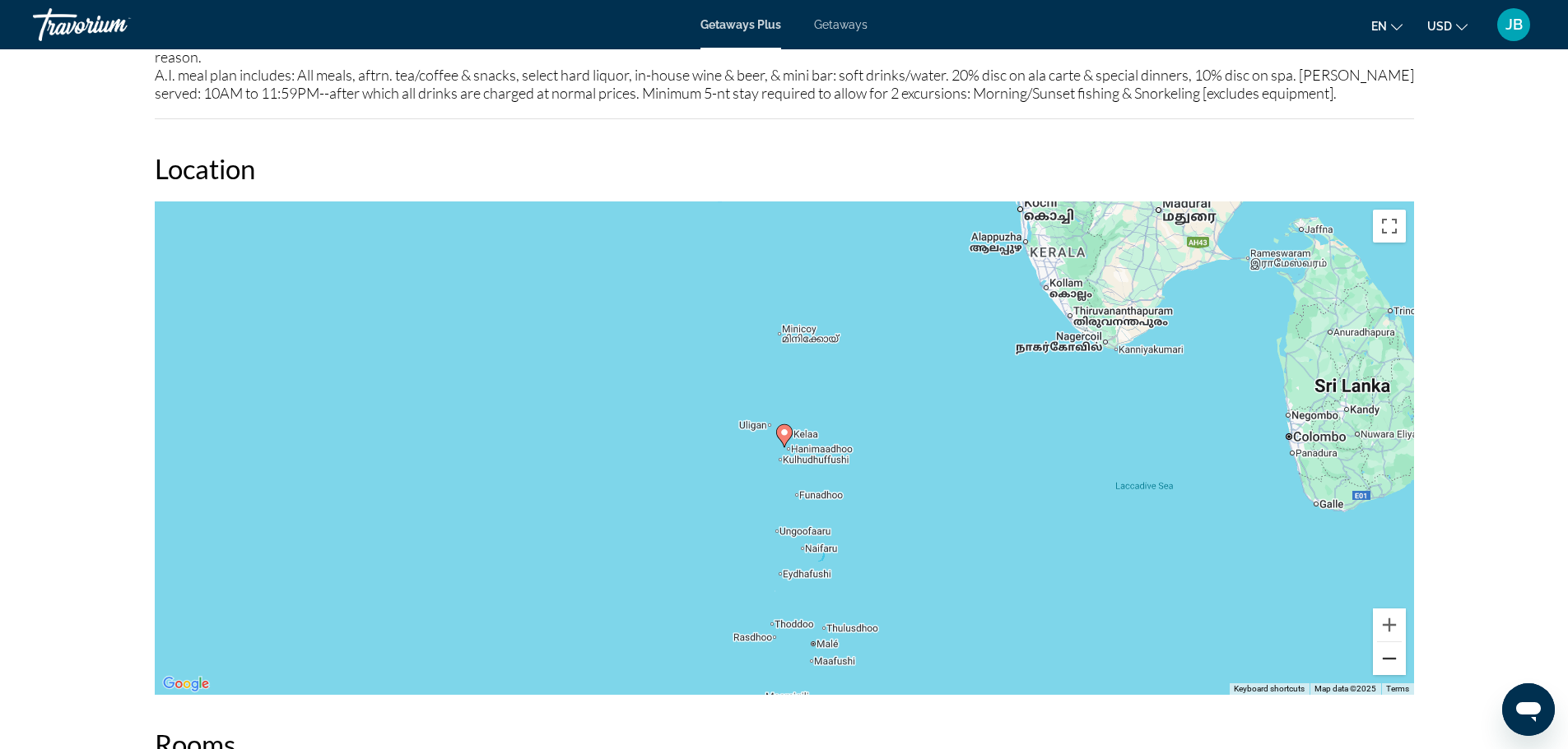
click at [1392, 661] on button "Zoom out" at bounding box center [1389, 659] width 33 height 33
